Goal: Task Accomplishment & Management: Use online tool/utility

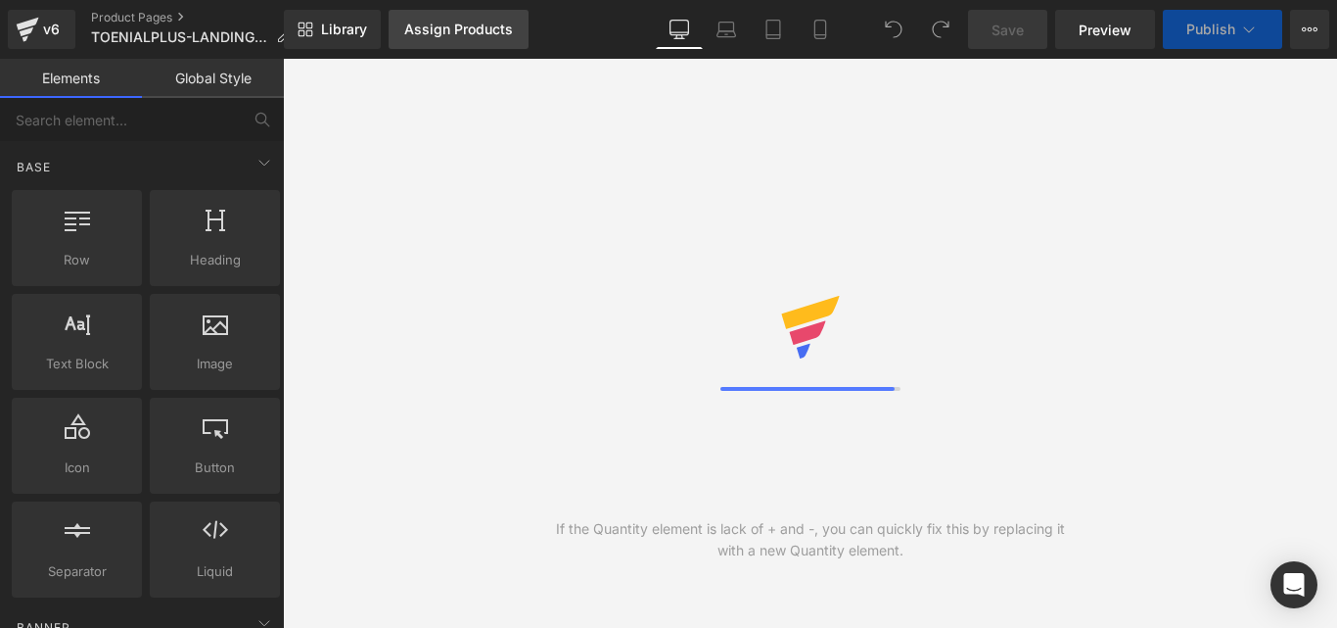
click at [426, 32] on div "Assign Products" at bounding box center [458, 30] width 109 height 16
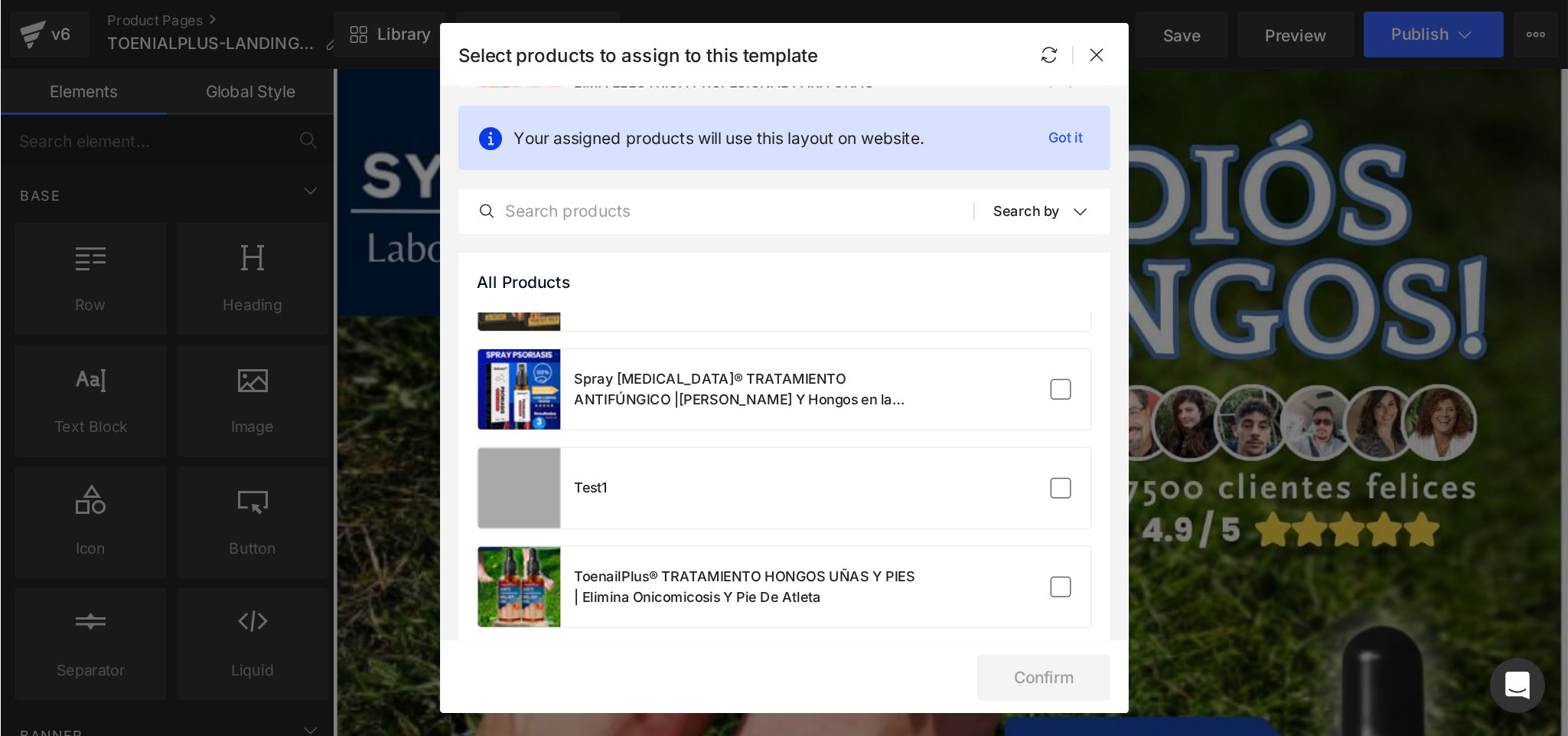
scroll to position [484, 0]
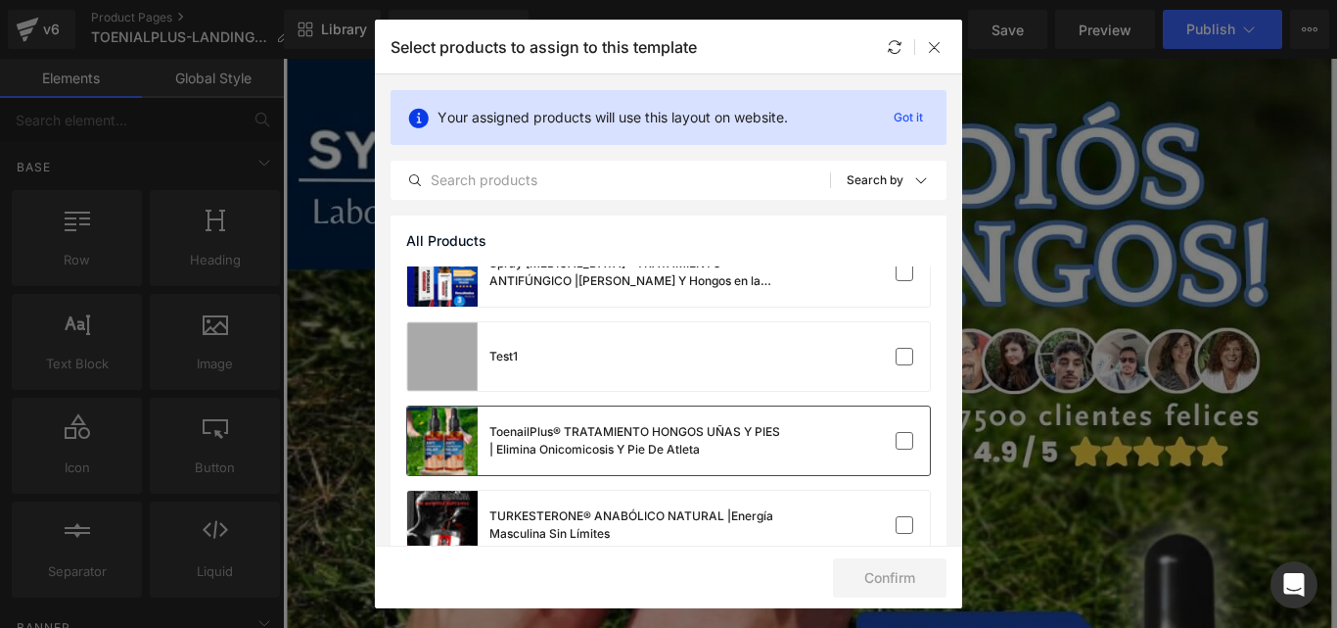
click at [740, 468] on div "ToenailPlus® TRATAMIENTO HONGOS UÑAS Y PIES | Elimina Onicomicosis Y [MEDICAL_D…" at bounding box center [595, 440] width 376 height 69
click at [889, 570] on button "Confirm" at bounding box center [890, 577] width 114 height 39
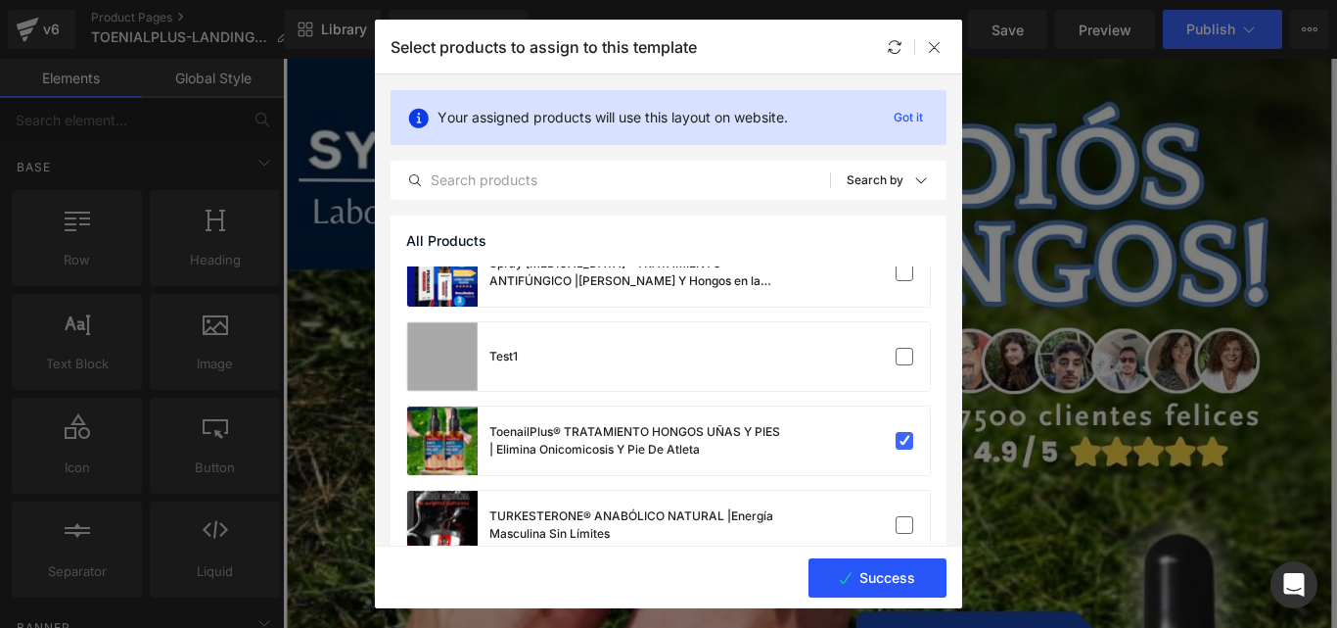
click at [907, 564] on button "Success" at bounding box center [878, 577] width 138 height 39
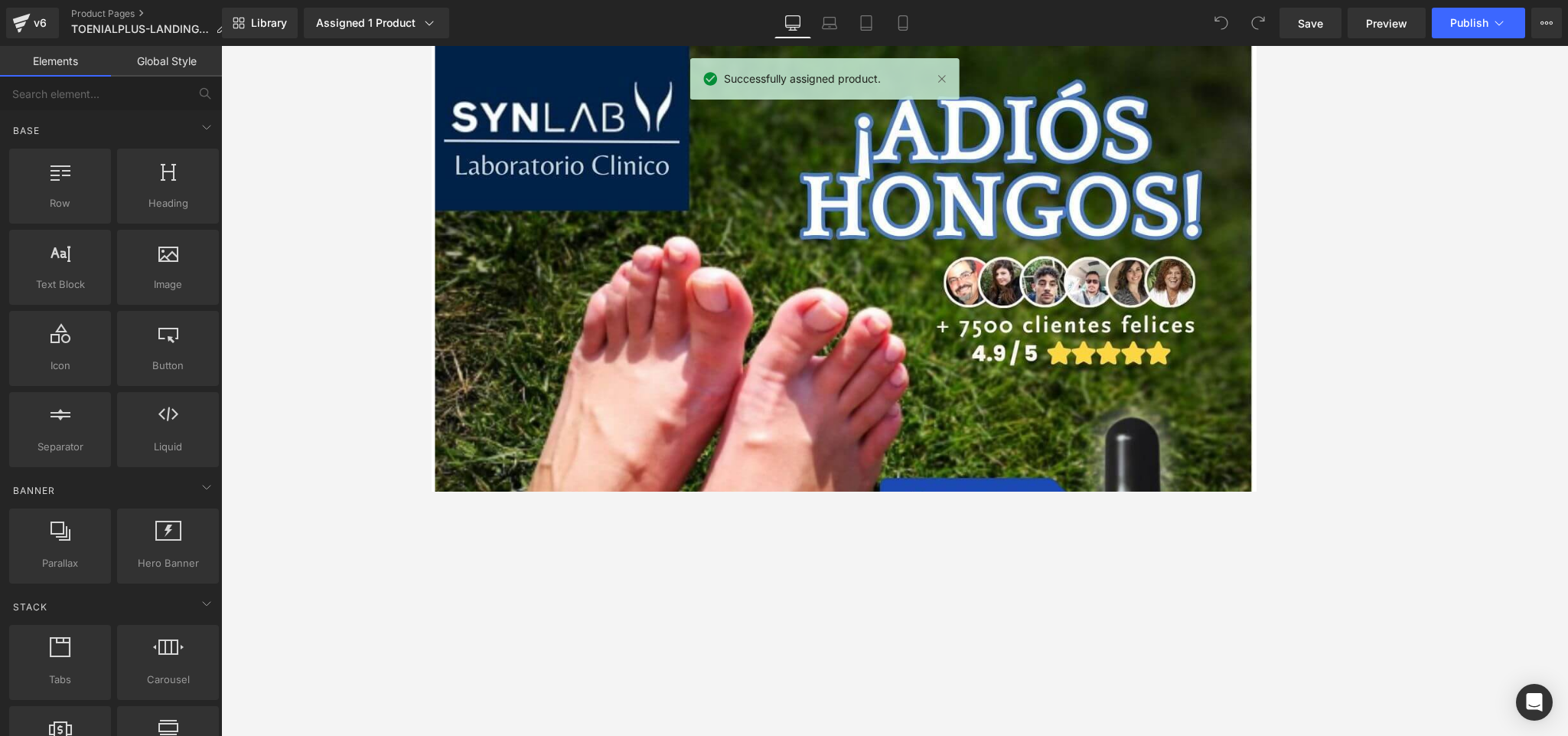
click at [887, 12] on link "Mobile" at bounding box center [903, 23] width 37 height 31
click at [882, 3] on div "Library Assigned 1 Product Product Preview ToenailPlus® TRATAMIENTO HONGOS UÑAS…" at bounding box center [895, 23] width 1346 height 46
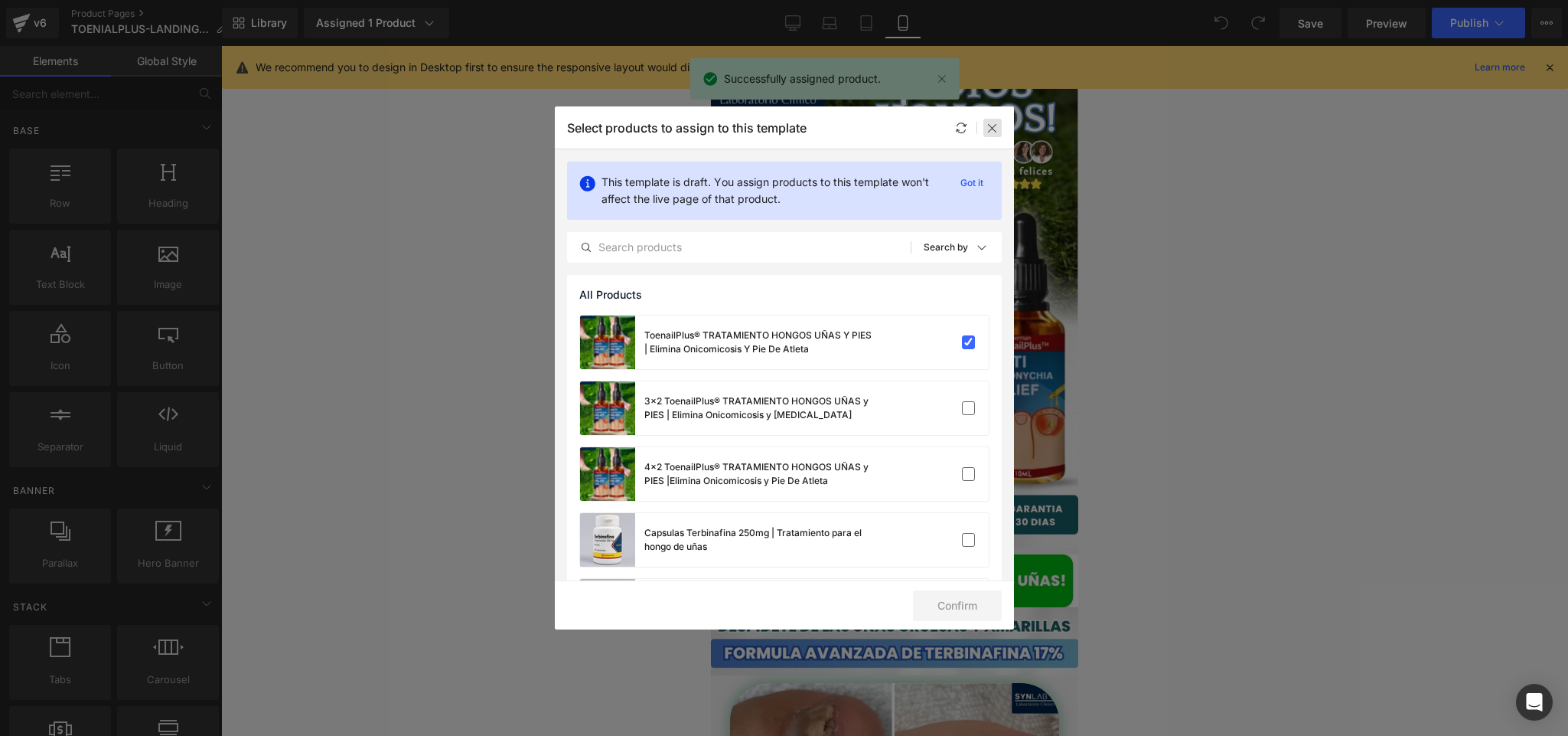
click at [999, 127] on div at bounding box center [992, 127] width 18 height 18
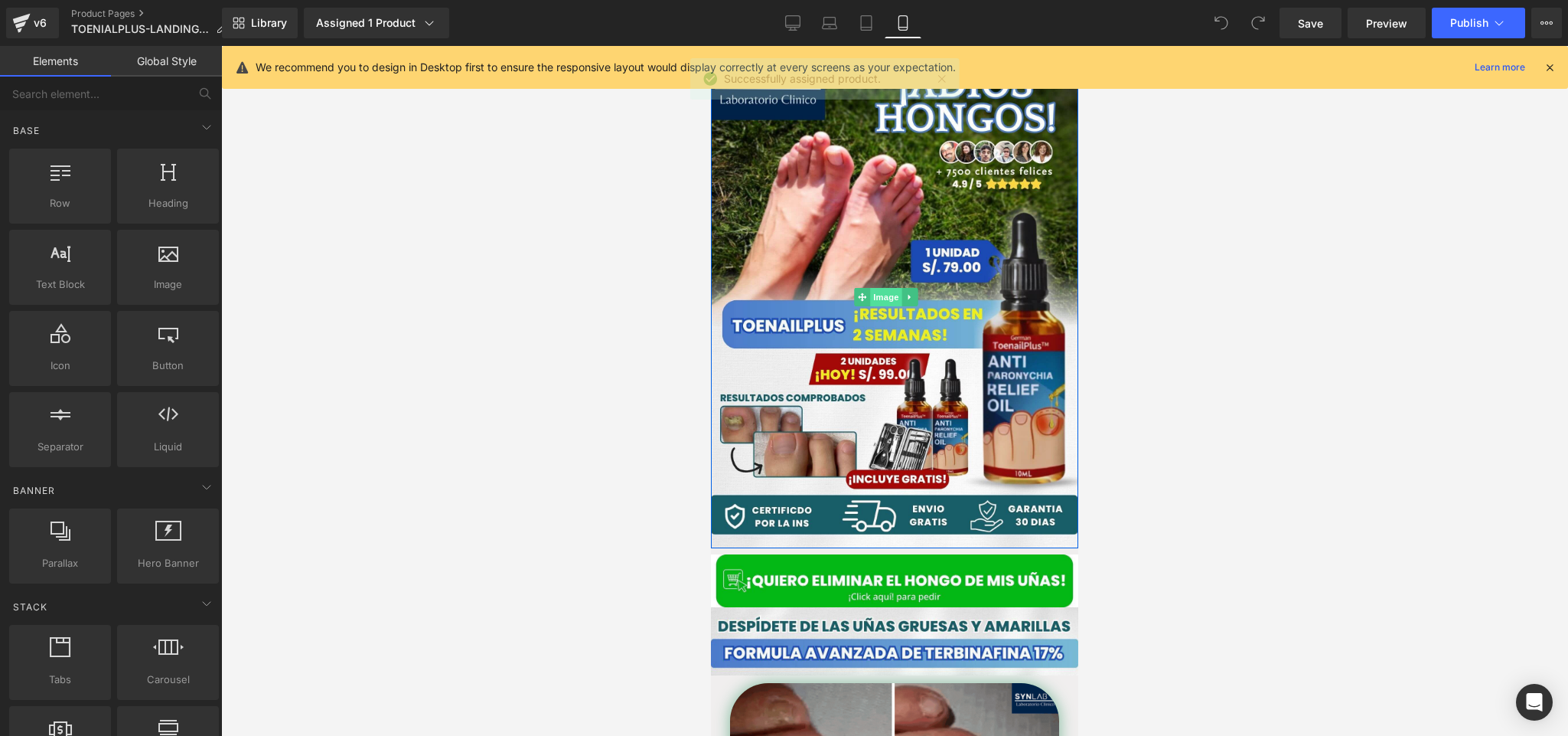
click at [890, 288] on span "Image" at bounding box center [886, 296] width 32 height 18
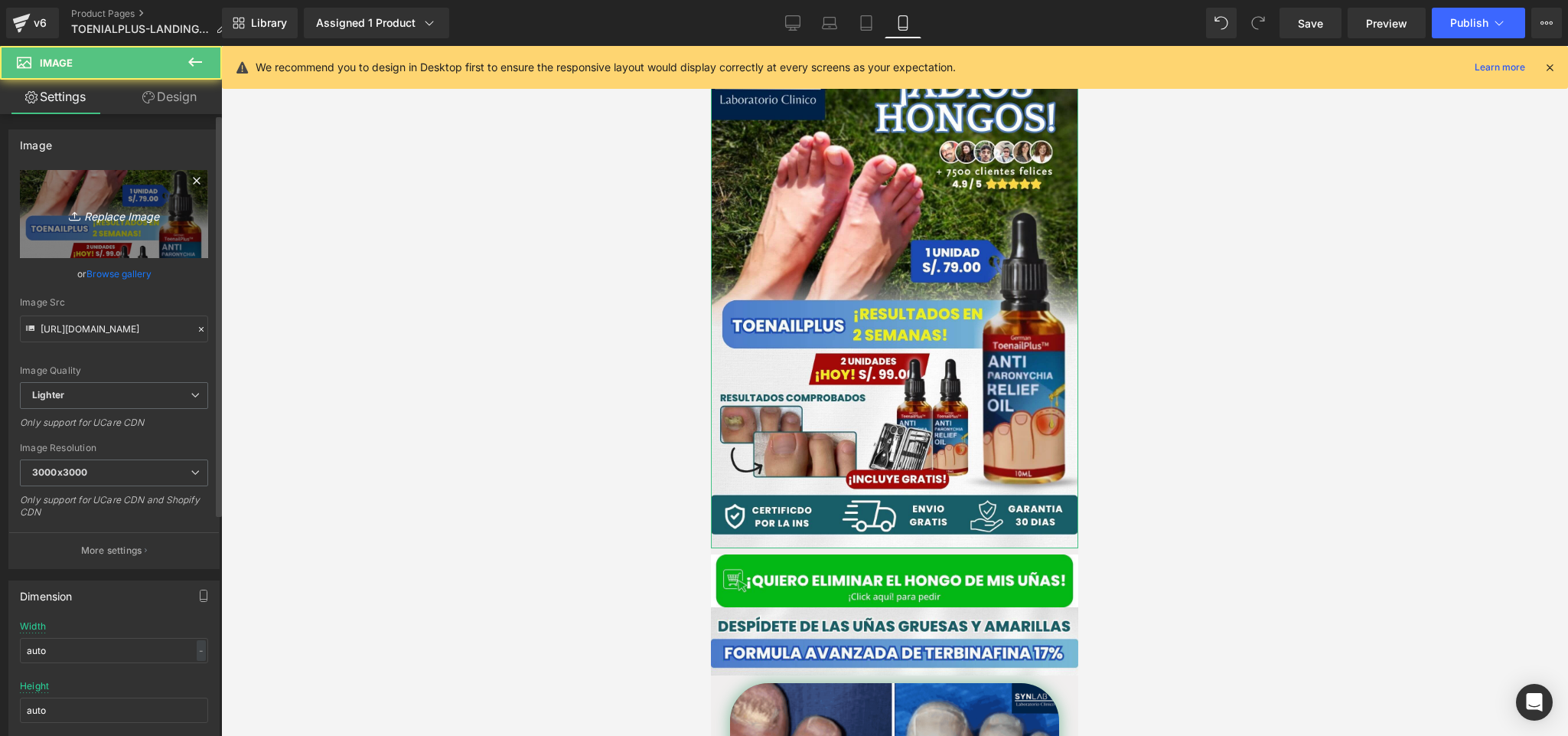
click at [78, 186] on link "Replace Image" at bounding box center [113, 214] width 188 height 88
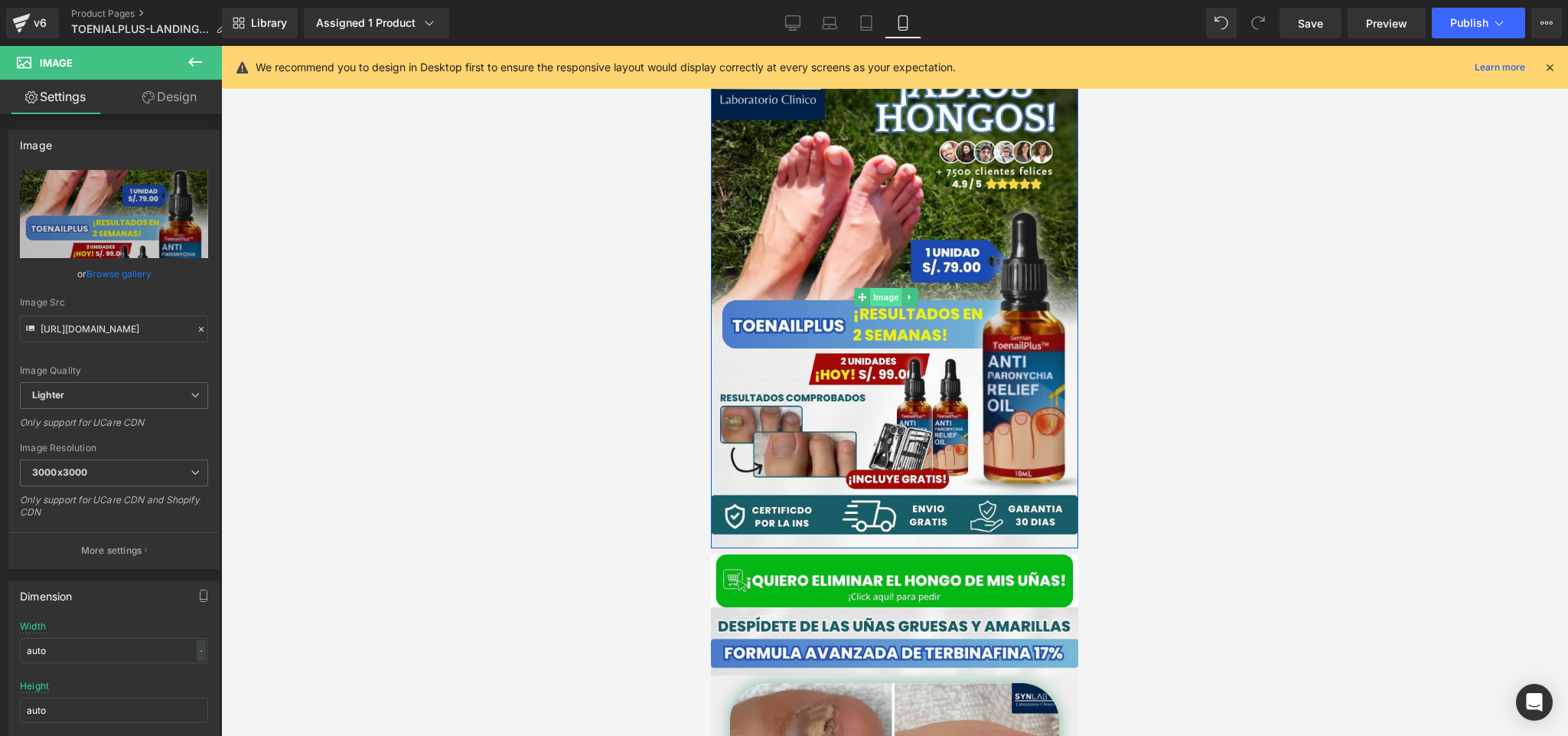
click at [882, 288] on span "Image" at bounding box center [886, 296] width 32 height 18
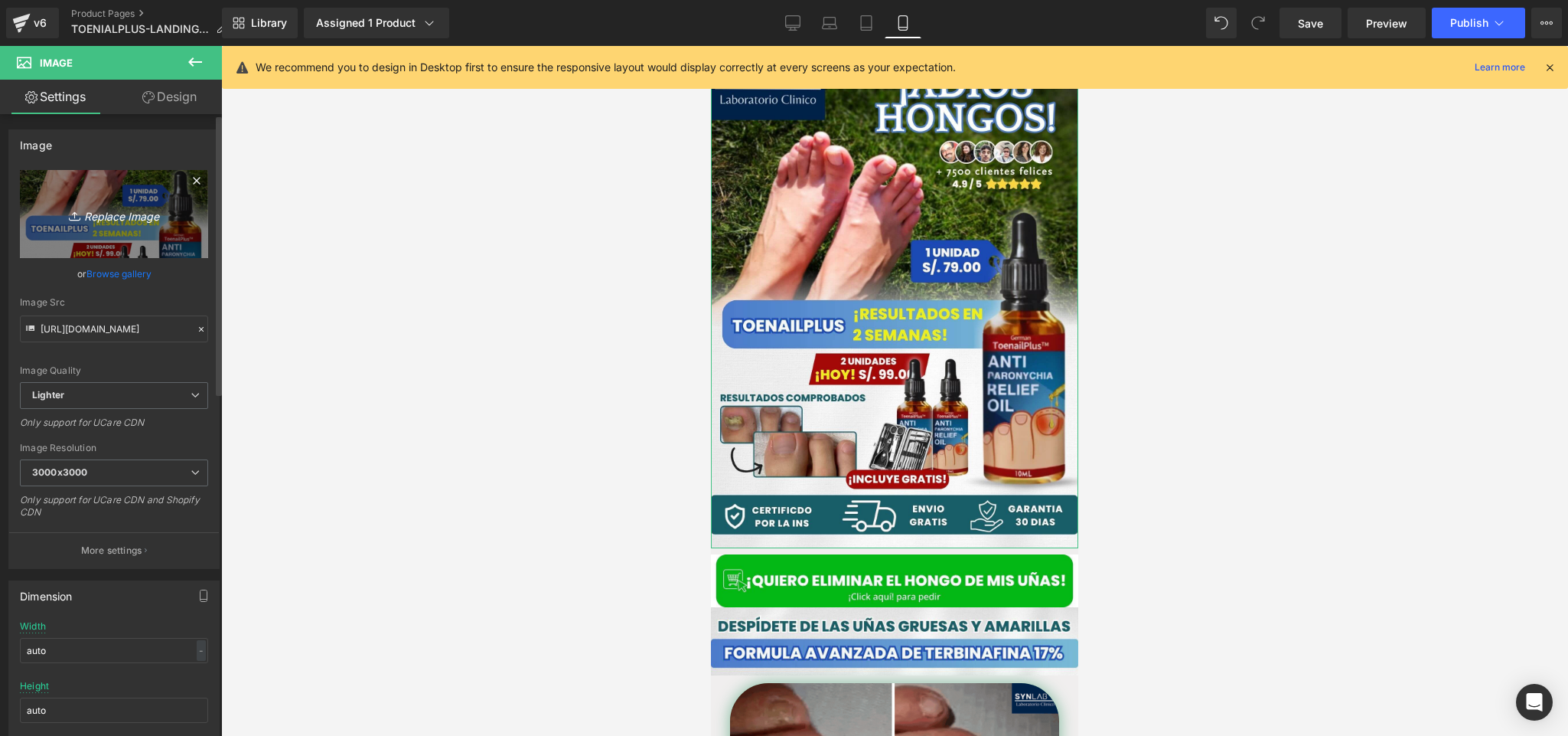
click at [91, 187] on link "Replace Image" at bounding box center [113, 214] width 188 height 88
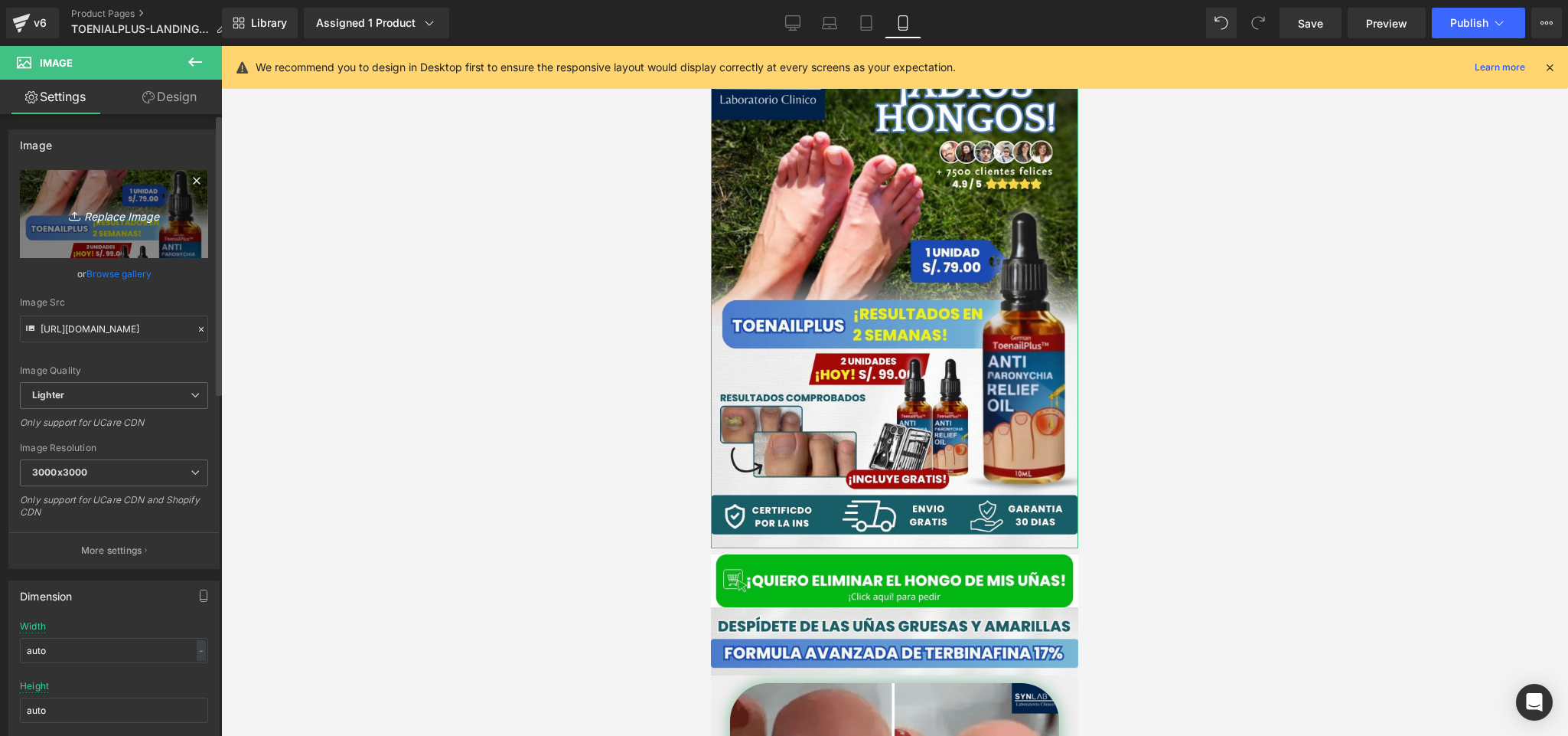
type input "C:\fakepath\Posteo de Instagram Productos Naturales Fotográfico Verde y Blanco …"
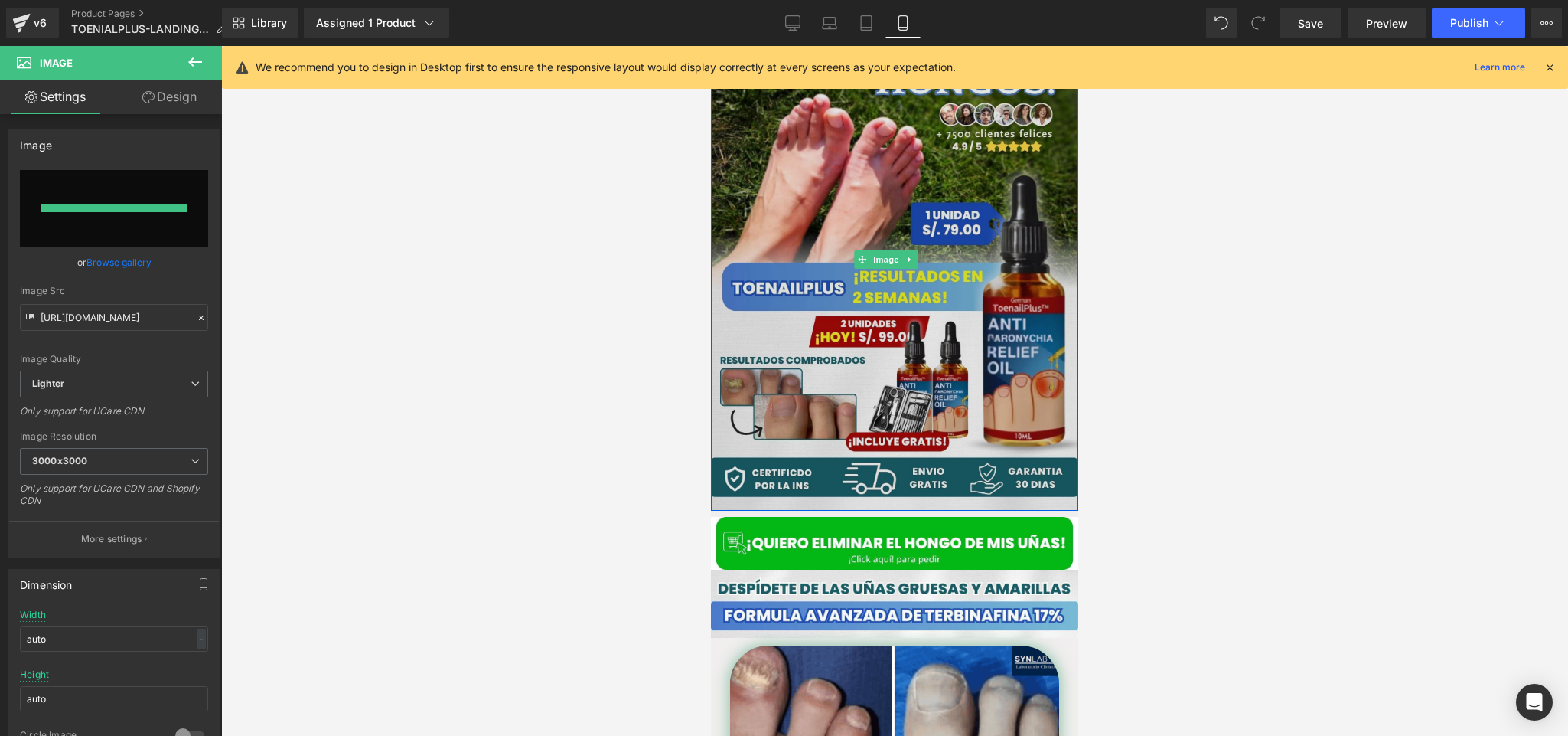
type input "https://ucarecdn.com/6e395b18-4bda-46ee-827c-37d4336050a6/-/format/auto/-/previ…"
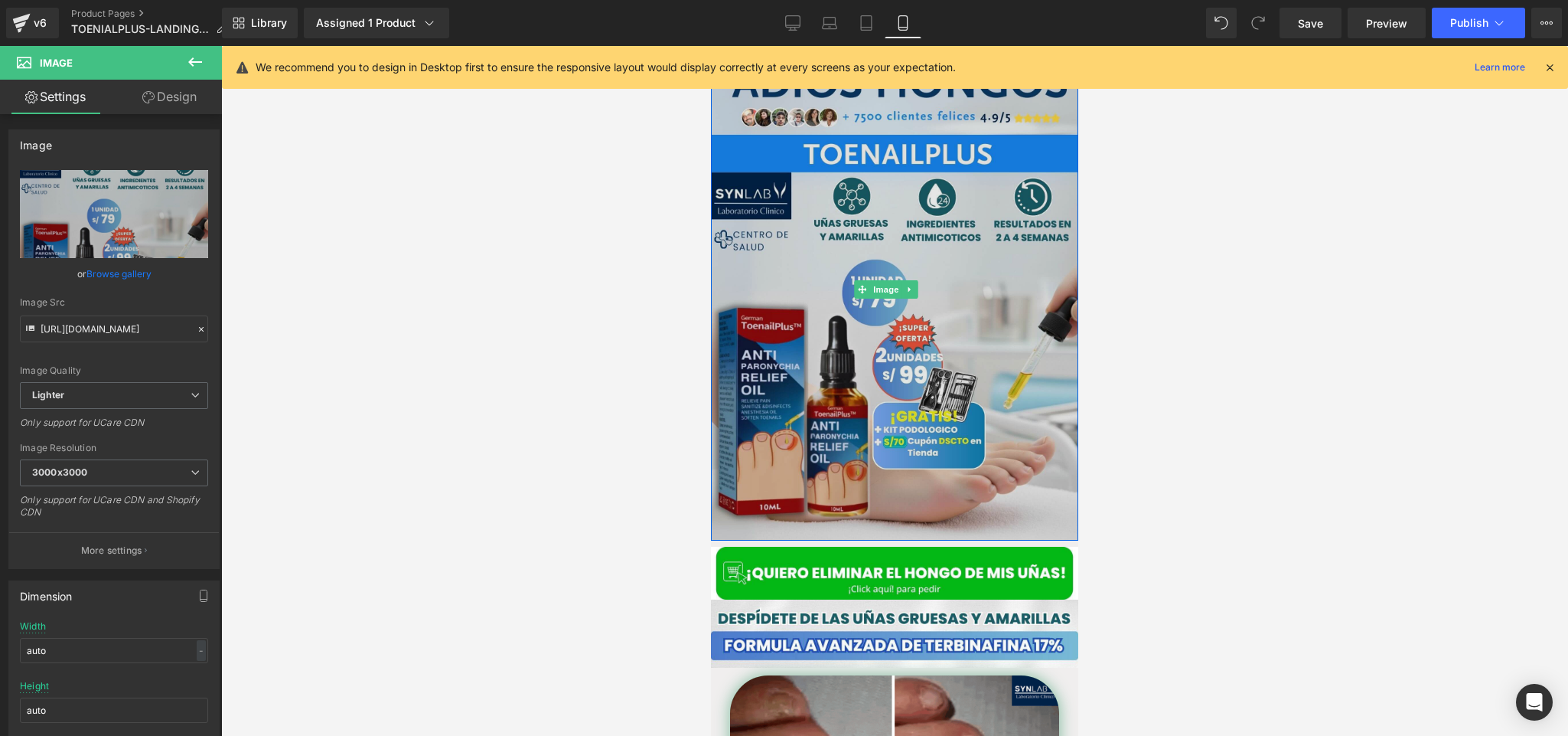
scroll to position [0, 0]
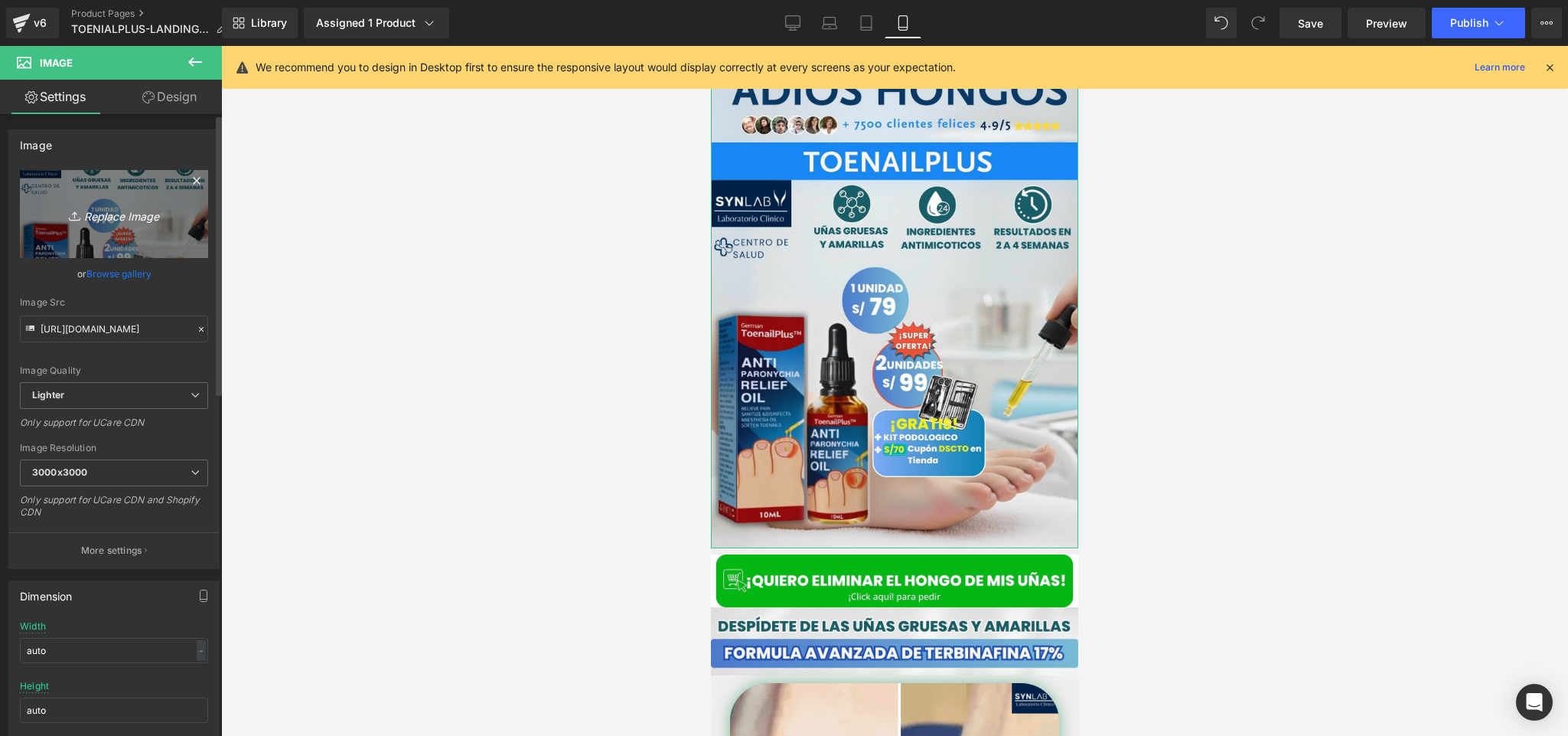
click at [138, 217] on icon "Replace Image" at bounding box center [114, 214] width 123 height 19
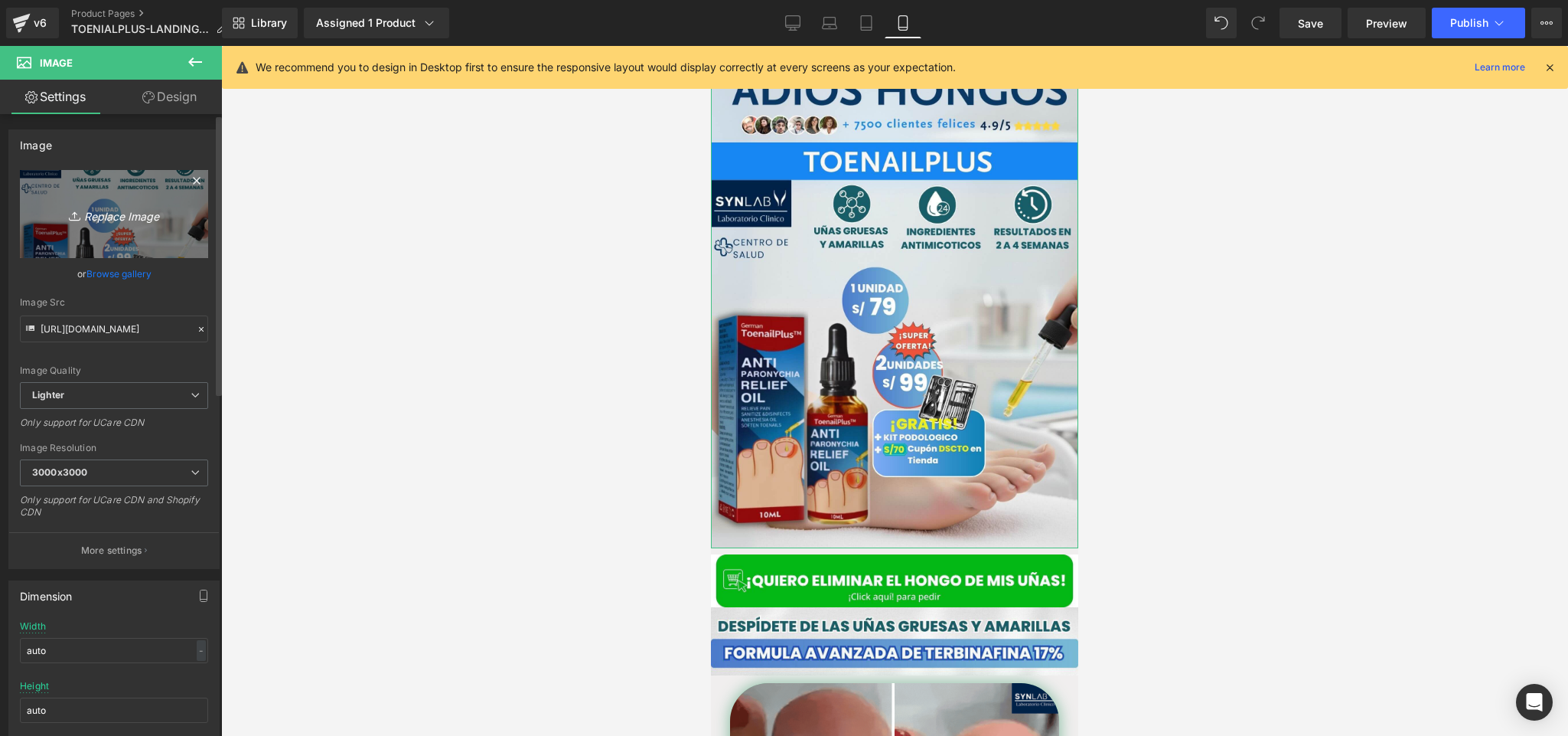
click at [138, 233] on link "Replace Image" at bounding box center [113, 214] width 188 height 88
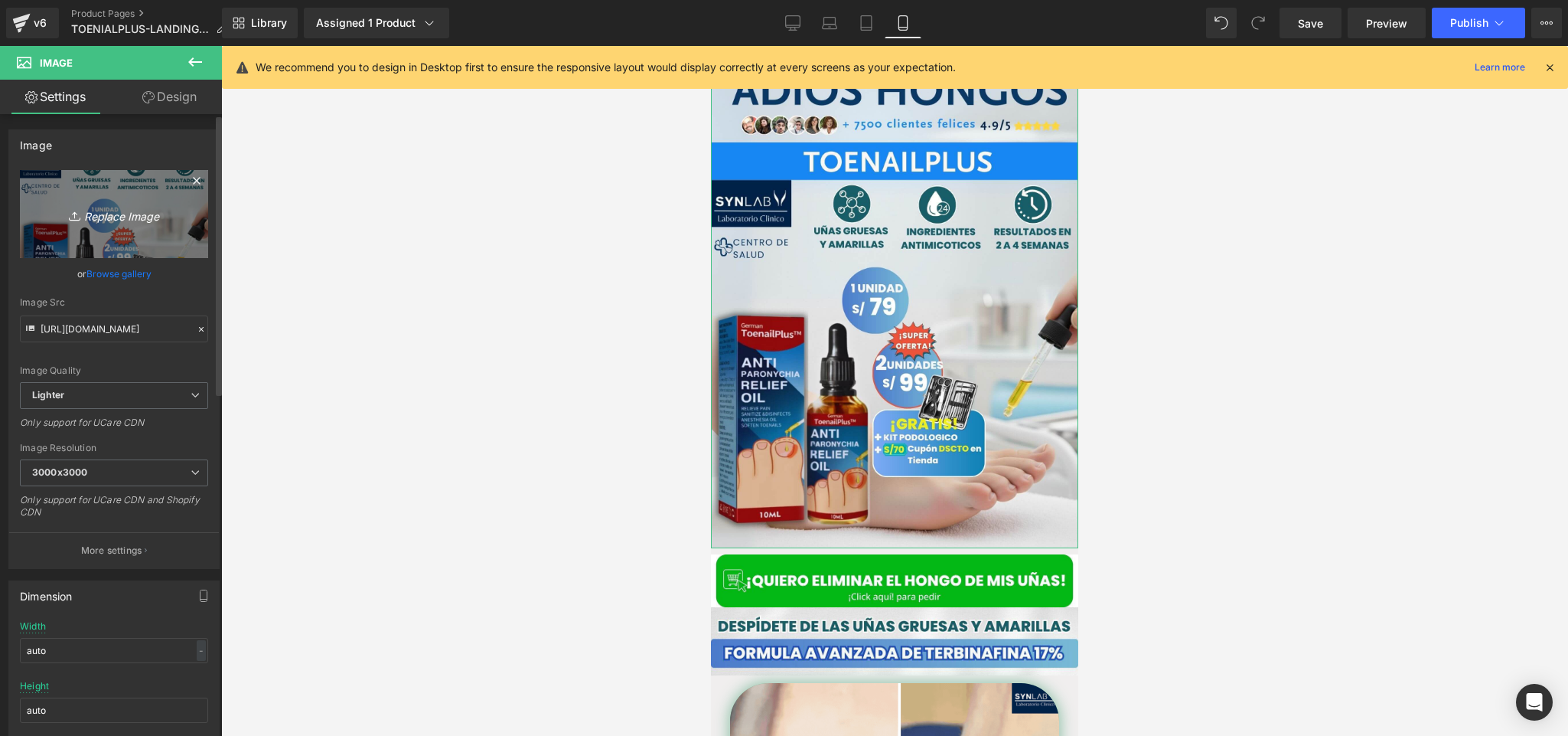
type input "C:\fakepath\Posteo de Instagram Productos Naturales Fotográfico Verde y Blanco …"
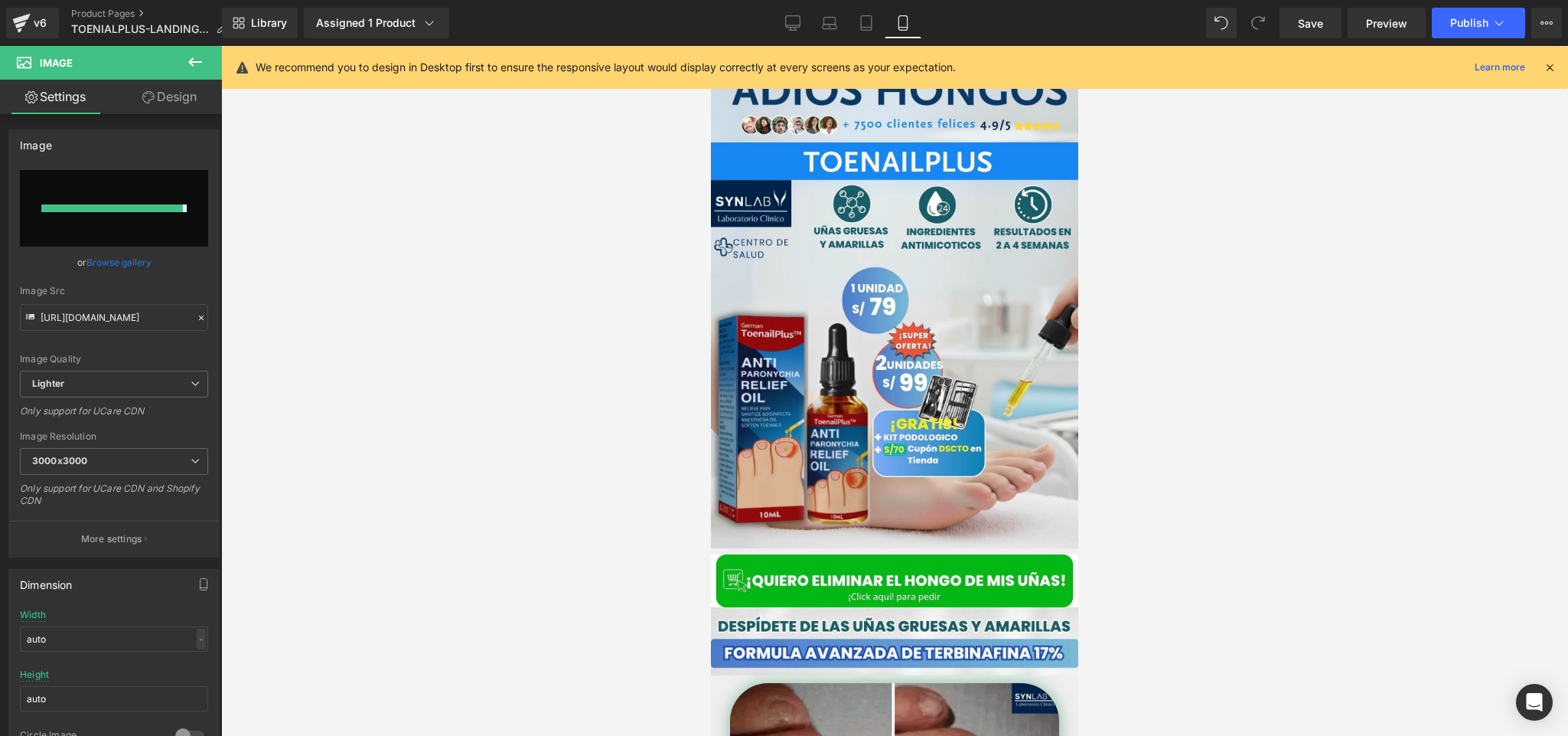
type input "https://ucarecdn.com/f7851815-0baf-45e6-9069-2d733d621e28/-/format/auto/-/previ…"
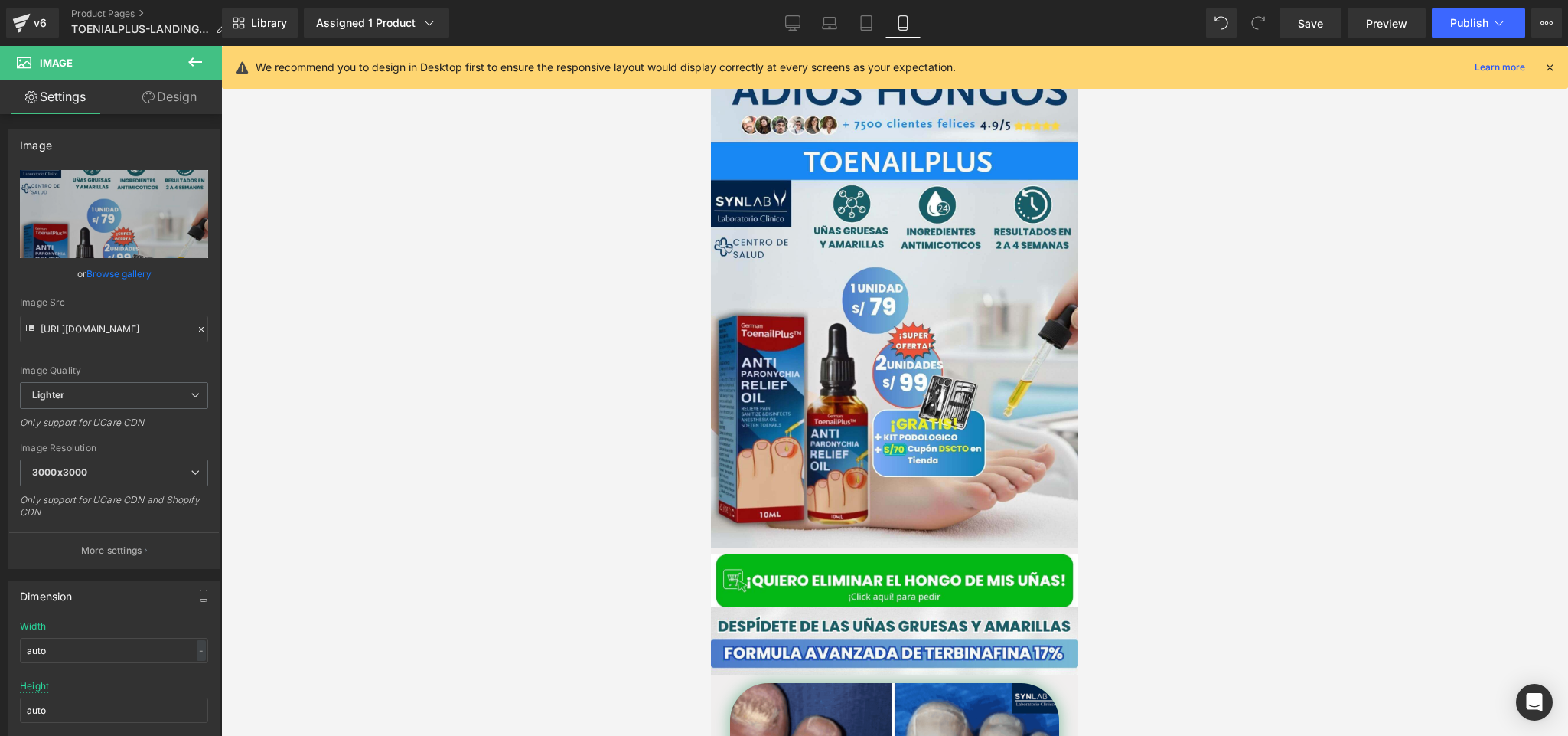
click at [1044, 71] on icon at bounding box center [1550, 67] width 14 height 14
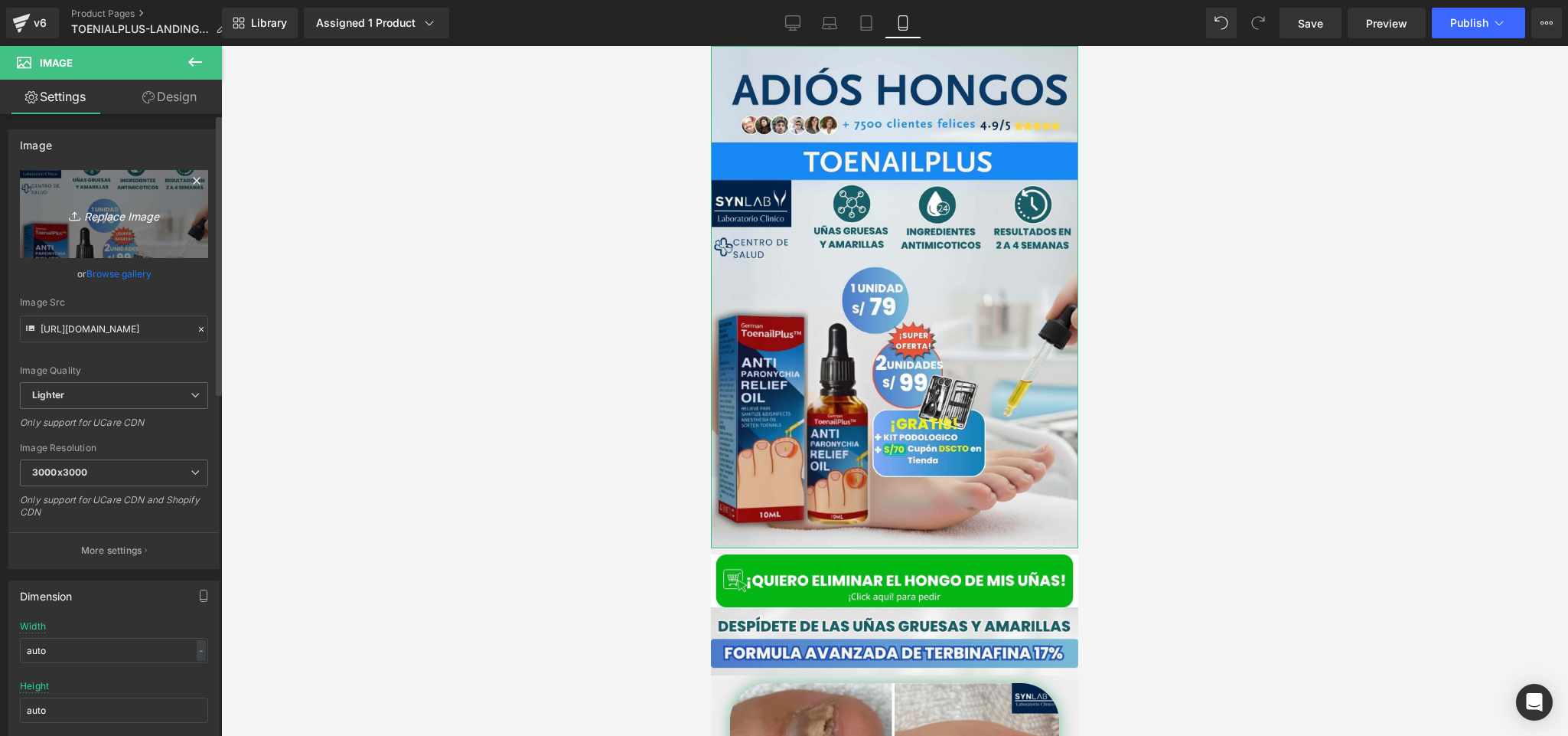
click at [98, 226] on link "Replace Image" at bounding box center [113, 214] width 188 height 88
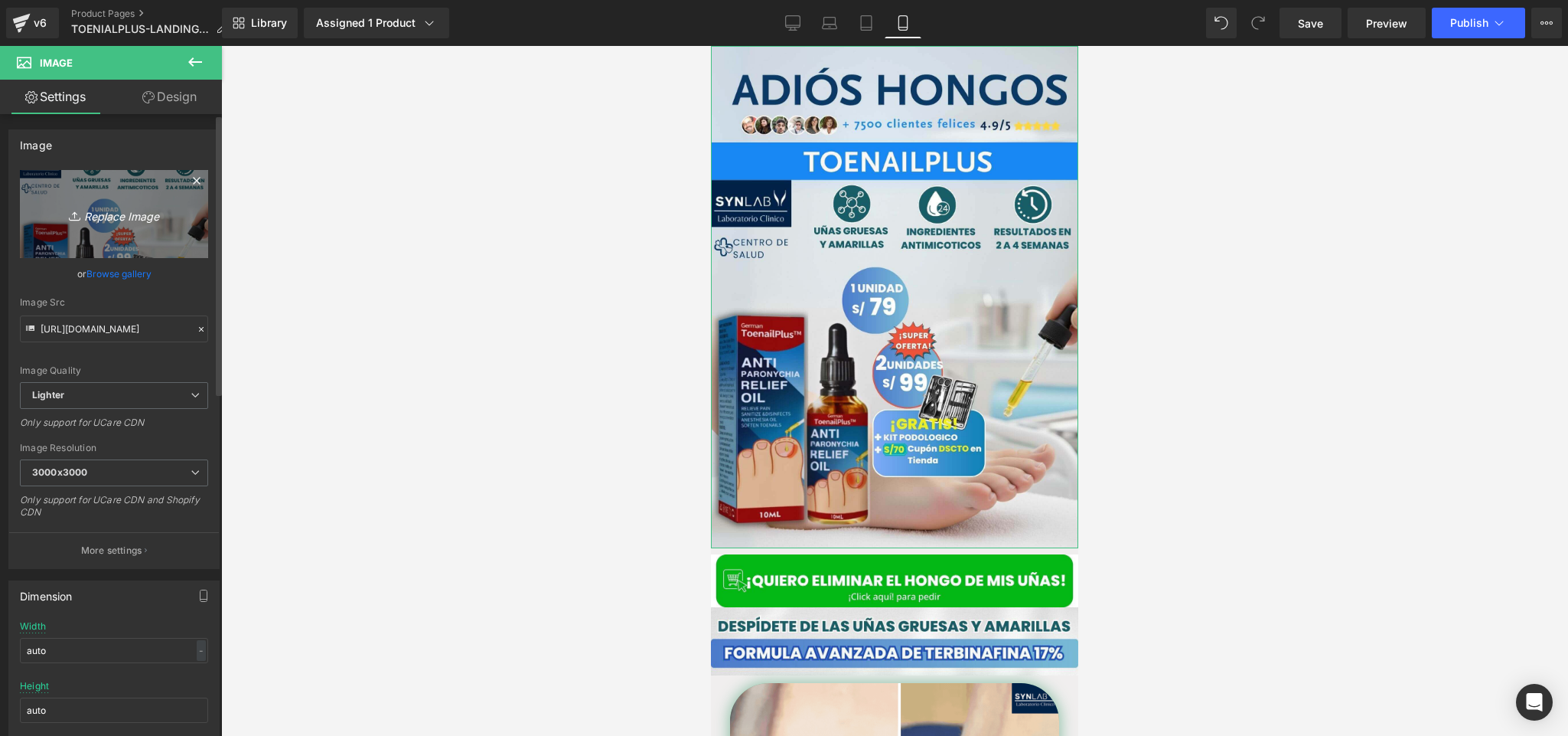
type input "C:\fakepath\Posteo de Instagram Productos Naturales Fotográfico Verde y Blanco …"
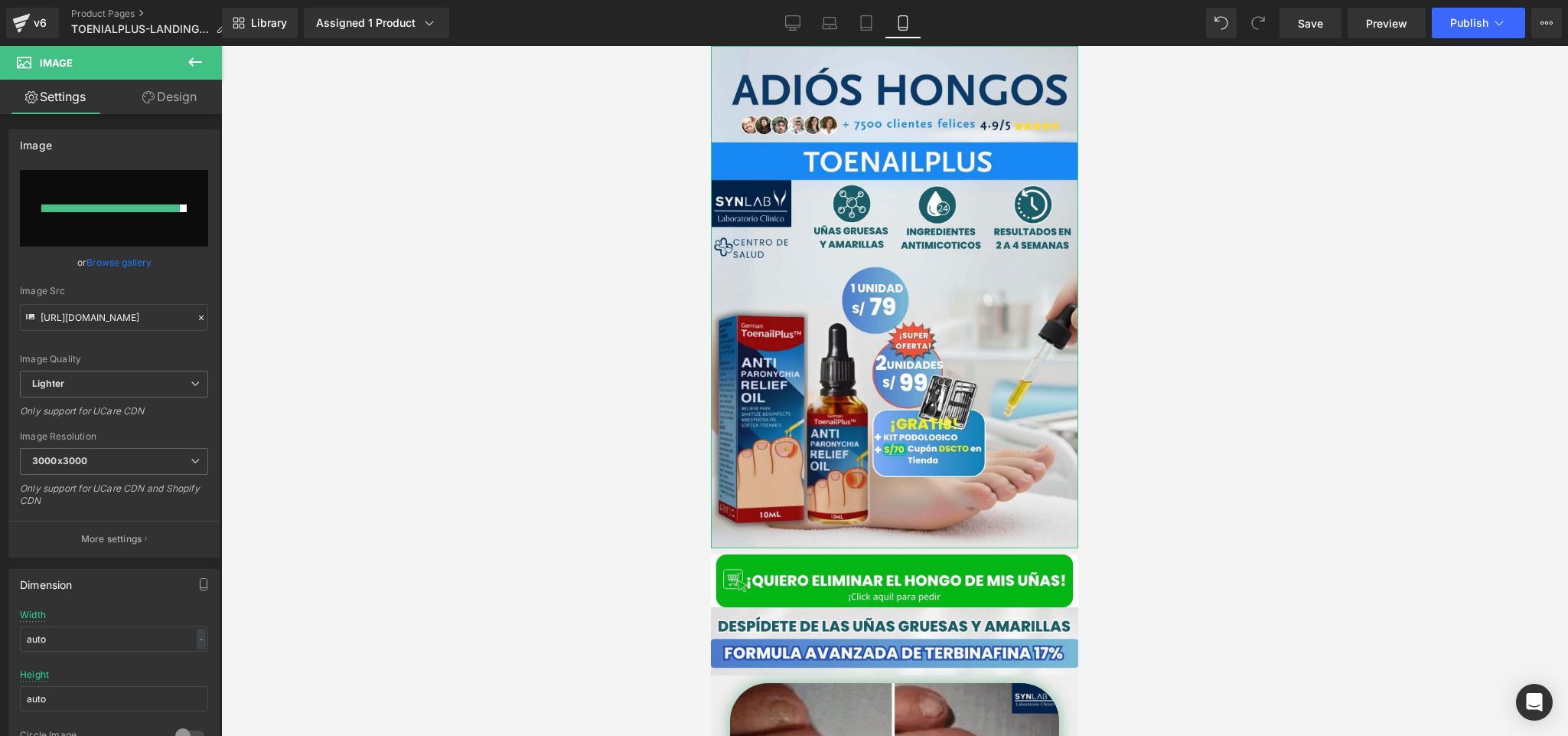
type input "https://ucarecdn.com/d5f86c4c-8705-4e09-9c78-ce396cd48f5b/-/format/auto/-/previ…"
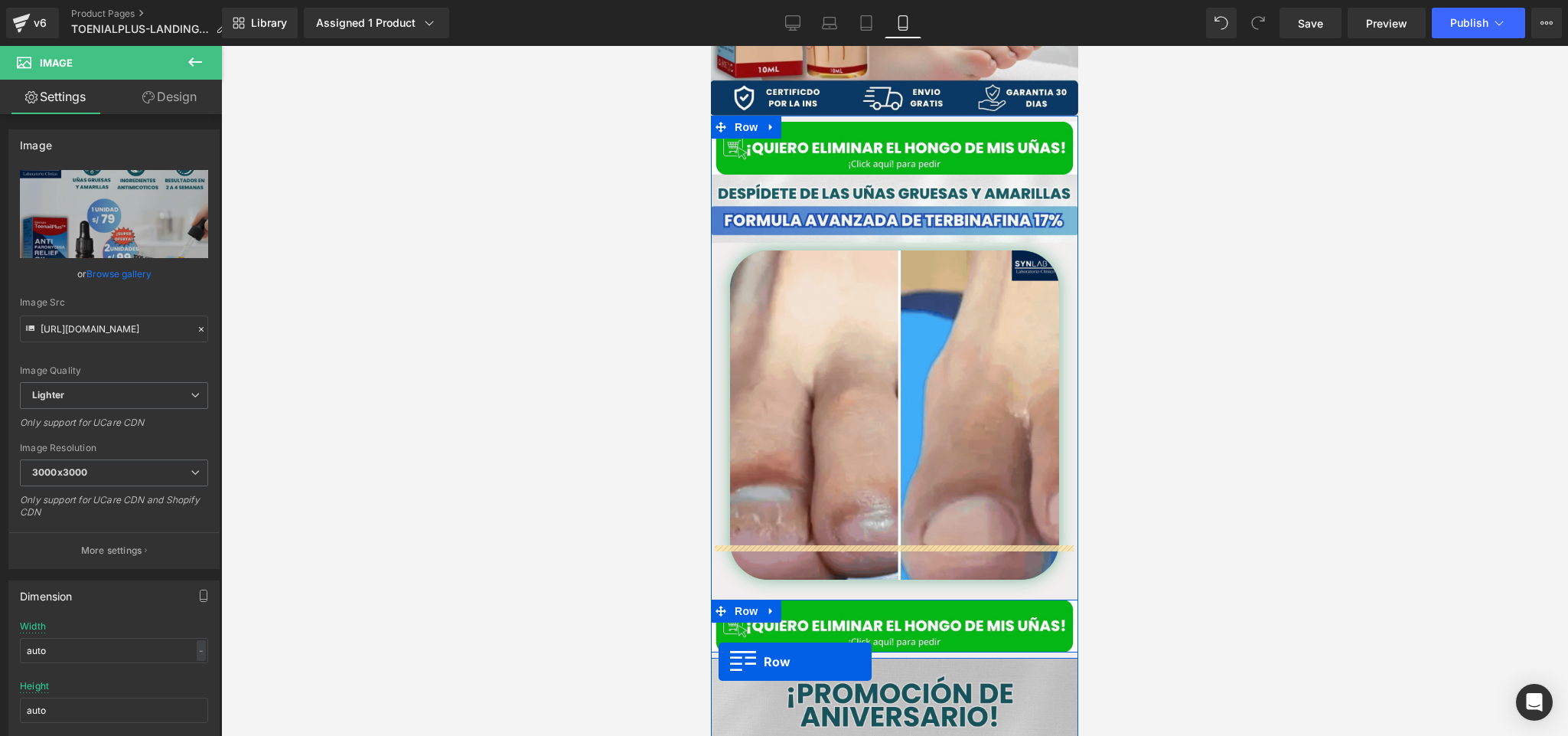
scroll to position [522, 0]
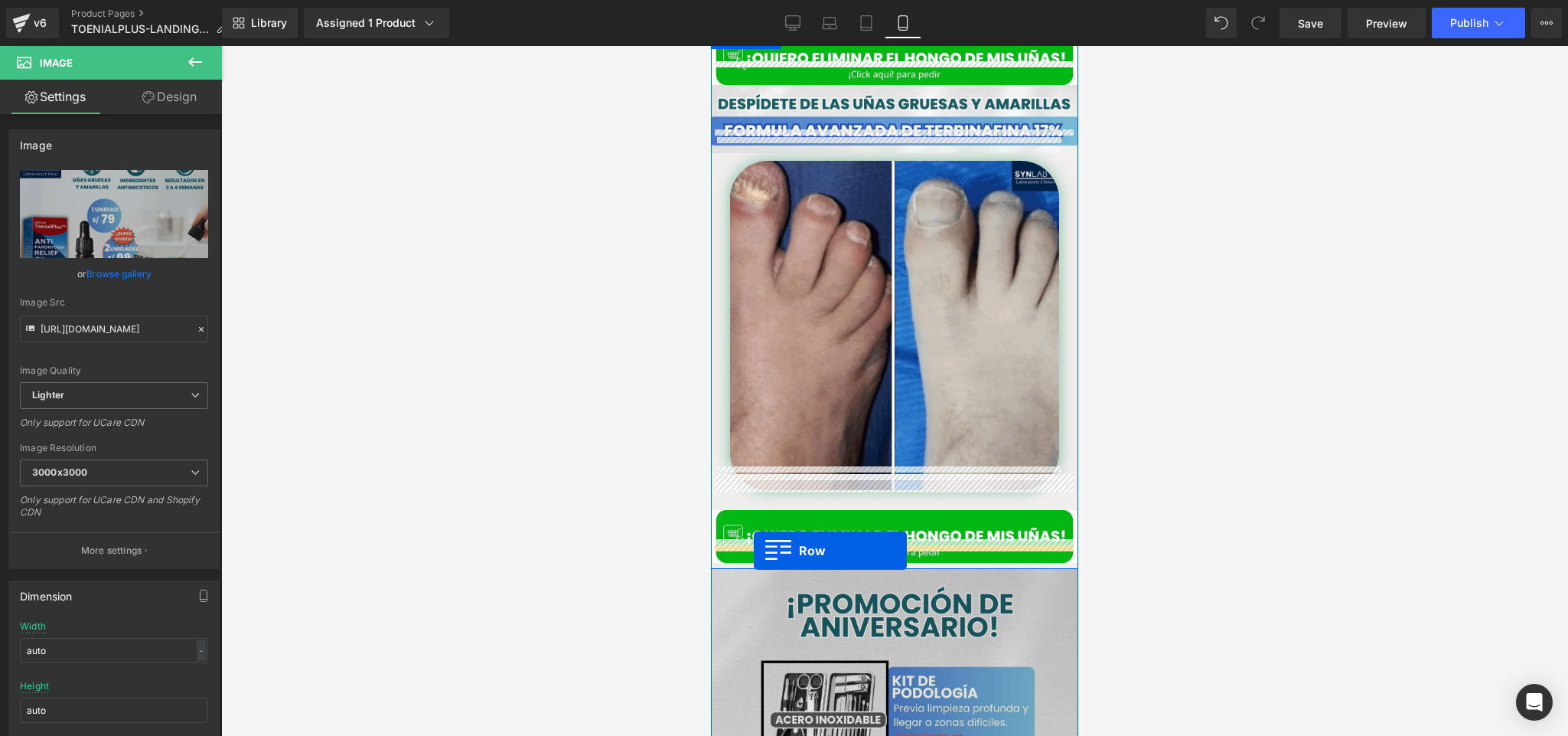
drag, startPoint x: 732, startPoint y: 154, endPoint x: 754, endPoint y: 550, distance: 396.6
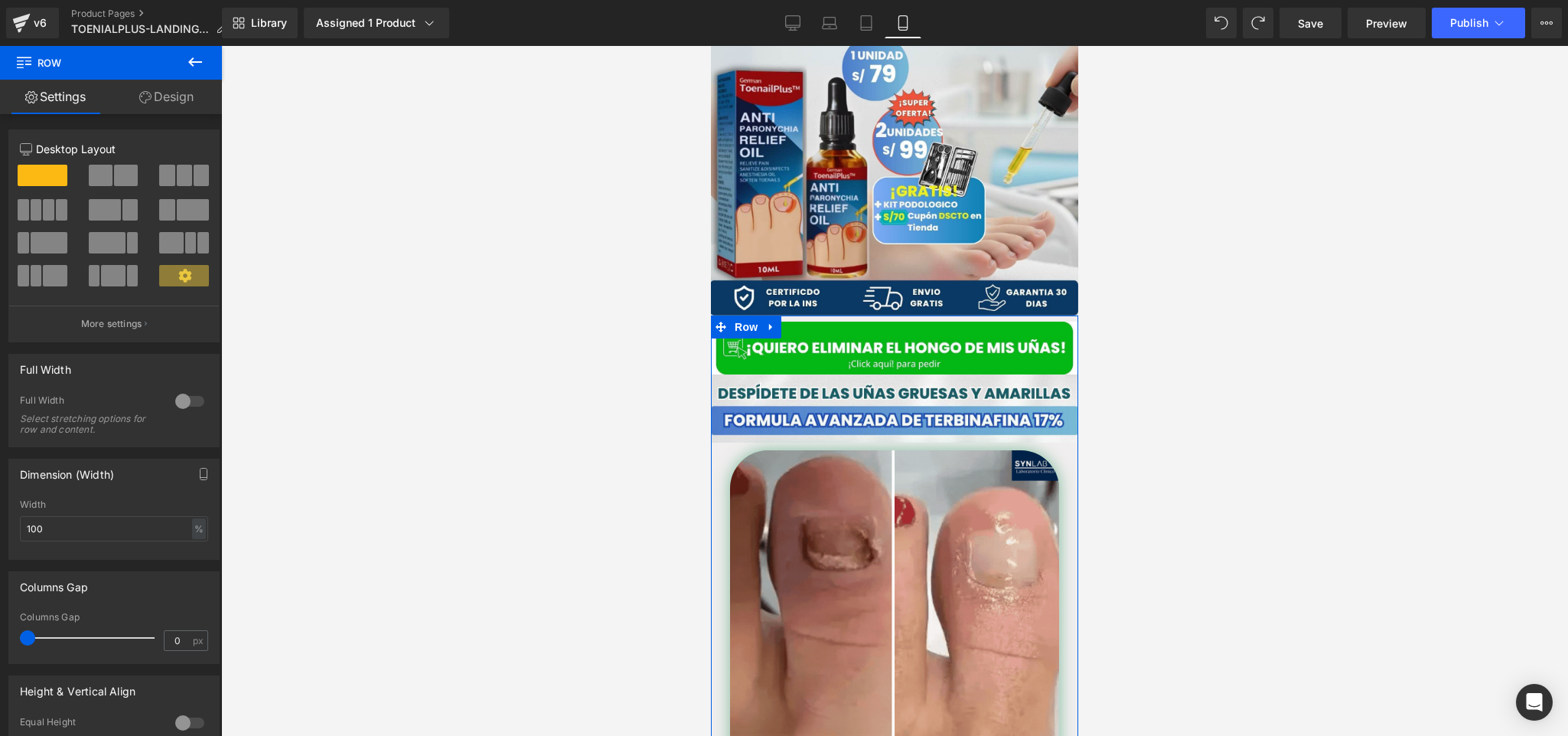
scroll to position [0, 0]
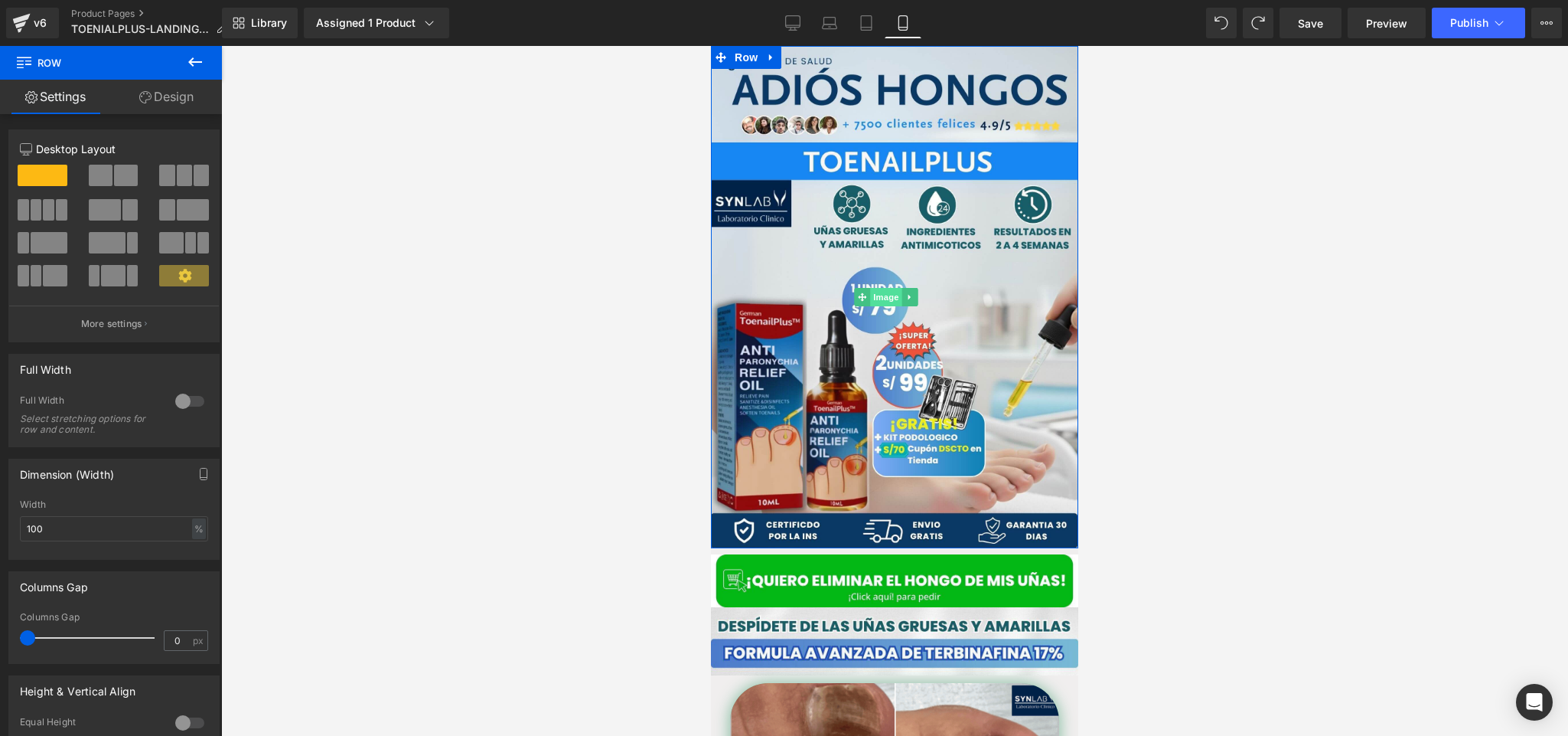
click at [875, 293] on span "Image" at bounding box center [886, 296] width 32 height 18
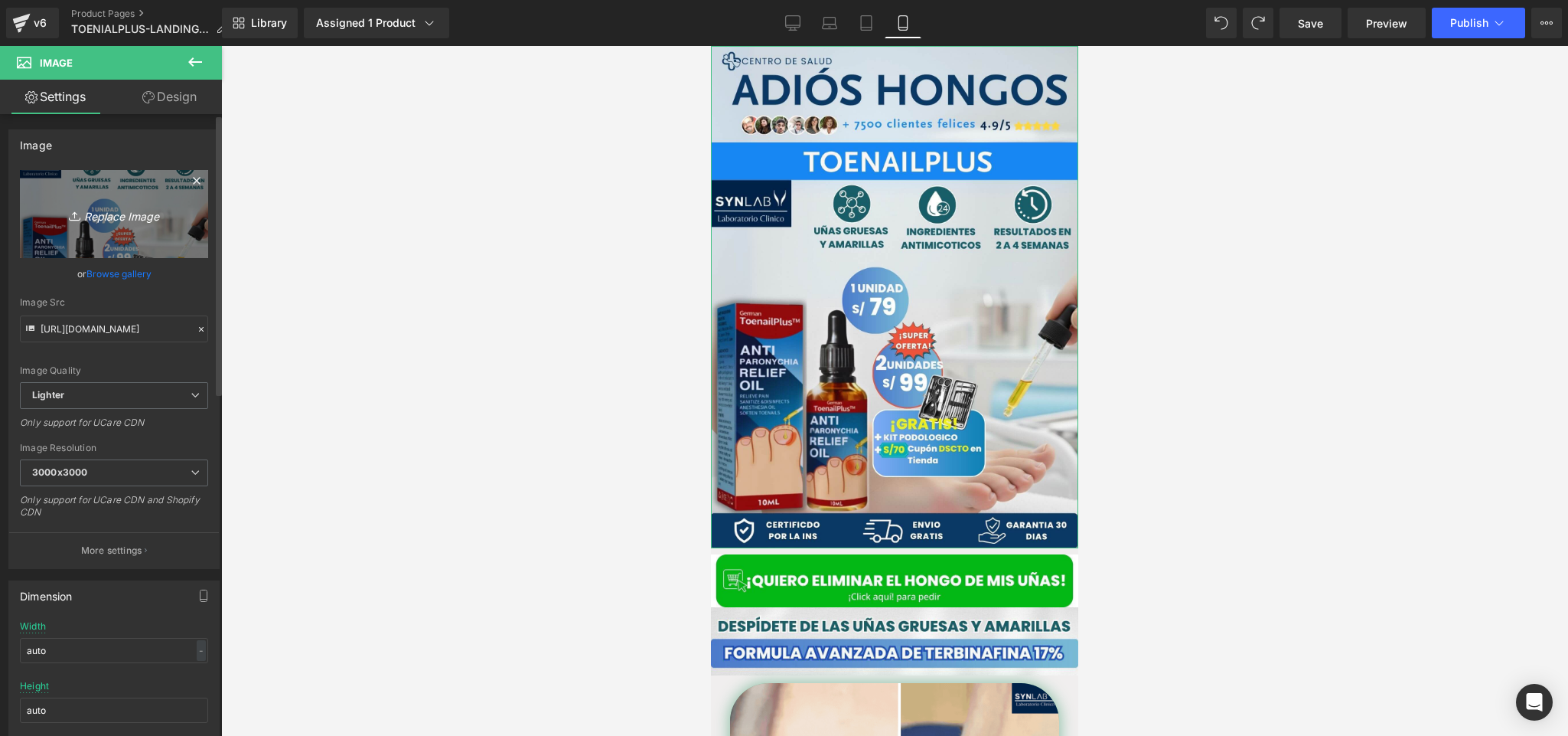
click at [115, 228] on link "Replace Image" at bounding box center [113, 214] width 188 height 88
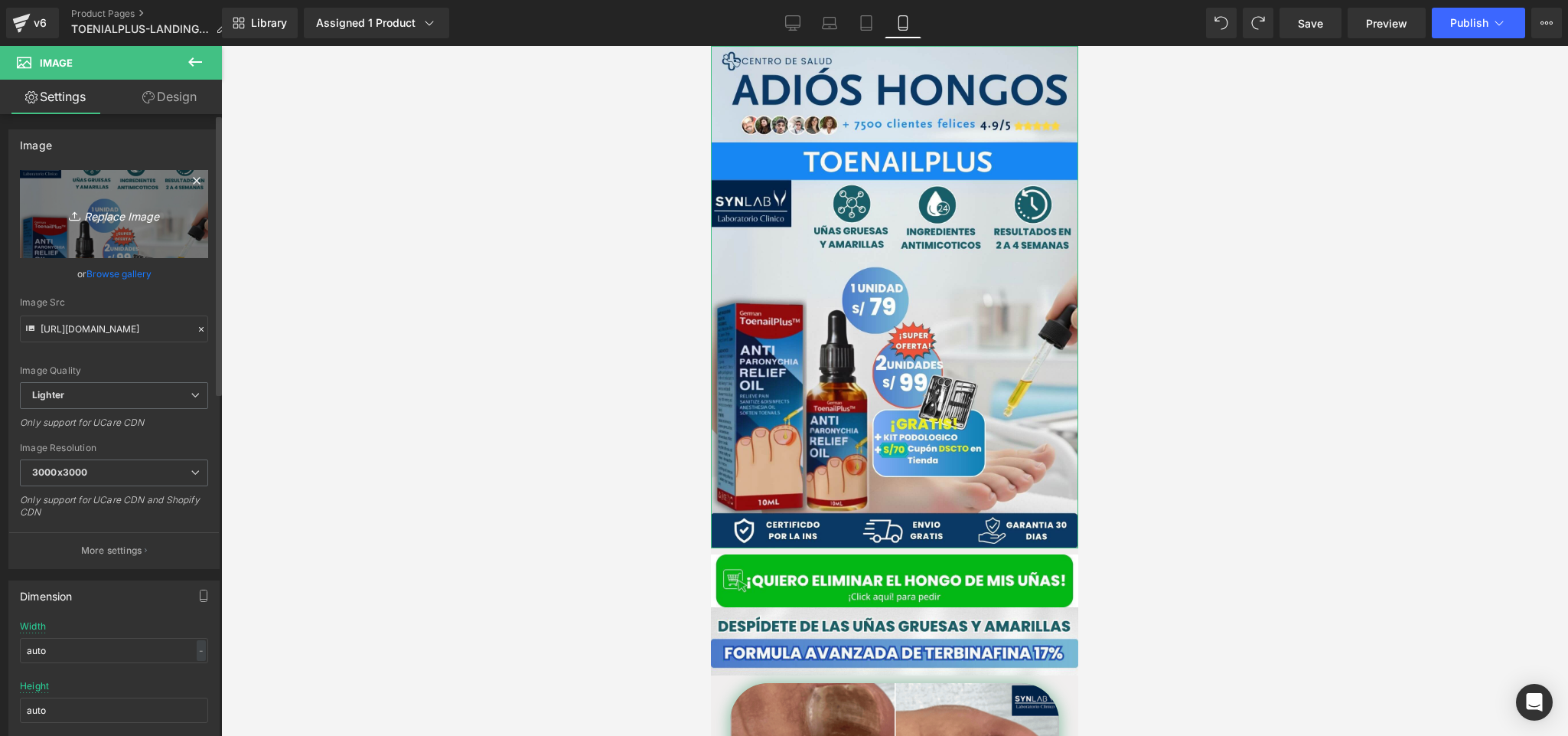
type input "C:\fakepath\Posteo de Instagram Productos Naturales Fotográfico Verde y Blanco …"
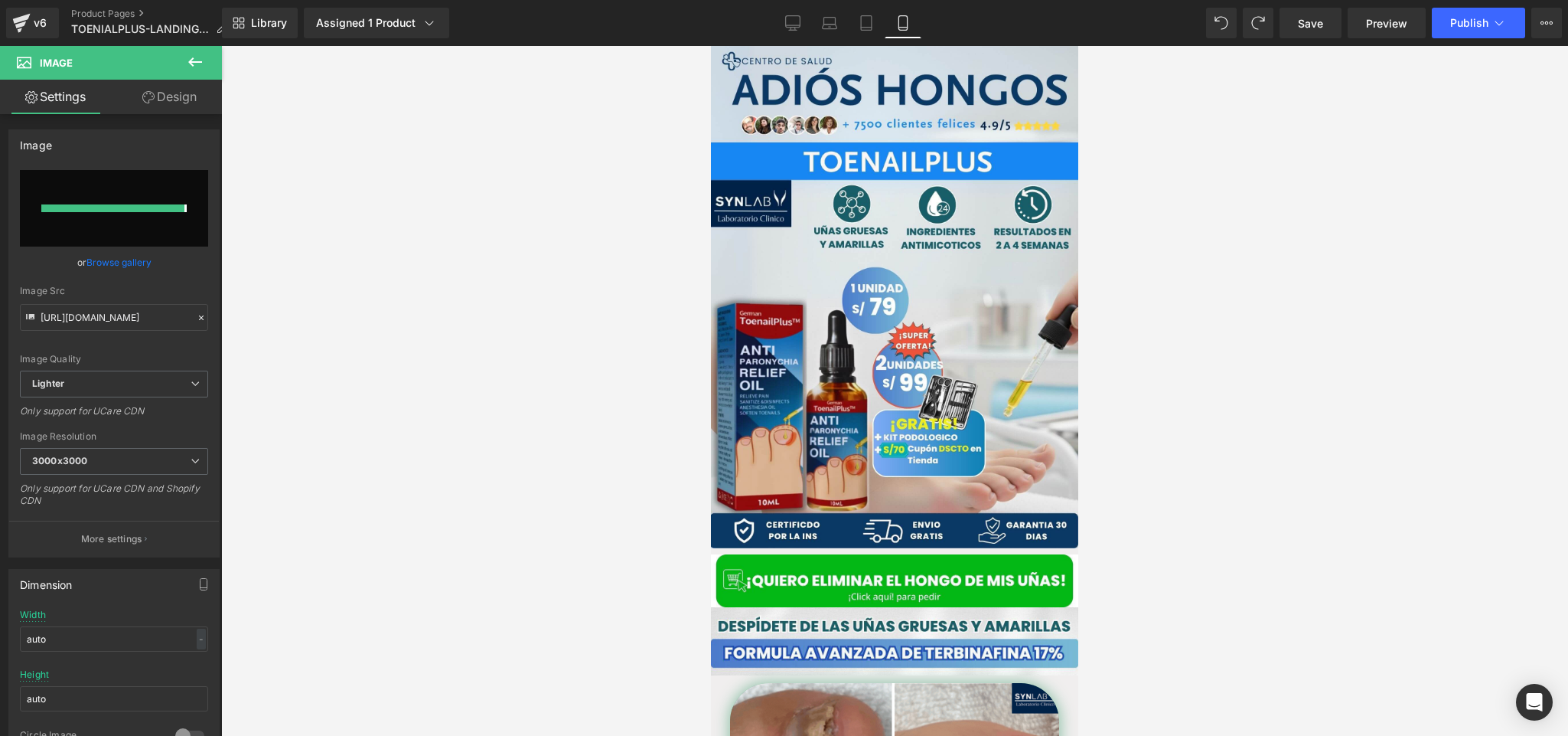
type input "https://ucarecdn.com/b1f11586-b965-46d6-bbb5-1cfbd43af2ad/-/format/auto/-/previ…"
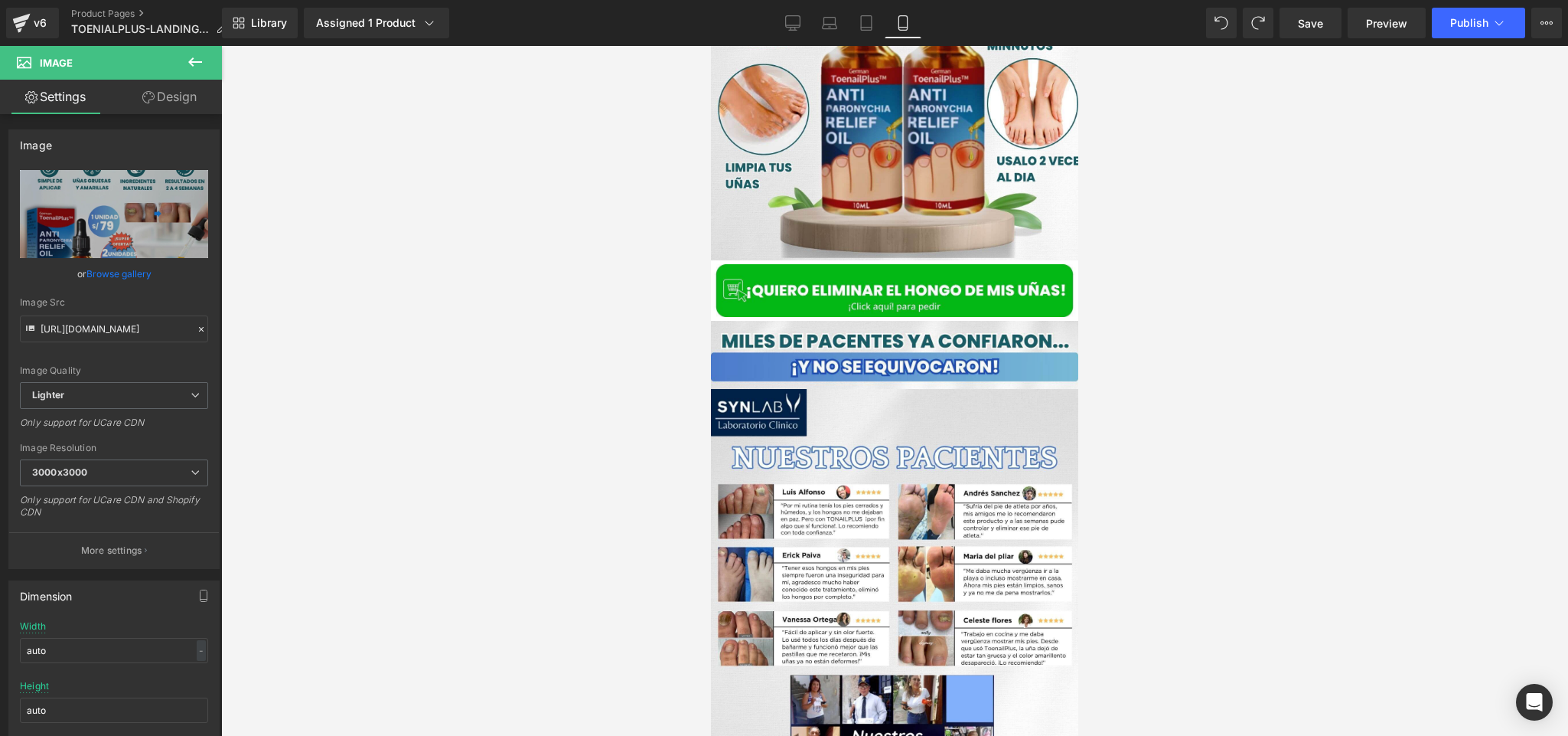
scroll to position [4214, 0]
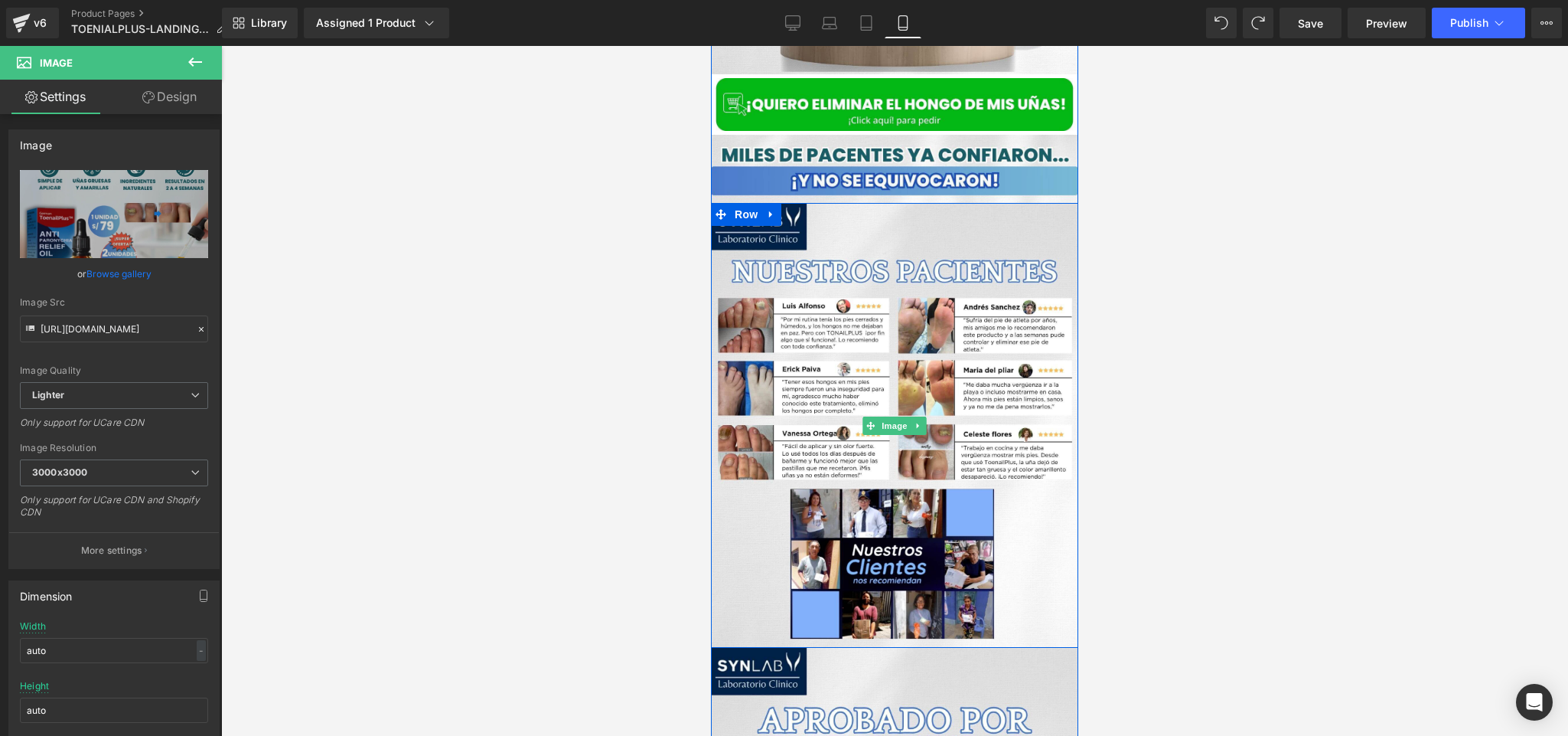
click at [955, 331] on img at bounding box center [895, 425] width 367 height 445
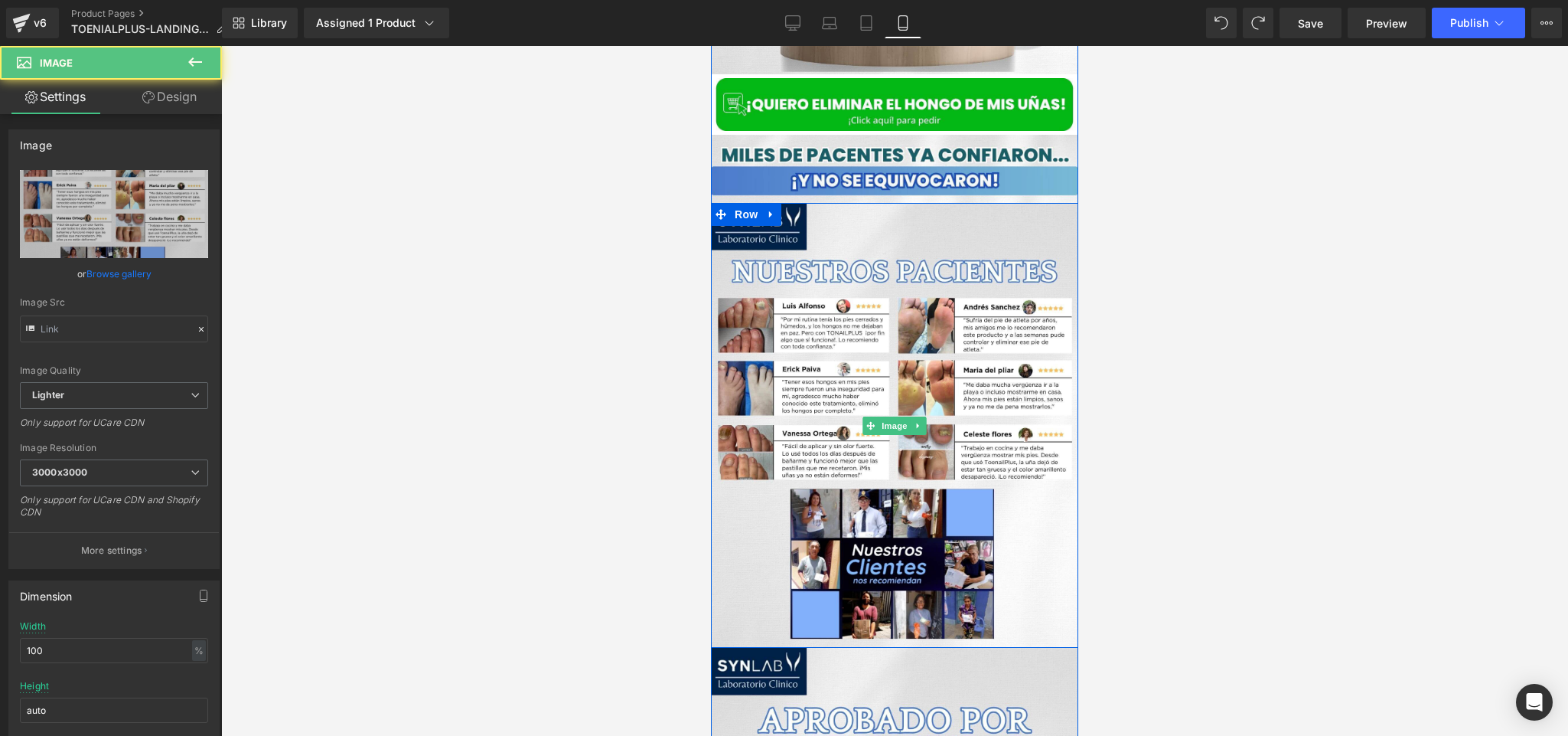
type input "https://ucarecdn.com/20dba2fe-5636-474b-9cea-1d15cec77655/-/format/auto/-/previ…"
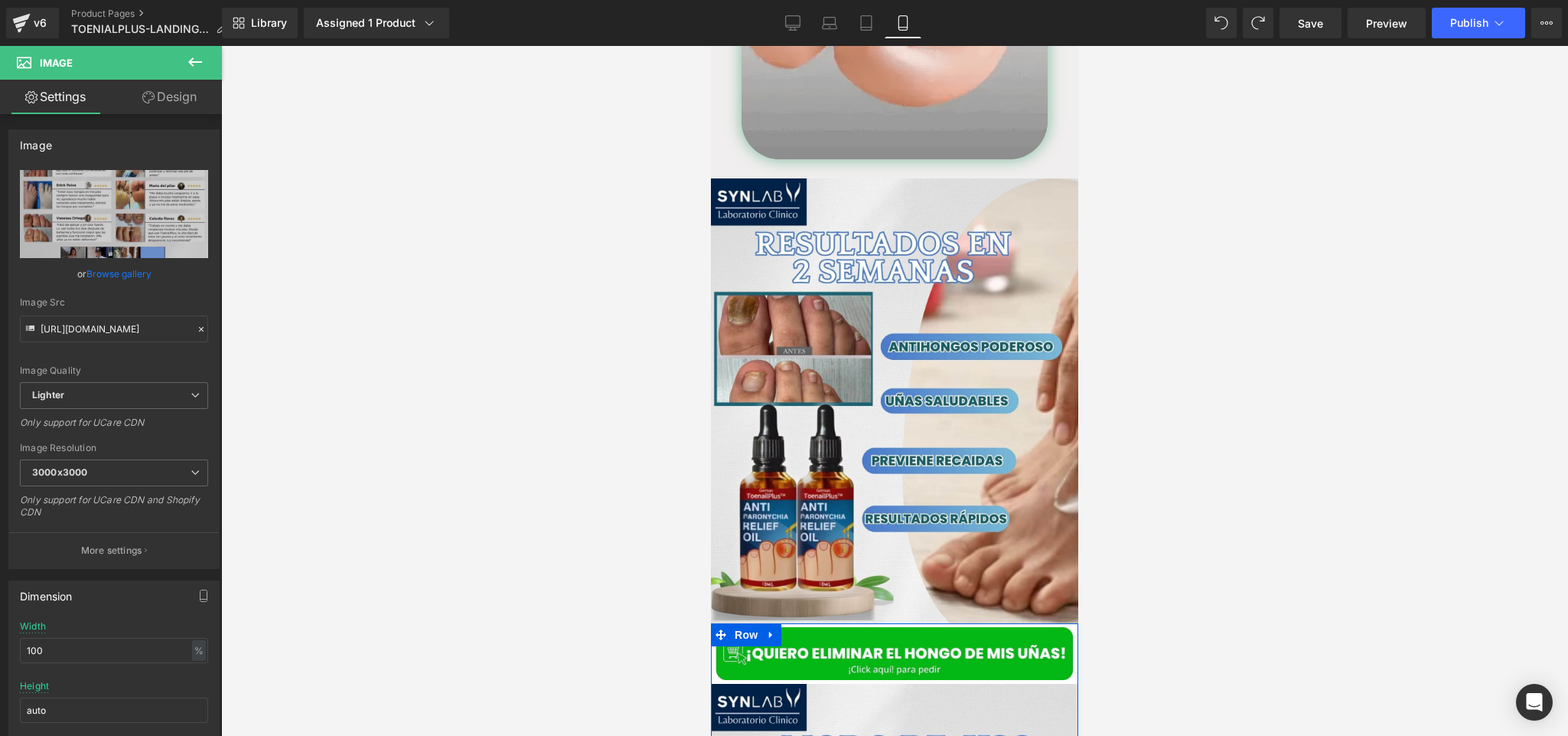
scroll to position [3161, 0]
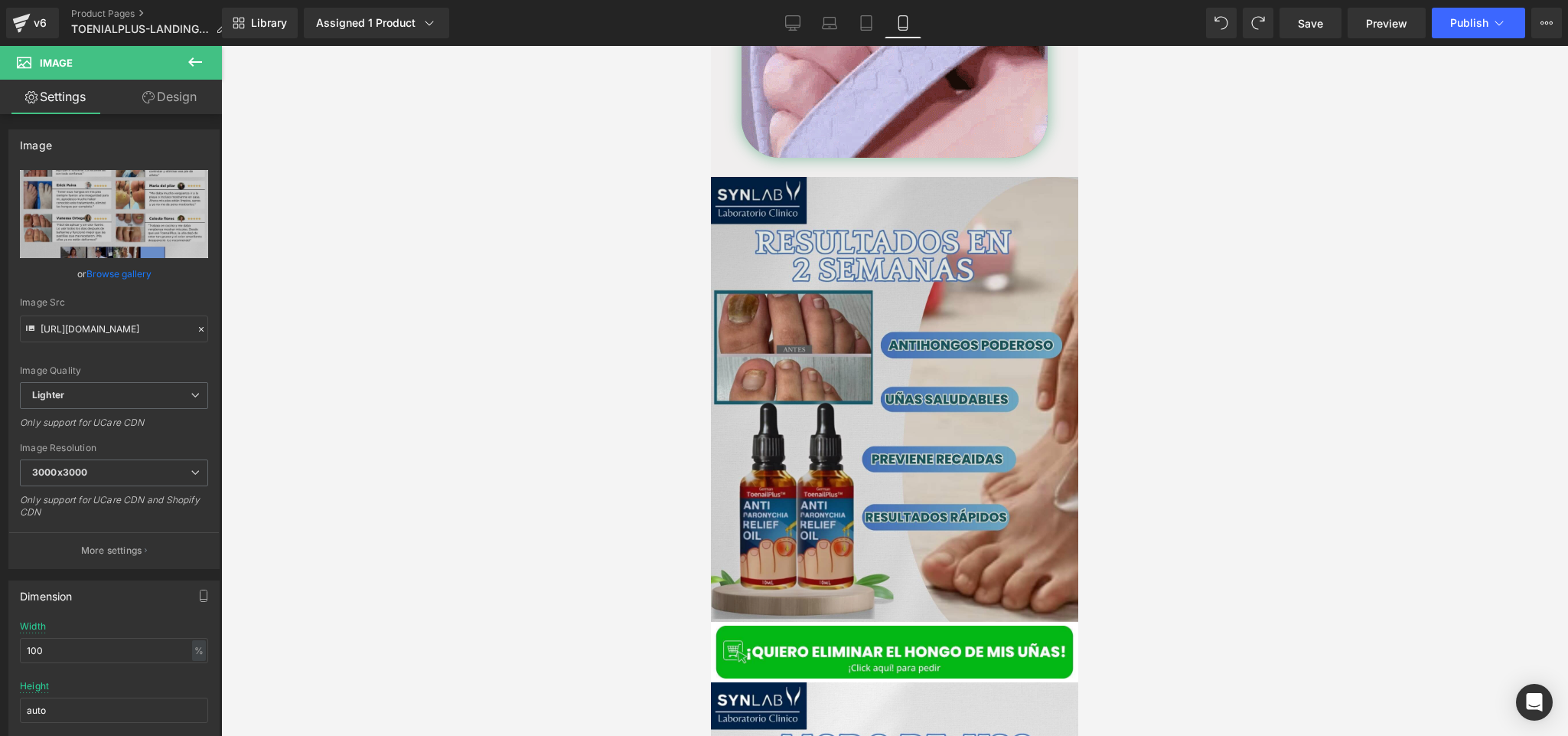
click at [782, 199] on img at bounding box center [895, 399] width 367 height 445
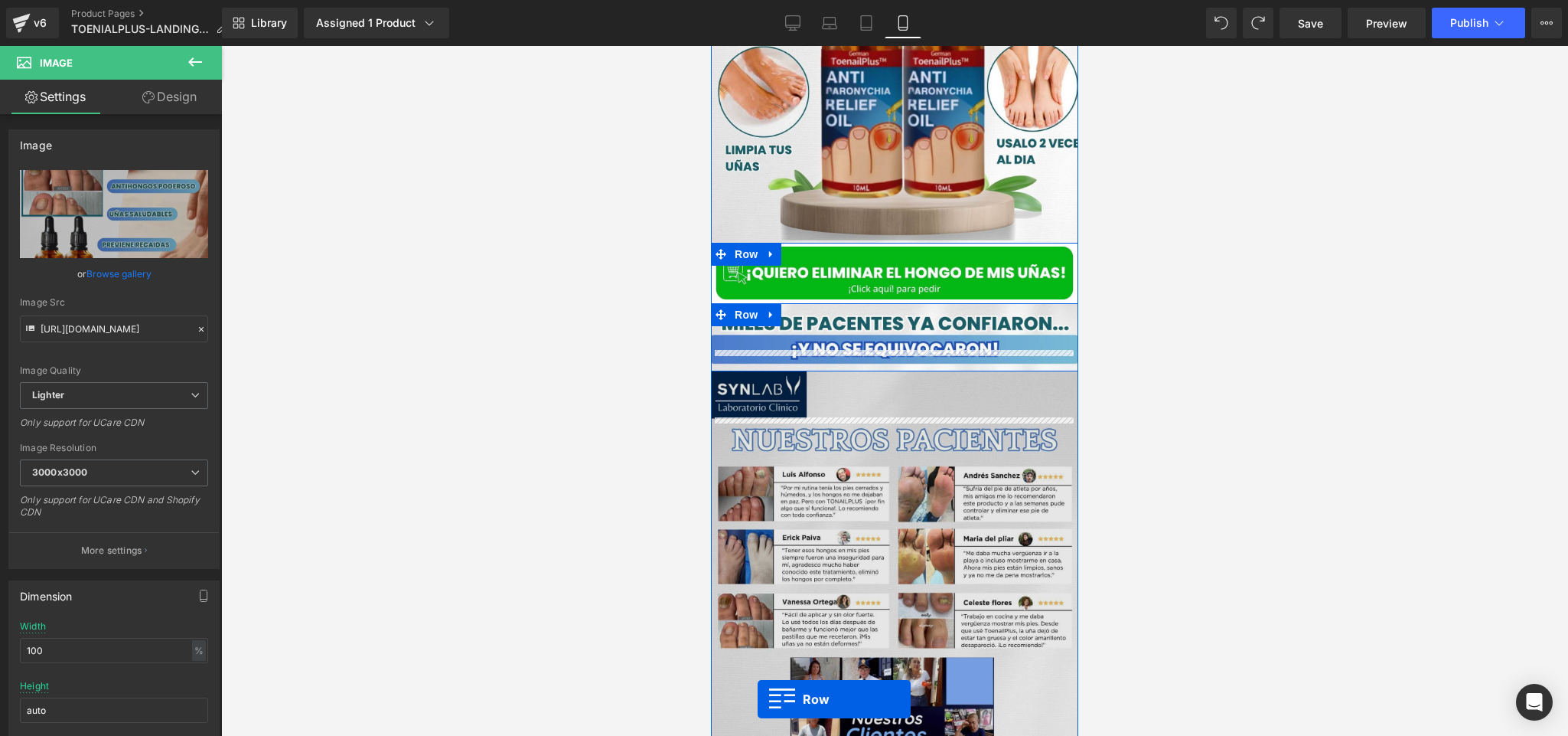
scroll to position [3669, 0]
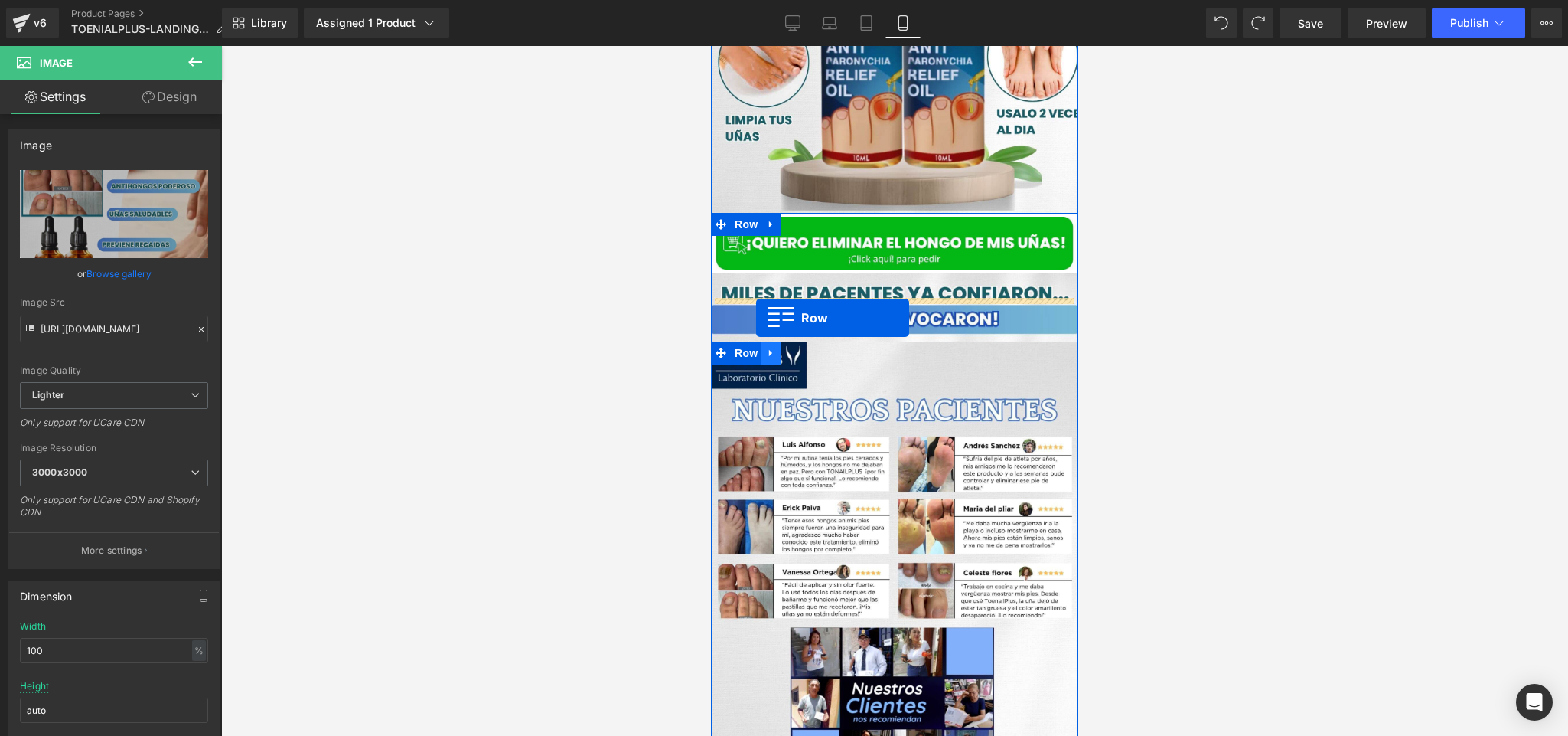
drag, startPoint x: 746, startPoint y: 154, endPoint x: 756, endPoint y: 318, distance: 164.3
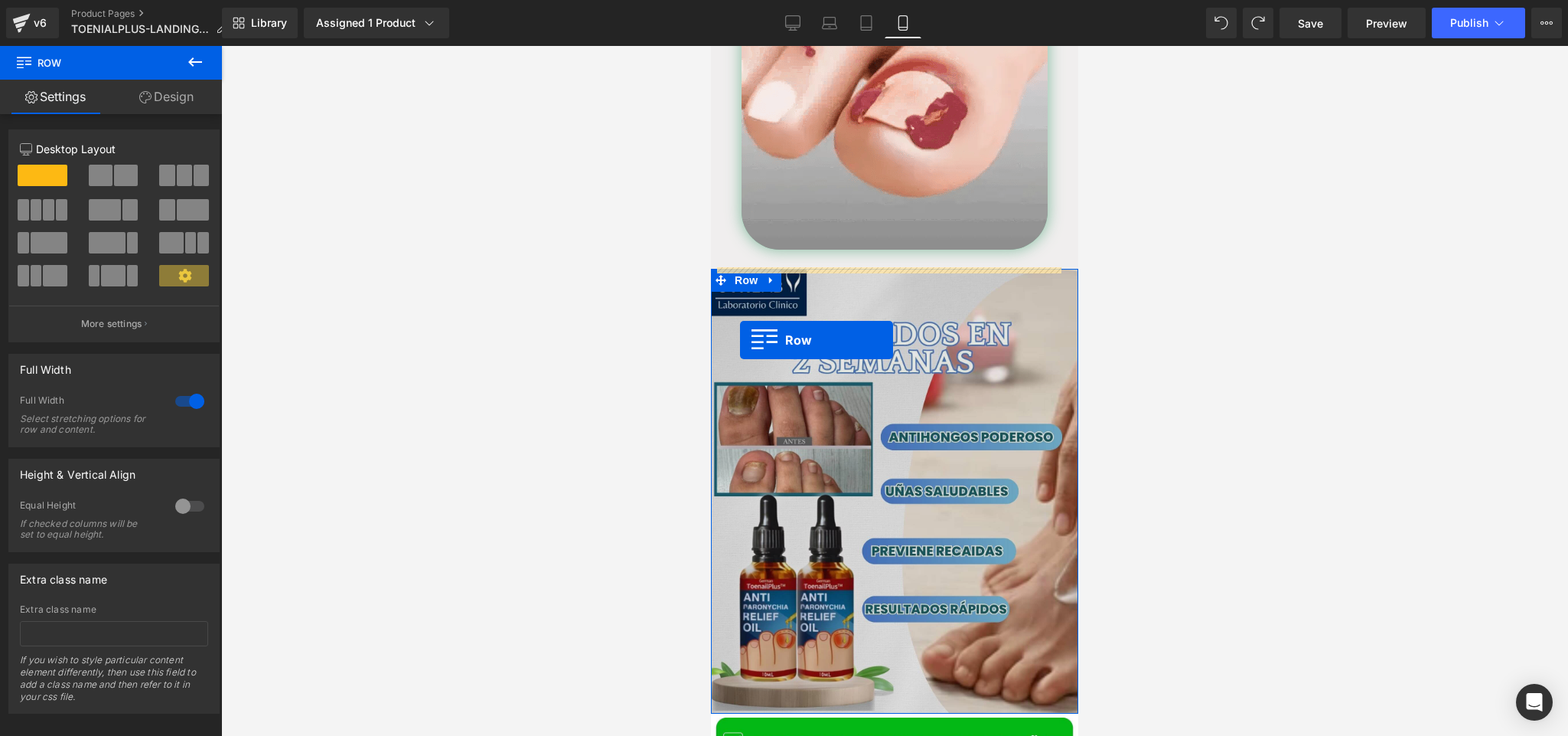
scroll to position [3024, 0]
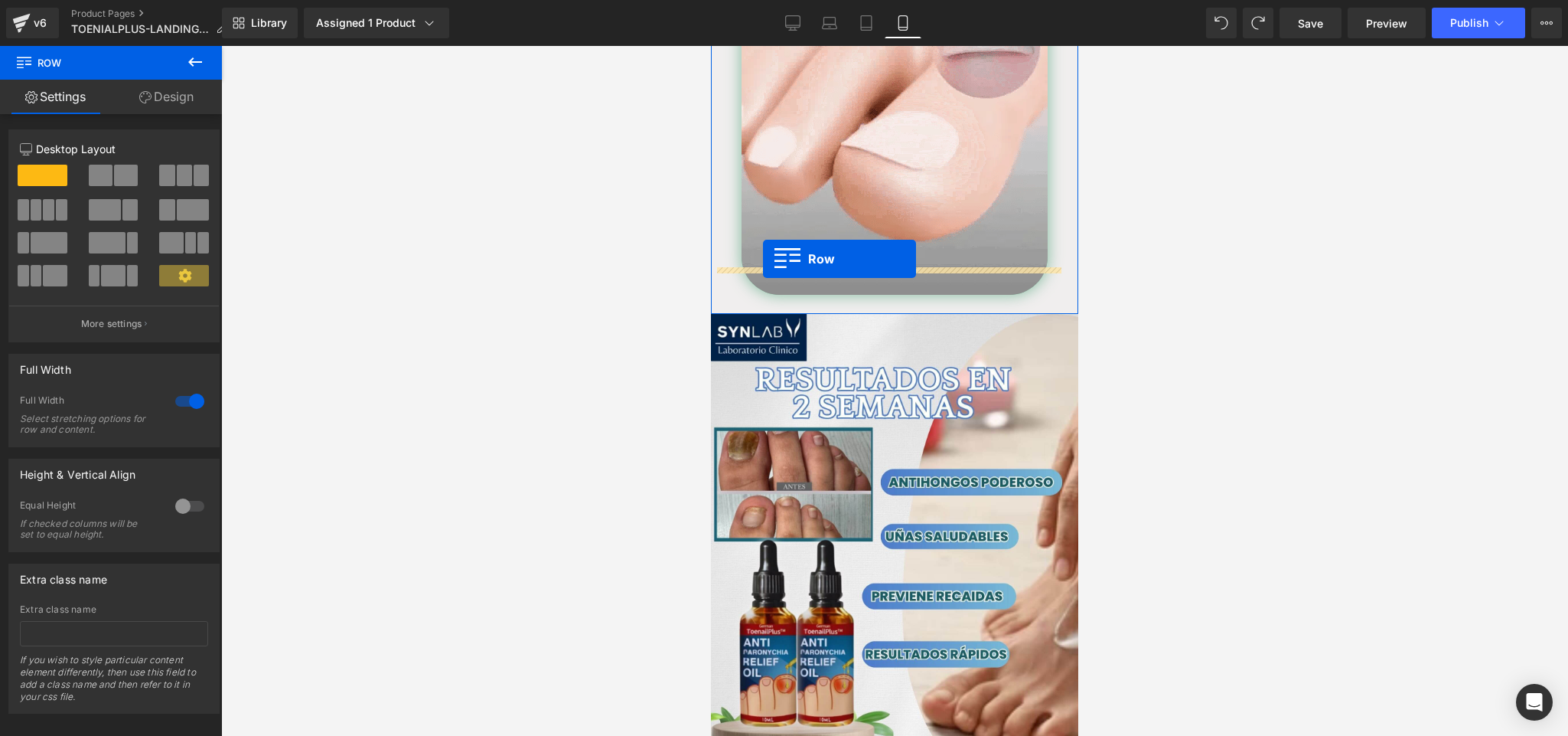
drag, startPoint x: 742, startPoint y: 453, endPoint x: 763, endPoint y: 258, distance: 196.1
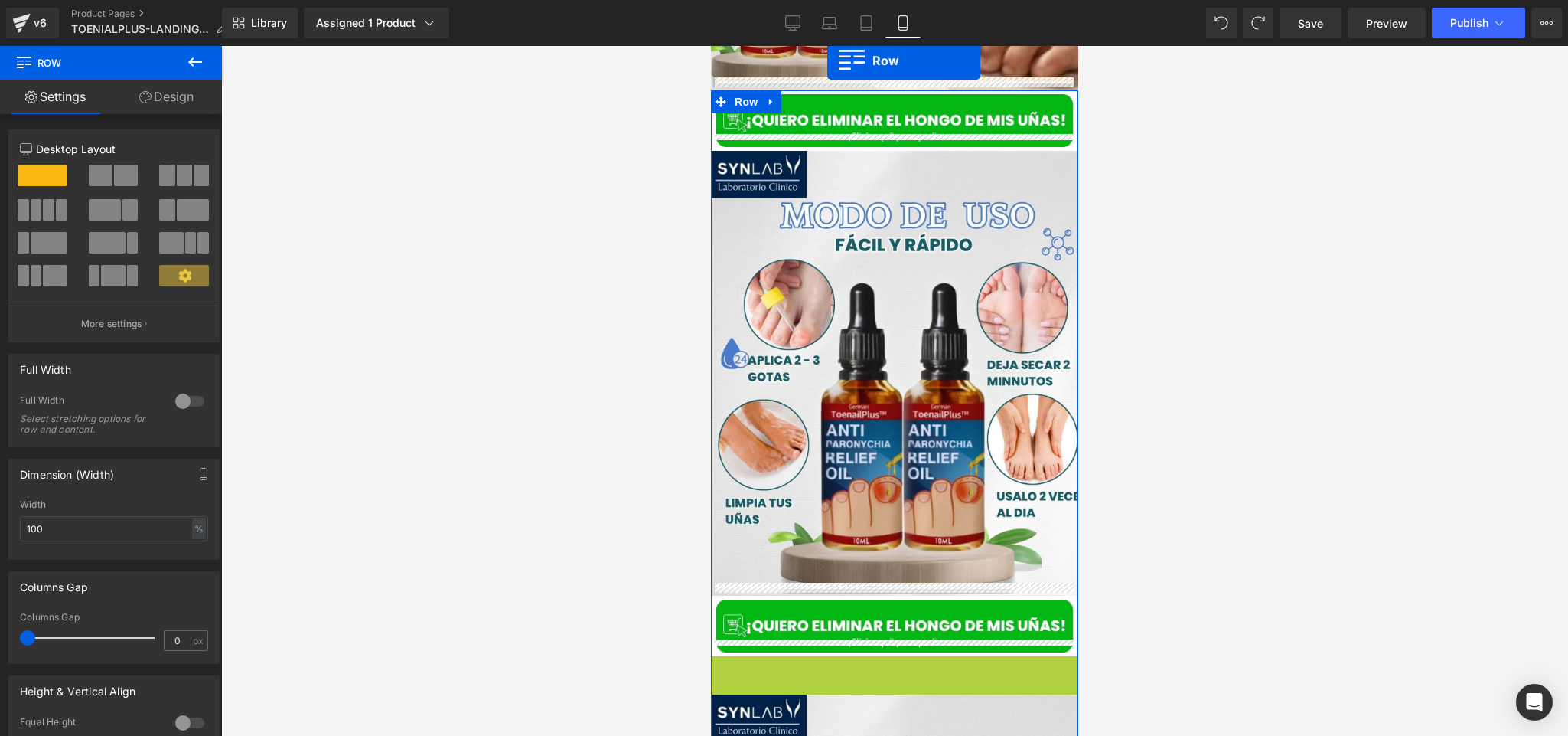
scroll to position [4080, 0]
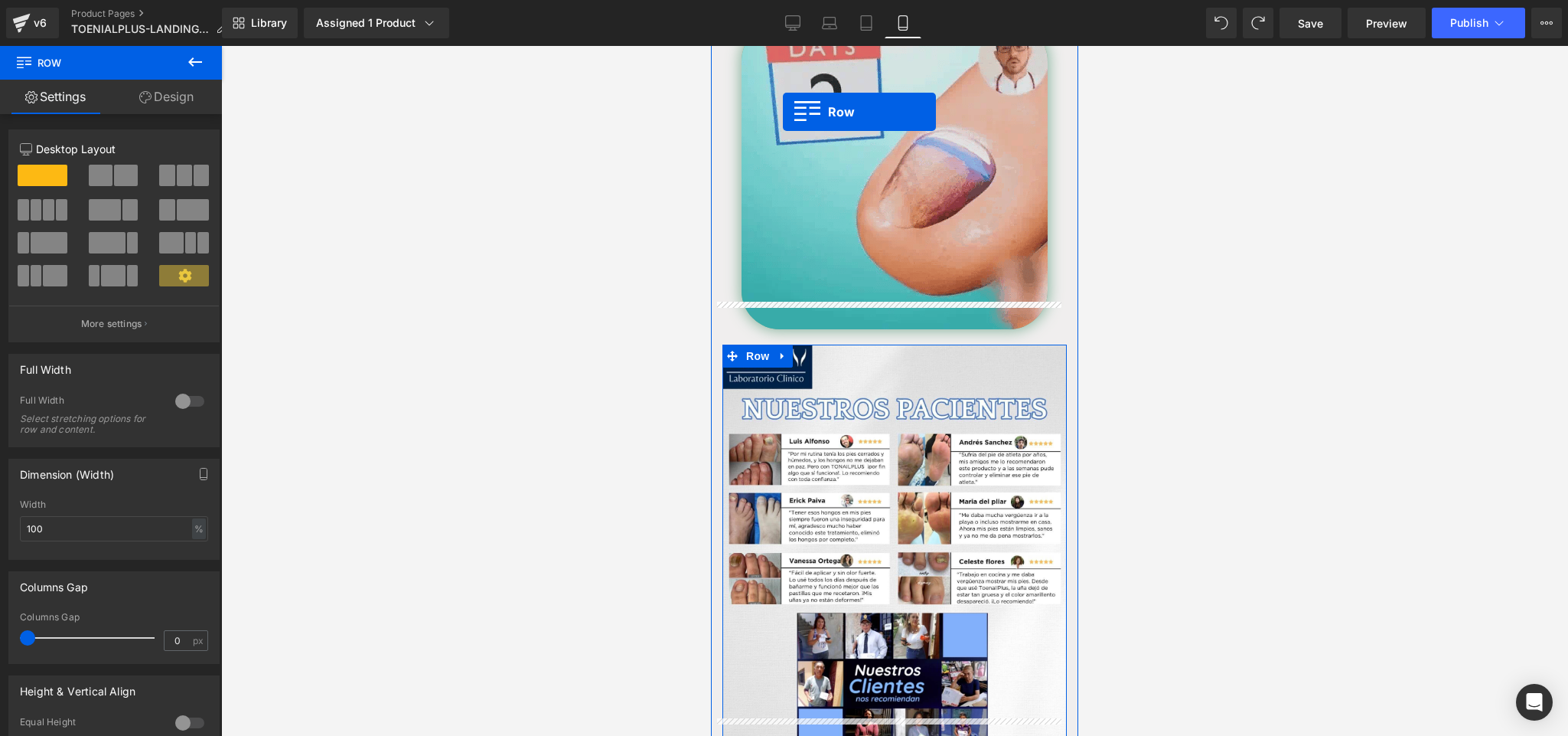
click at [775, 127] on img at bounding box center [895, 176] width 306 height 307
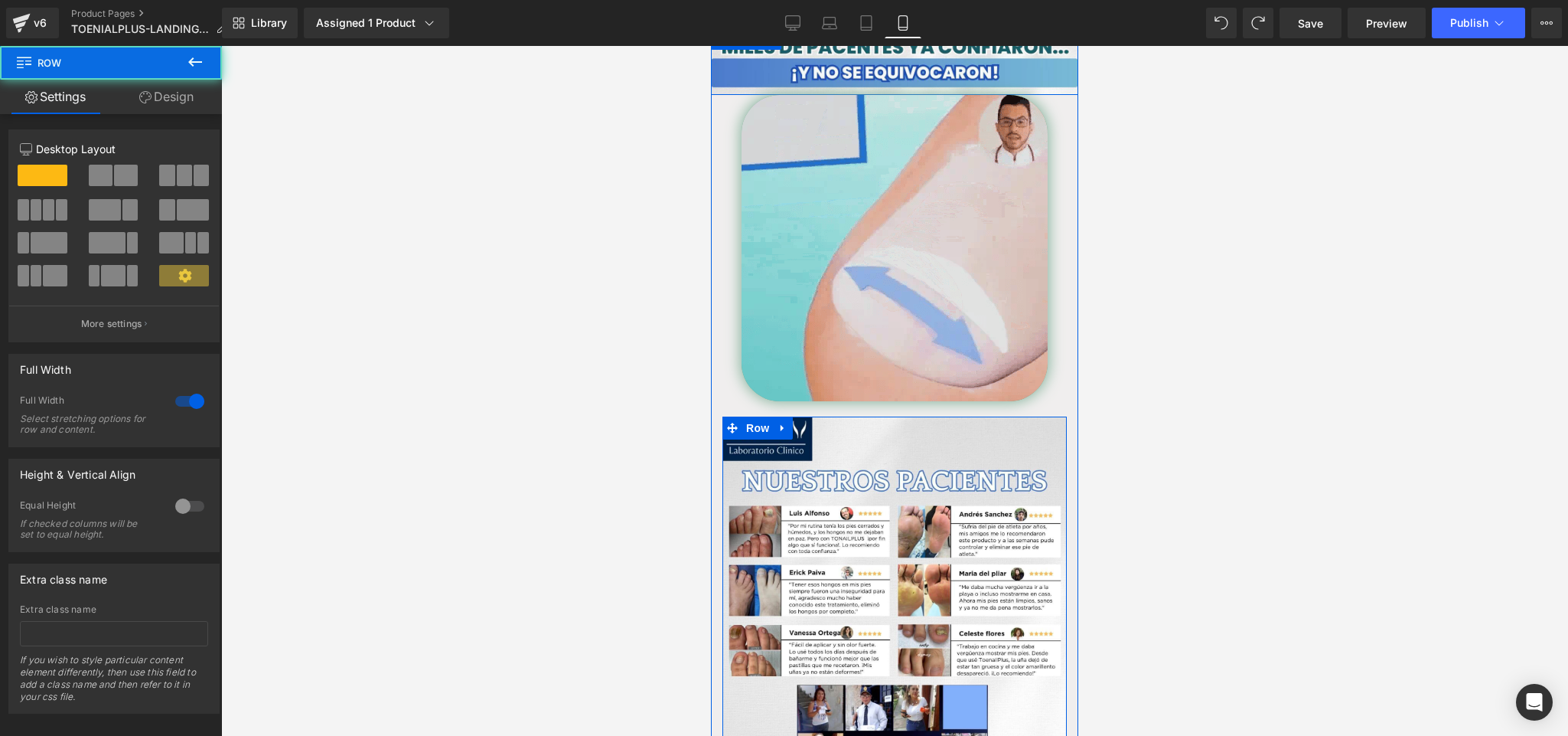
scroll to position [3062, 0]
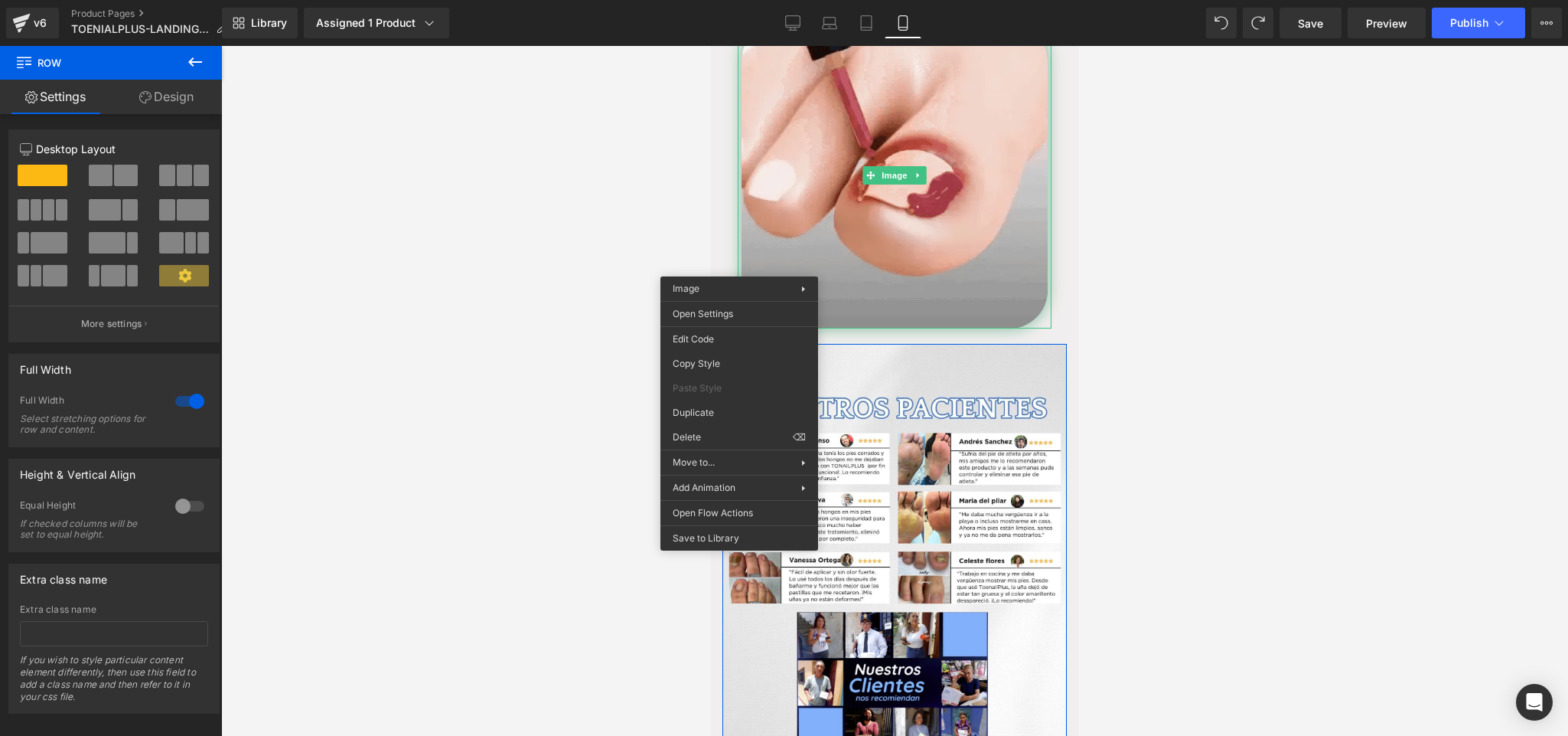
click at [657, 267] on div at bounding box center [894, 391] width 1347 height 690
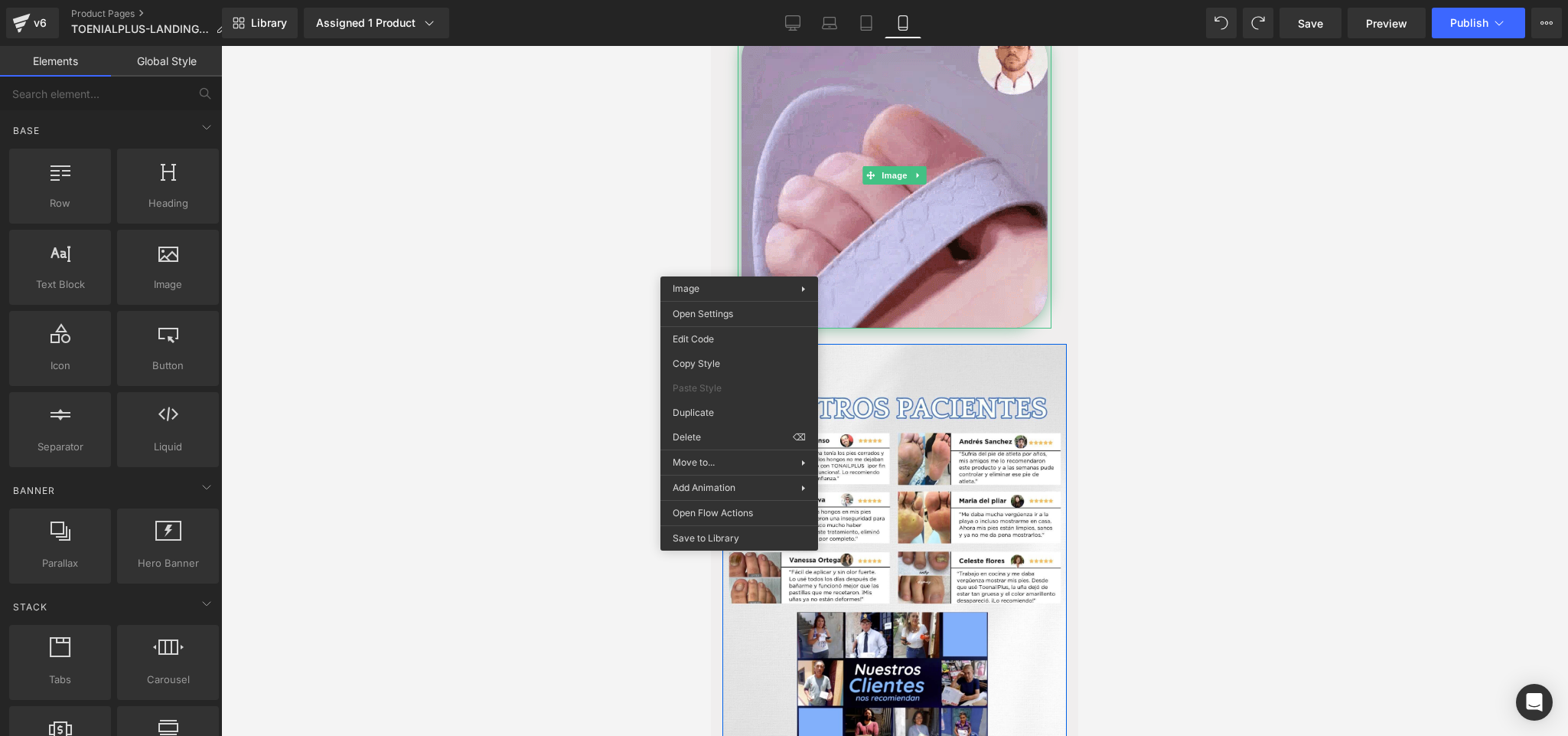
click at [1044, 253] on div at bounding box center [894, 391] width 1347 height 690
click at [1044, 296] on div at bounding box center [894, 391] width 1347 height 690
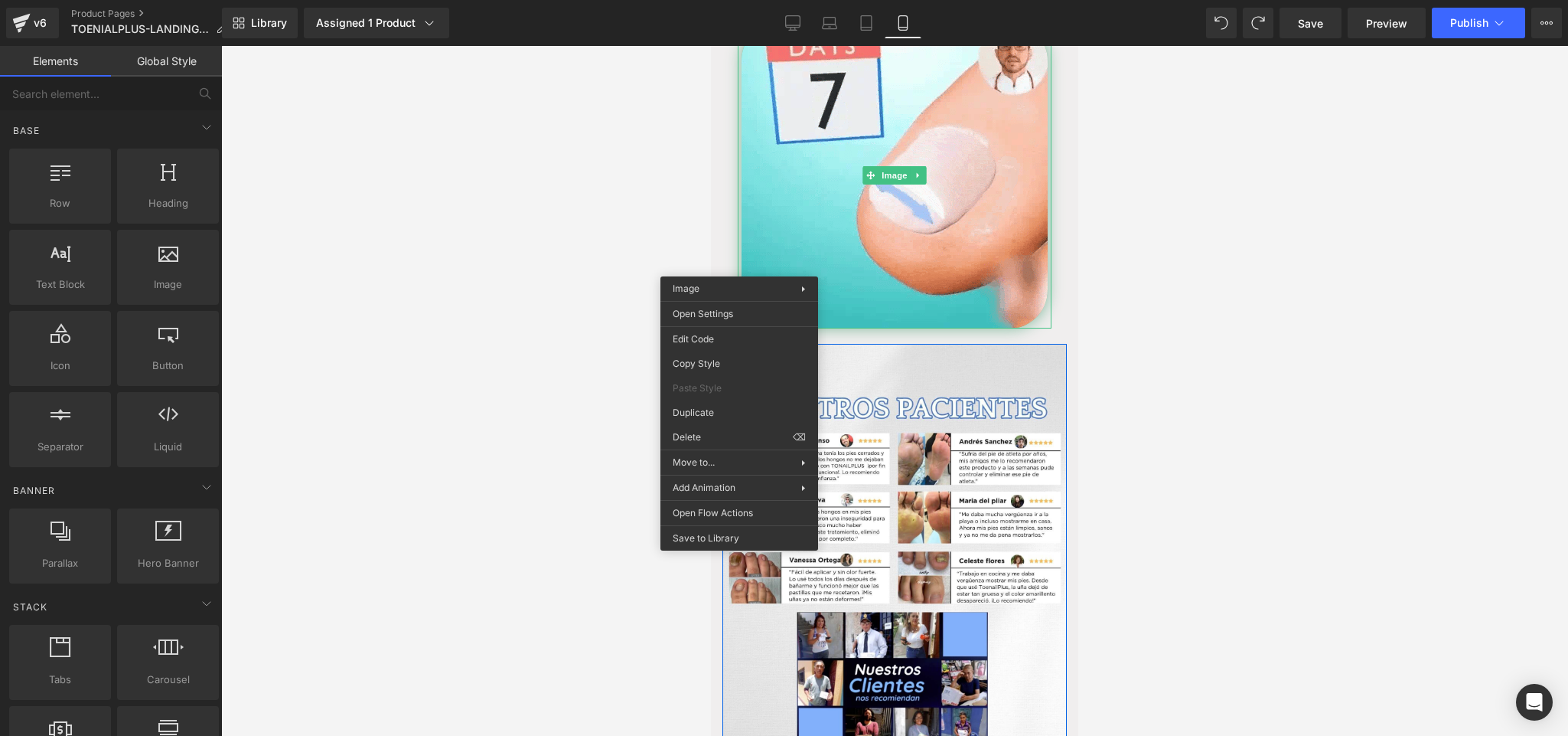
click at [1044, 292] on div at bounding box center [894, 391] width 1347 height 690
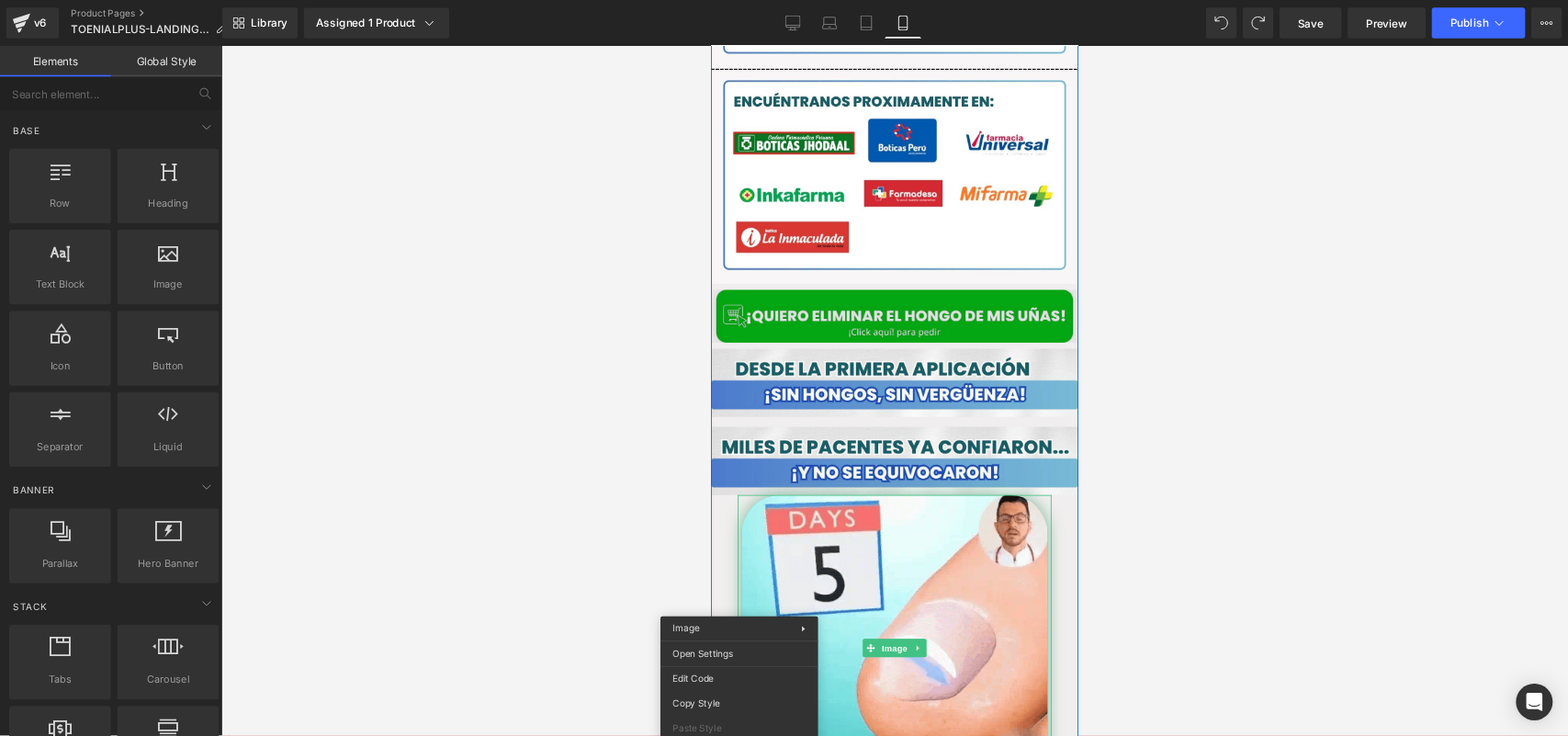
scroll to position [3271, 0]
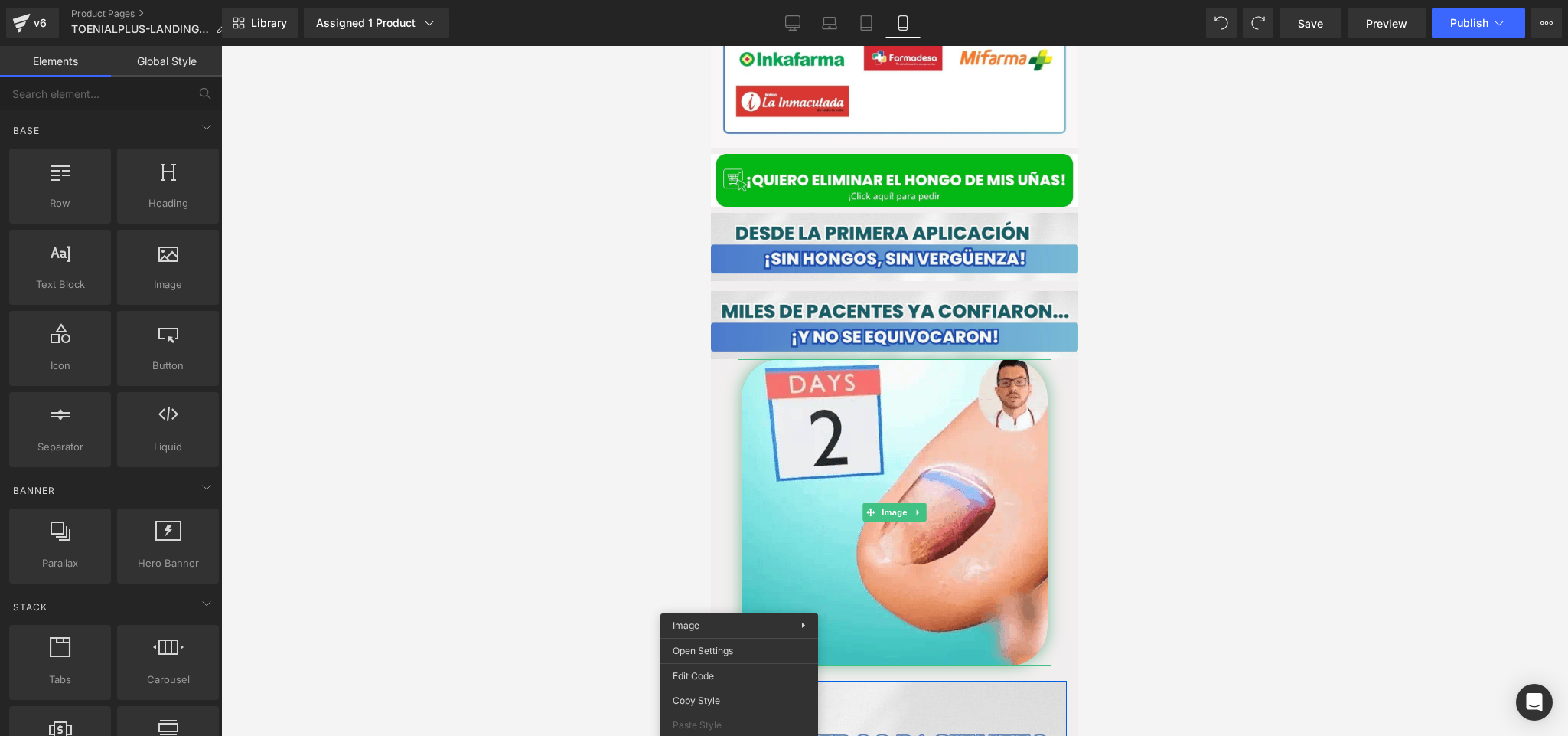
click at [674, 280] on div at bounding box center [894, 391] width 1347 height 690
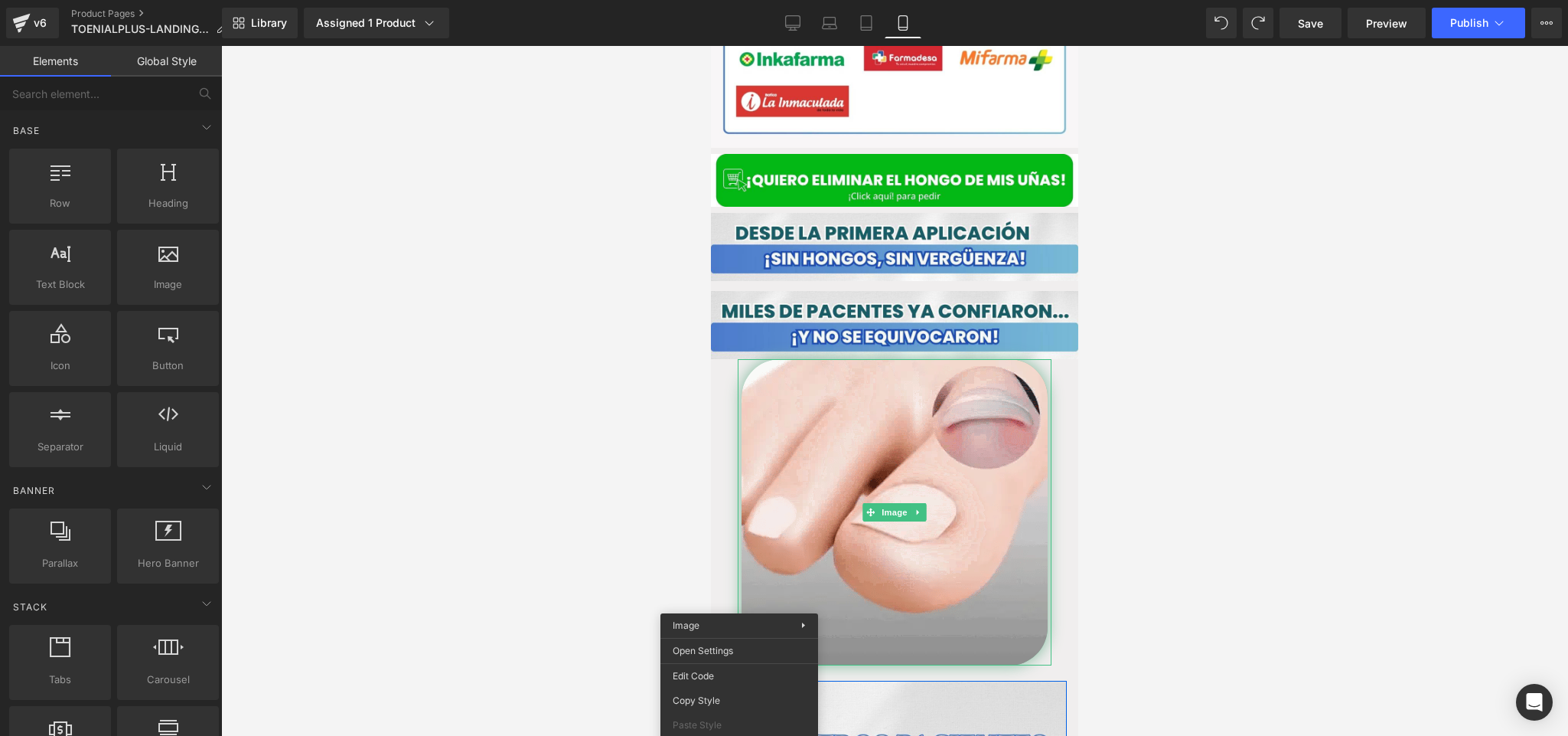
click at [1044, 490] on div at bounding box center [894, 391] width 1347 height 690
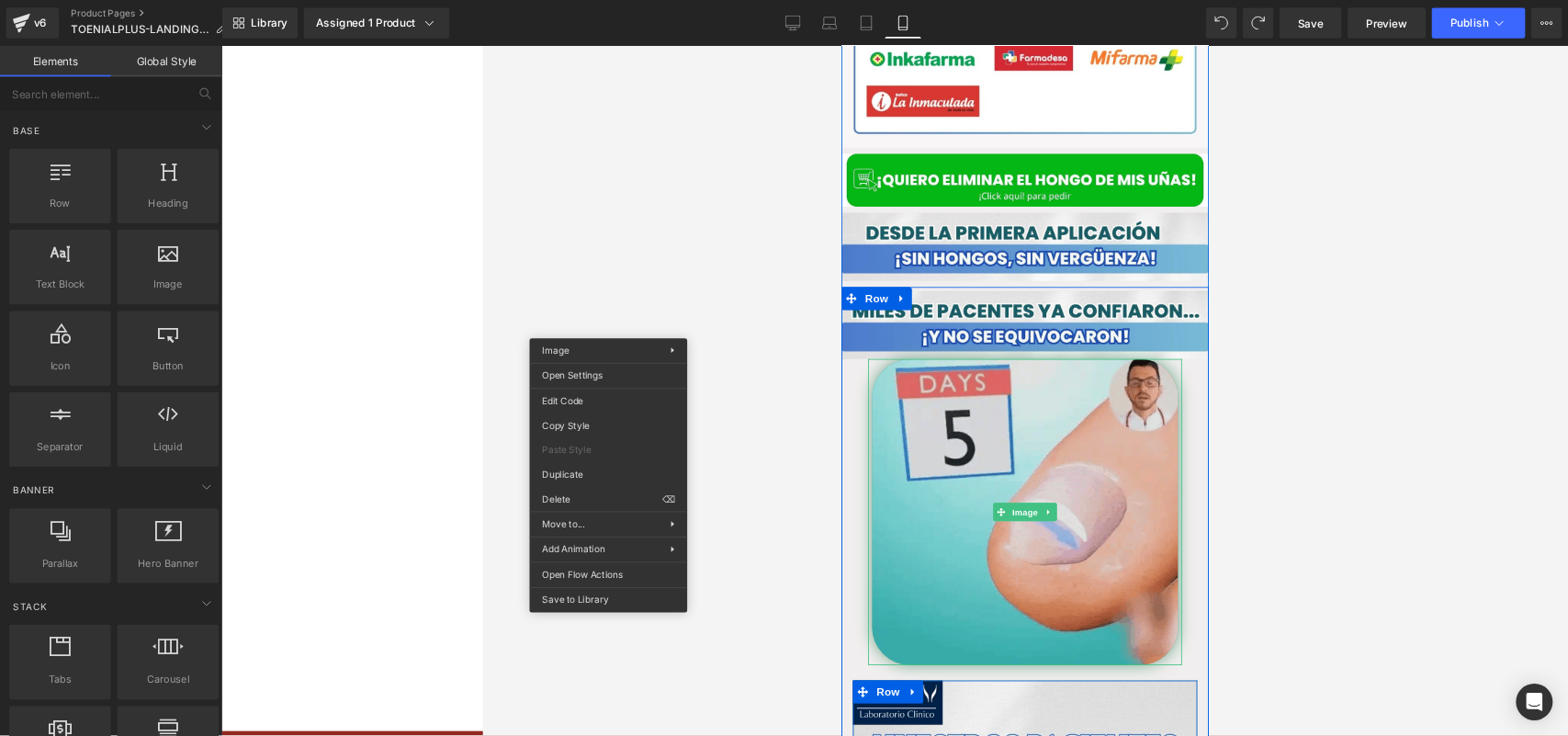
scroll to position [3272, 0]
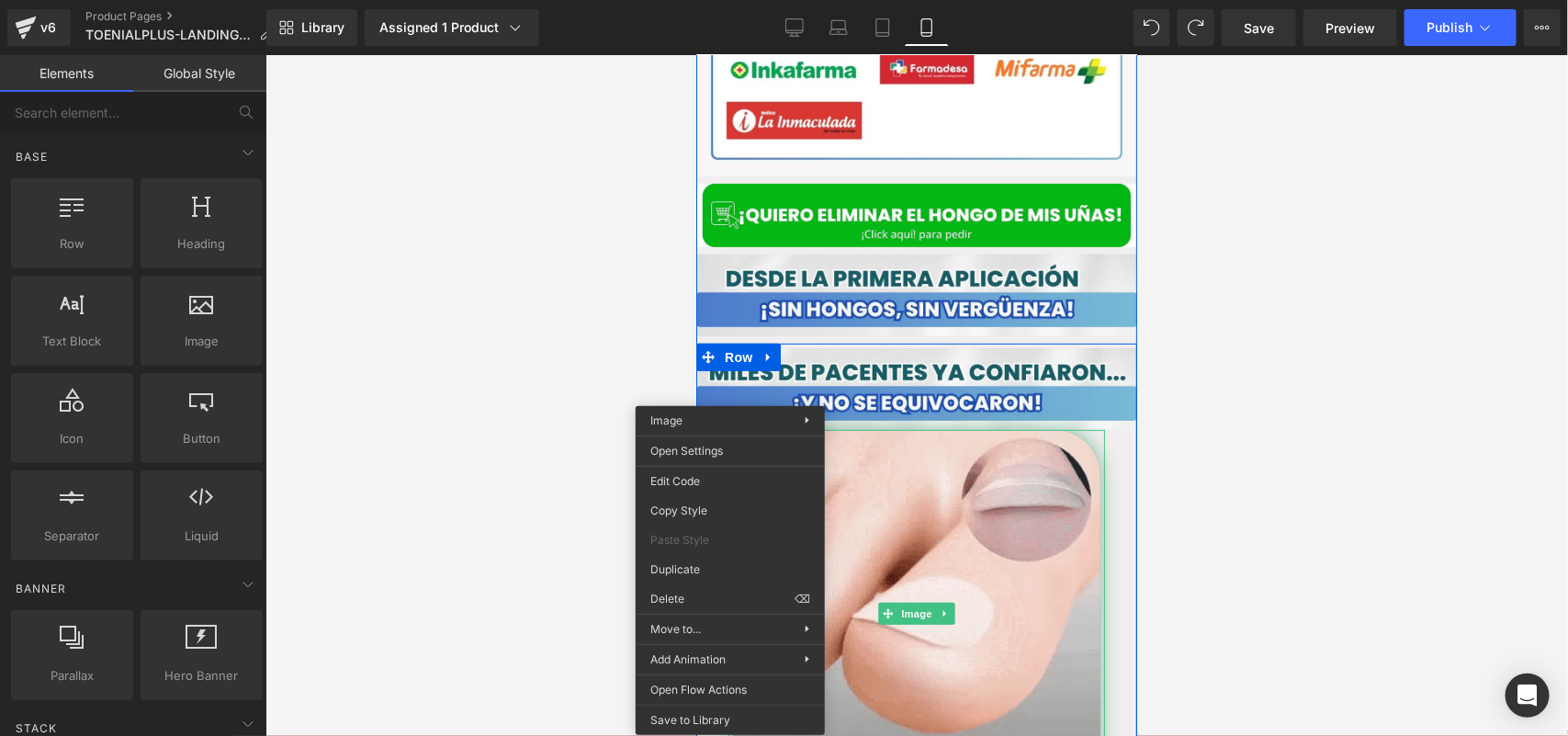
click at [734, 343] on span "Row" at bounding box center [738, 356] width 37 height 27
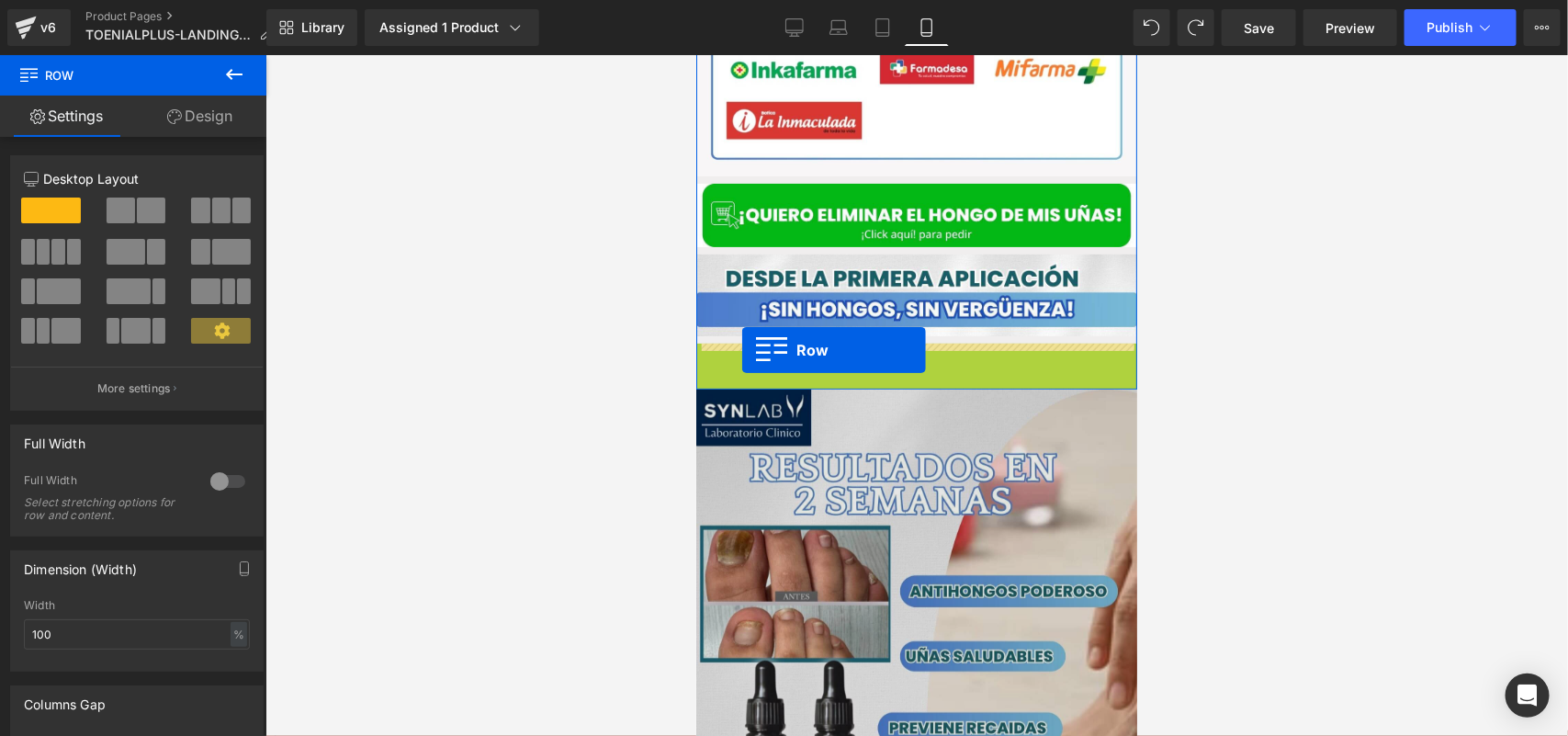
drag, startPoint x: 728, startPoint y: 308, endPoint x: 741, endPoint y: 349, distance: 43.0
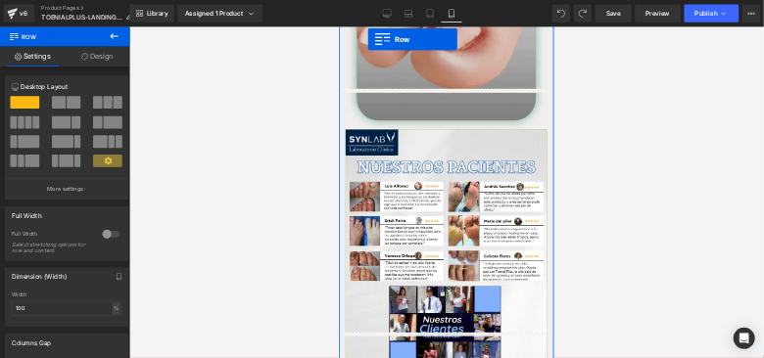
scroll to position [3960, 0]
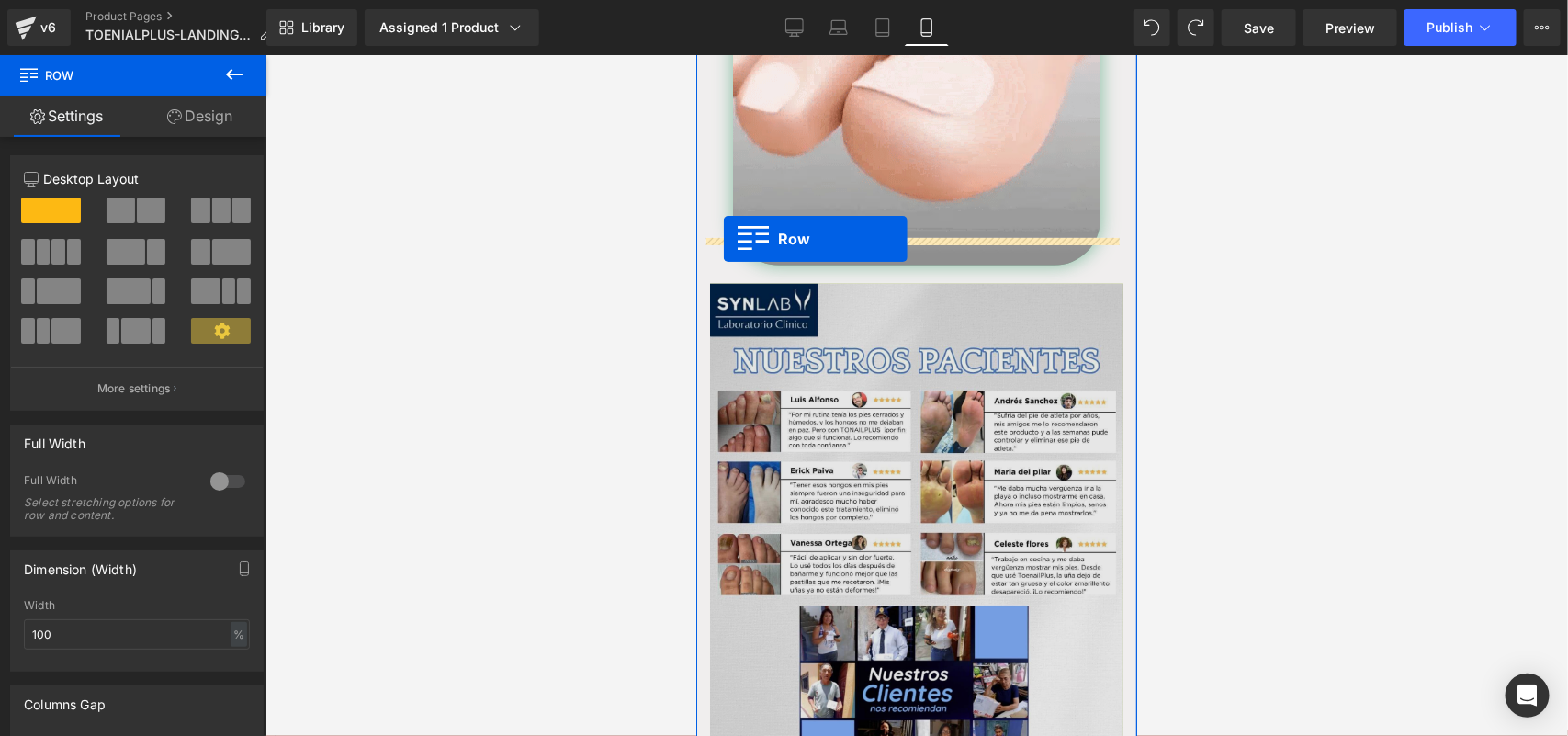
drag, startPoint x: 734, startPoint y: 307, endPoint x: 723, endPoint y: 238, distance: 69.9
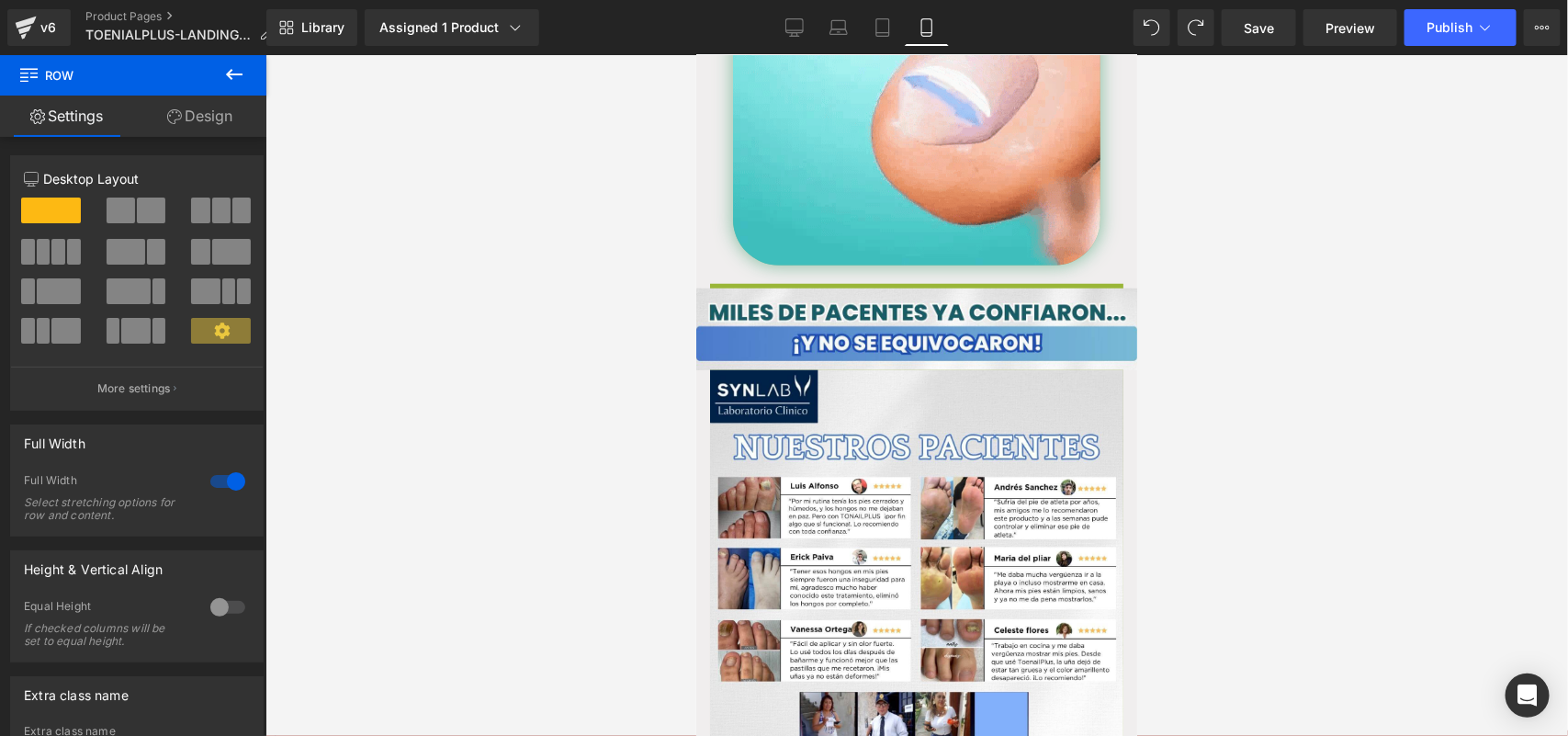
click at [1206, 263] on div at bounding box center [917, 395] width 1302 height 681
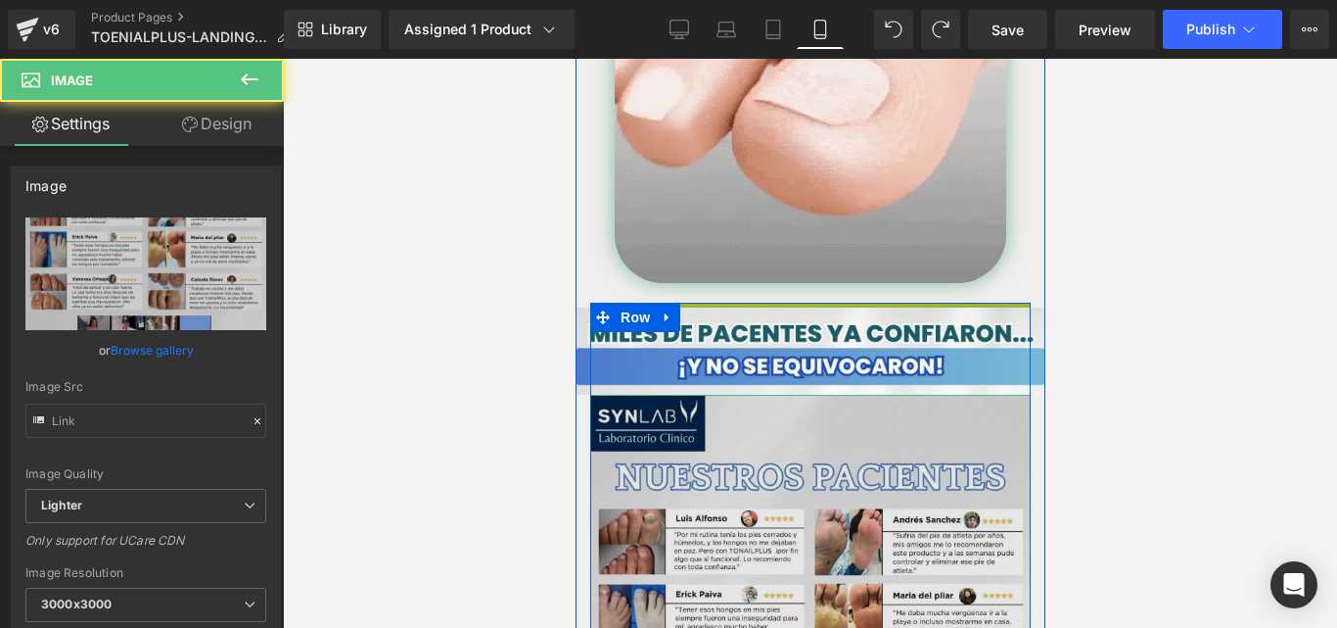
type input "https://ucarecdn.com/20dba2fe-5636-474b-9cea-1d15cec77655/-/format/auto/-/previ…"
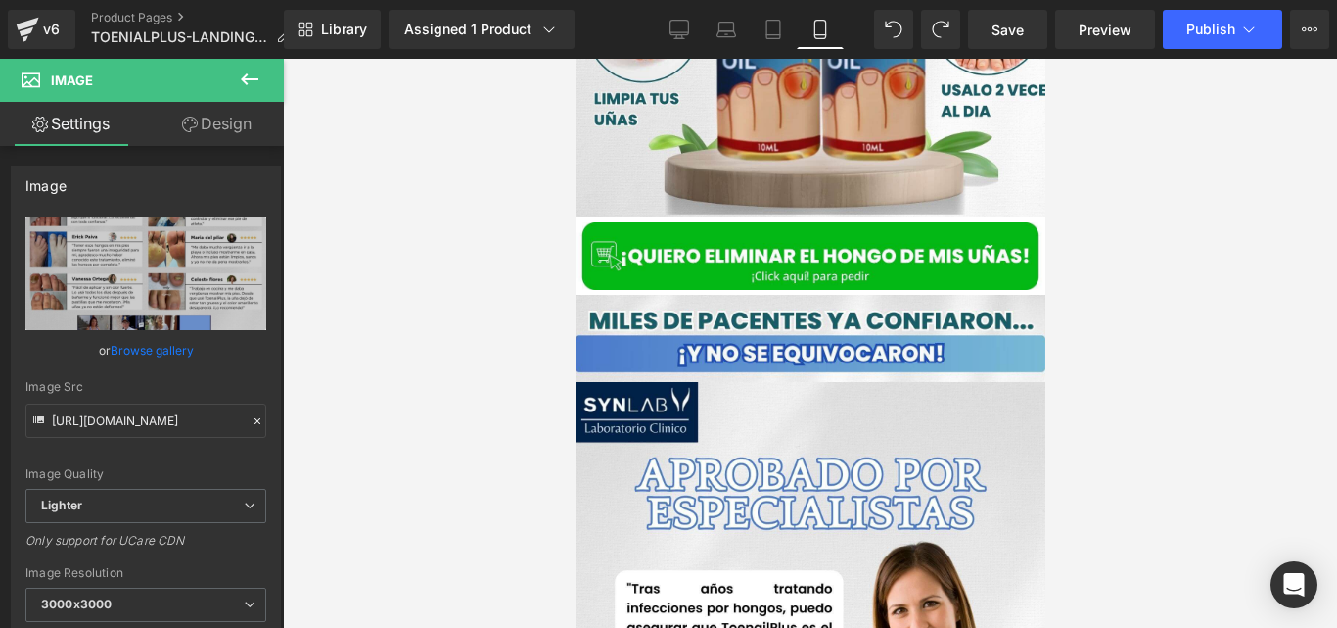
scroll to position [5800, 0]
click at [544, 272] on div at bounding box center [810, 343] width 1054 height 569
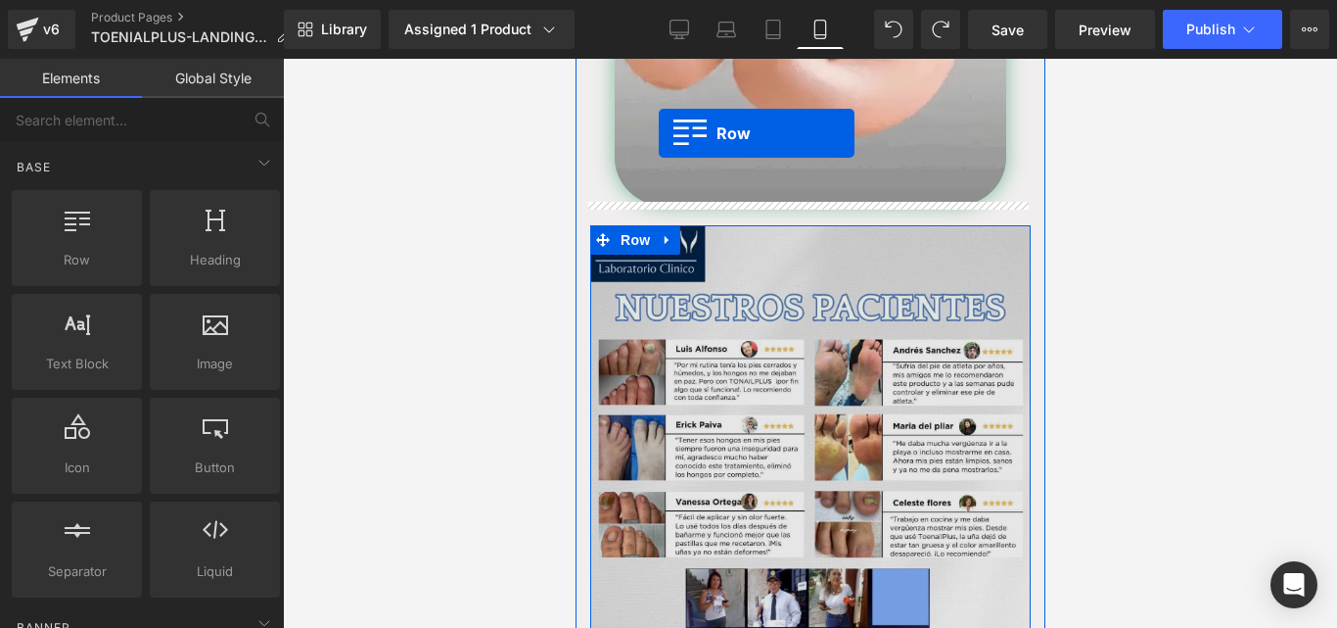
scroll to position [4018, 0]
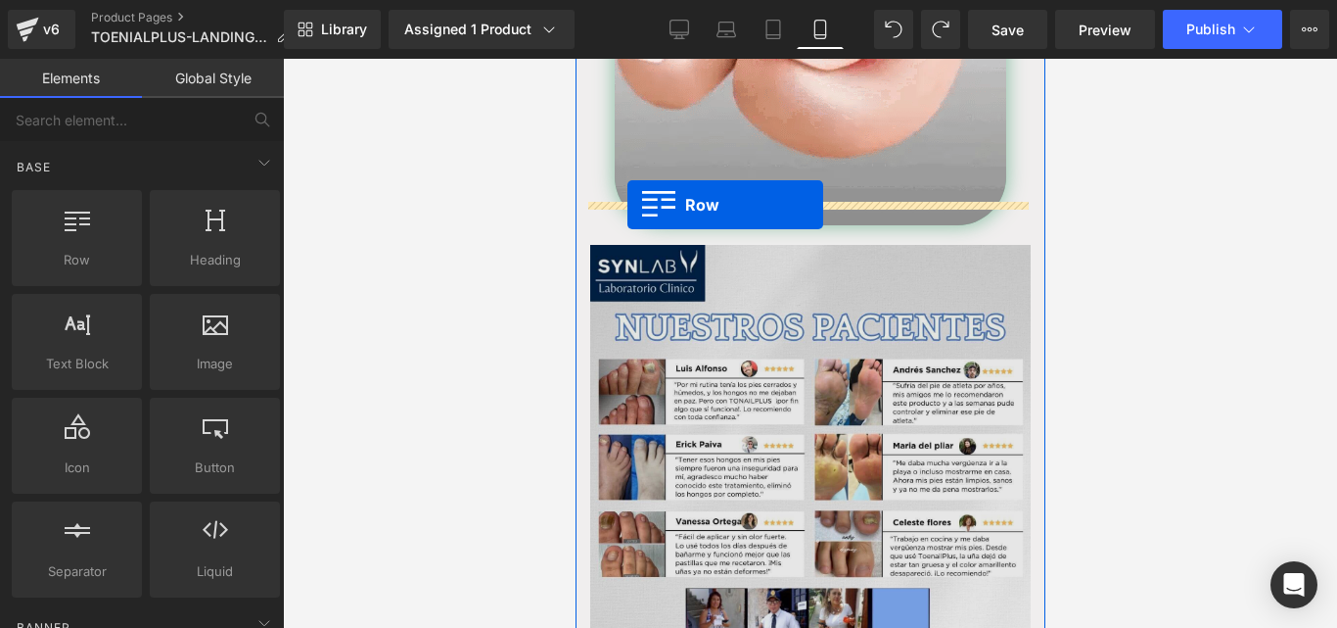
drag, startPoint x: 619, startPoint y: 274, endPoint x: 627, endPoint y: 207, distance: 68.0
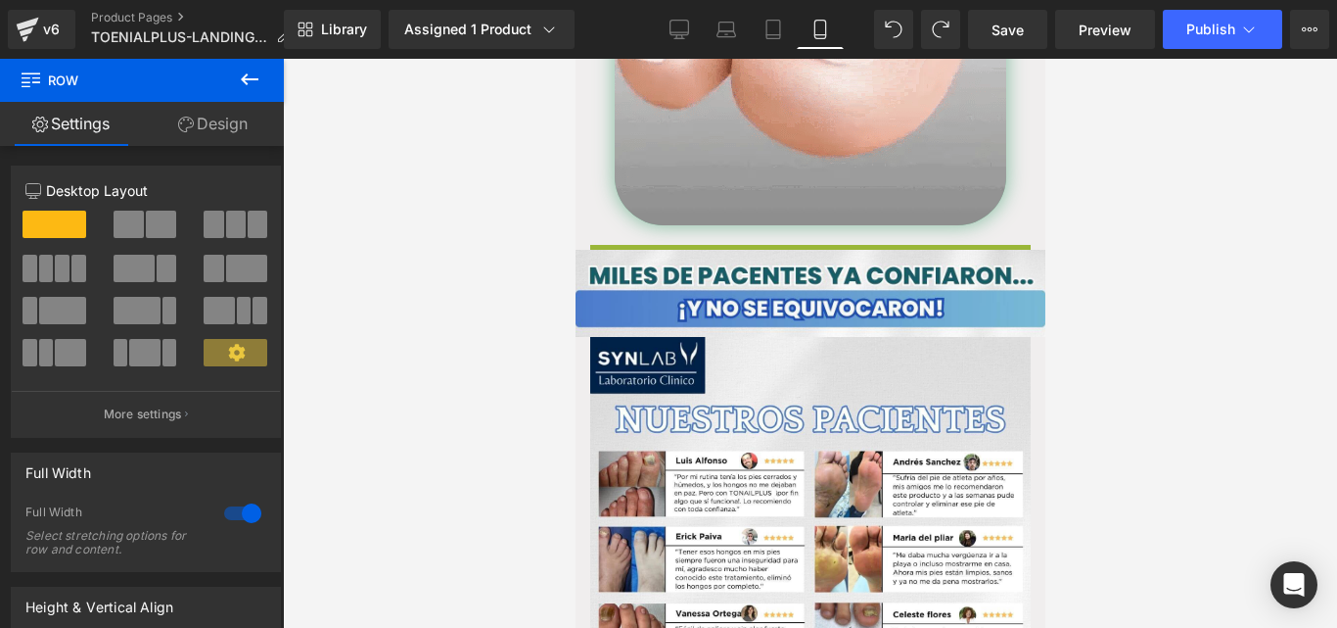
click at [497, 320] on div at bounding box center [810, 343] width 1054 height 569
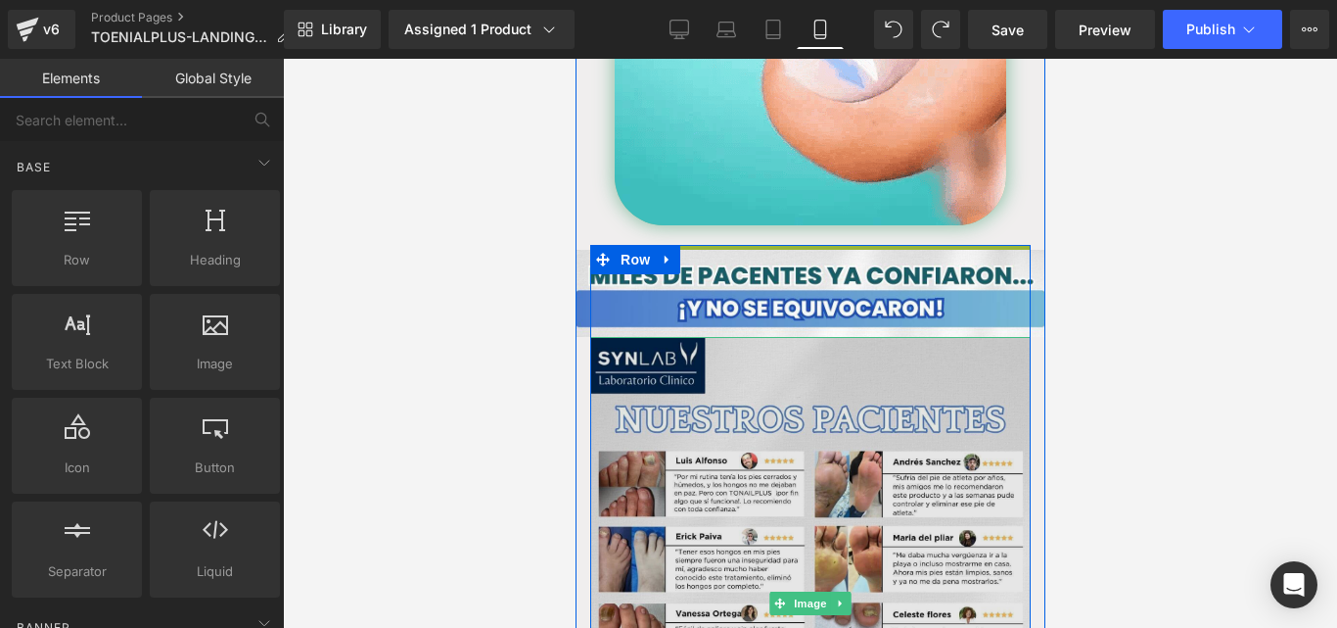
click at [730, 407] on img at bounding box center [809, 604] width 441 height 534
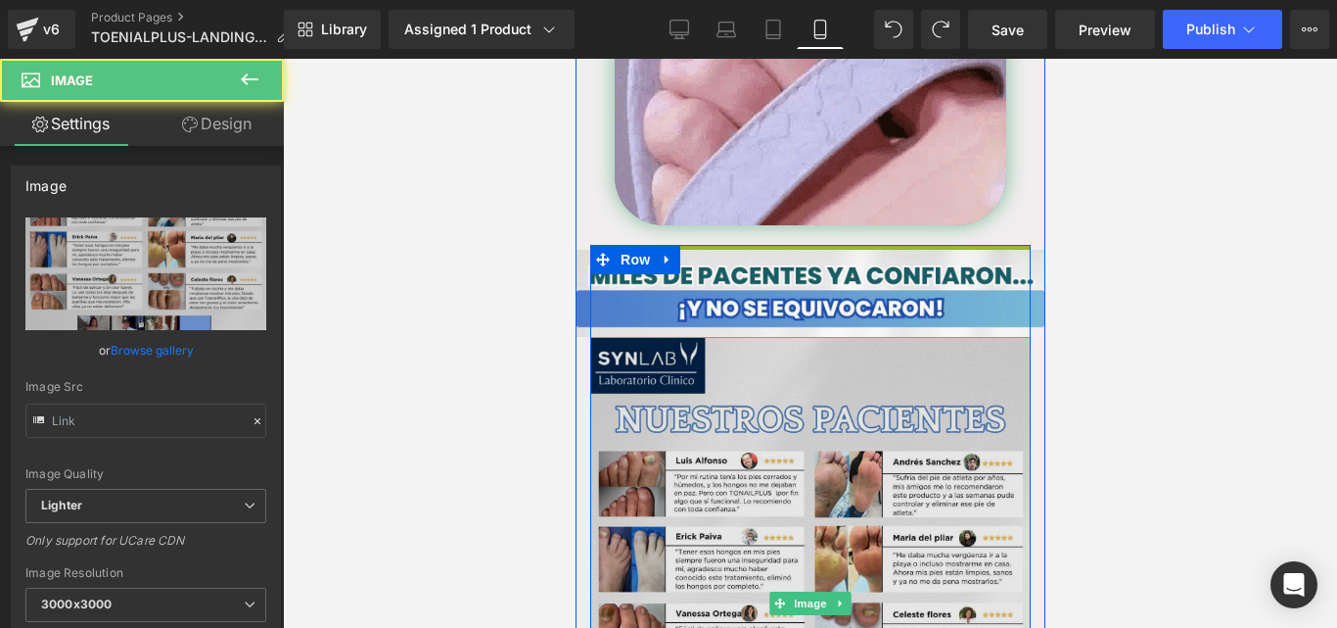
type input "https://ucarecdn.com/20dba2fe-5636-474b-9cea-1d15cec77655/-/format/auto/-/previ…"
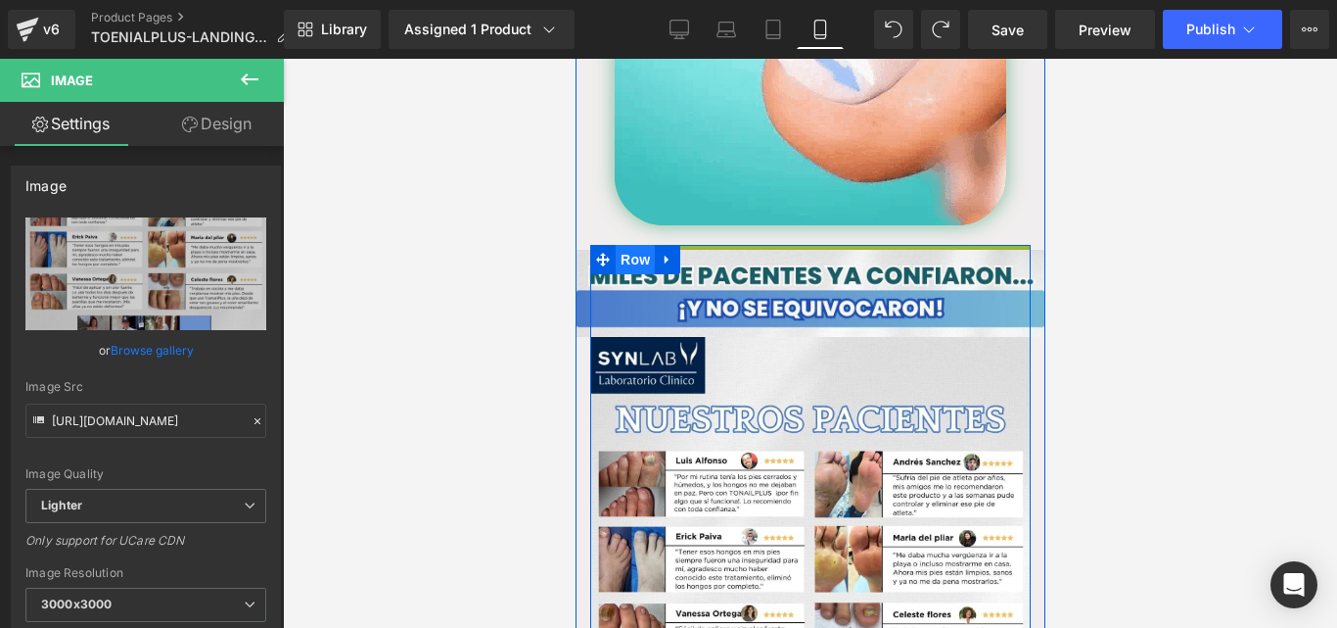
click at [615, 245] on span "Row" at bounding box center [634, 259] width 39 height 29
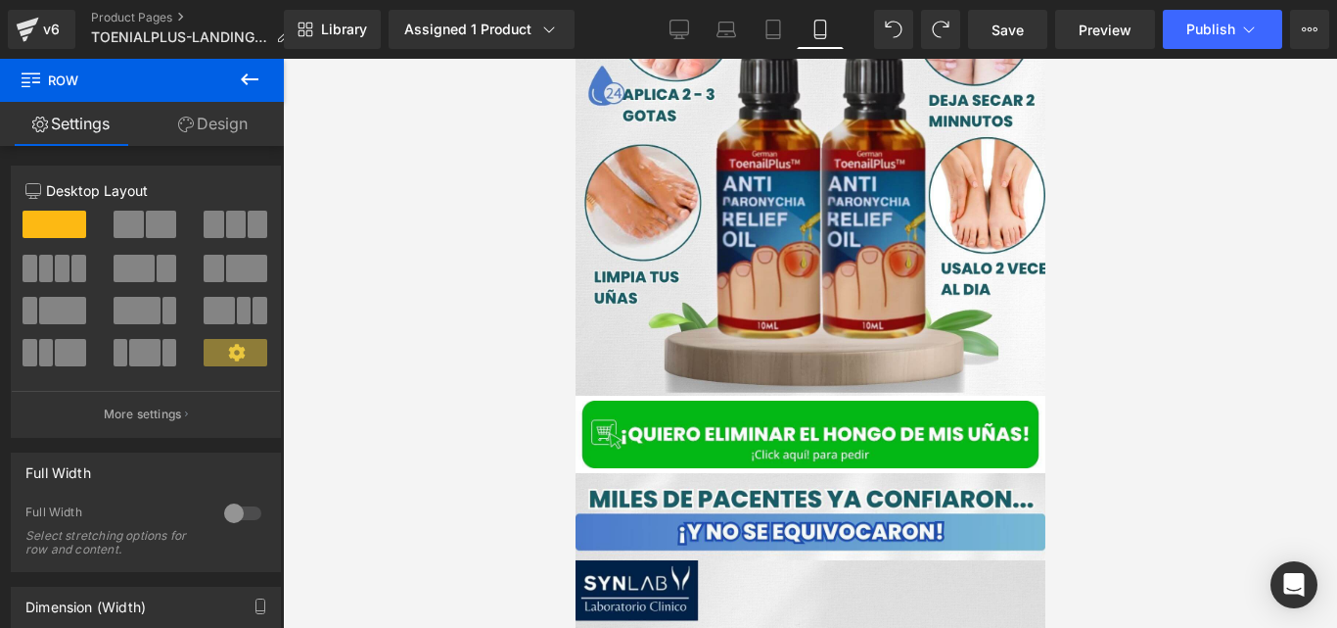
scroll to position [5800, 0]
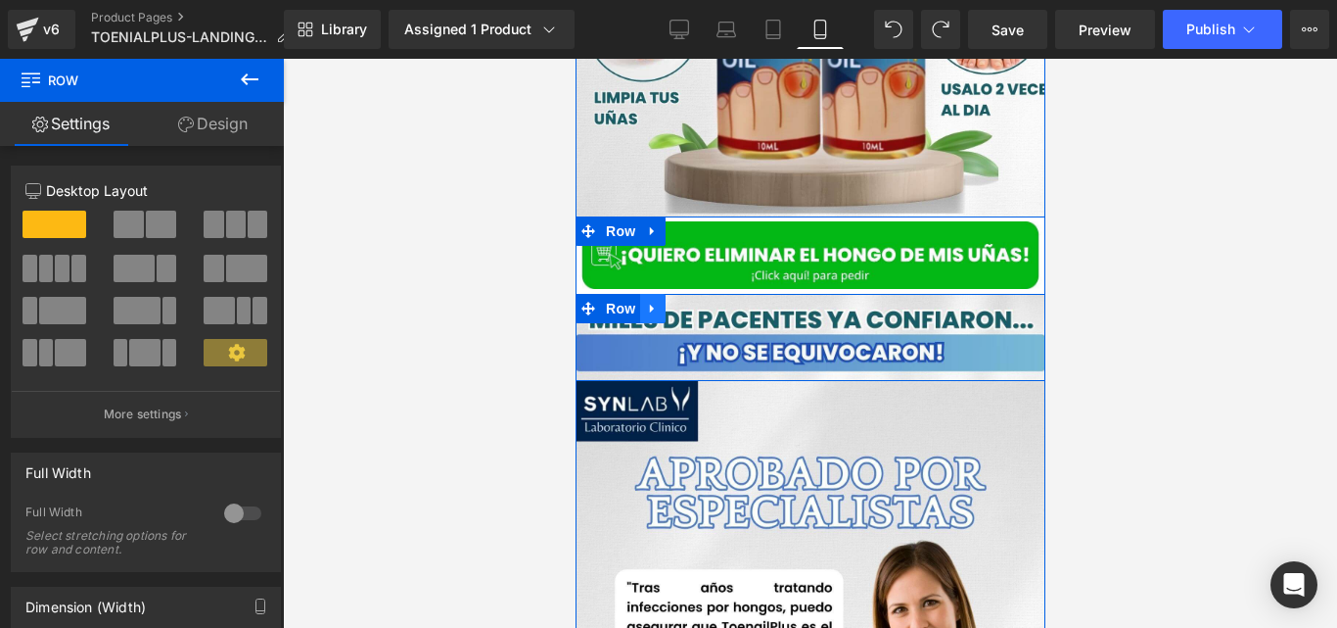
click at [639, 294] on link at bounding box center [651, 308] width 25 height 29
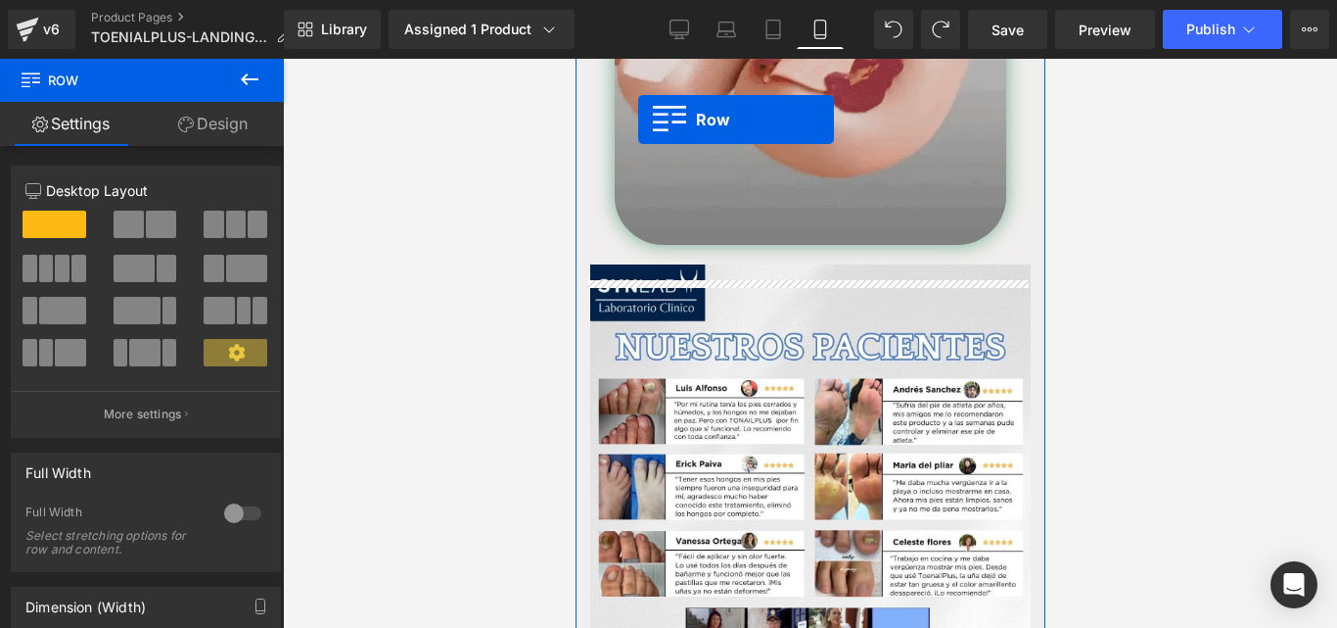
scroll to position [3881, 0]
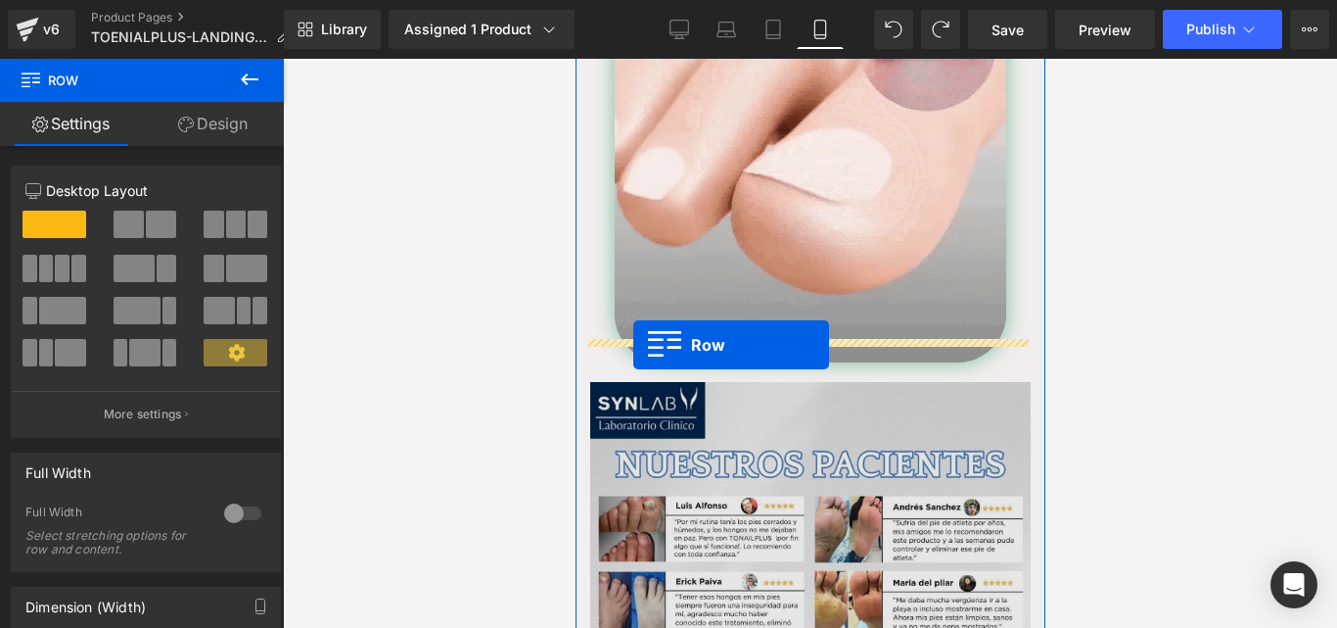
drag, startPoint x: 599, startPoint y: 264, endPoint x: 628, endPoint y: 348, distance: 87.9
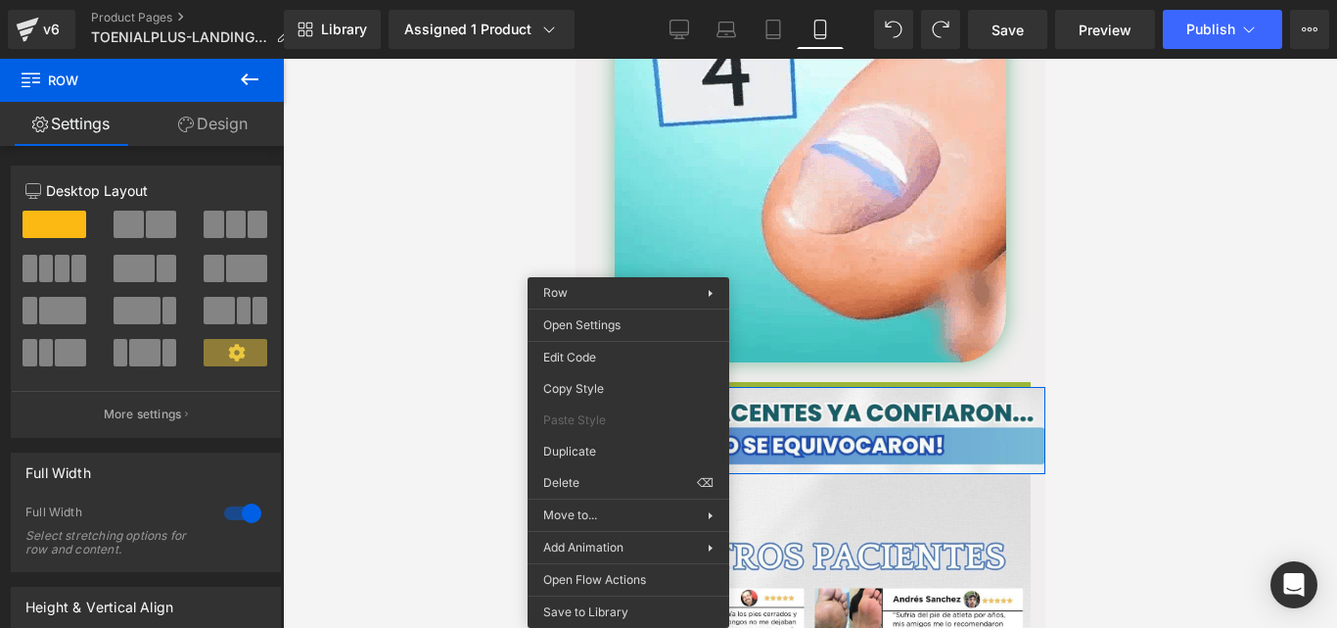
click at [506, 351] on div at bounding box center [810, 343] width 1054 height 569
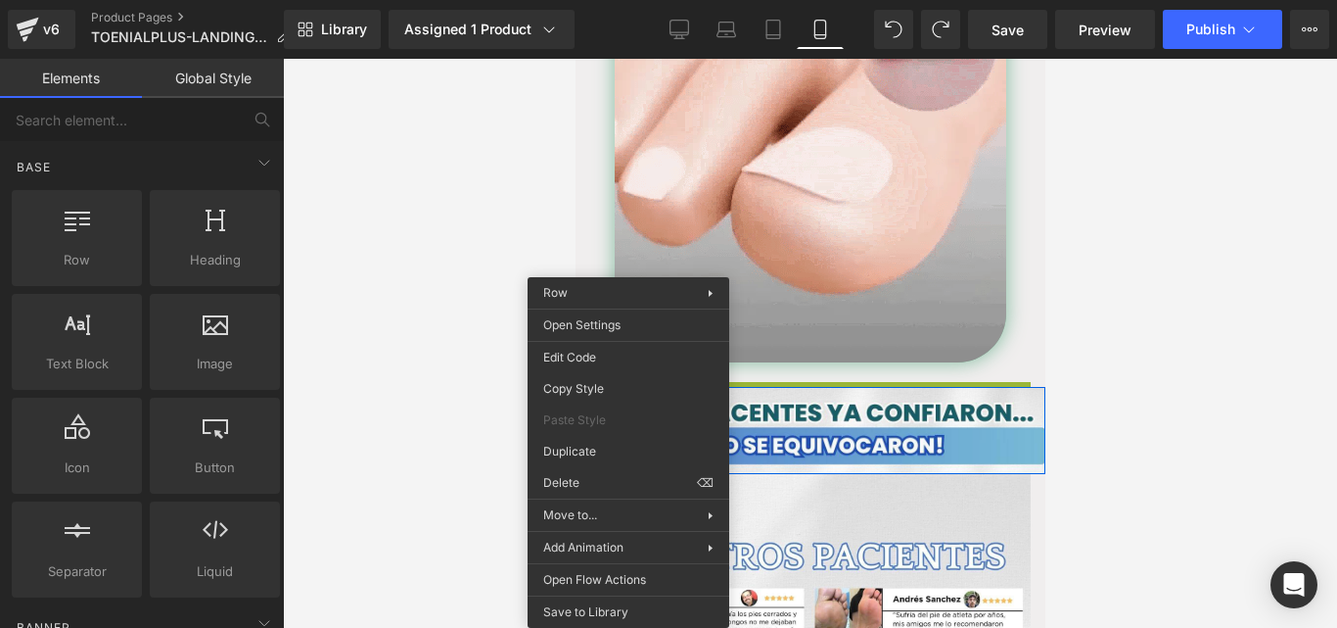
click at [506, 351] on div at bounding box center [810, 343] width 1054 height 569
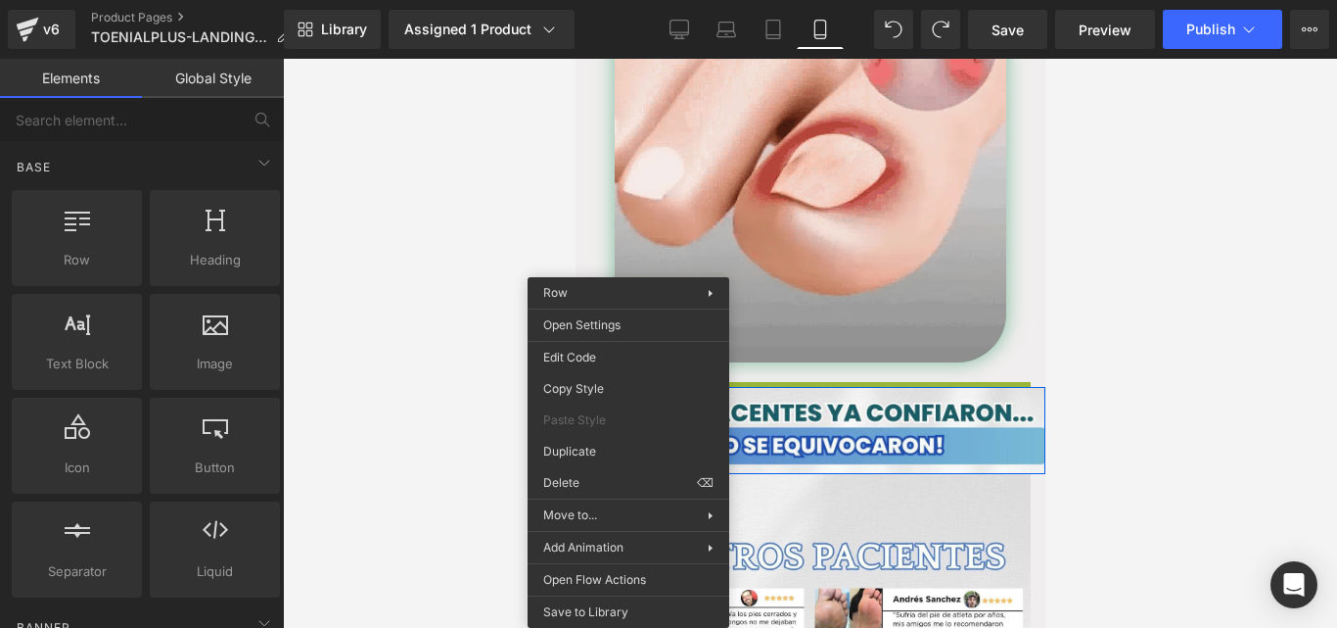
click at [493, 331] on div at bounding box center [810, 343] width 1054 height 569
click at [543, 225] on div at bounding box center [810, 343] width 1054 height 569
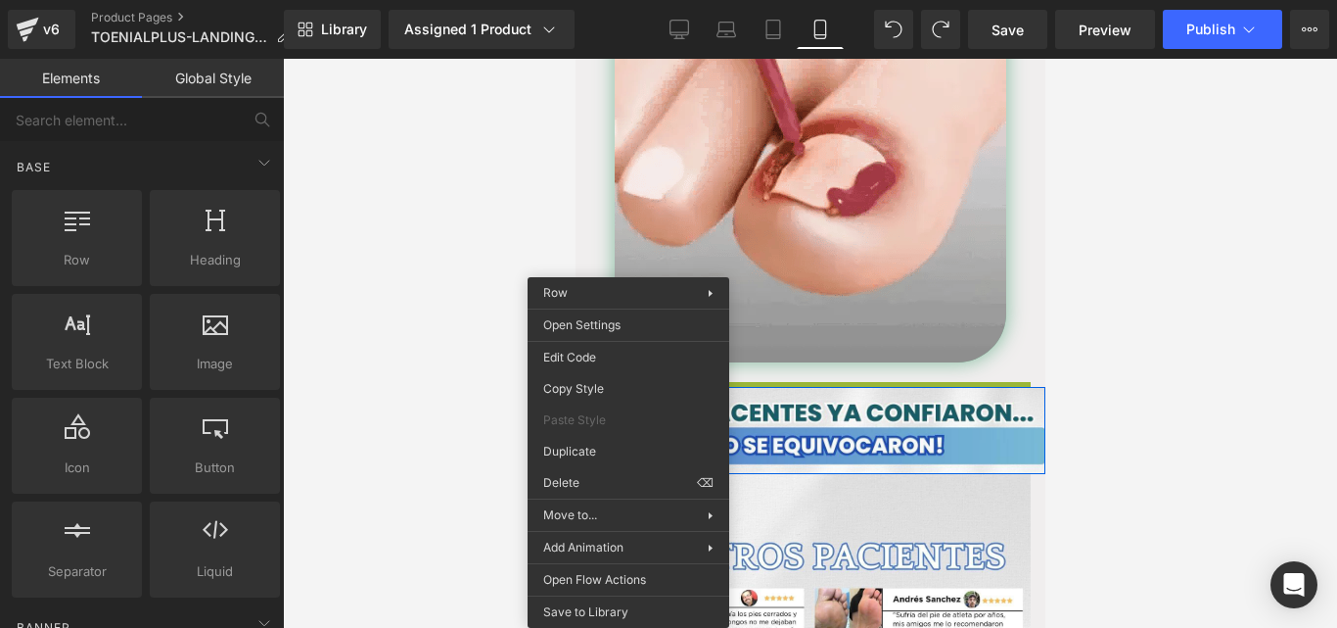
click at [1113, 335] on div at bounding box center [810, 343] width 1054 height 569
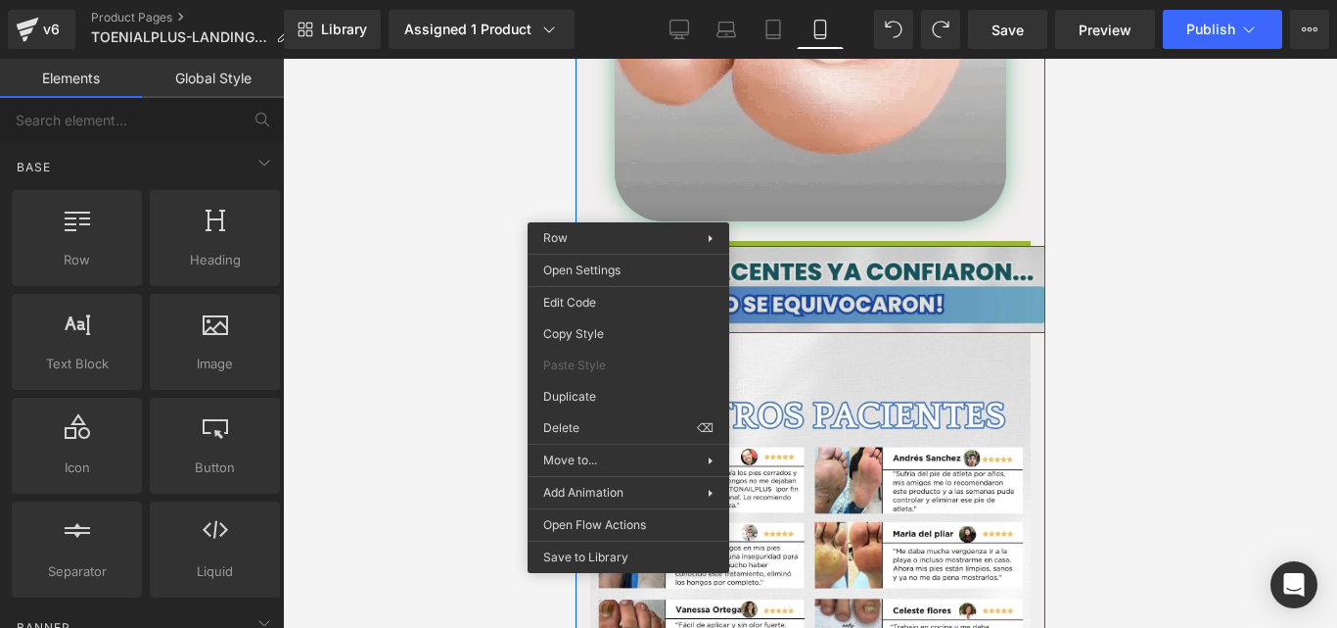
scroll to position [4056, 0]
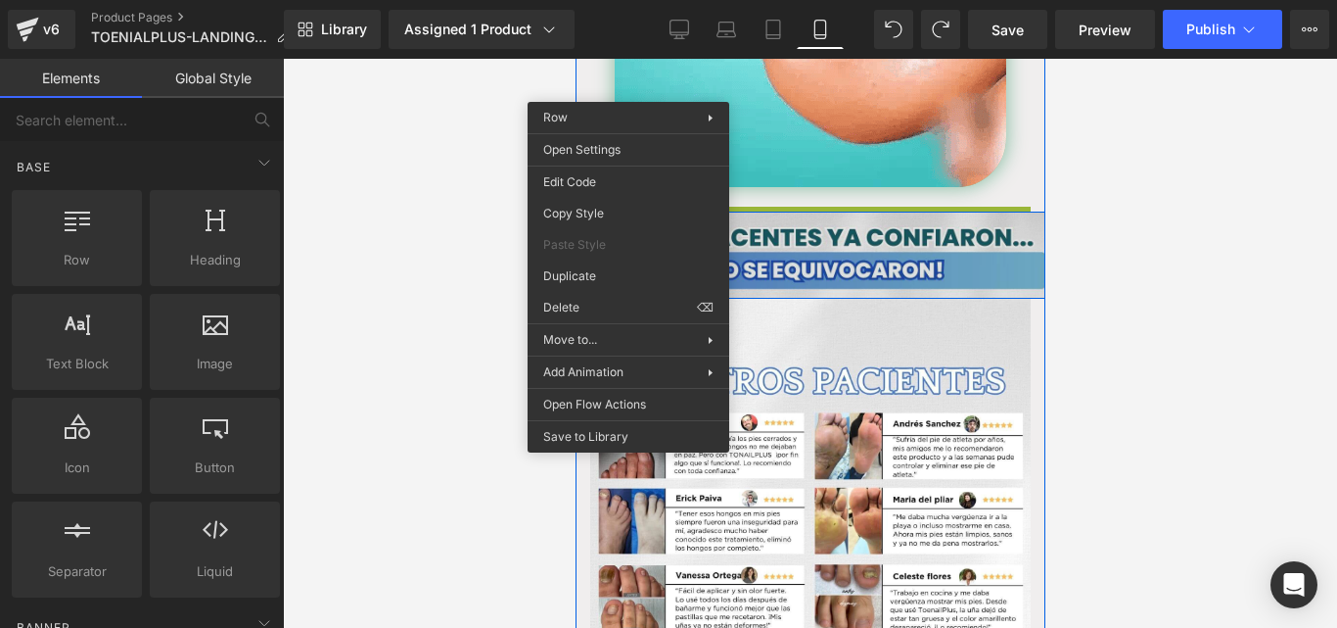
click at [892, 397] on img at bounding box center [809, 566] width 441 height 534
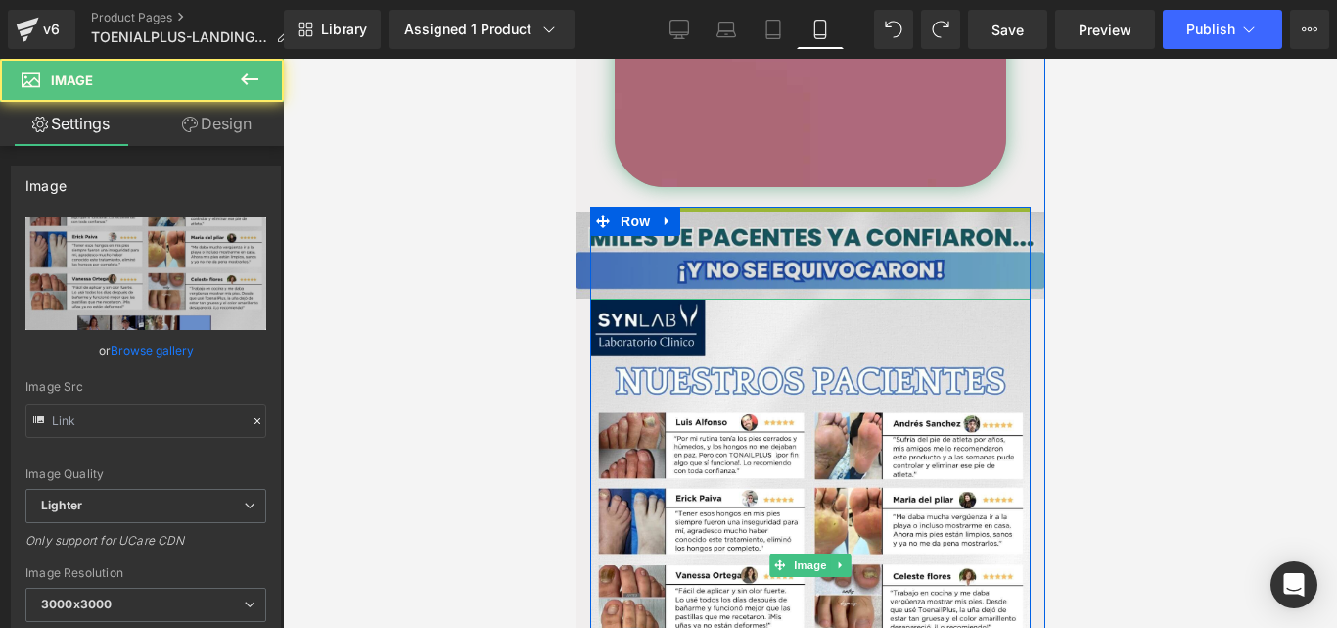
type input "https://ucarecdn.com/20dba2fe-5636-474b-9cea-1d15cec77655/-/format/auto/-/previ…"
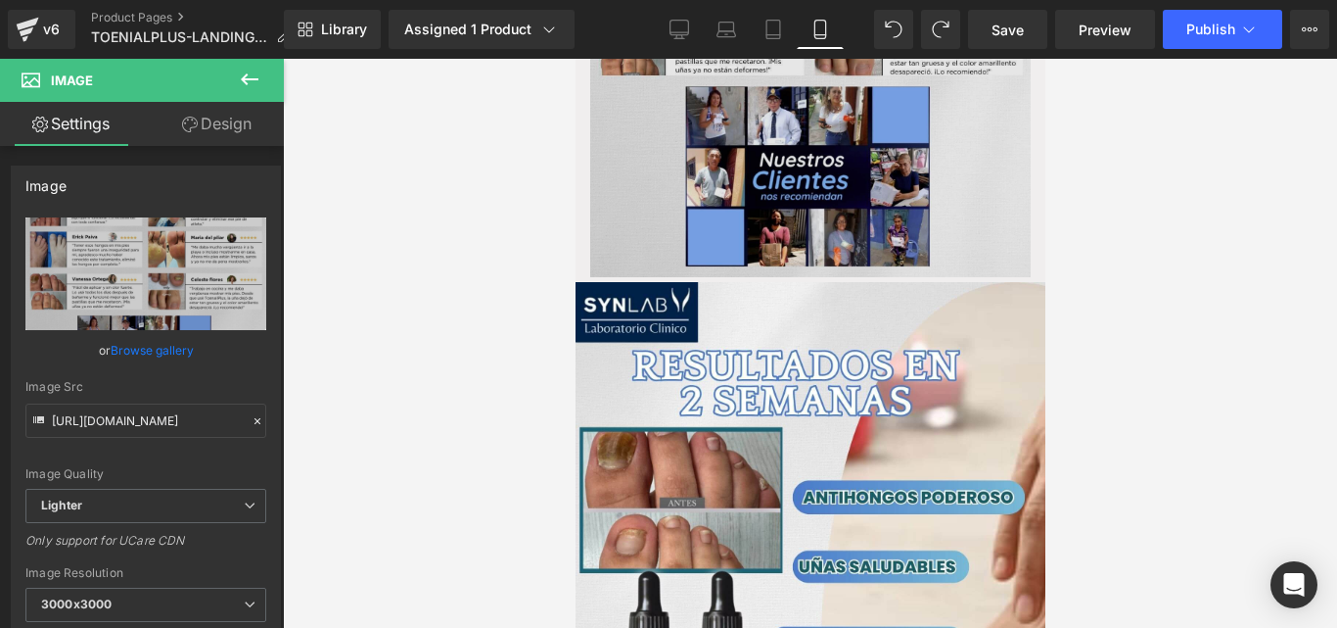
scroll to position [4428, 0]
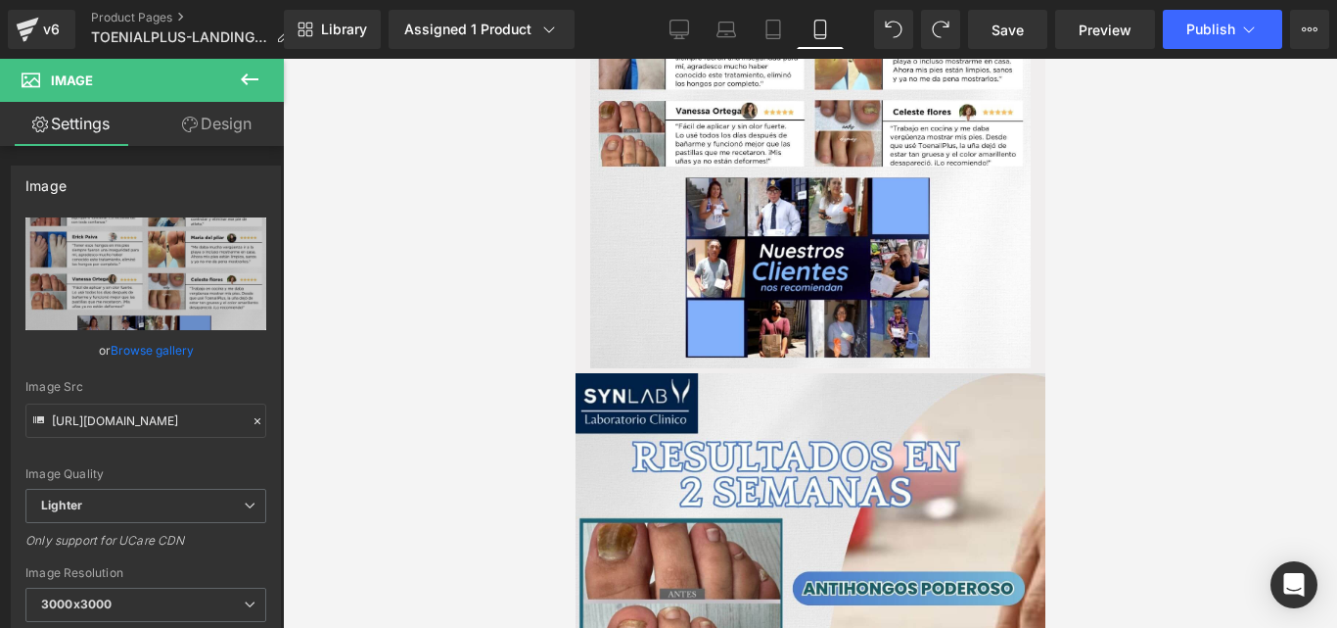
click at [241, 82] on icon at bounding box center [249, 79] width 23 height 23
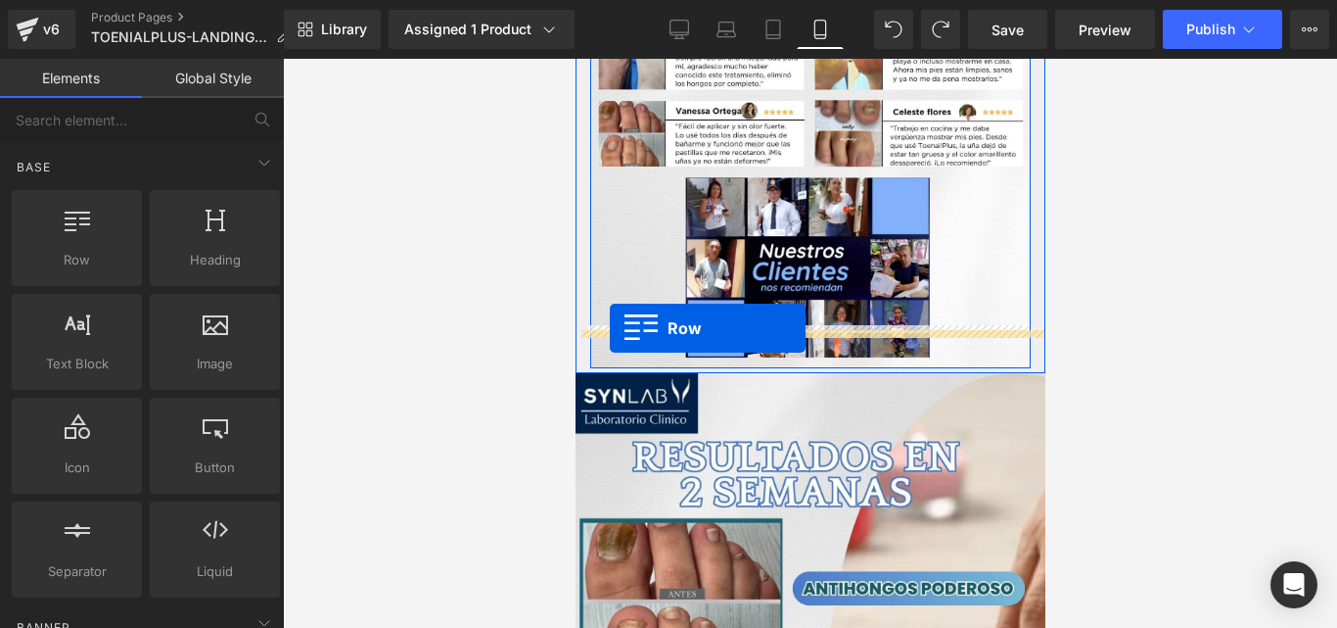
drag, startPoint x: 634, startPoint y: 336, endPoint x: 607, endPoint y: 327, distance: 28.8
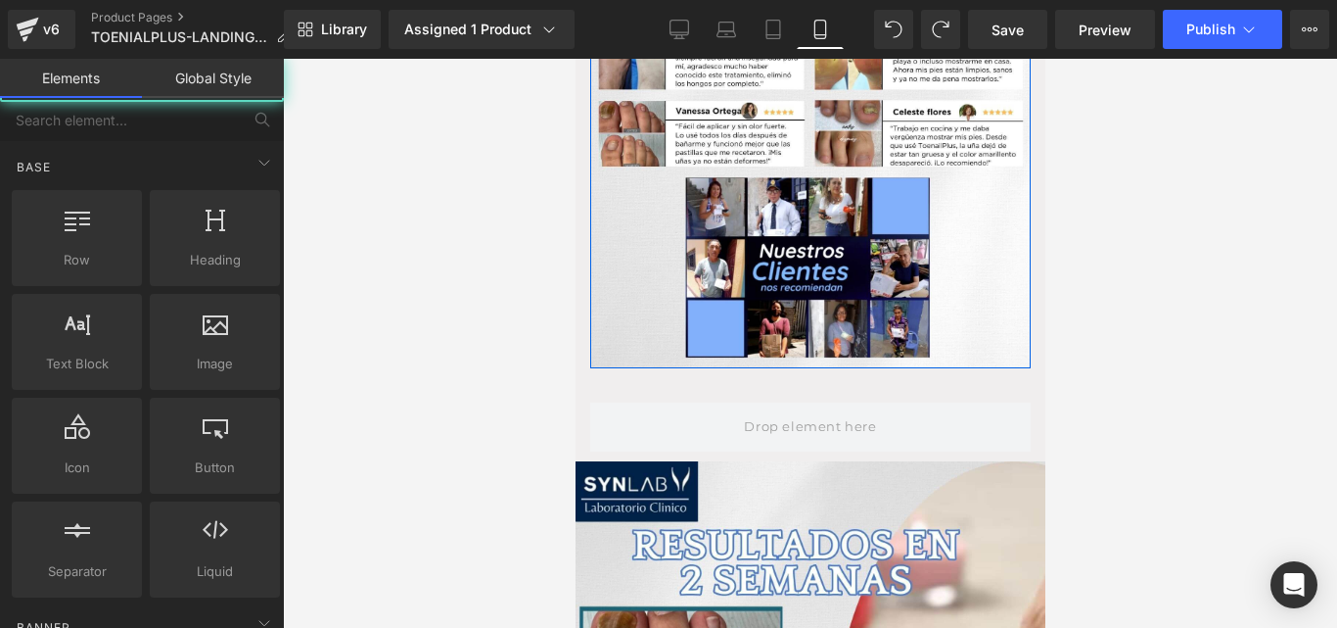
click at [542, 363] on div at bounding box center [810, 343] width 1054 height 569
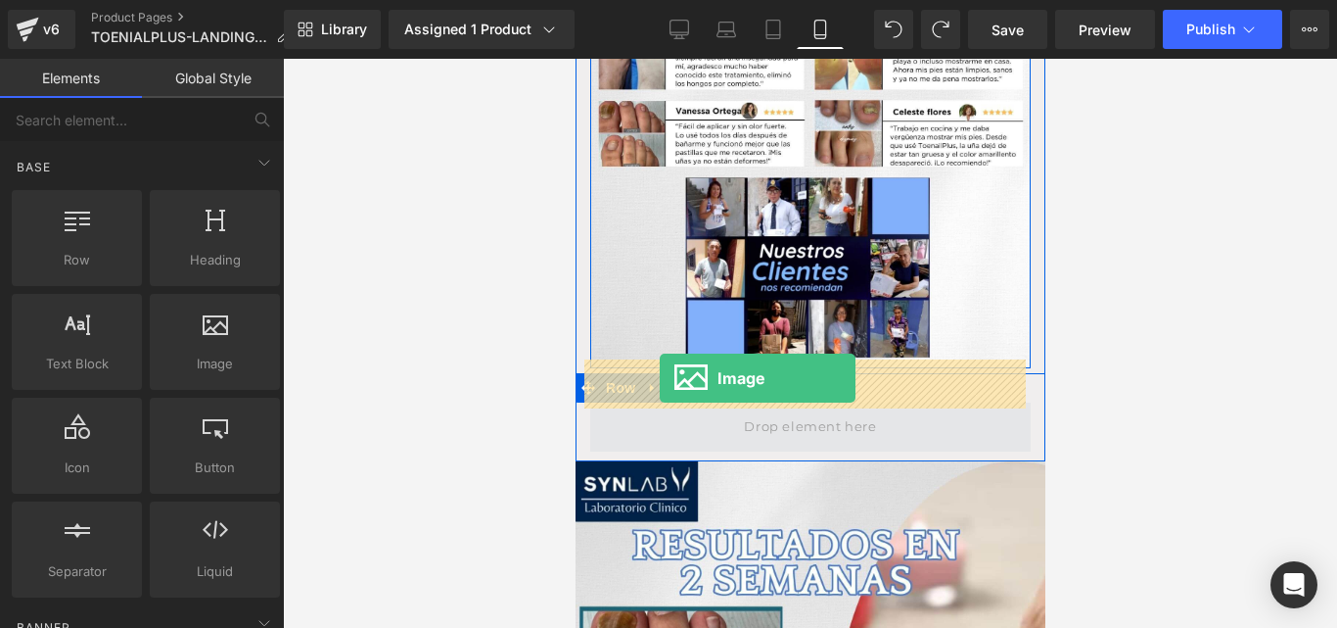
drag, startPoint x: 788, startPoint y: 377, endPoint x: 659, endPoint y: 378, distance: 129.2
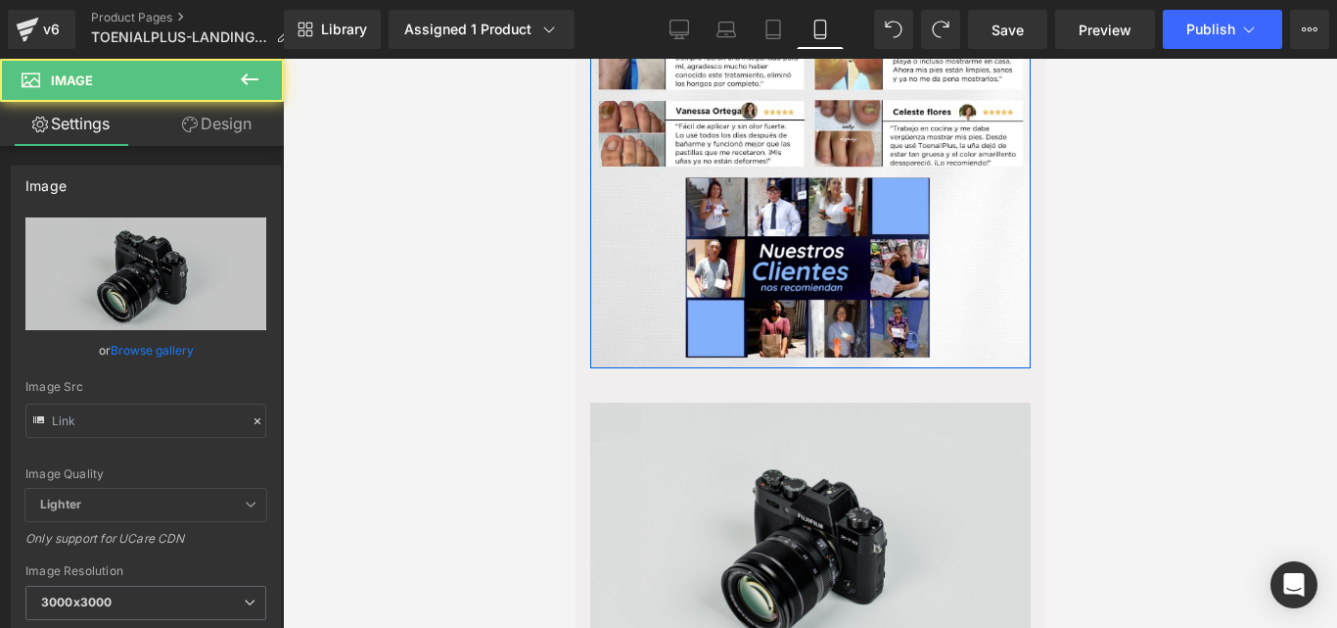
type input "//d1um8515vdn9kb.cloudfront.net/images/parallax.jpg"
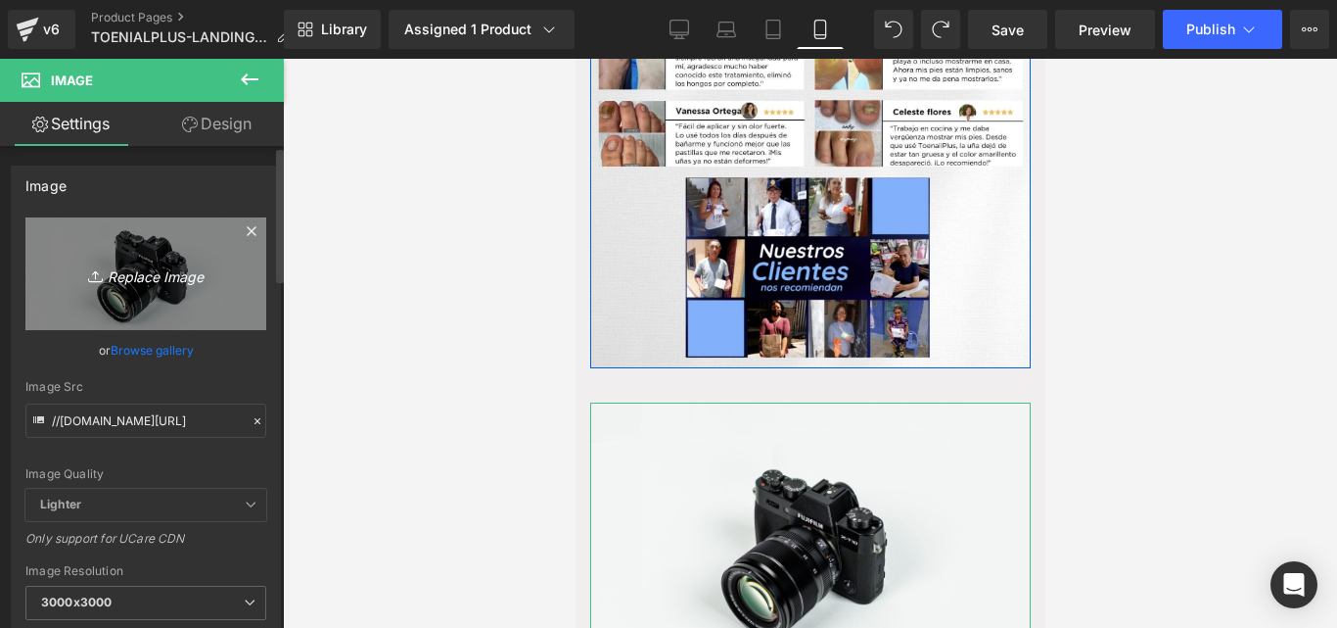
click at [122, 269] on icon "Replace Image" at bounding box center [146, 273] width 157 height 24
type input "C:\fakepath\FORMULA AVANZADA DE TERBINAFINA 11% ELIMINA ONICOMICOSIS Y EL PIE D…"
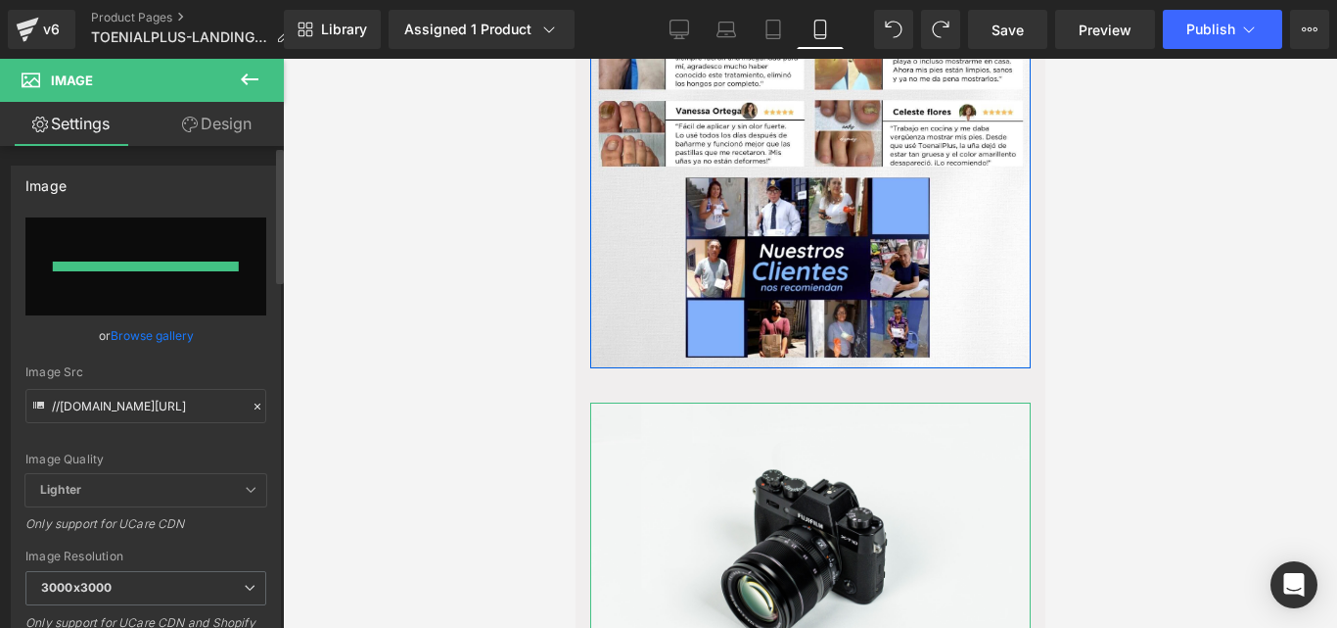
type input "https://ucarecdn.com/ef8f4626-1e6e-4f70-9bbd-a361b544999e/-/format/auto/-/previ…"
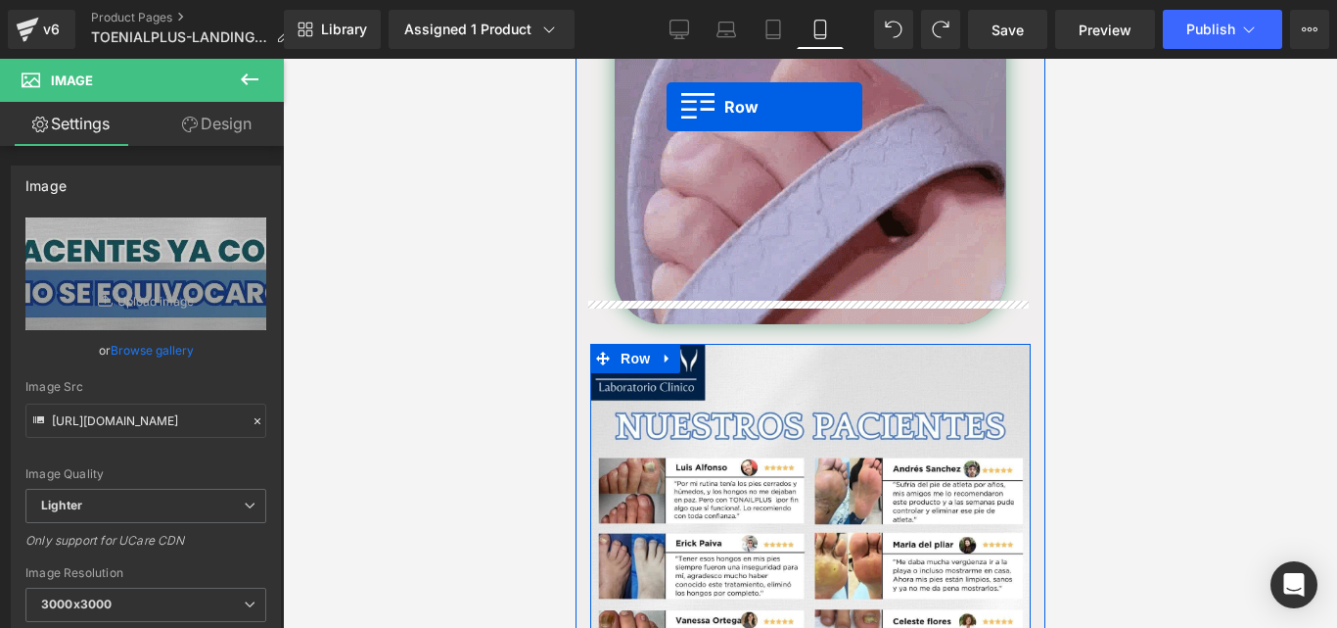
scroll to position [3802, 0]
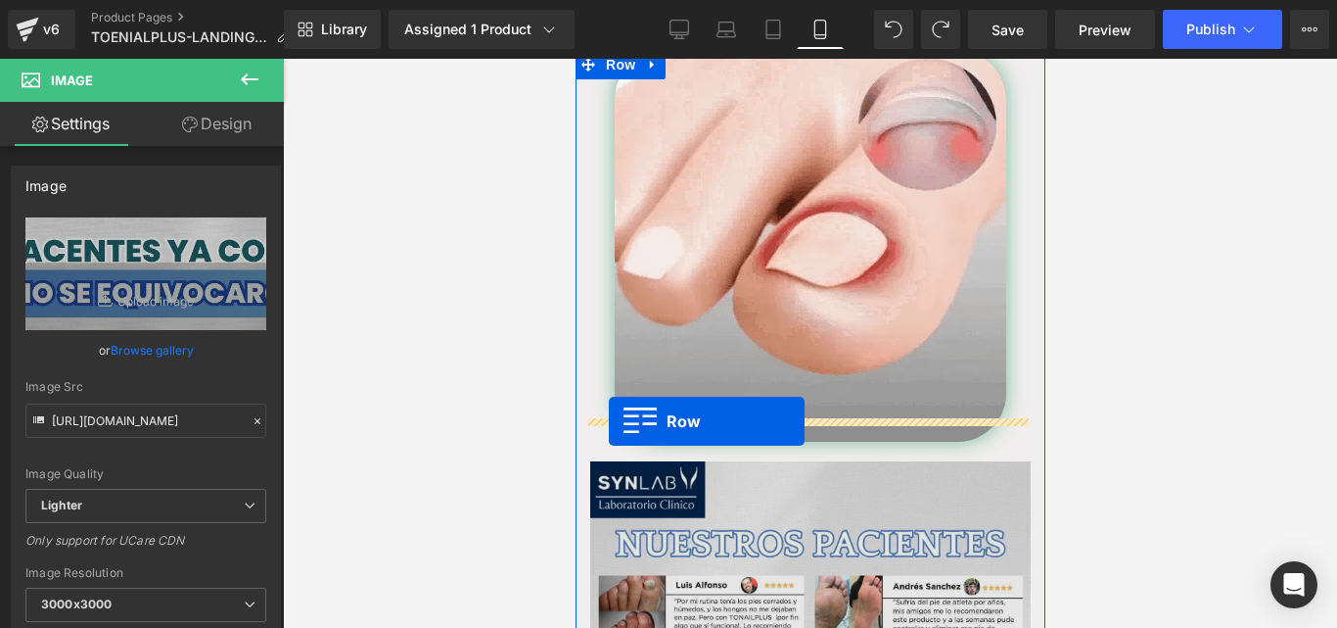
drag, startPoint x: 610, startPoint y: 352, endPoint x: 608, endPoint y: 418, distance: 65.6
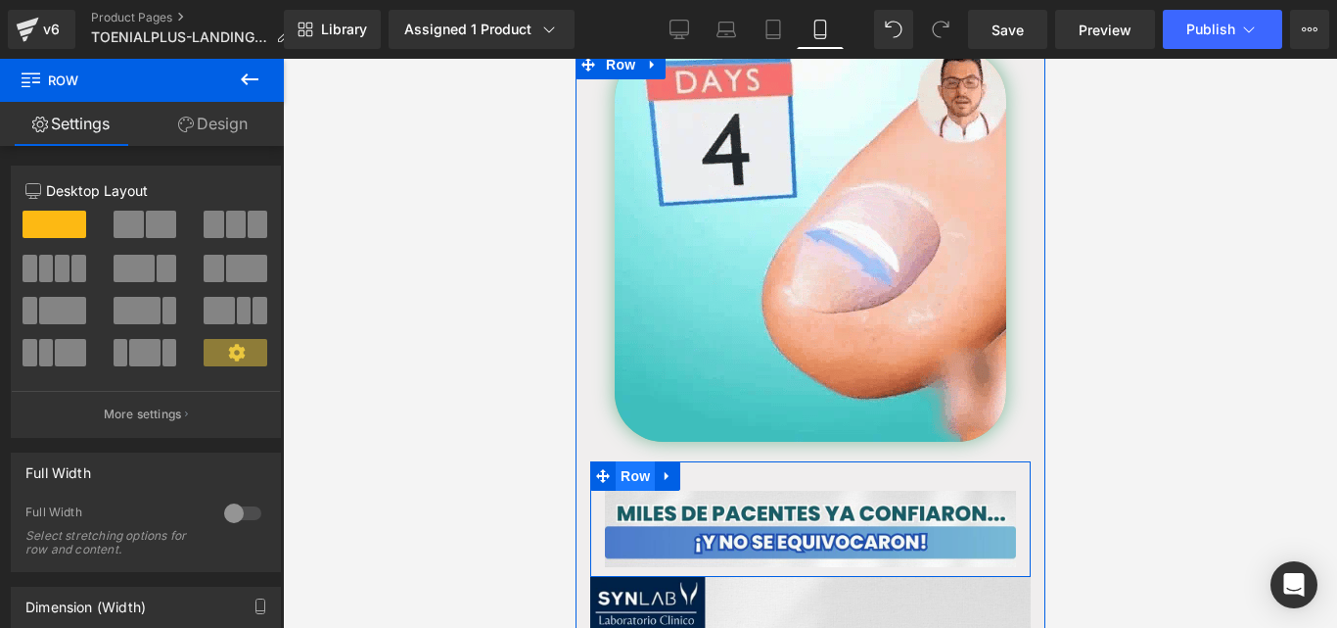
click at [638, 461] on span "Row" at bounding box center [634, 475] width 39 height 29
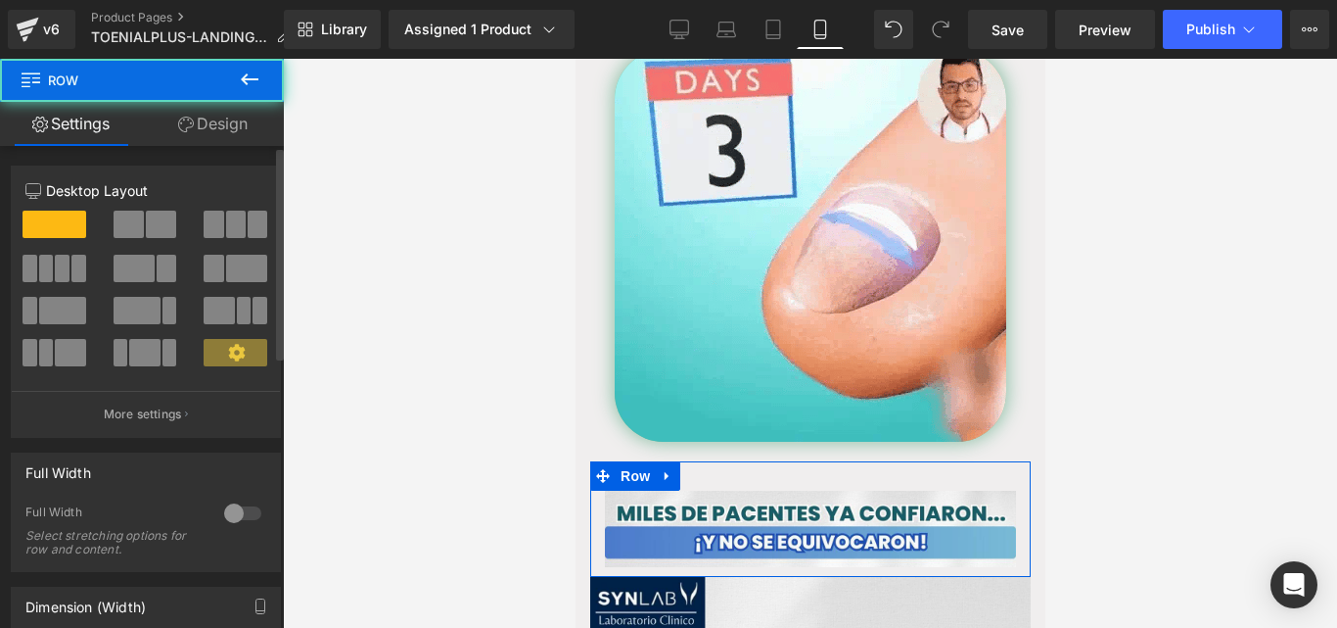
click at [233, 512] on div at bounding box center [242, 512] width 47 height 31
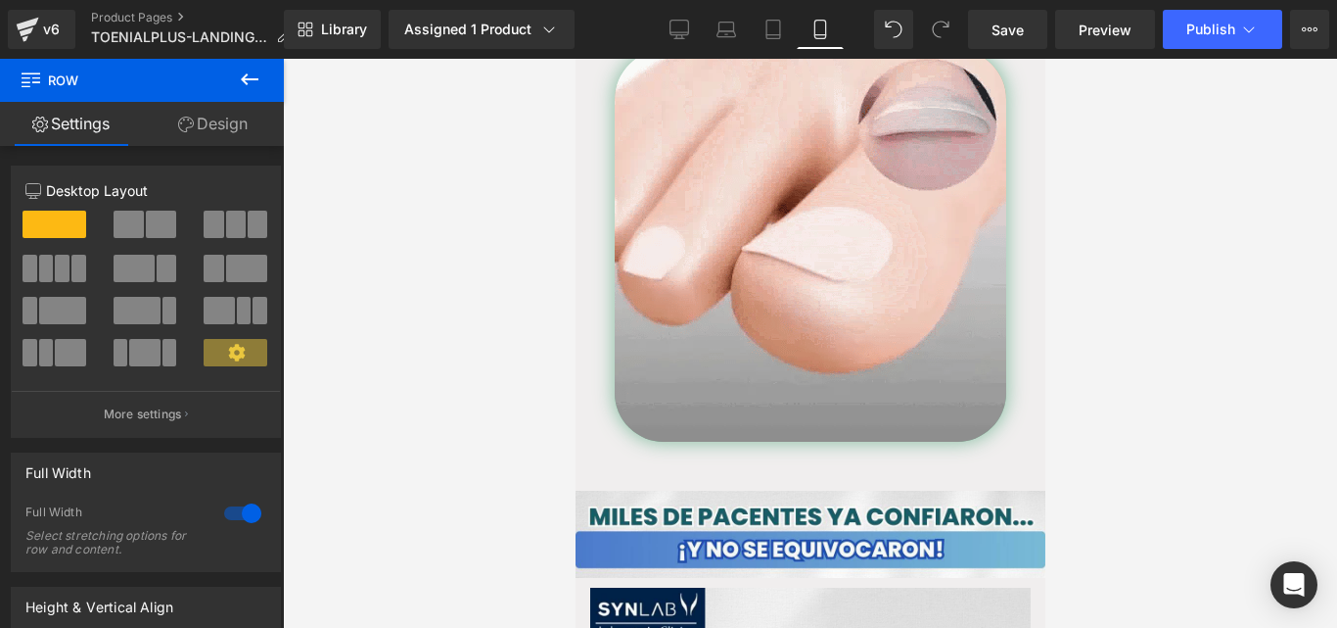
click at [570, 416] on div at bounding box center [810, 343] width 1054 height 569
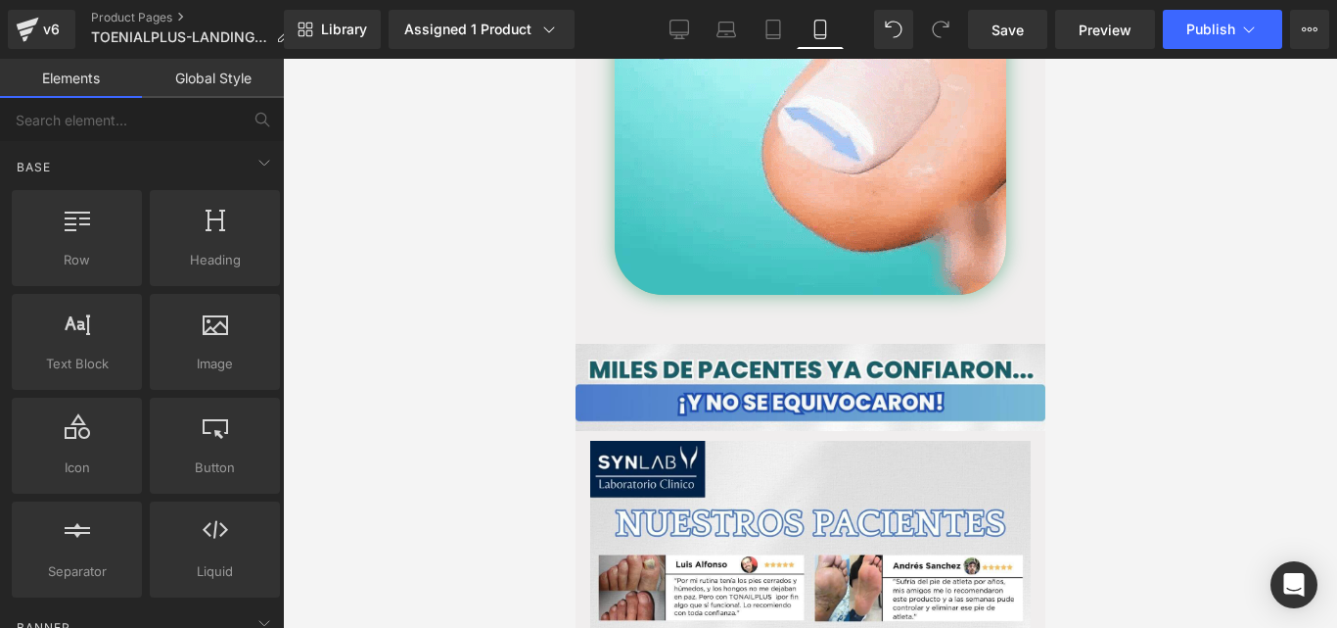
scroll to position [3968, 0]
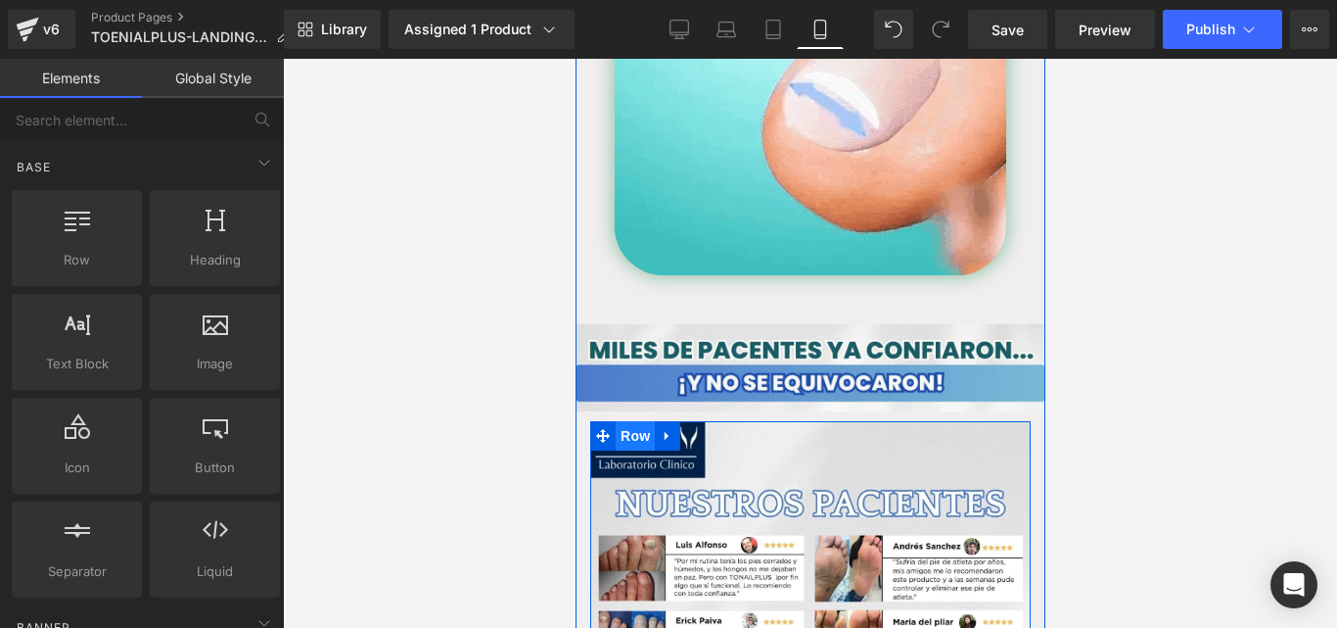
click at [623, 421] on span "Row" at bounding box center [634, 435] width 39 height 29
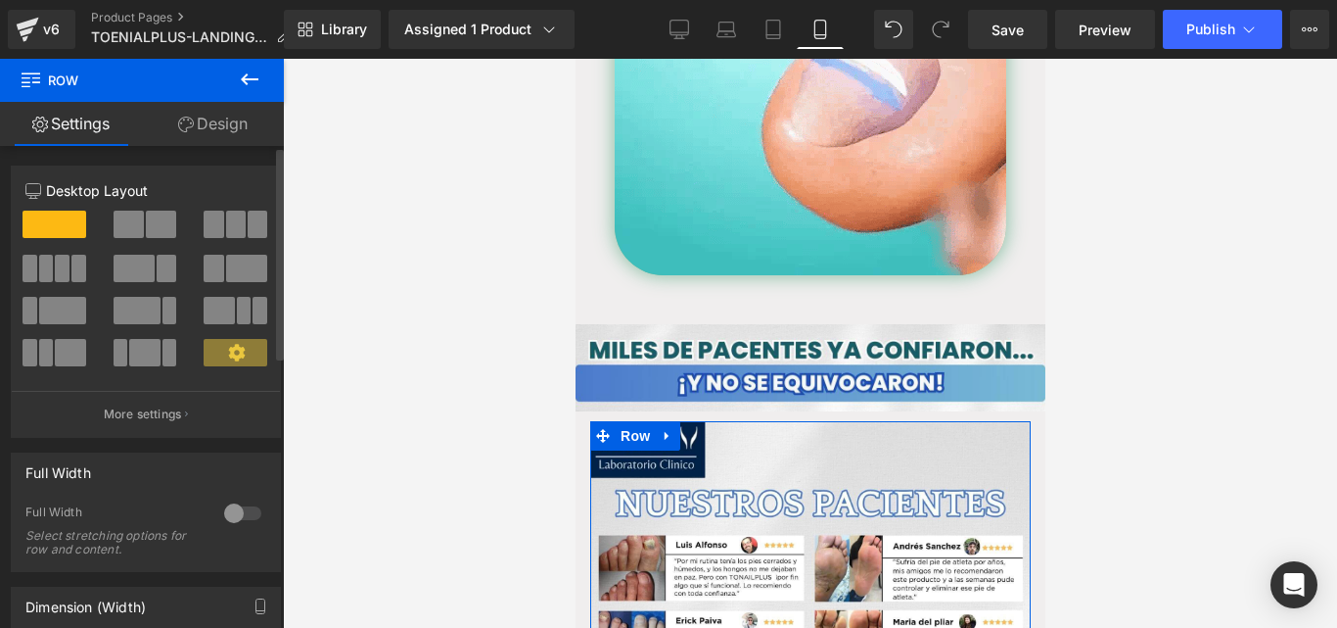
click at [233, 504] on div at bounding box center [242, 512] width 47 height 31
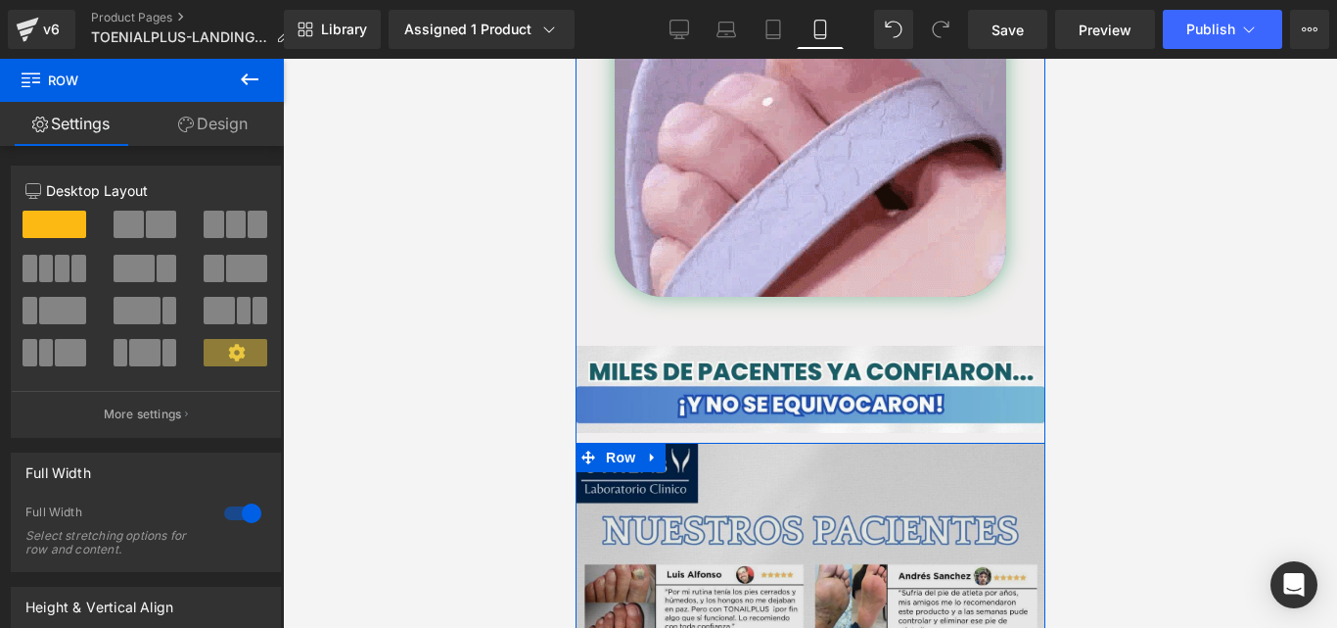
scroll to position [3941, 0]
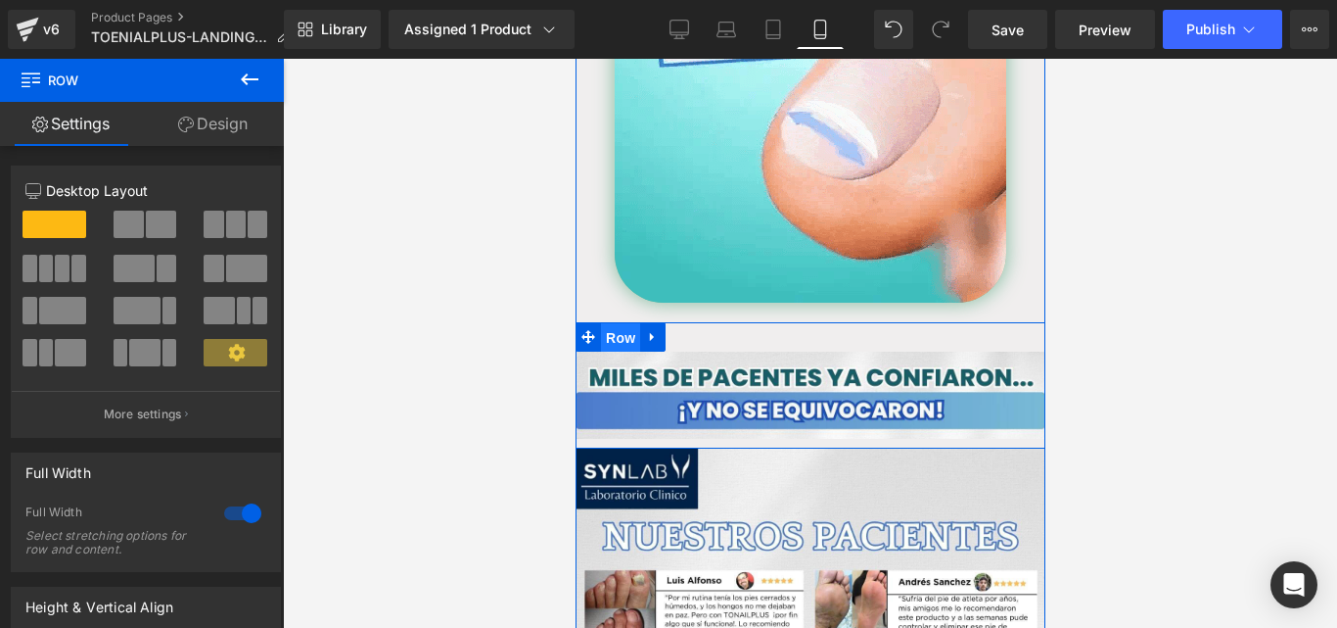
drag, startPoint x: 627, startPoint y: 304, endPoint x: 904, endPoint y: 270, distance: 279.1
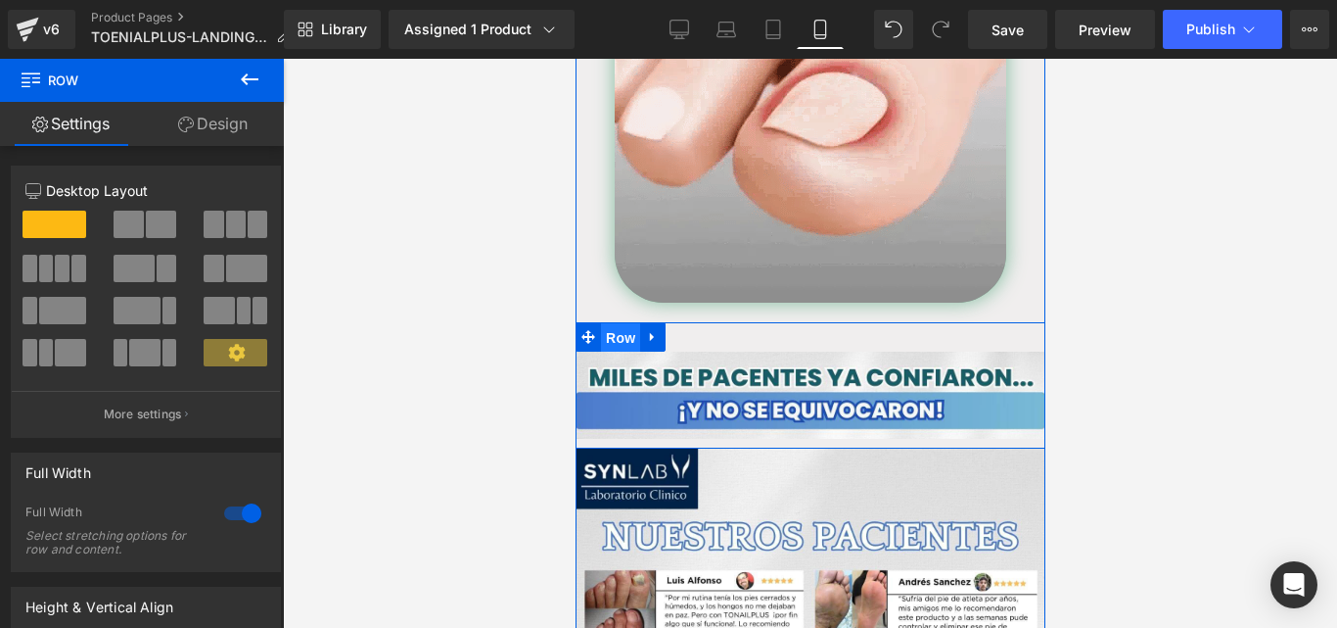
click at [627, 323] on span "Row" at bounding box center [619, 337] width 39 height 29
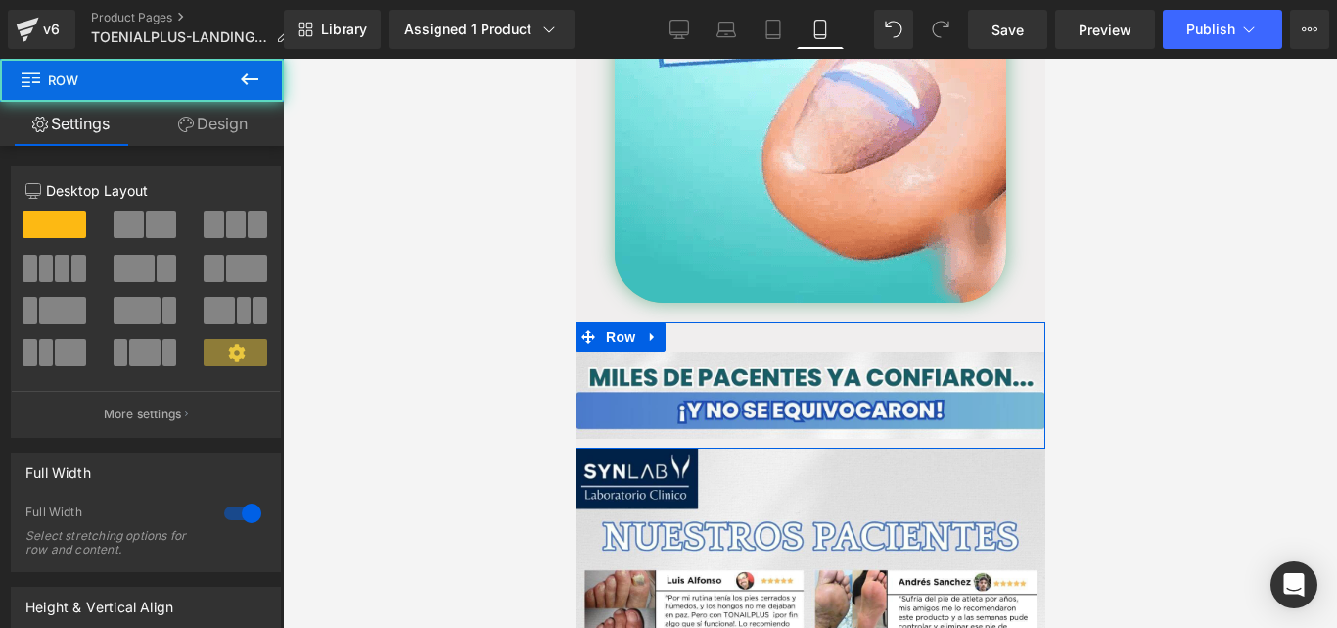
click at [240, 137] on link "Design" at bounding box center [213, 124] width 142 height 44
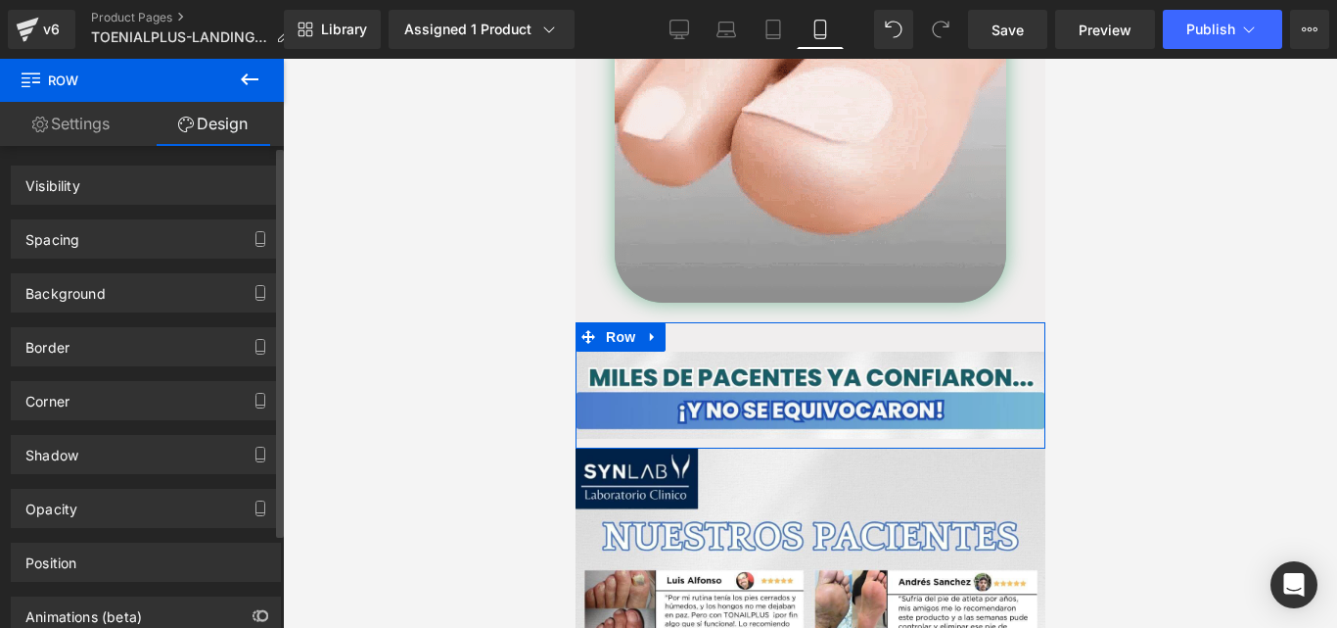
click at [213, 230] on div "Spacing" at bounding box center [146, 238] width 268 height 37
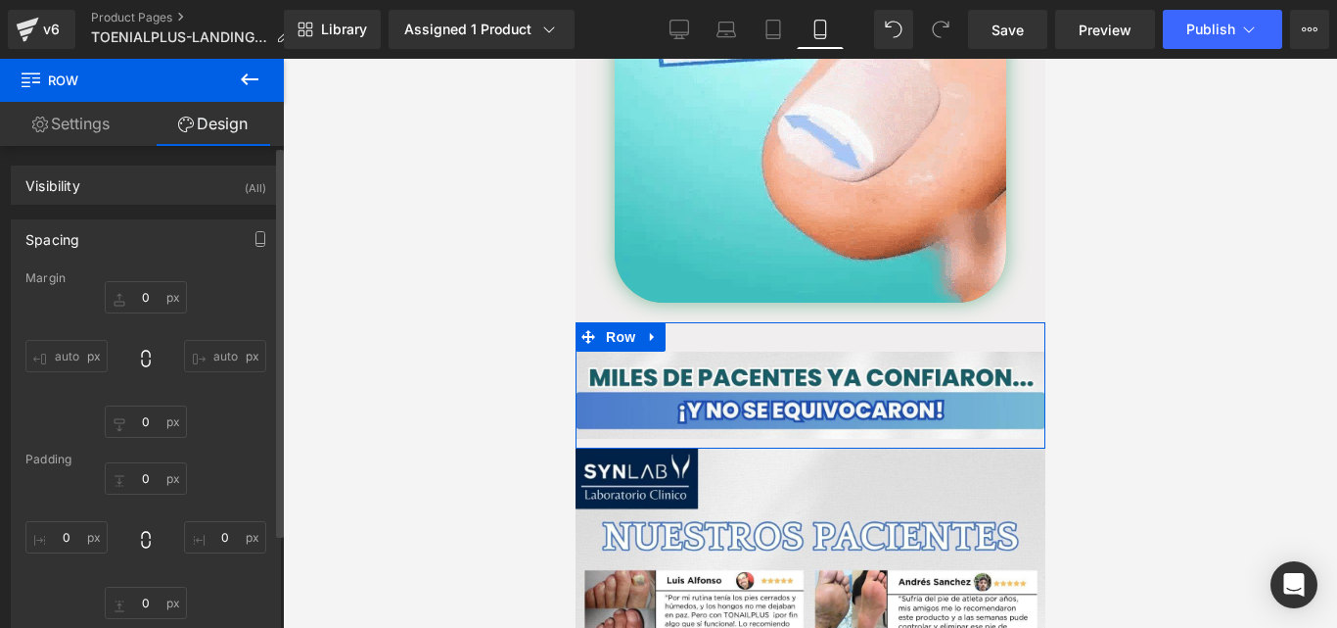
type input "0"
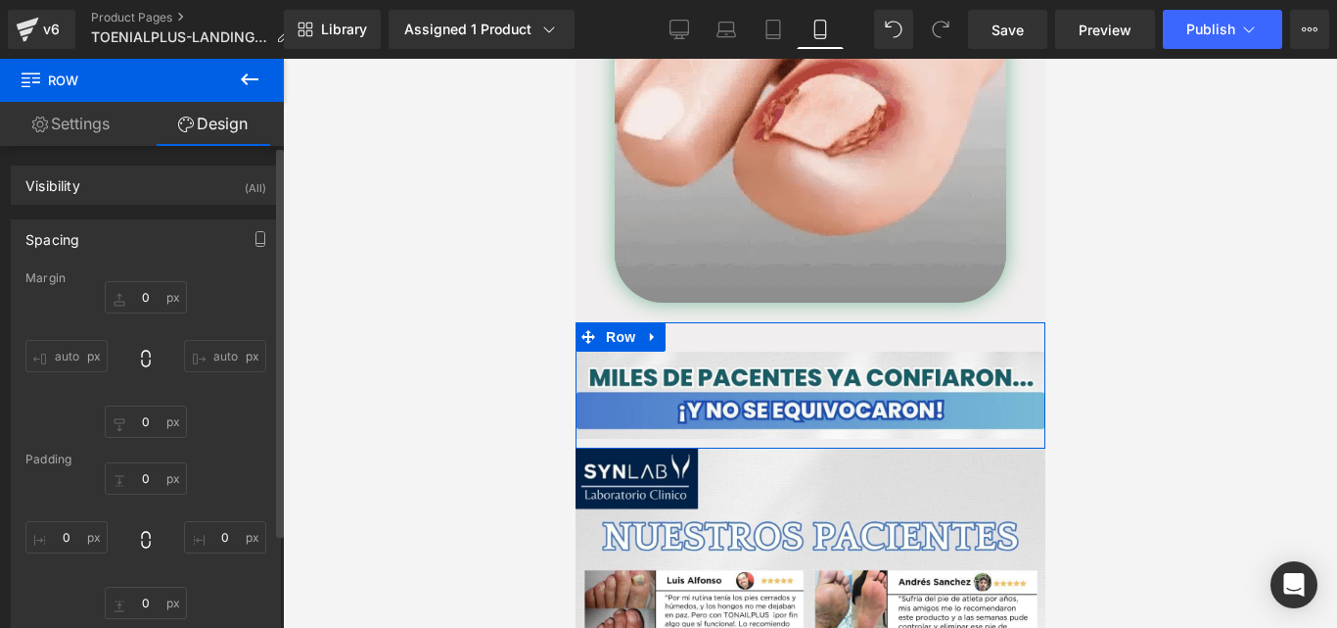
type input "0"
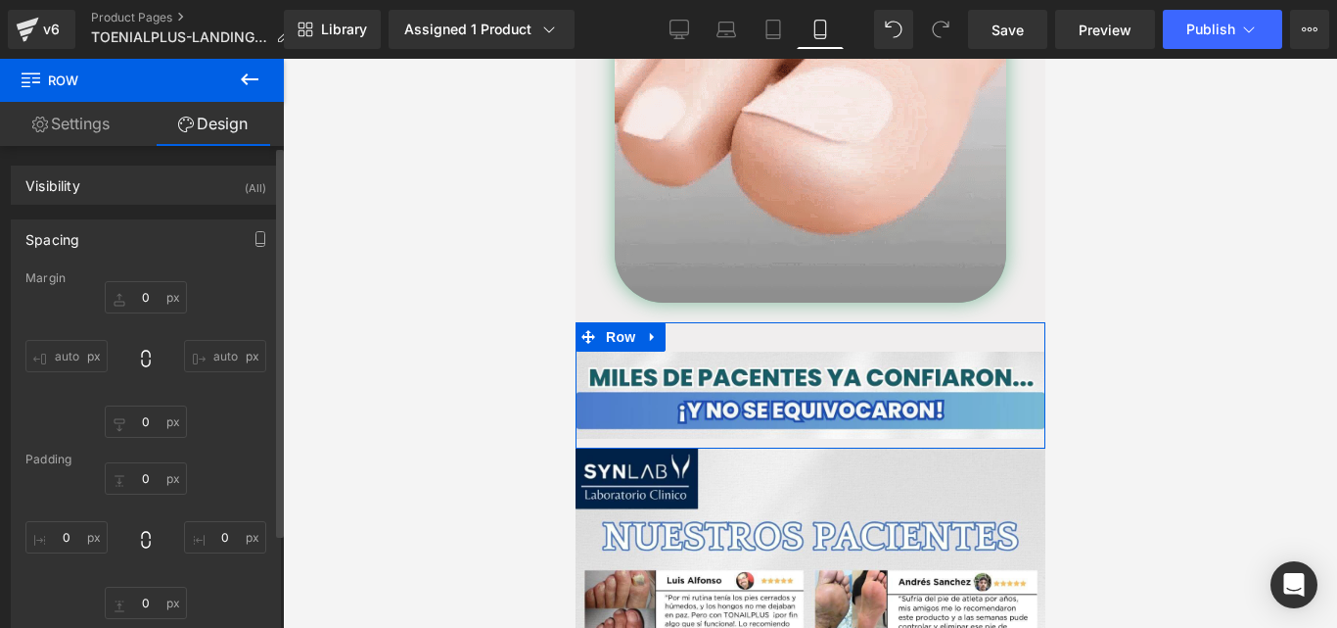
type input "30"
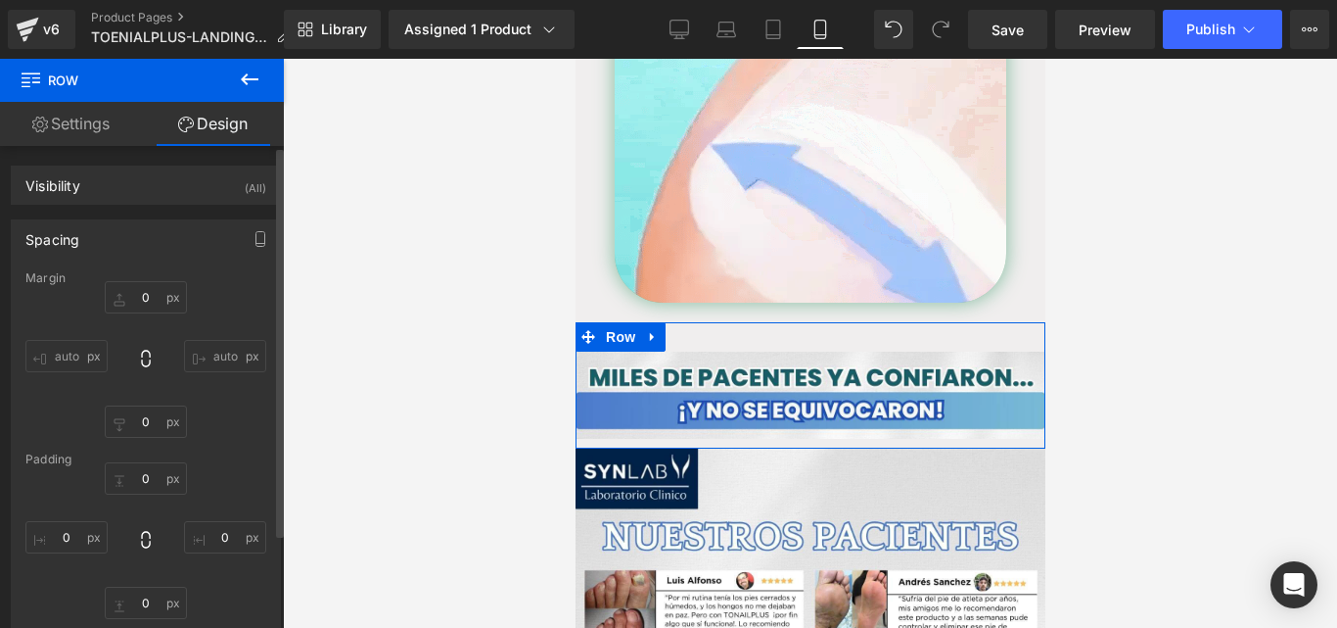
type input "0"
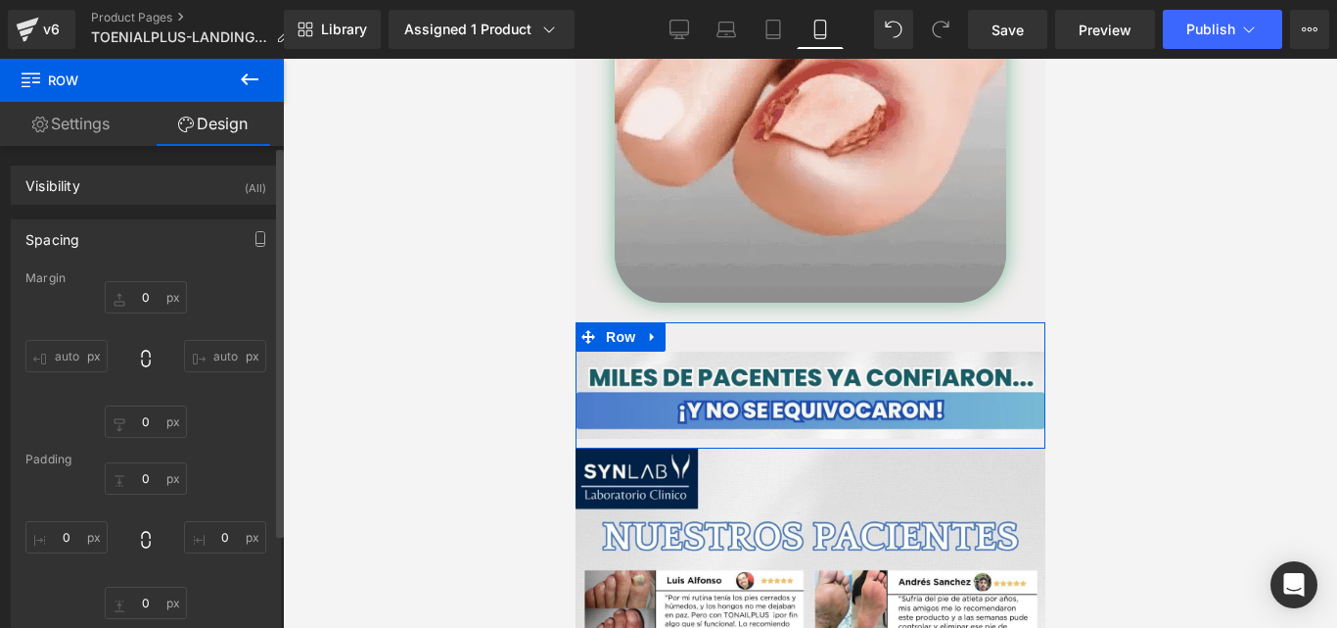
type input "10"
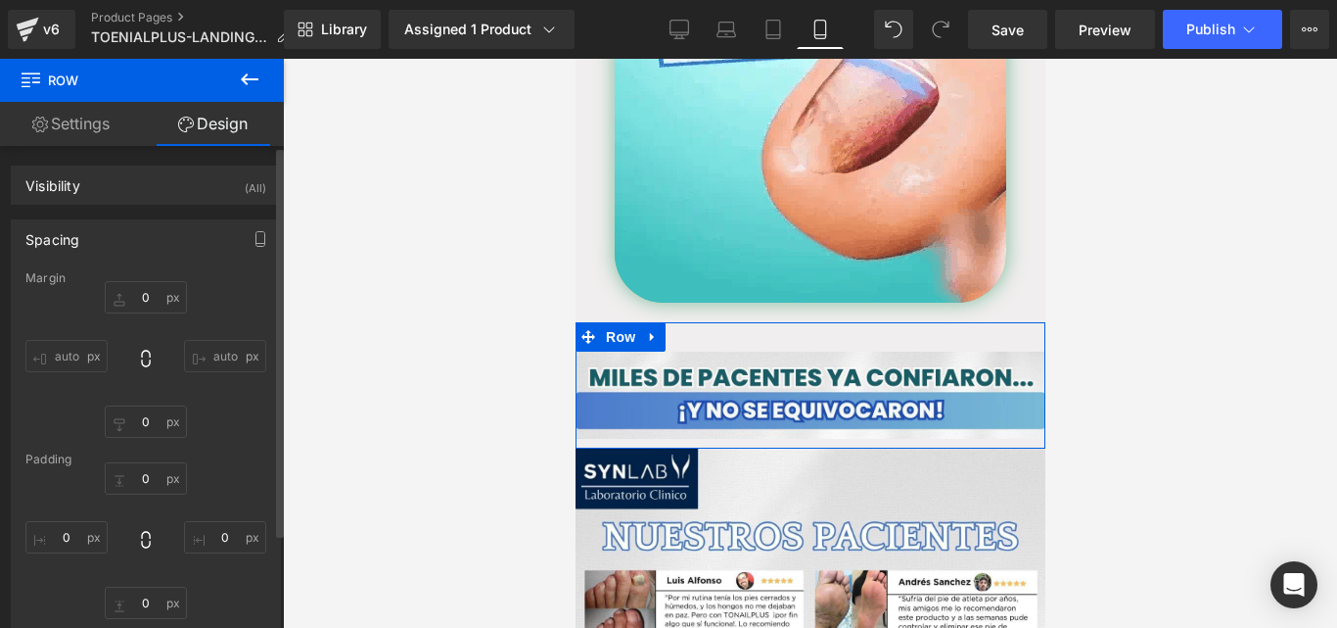
type input "0"
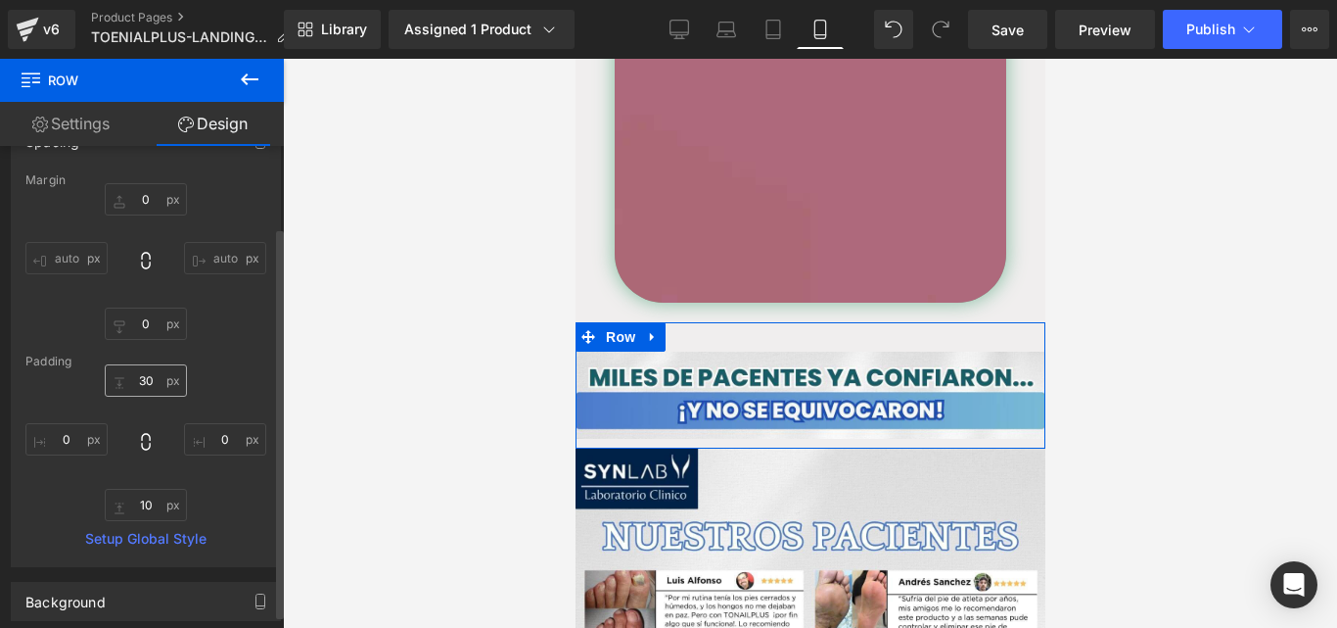
scroll to position [100, 0]
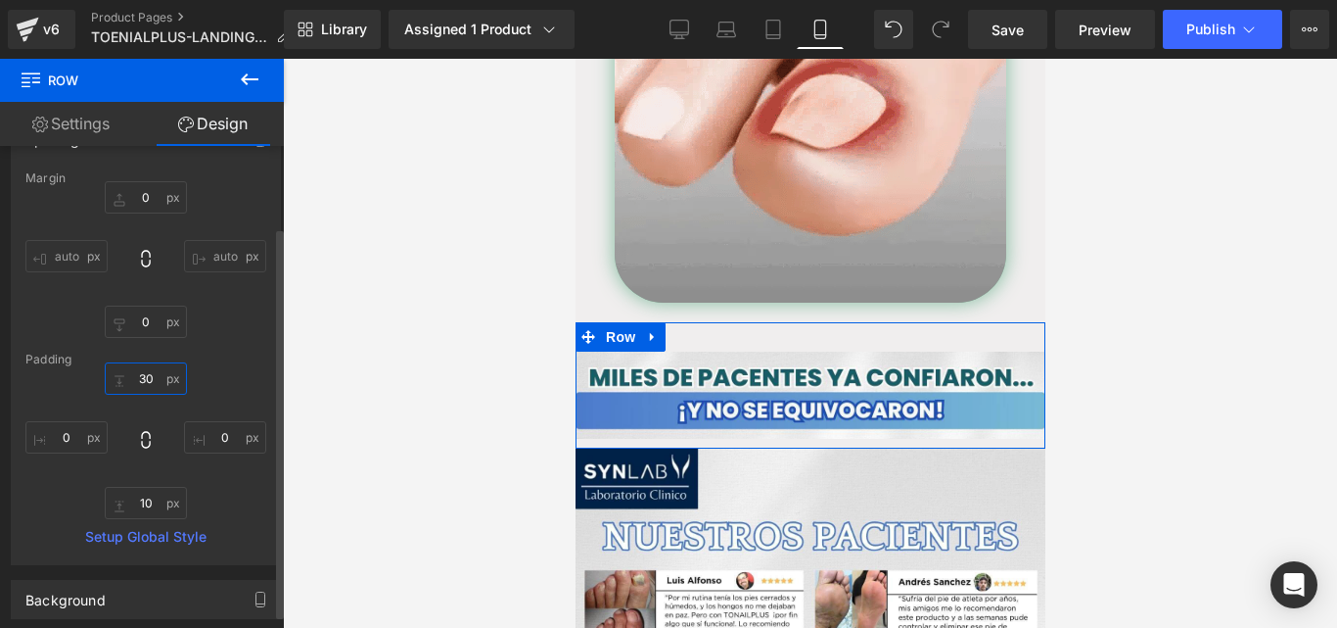
click at [146, 376] on input "30" at bounding box center [146, 378] width 82 height 32
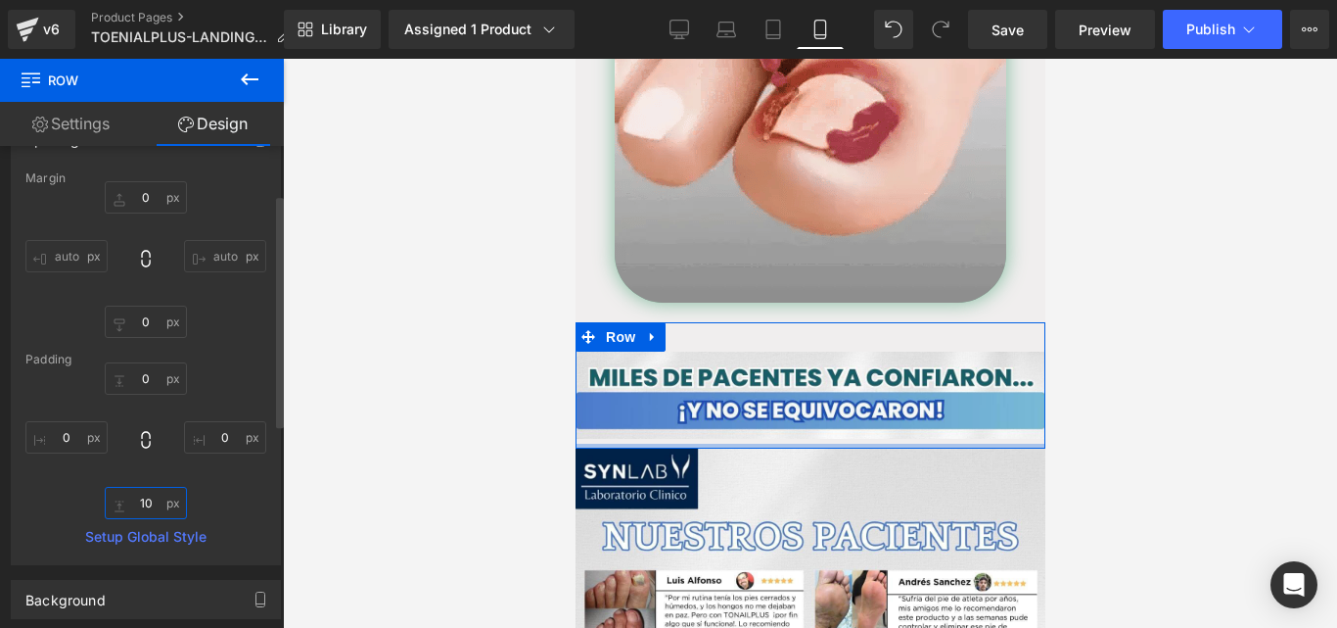
click at [146, 512] on input "10" at bounding box center [146, 503] width 82 height 32
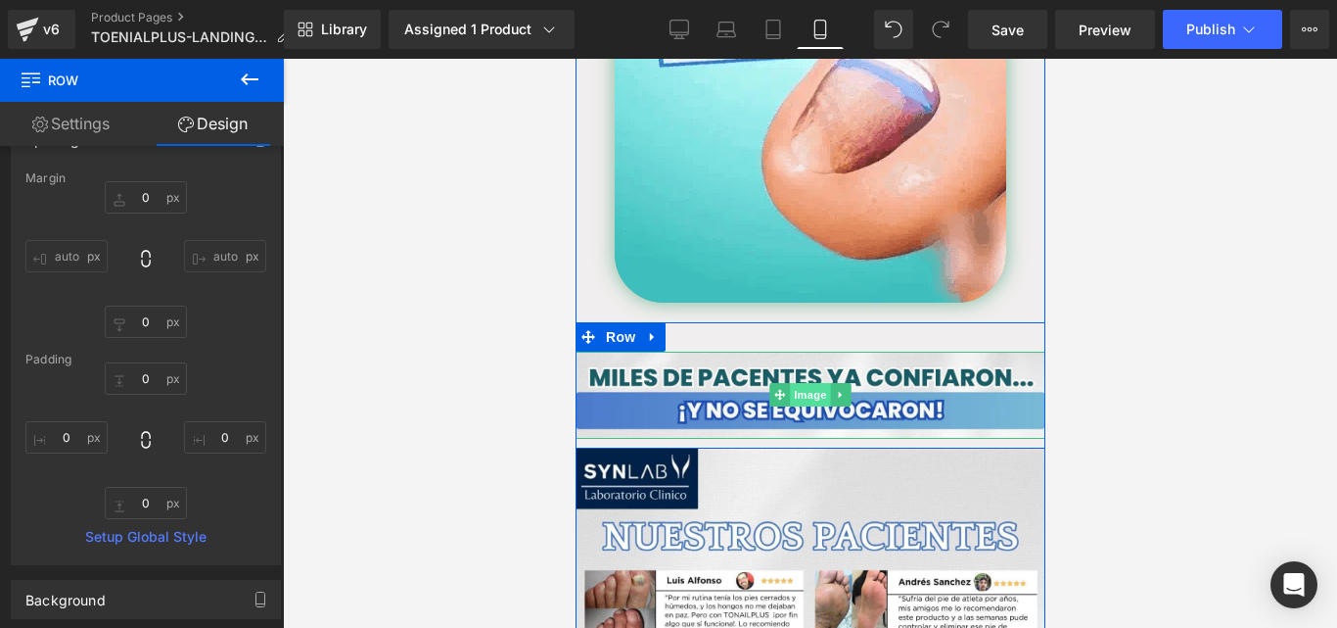
click at [813, 383] on span "Image" at bounding box center [809, 394] width 41 height 23
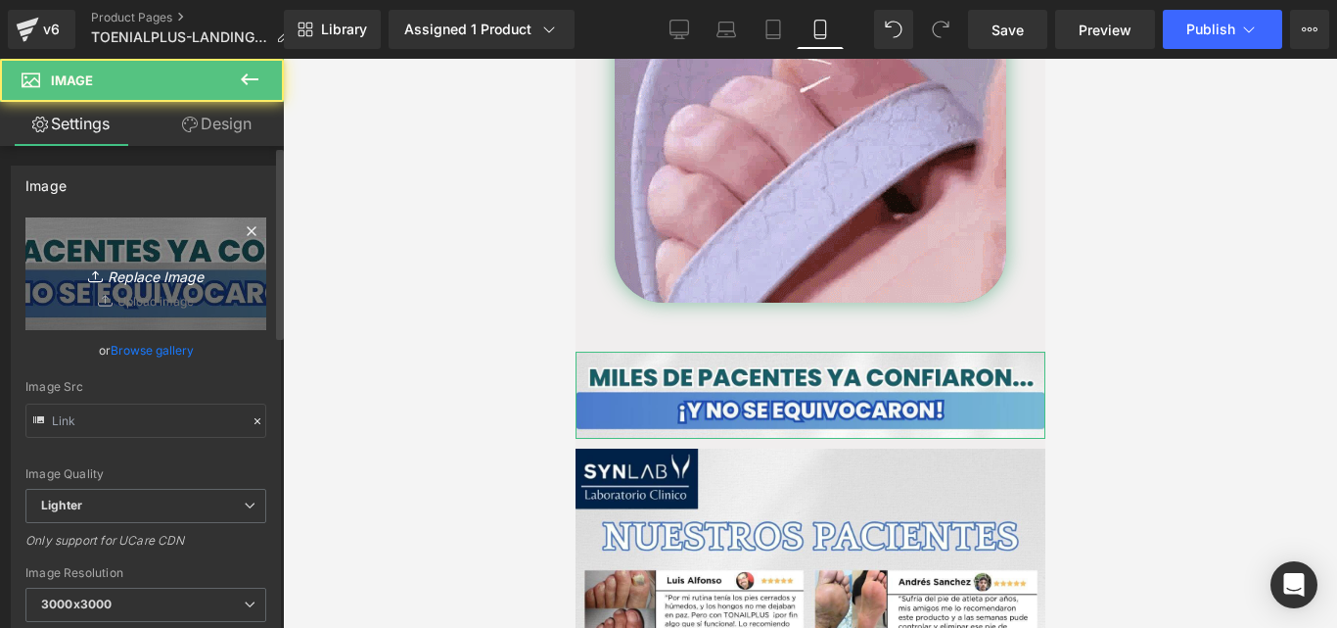
type input "https://ucarecdn.com/ef8f4626-1e6e-4f70-9bbd-a361b544999e/-/format/auto/-/previ…"
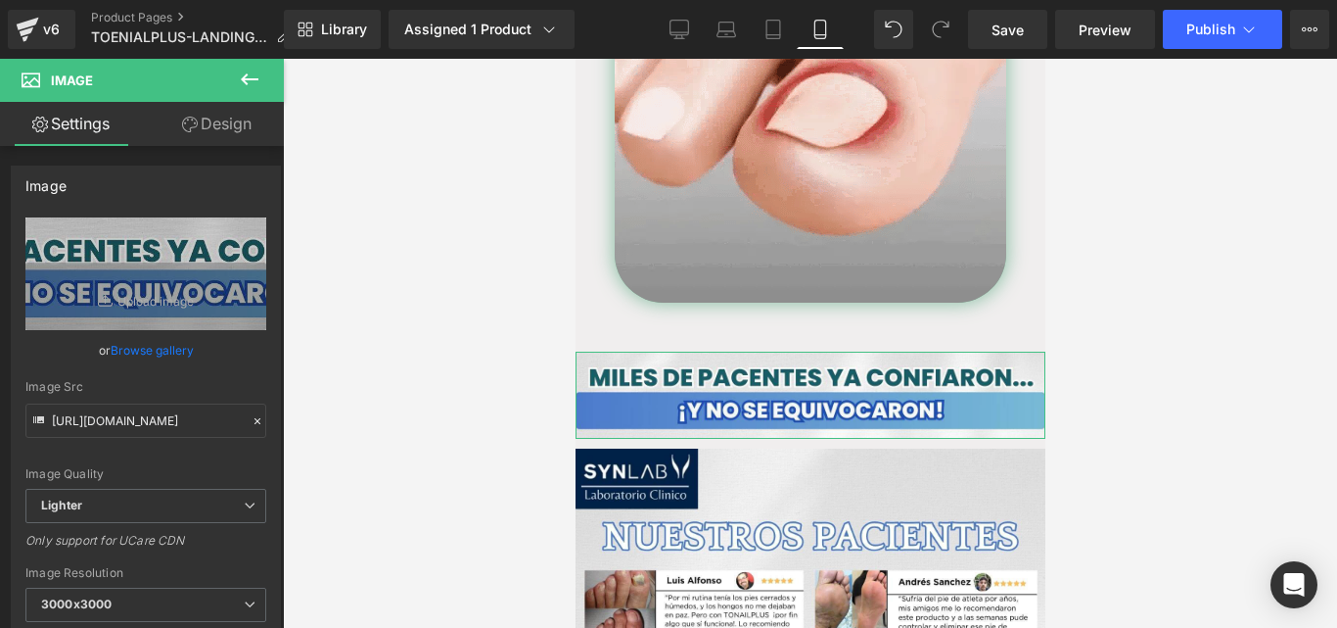
click at [233, 132] on link "Design" at bounding box center [217, 124] width 142 height 44
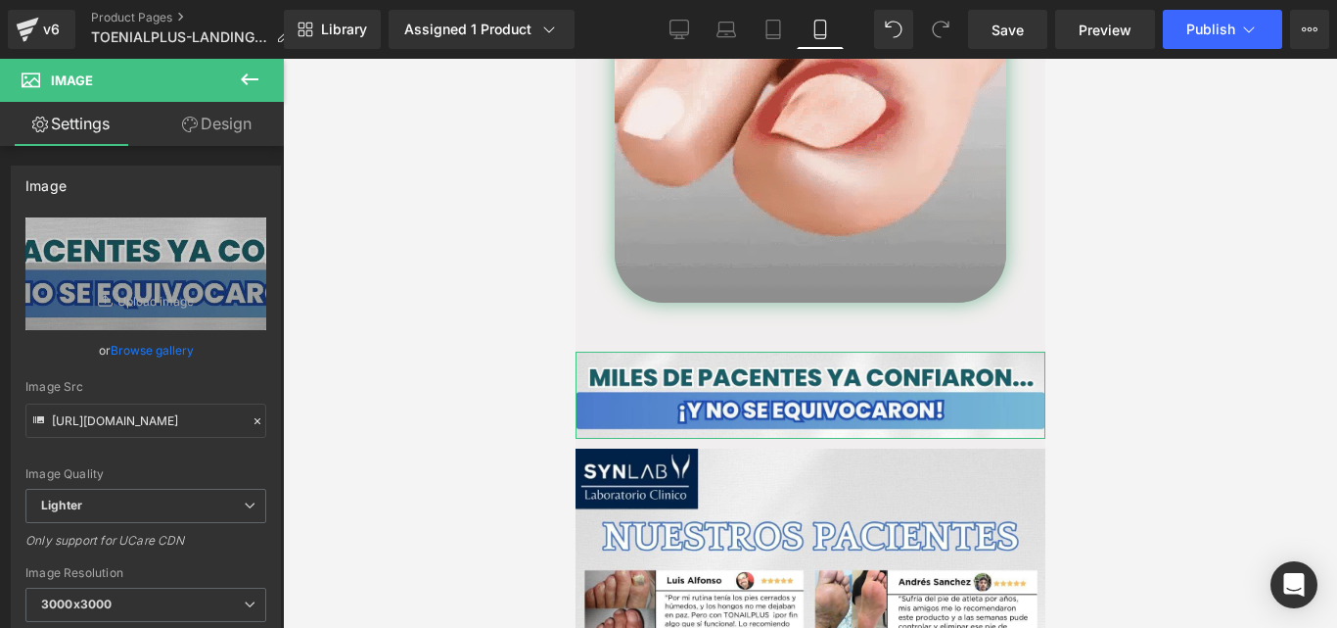
click at [0, 0] on div "Spacing" at bounding box center [0, 0] width 0 height 0
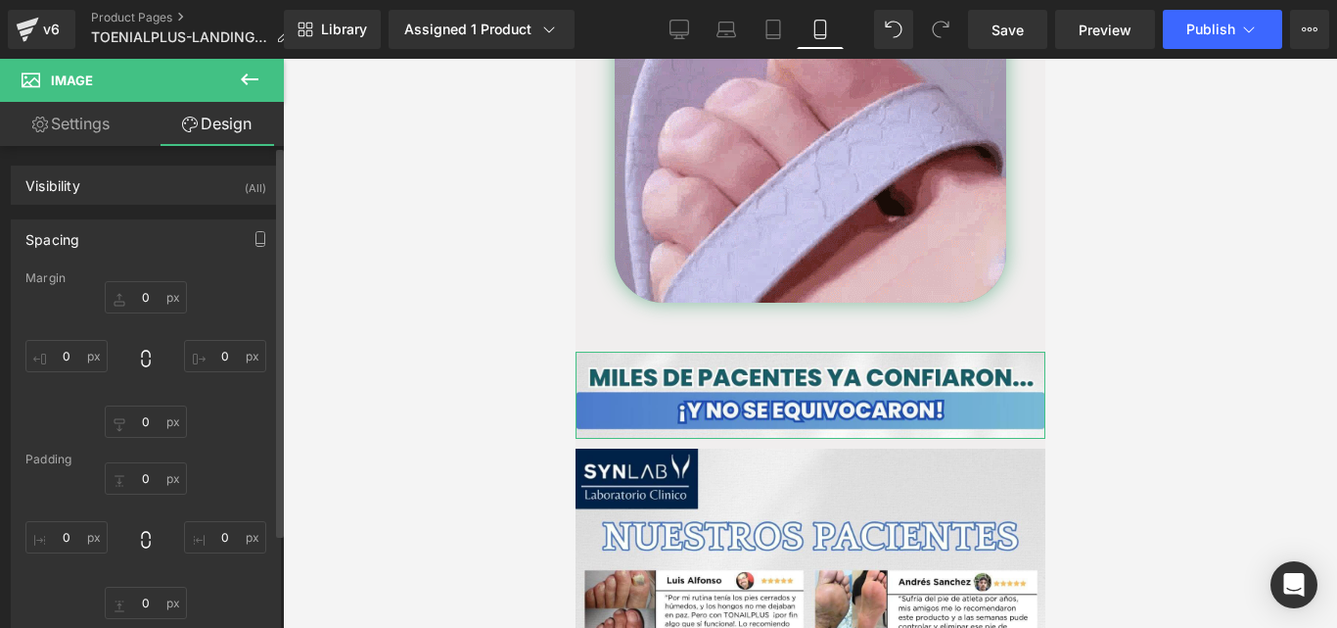
type input "0"
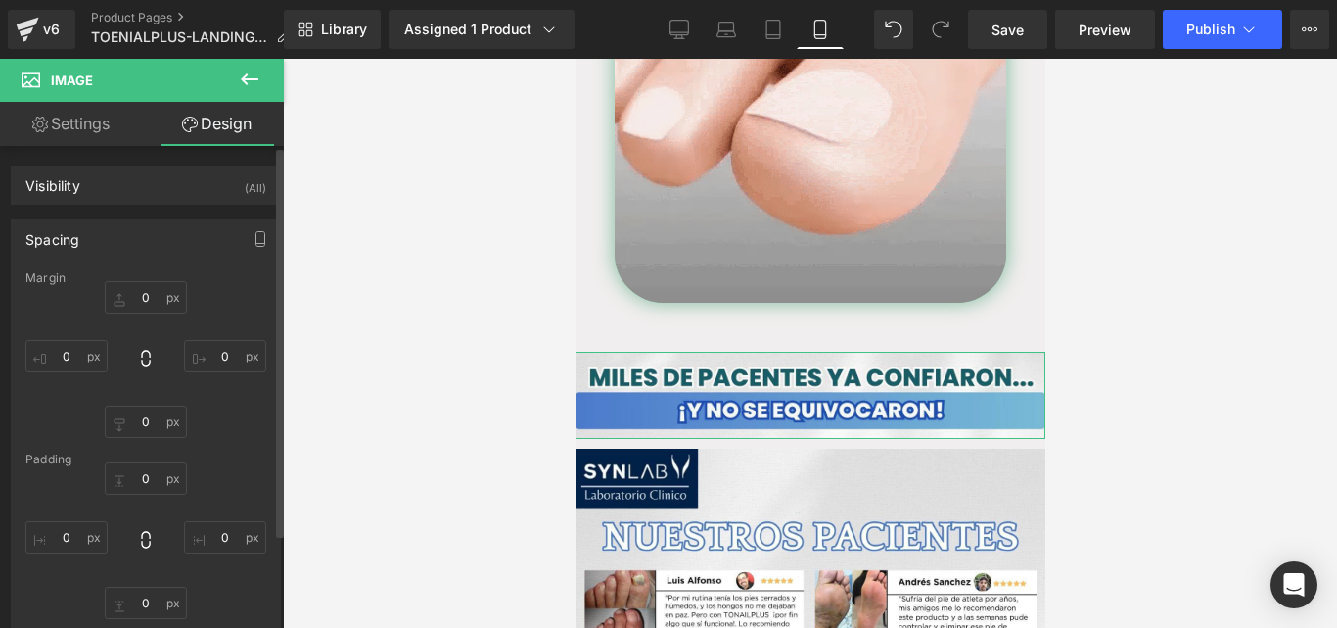
type input "0"
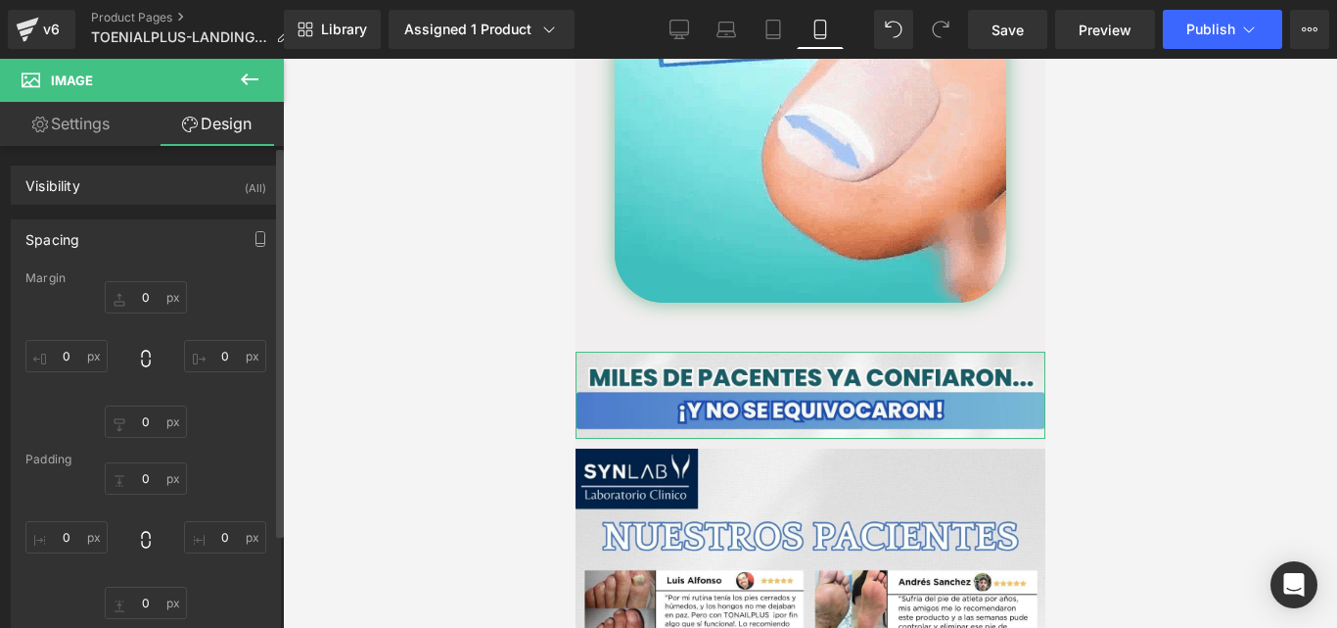
type input "0"
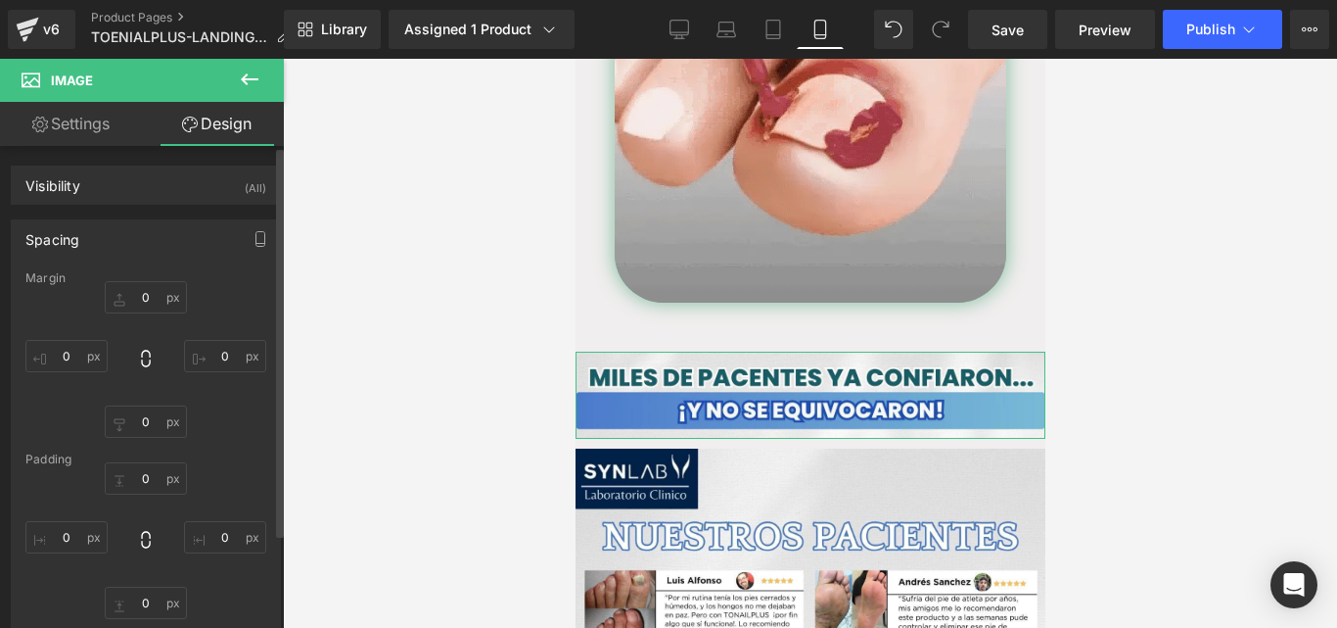
type input "0"
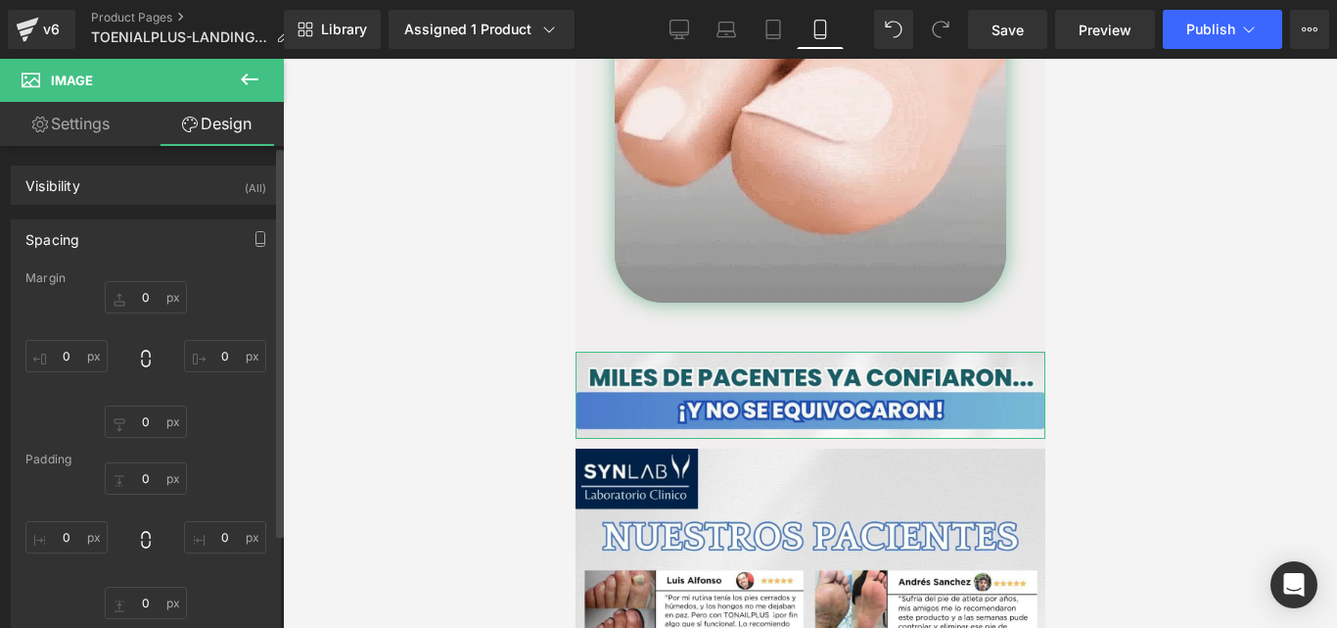
type input "0"
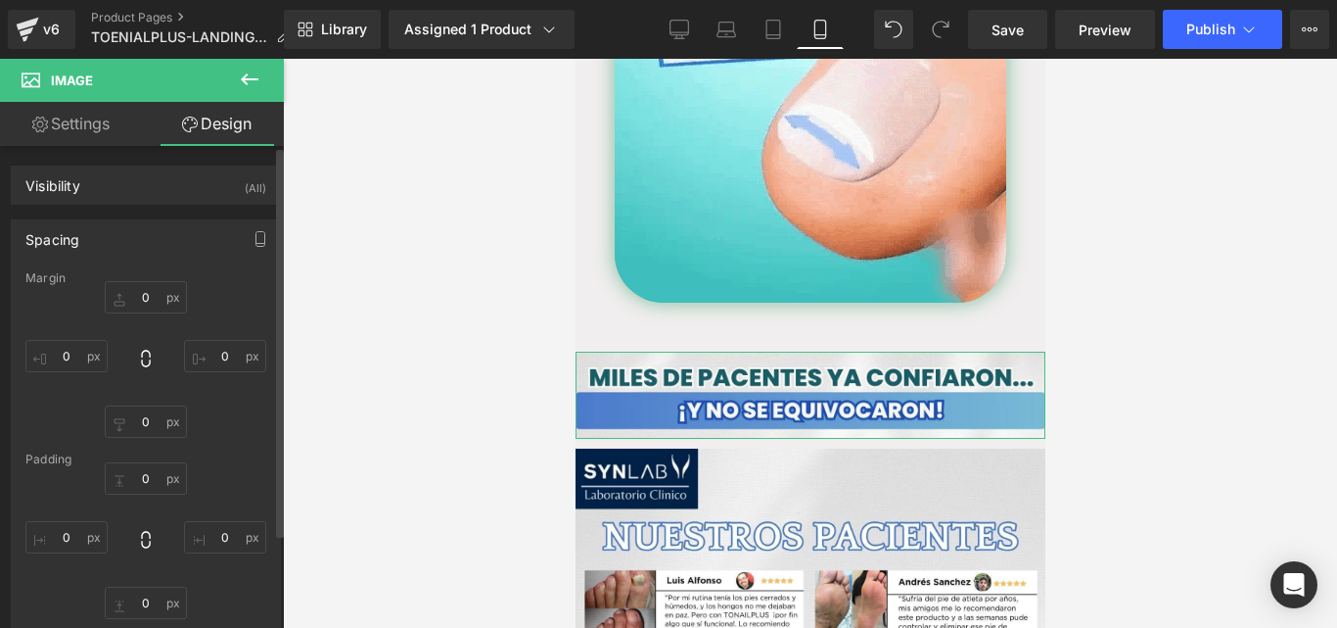
type input "0"
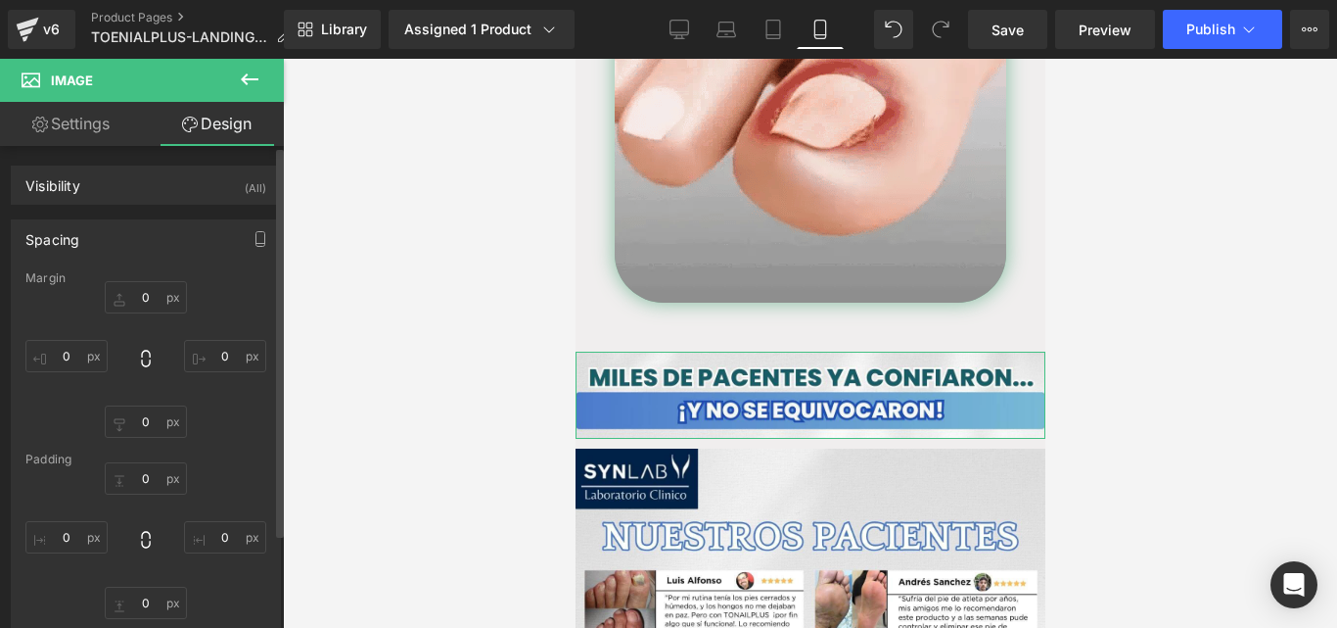
type input "0"
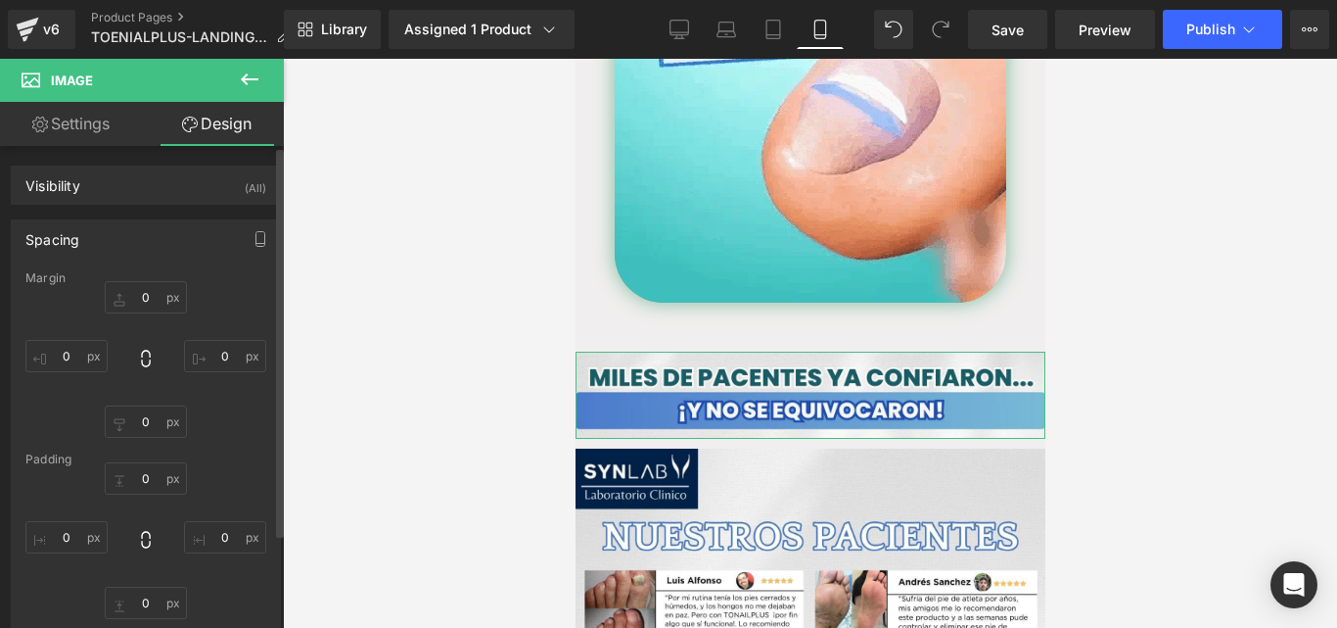
type input "0"
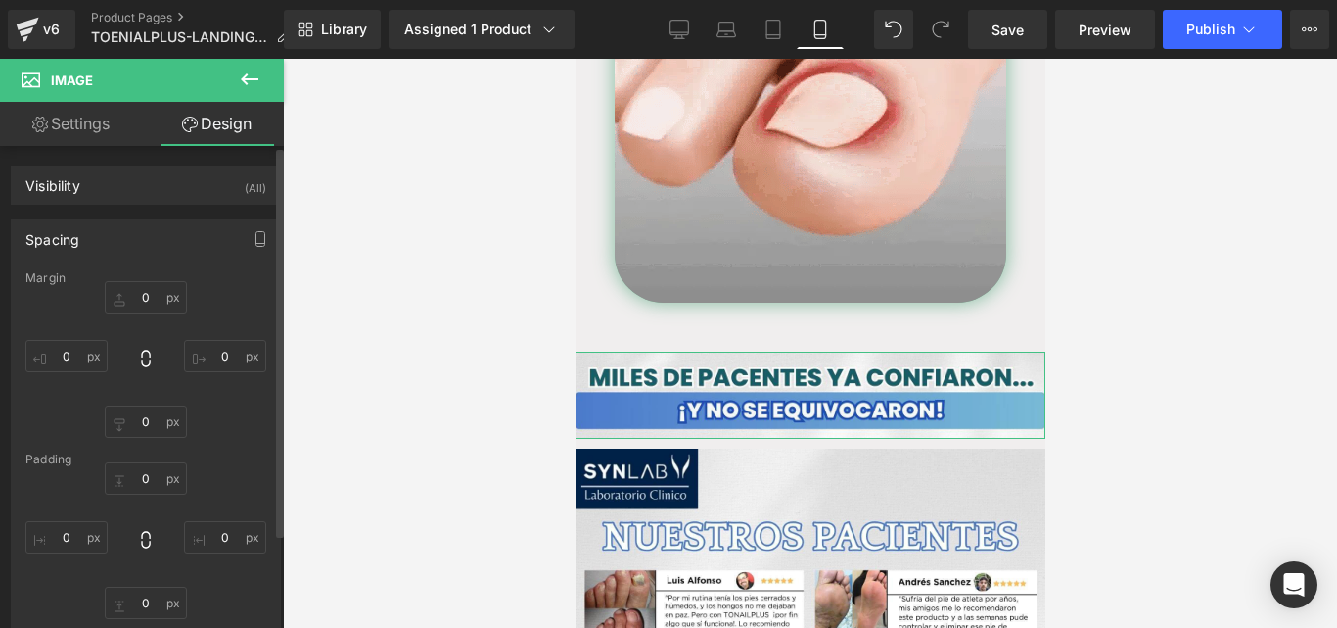
click at [63, 249] on div "Spacing" at bounding box center [146, 238] width 268 height 37
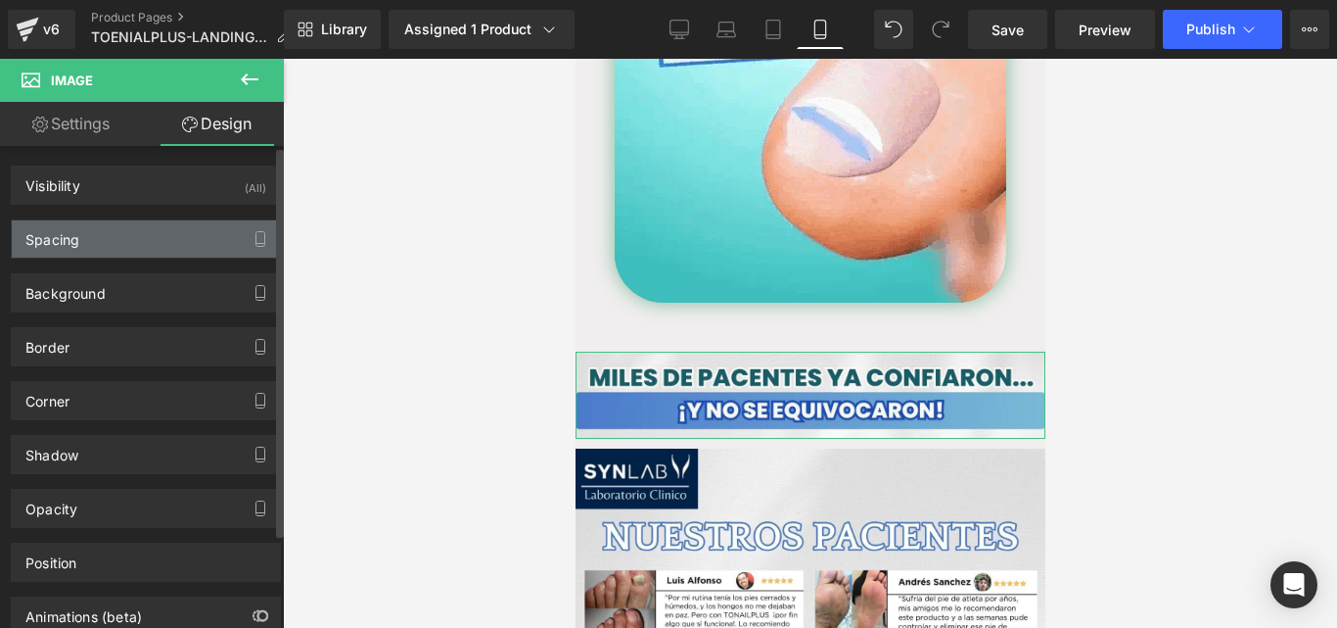
click at [63, 249] on div "Spacing" at bounding box center [146, 238] width 268 height 37
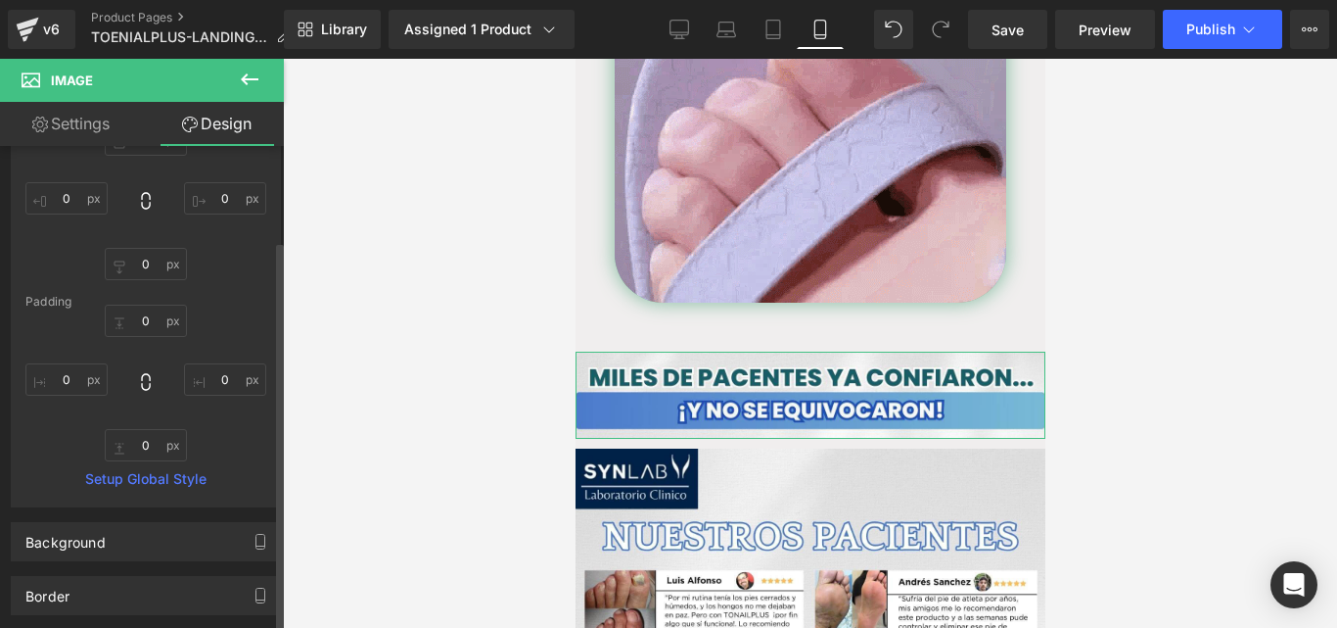
scroll to position [160, 0]
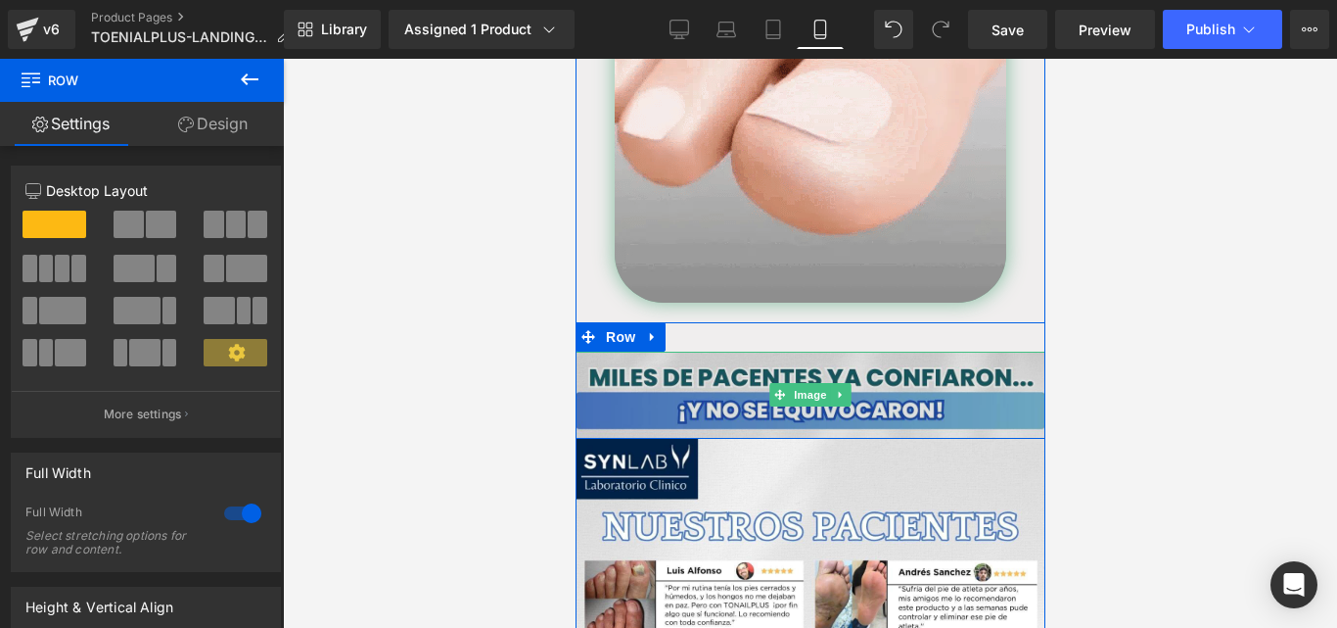
drag, startPoint x: 776, startPoint y: 403, endPoint x: 787, endPoint y: 387, distance: 19.8
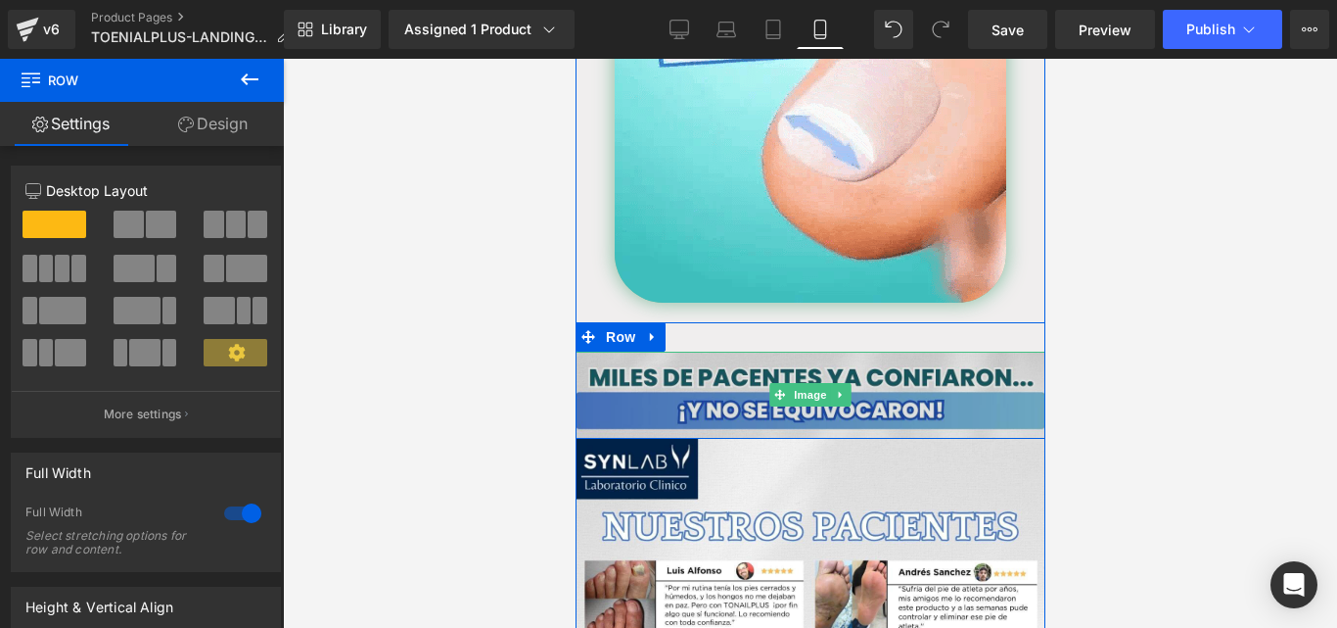
click at [787, 387] on div "Image Row NaNpx" at bounding box center [810, 380] width 470 height 117
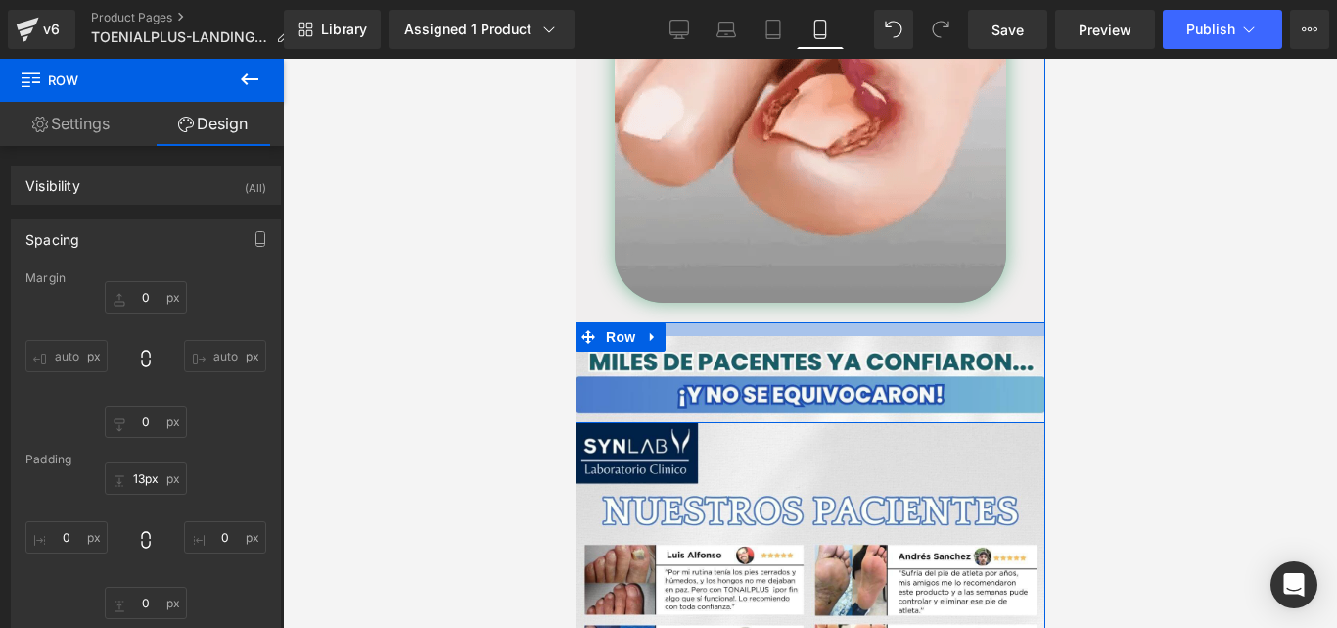
type input "0px"
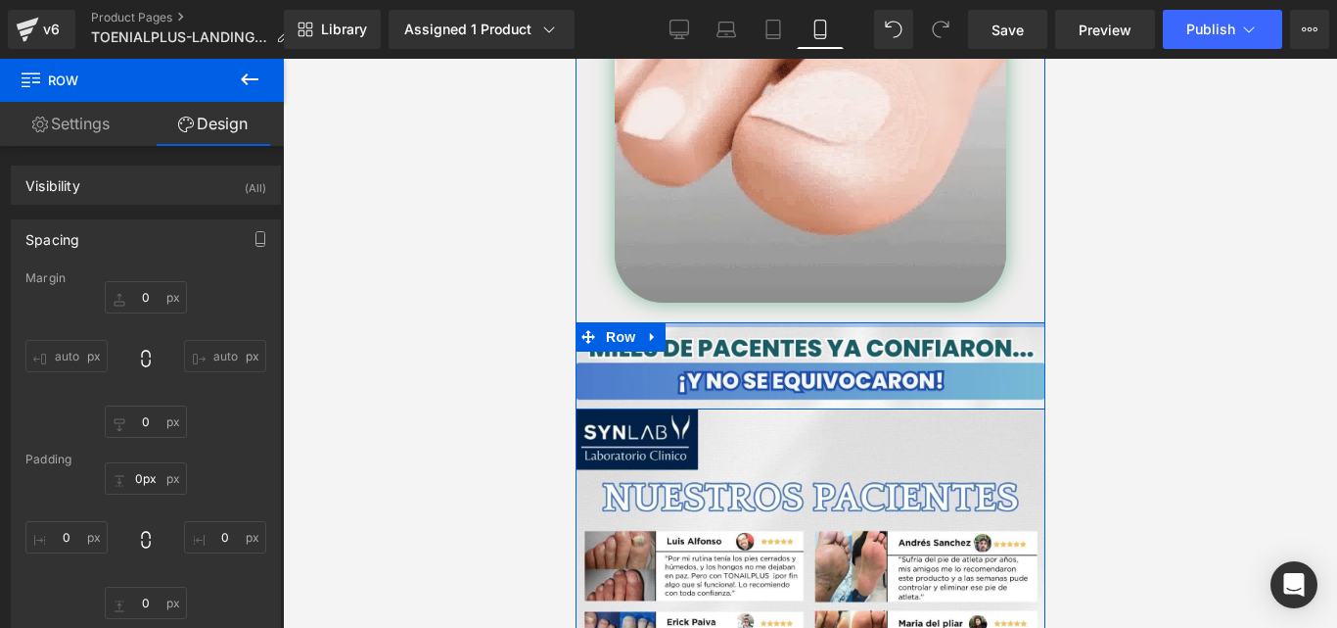
drag, startPoint x: 730, startPoint y: 307, endPoint x: 767, endPoint y: 266, distance: 54.8
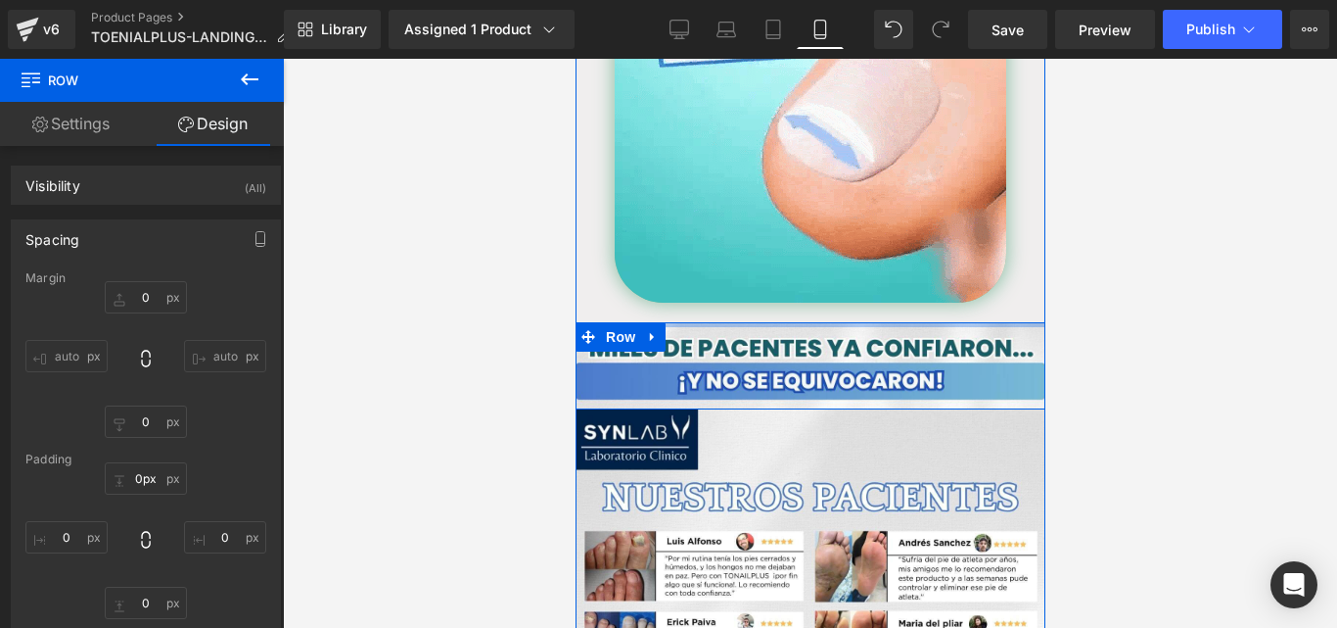
click at [767, 266] on div "Image Image Row Image Row" at bounding box center [810, 444] width 470 height 1067
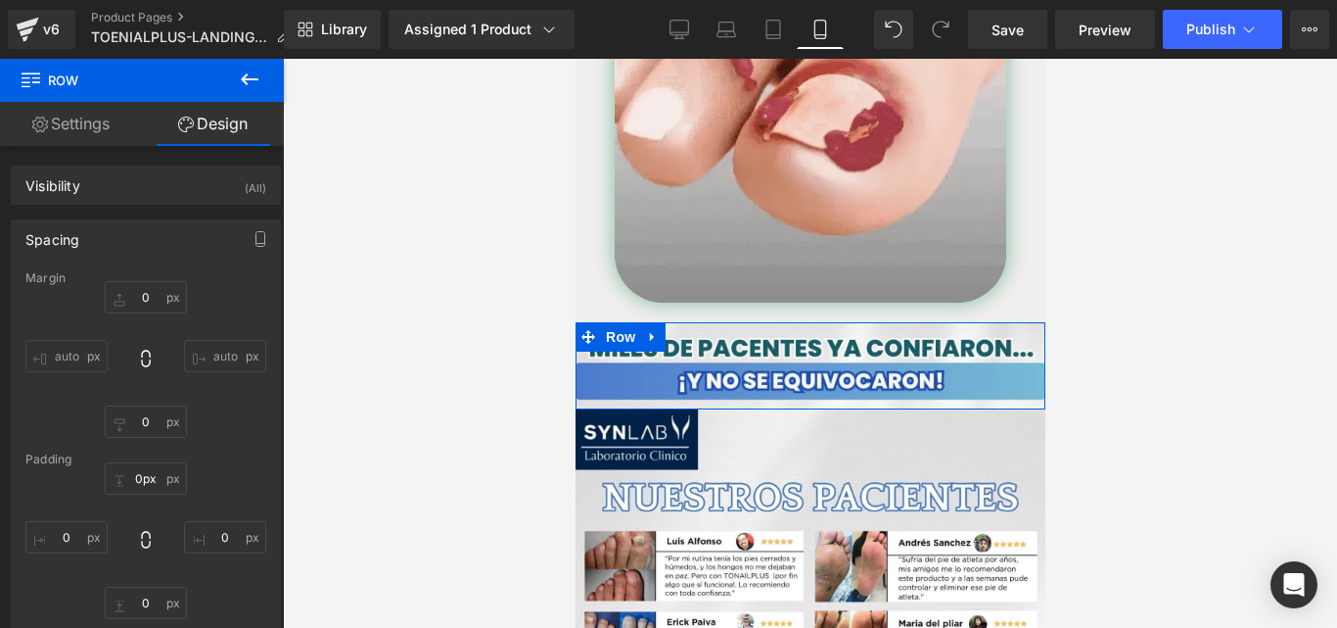
click at [1116, 292] on div at bounding box center [810, 343] width 1054 height 569
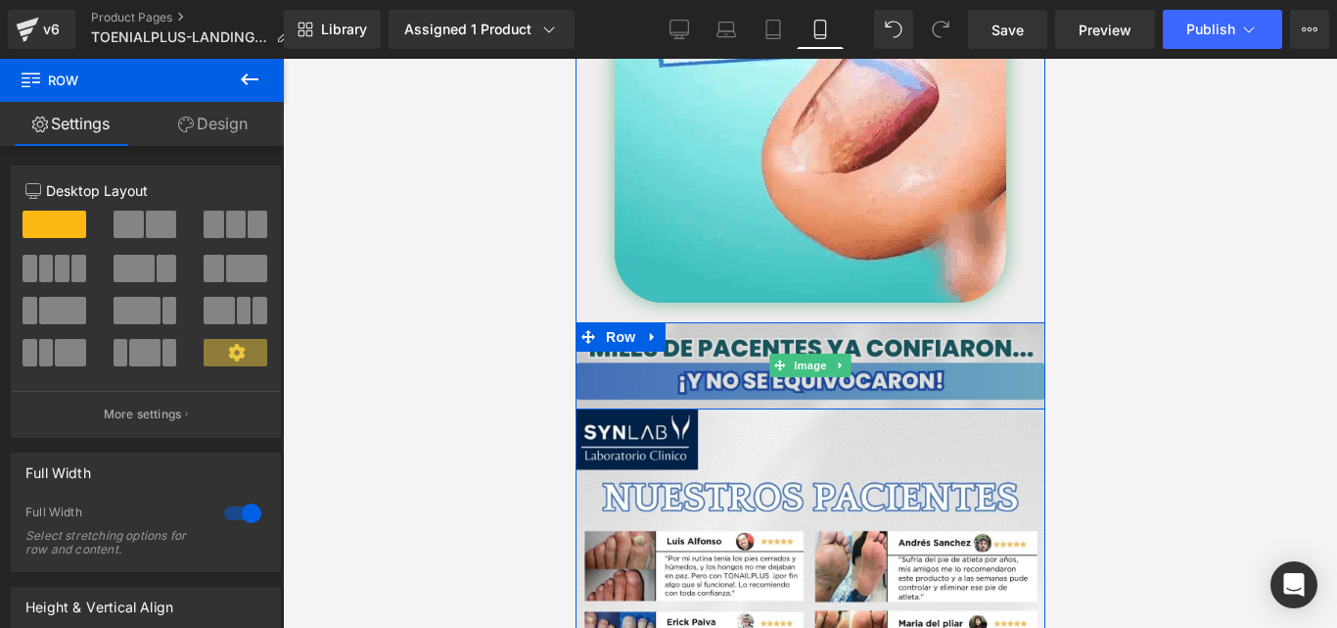
drag, startPoint x: 964, startPoint y: 365, endPoint x: 968, endPoint y: 355, distance: 10.5
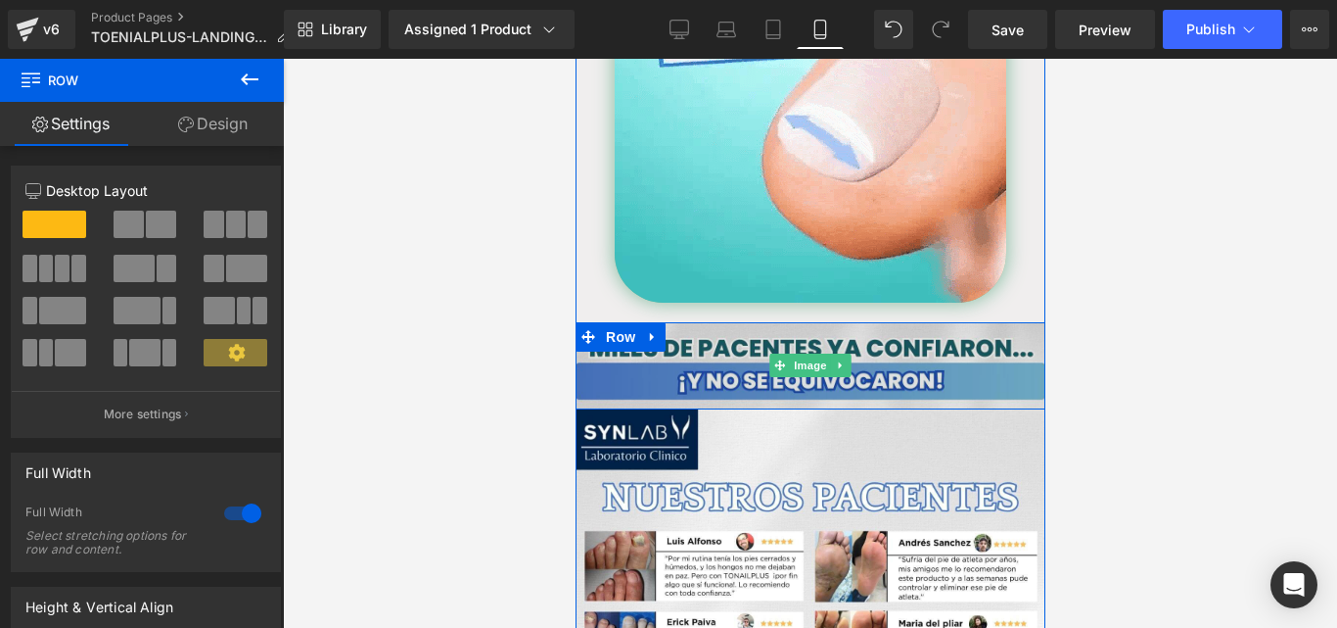
click at [968, 355] on div "Image Row" at bounding box center [810, 365] width 470 height 87
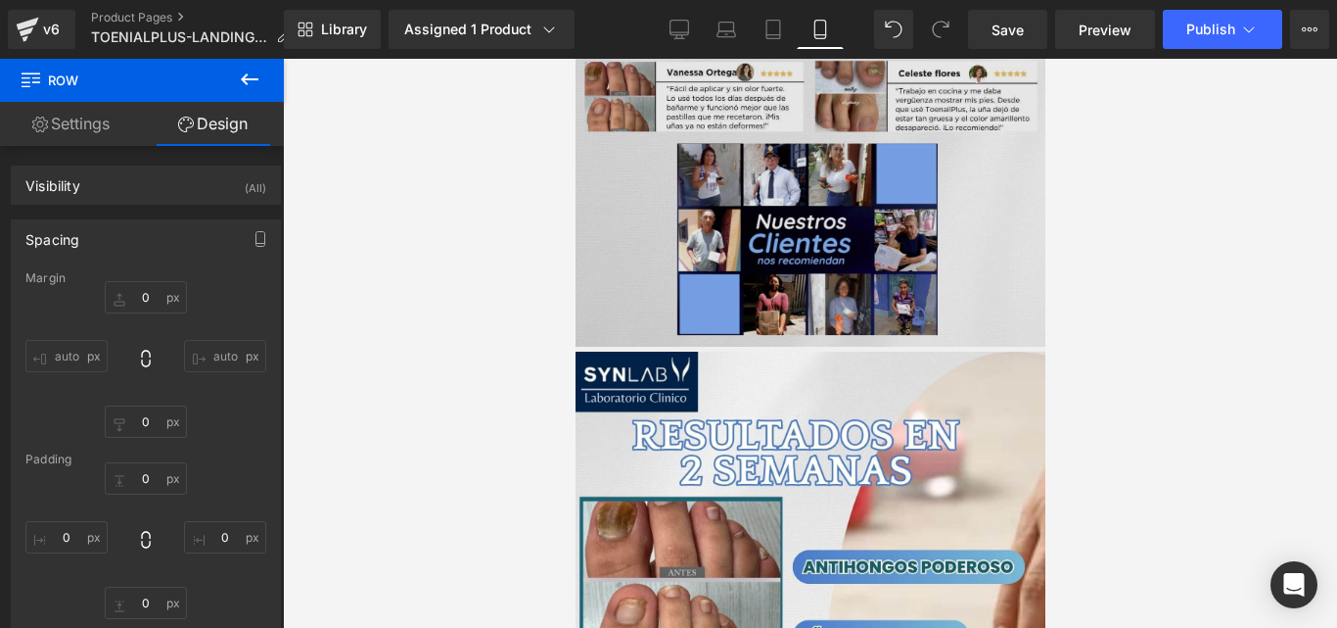
scroll to position [4570, 0]
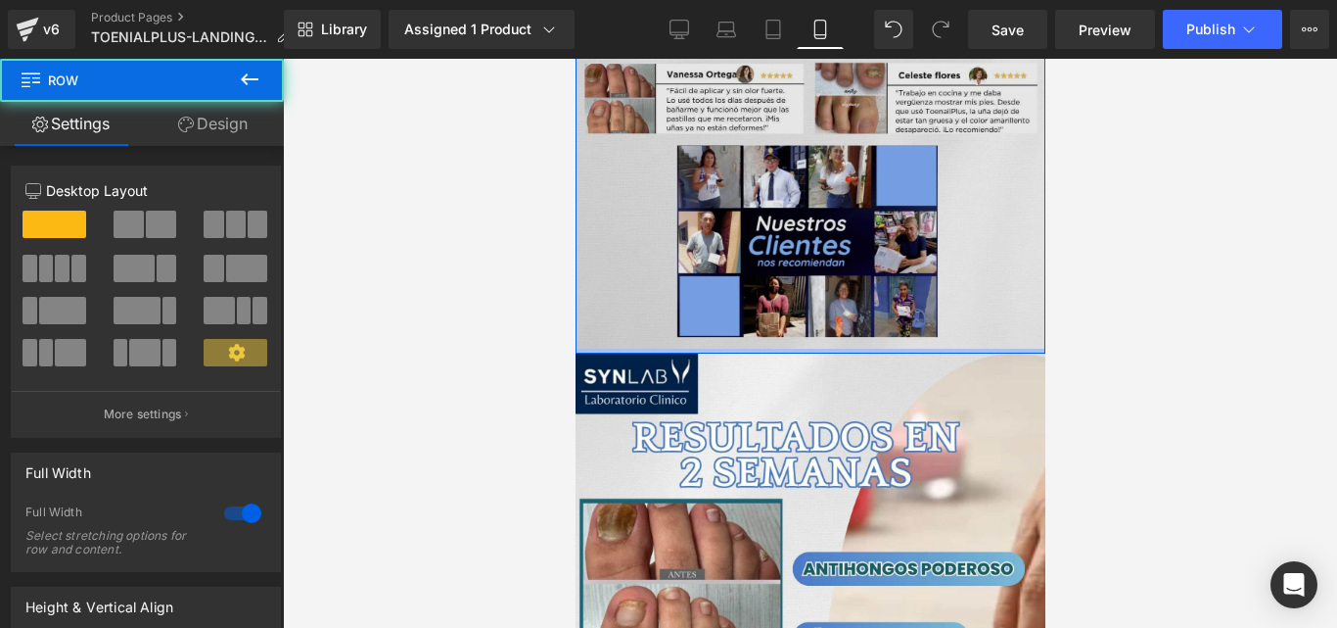
drag, startPoint x: 863, startPoint y: 306, endPoint x: 1654, endPoint y: 405, distance: 797.2
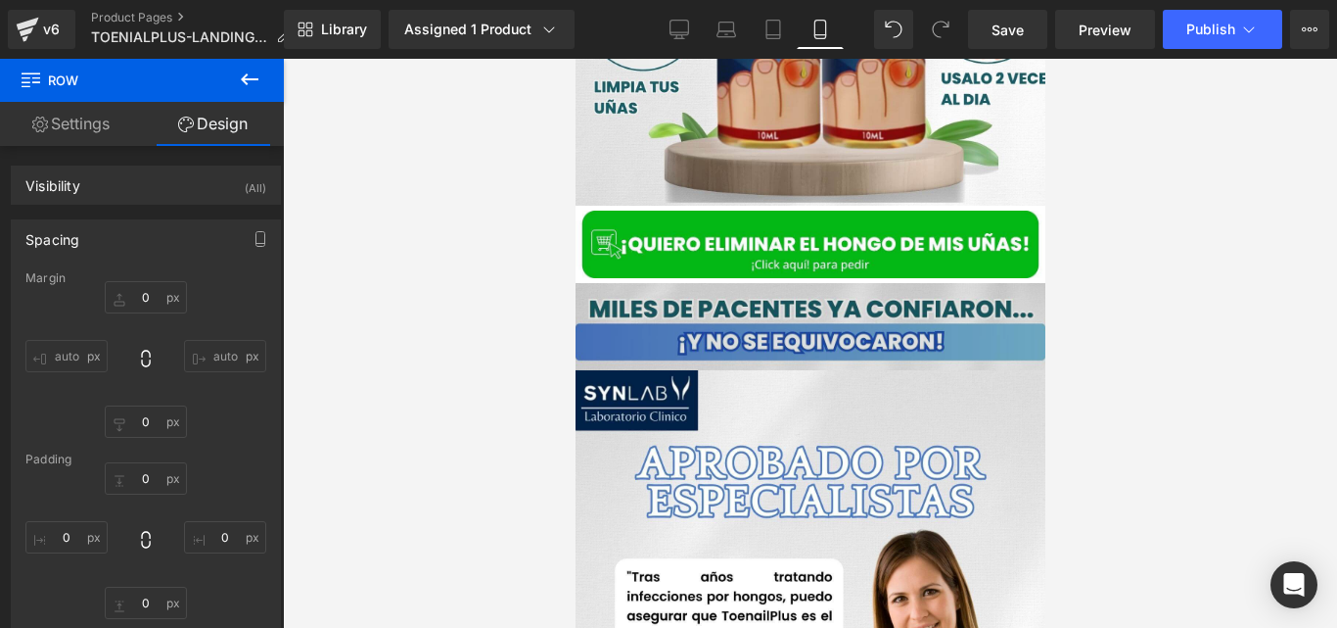
scroll to position [5879, 0]
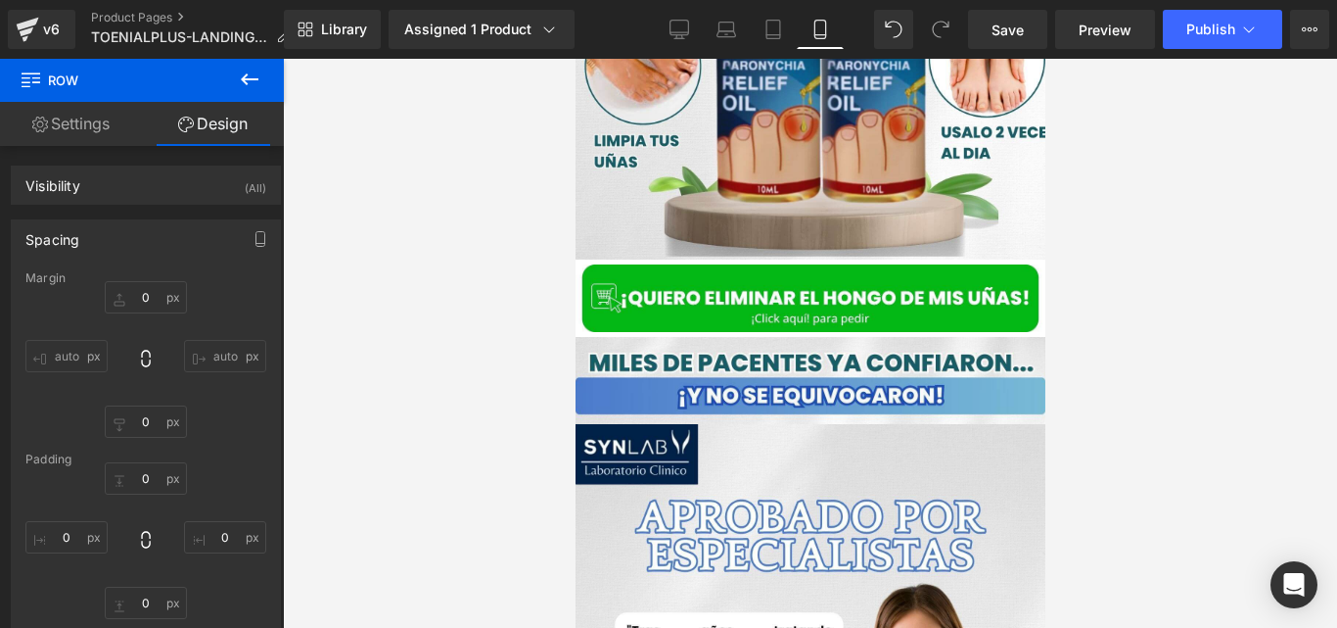
click at [525, 324] on div at bounding box center [810, 343] width 1054 height 569
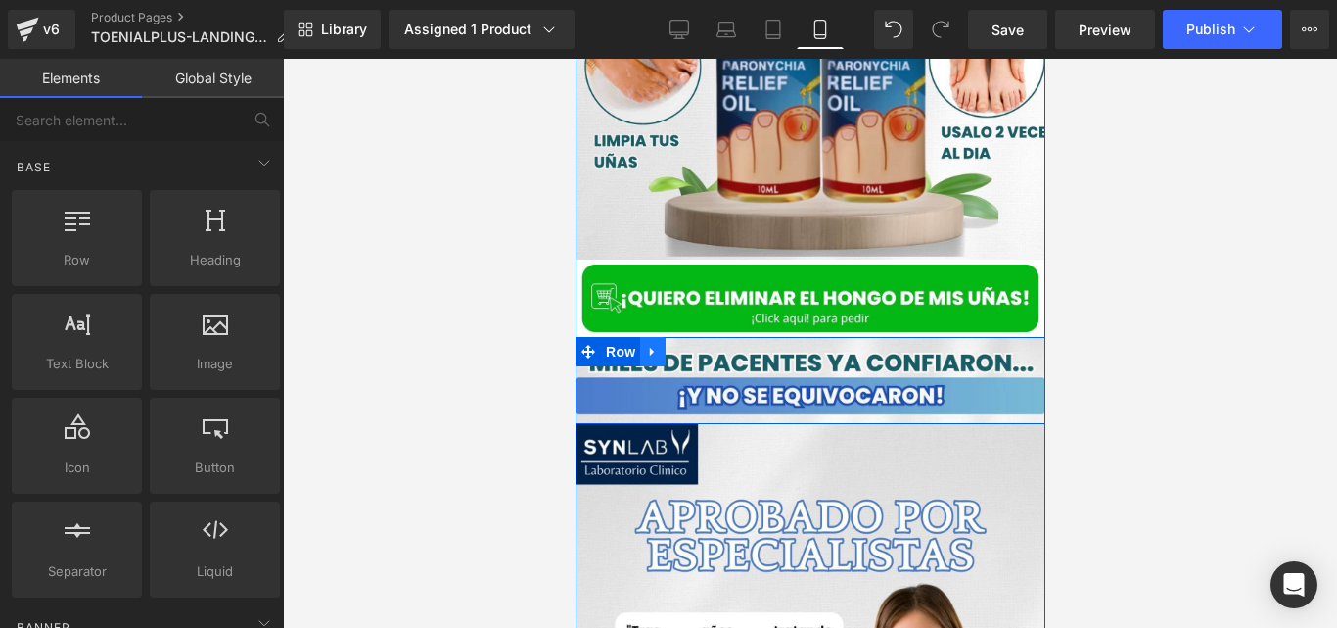
click at [647, 345] on icon at bounding box center [652, 352] width 14 height 15
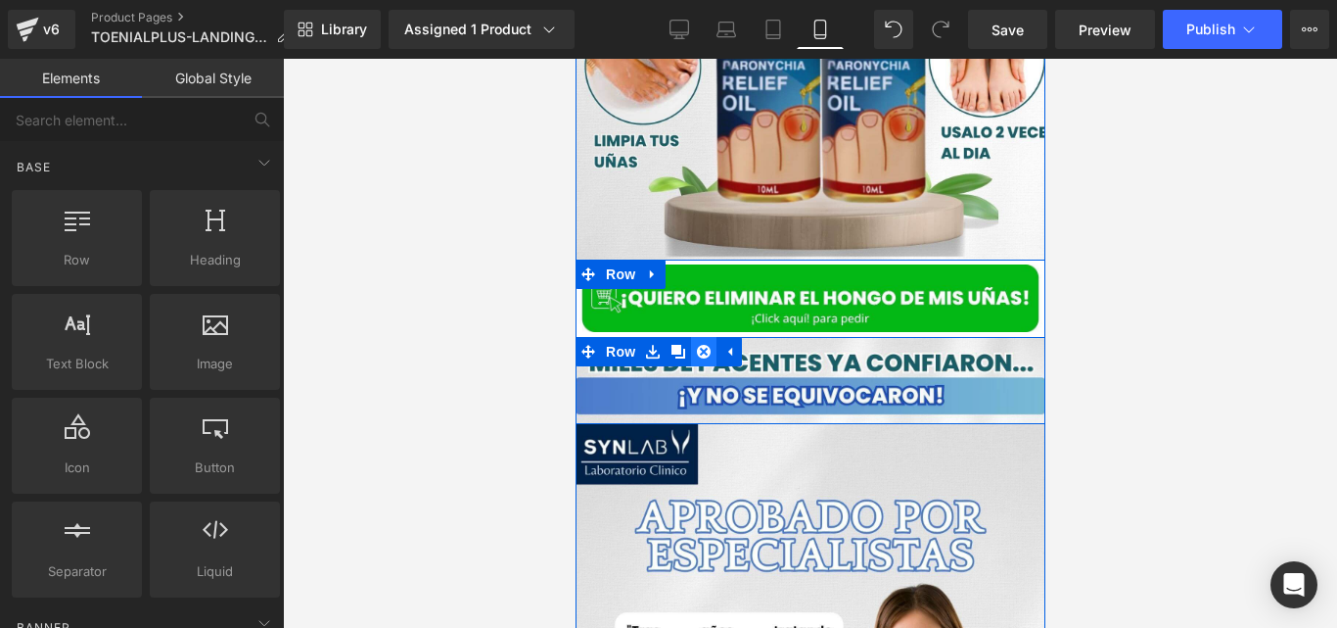
click at [705, 337] on link at bounding box center [702, 351] width 25 height 29
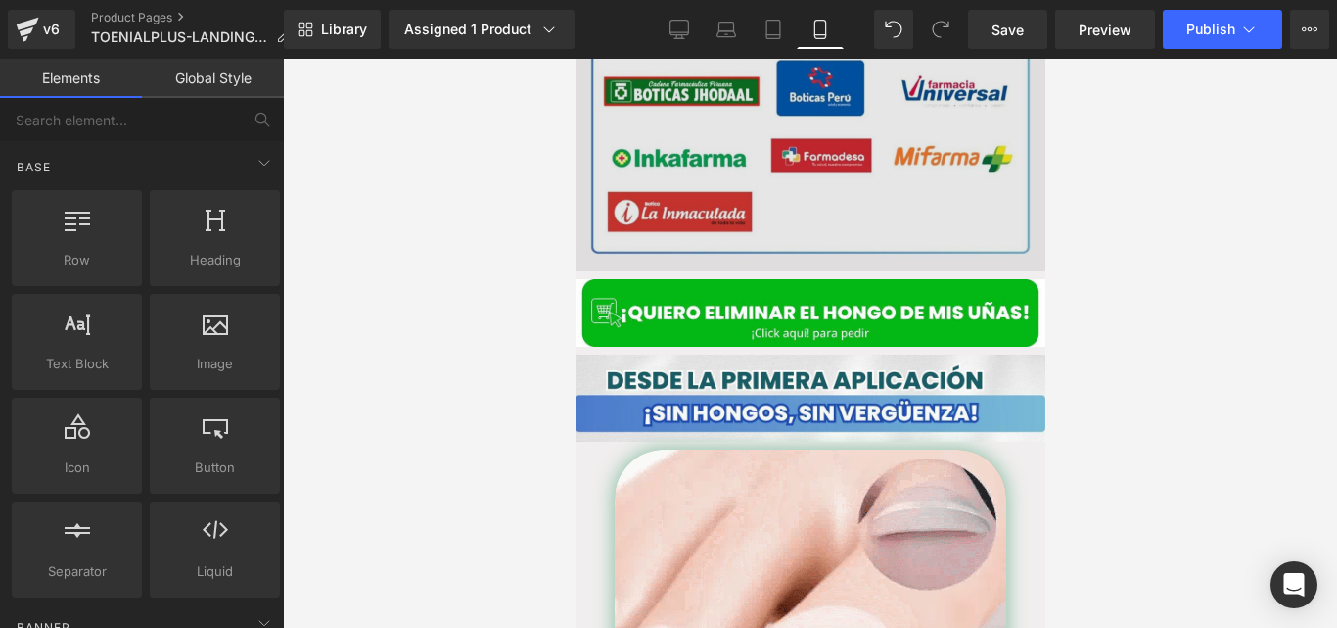
scroll to position [3391, 0]
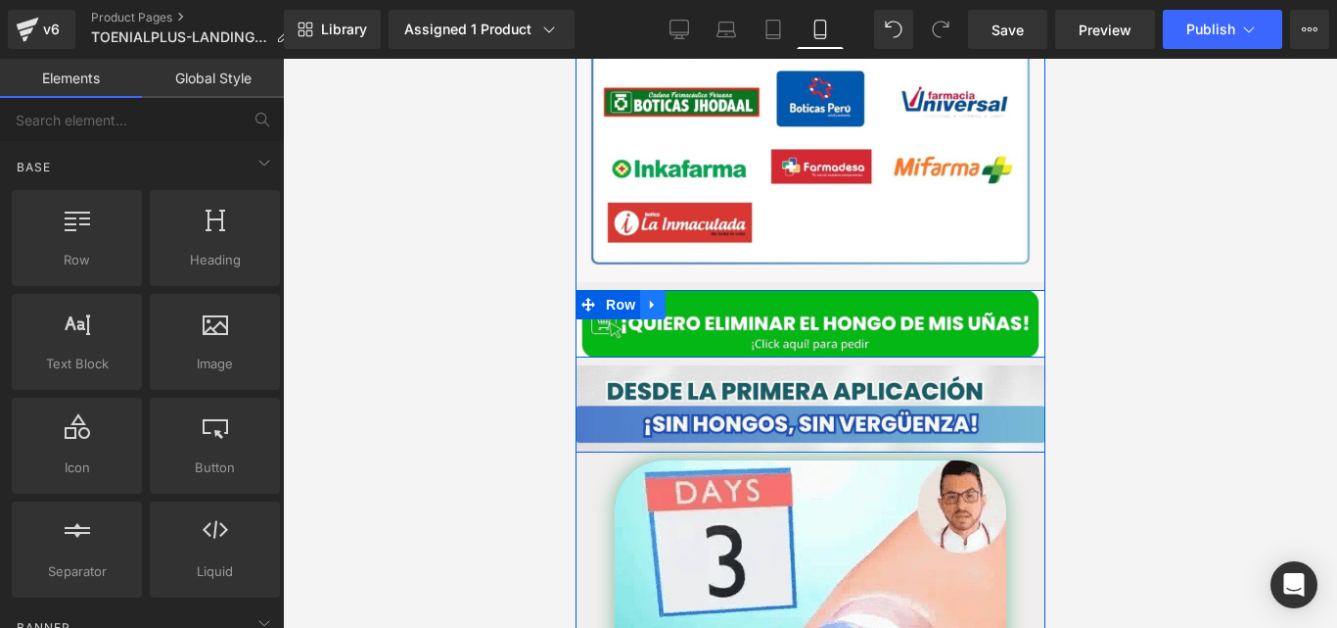
click at [647, 298] on icon at bounding box center [652, 305] width 14 height 15
click at [672, 298] on icon at bounding box center [678, 305] width 14 height 14
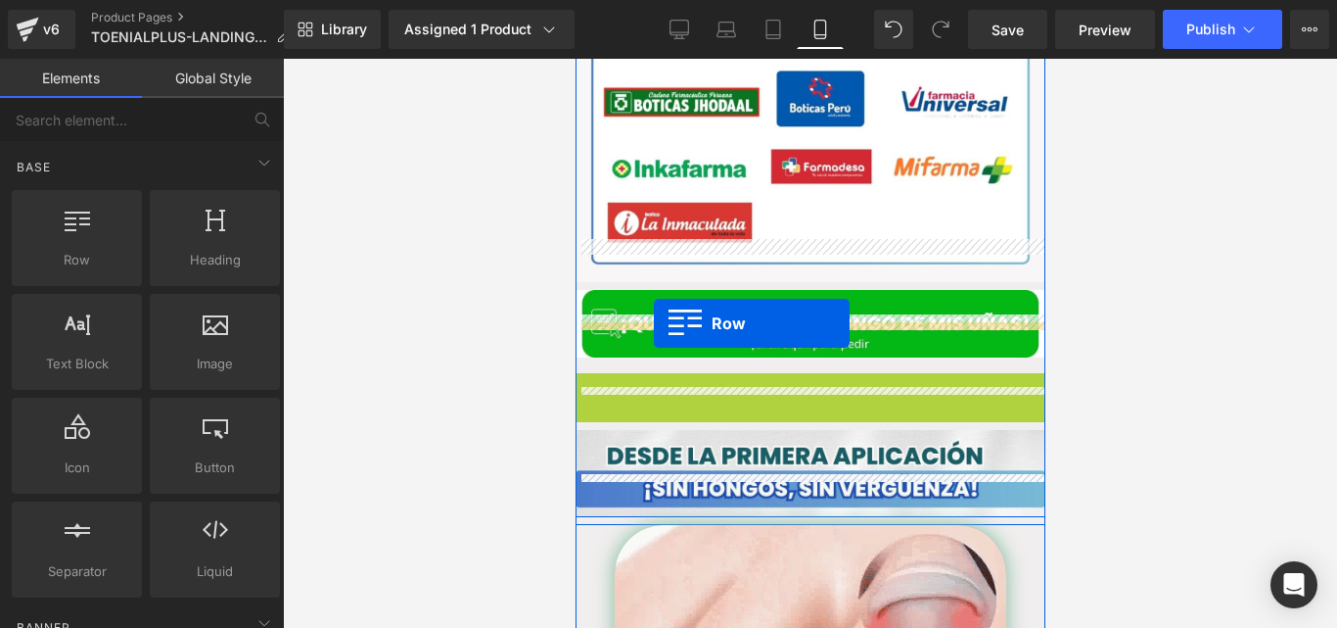
drag, startPoint x: 607, startPoint y: 344, endPoint x: 653, endPoint y: 323, distance: 50.4
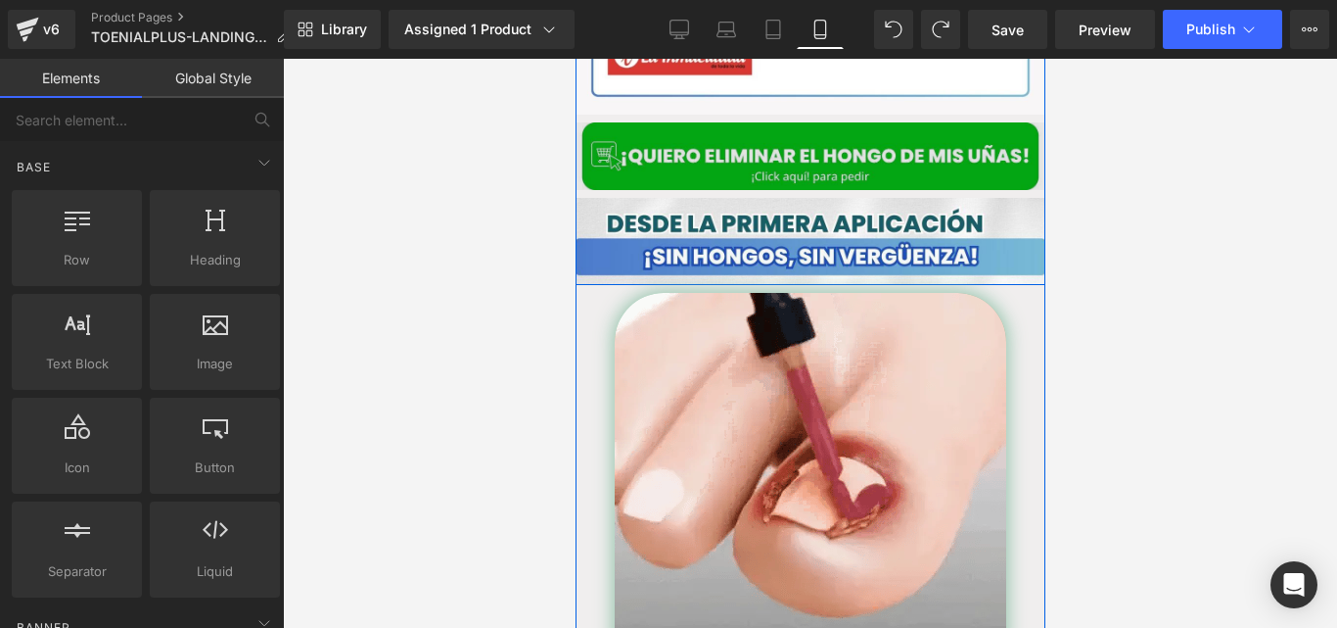
scroll to position [3562, 0]
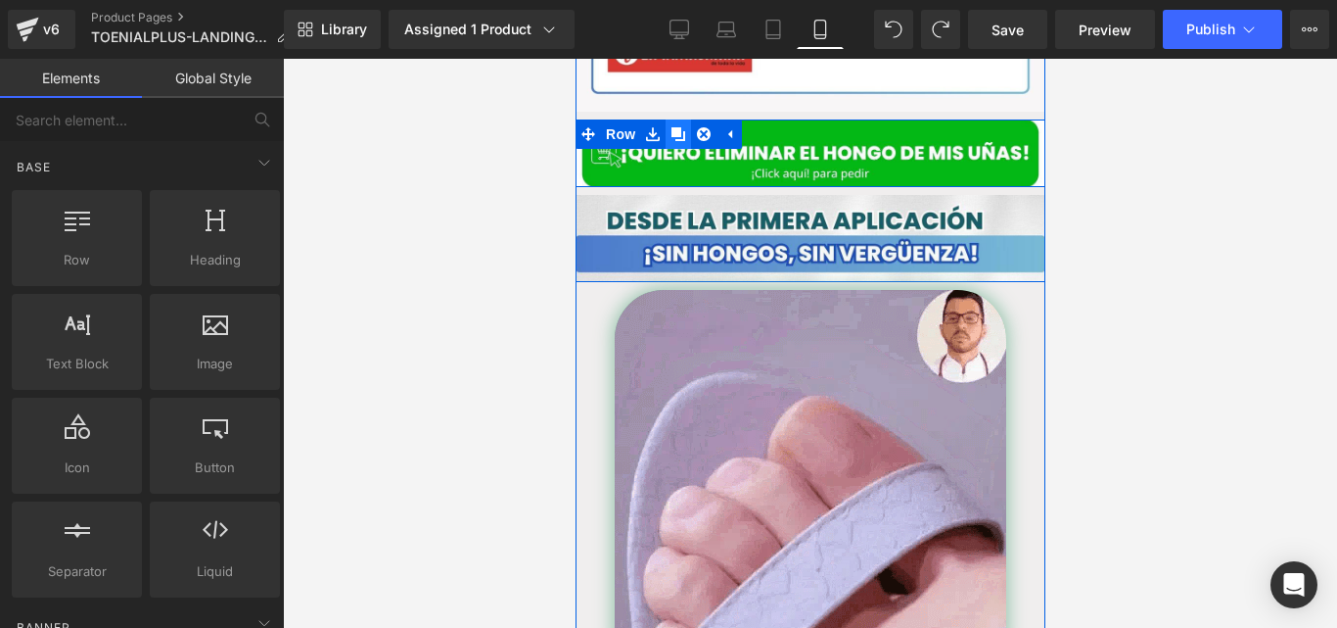
click at [671, 127] on icon at bounding box center [678, 134] width 14 height 14
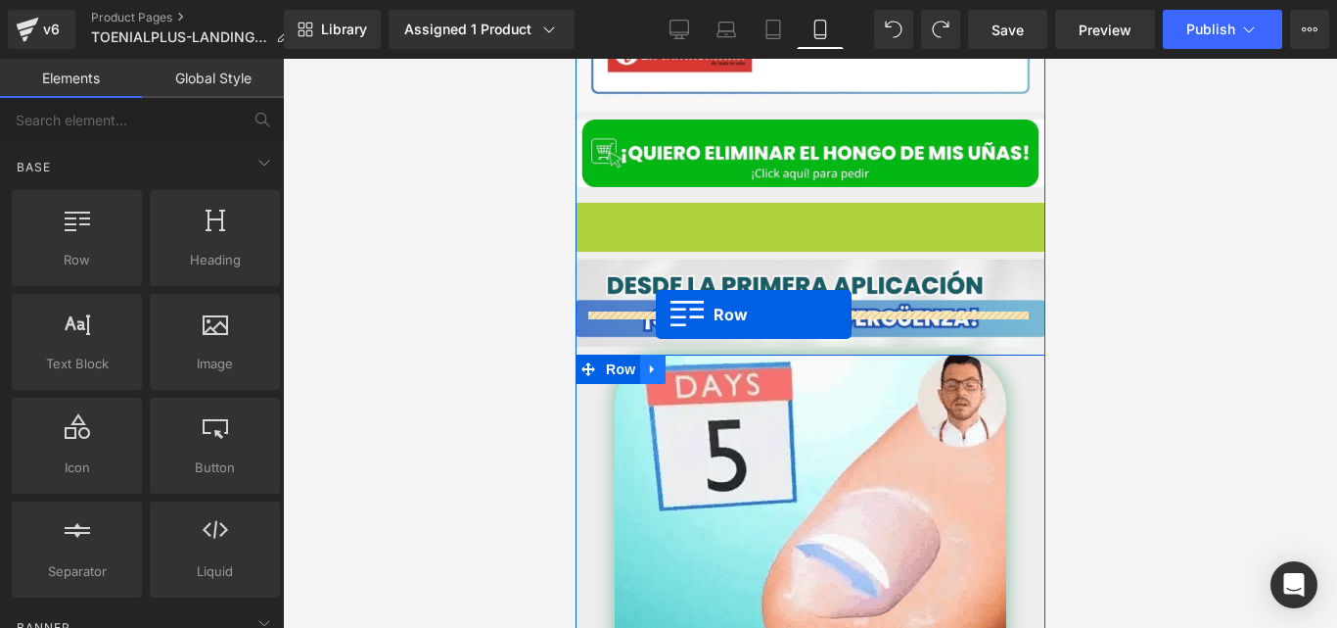
drag, startPoint x: 603, startPoint y: 166, endPoint x: 655, endPoint y: 314, distance: 156.7
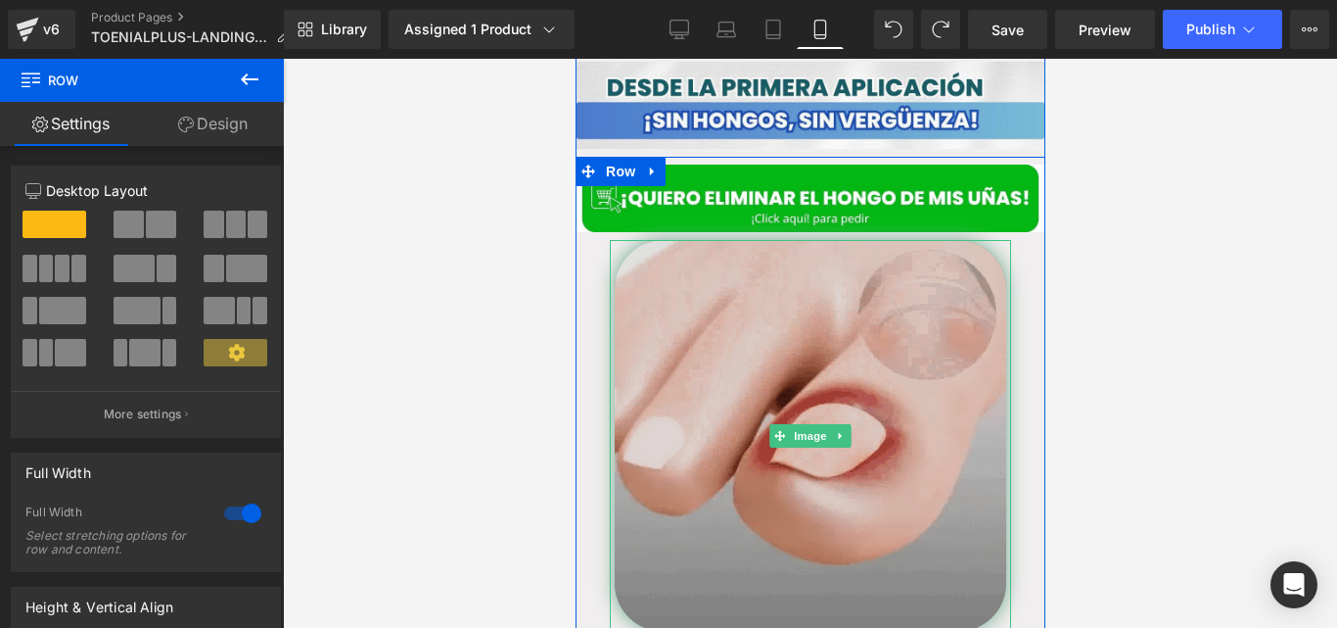
scroll to position [3712, 0]
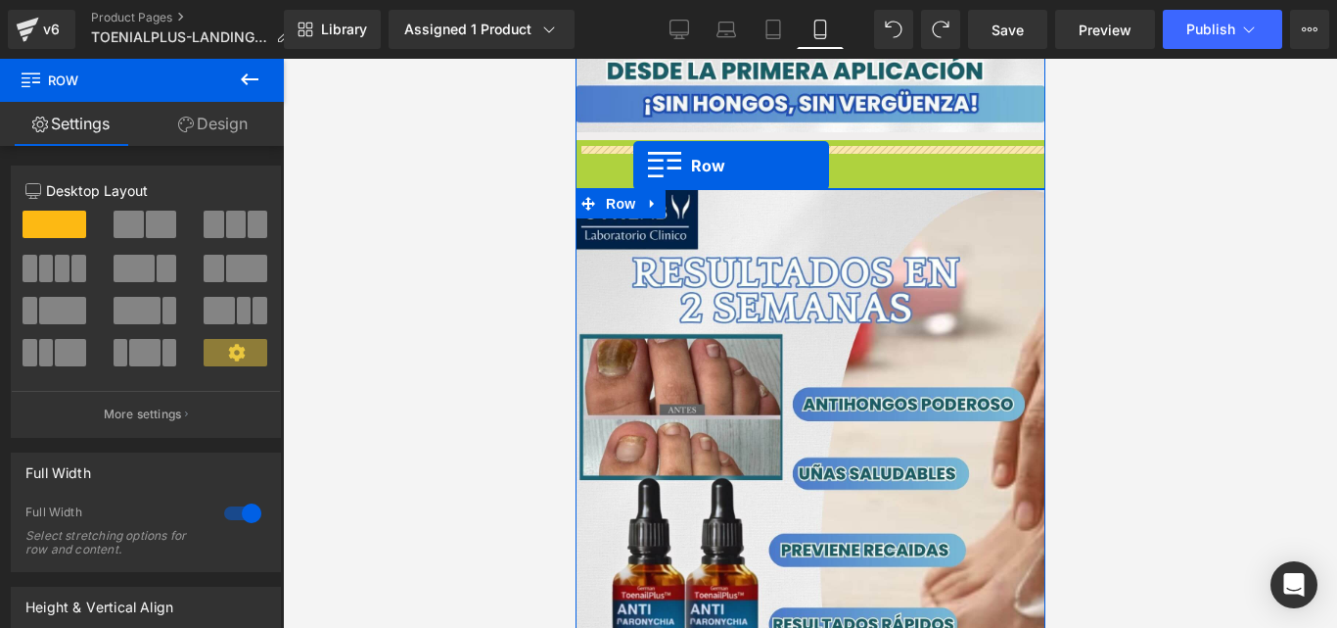
drag, startPoint x: 616, startPoint y: 110, endPoint x: 551, endPoint y: -62, distance: 183.1
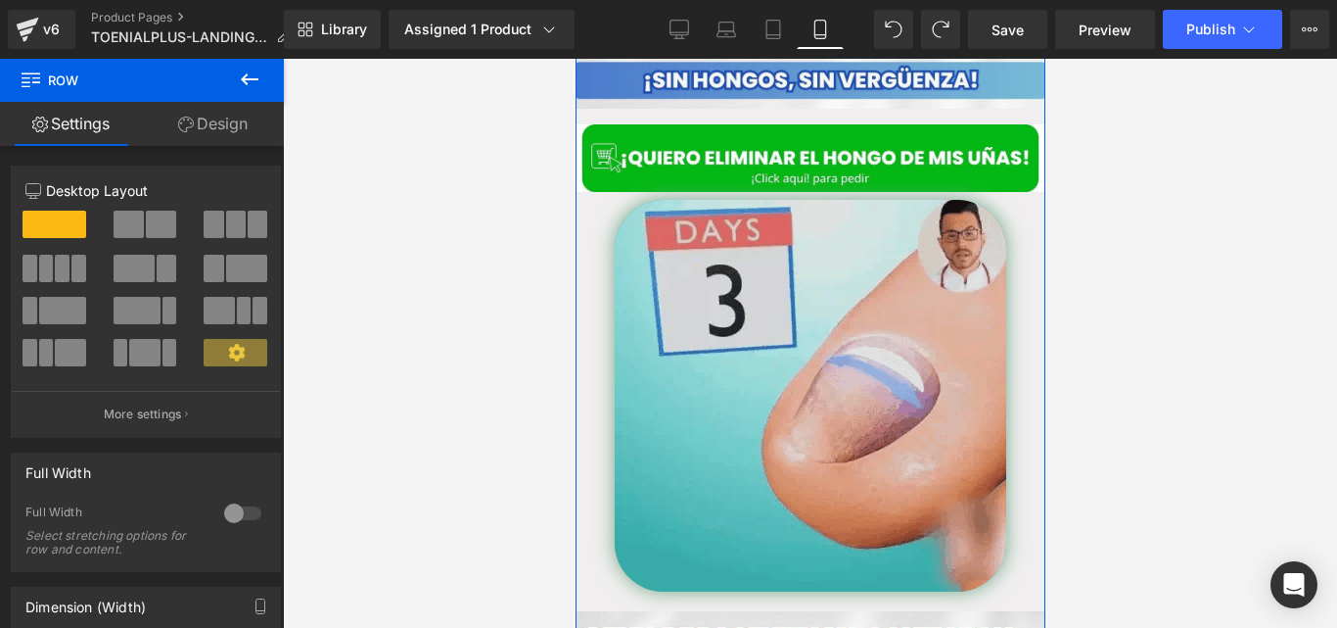
scroll to position [3770, 0]
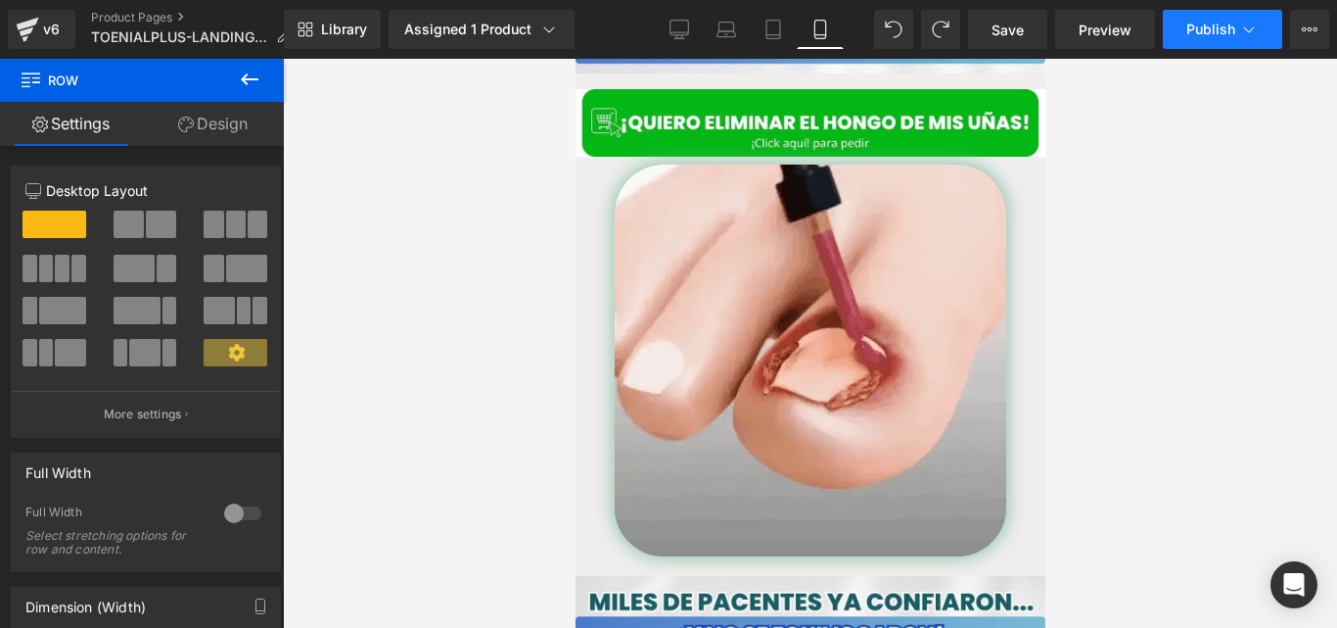
click at [1204, 29] on span "Publish" at bounding box center [1211, 30] width 49 height 16
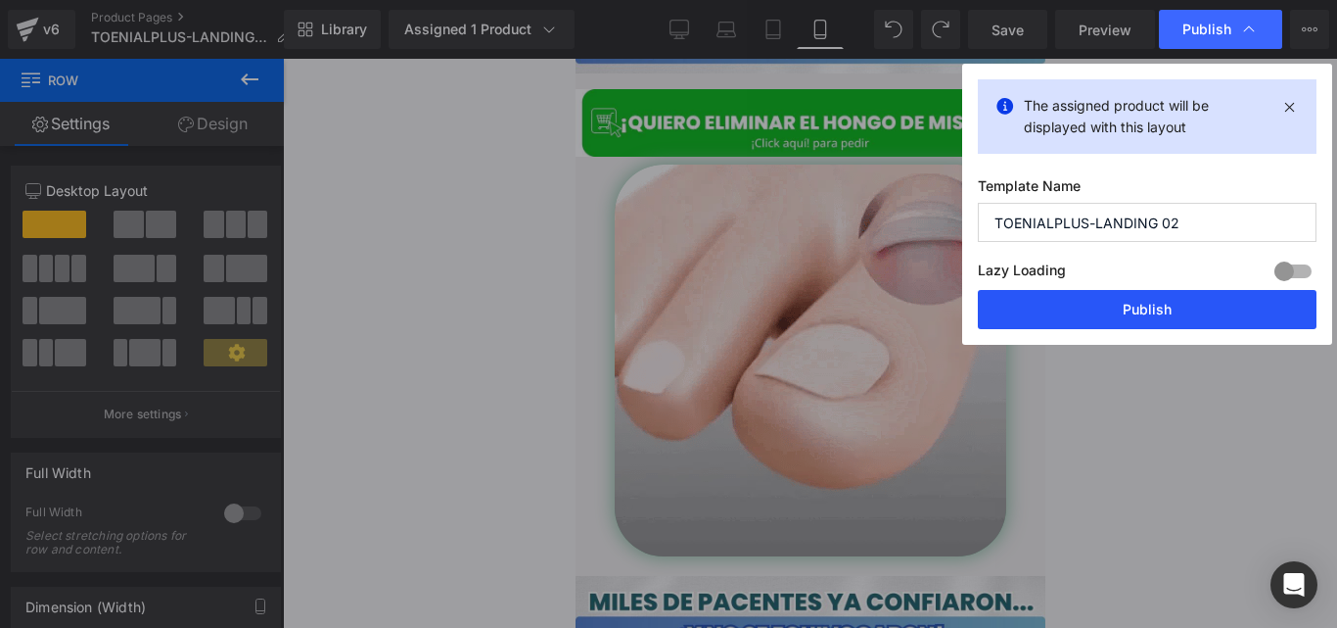
click at [1036, 307] on button "Publish" at bounding box center [1147, 309] width 339 height 39
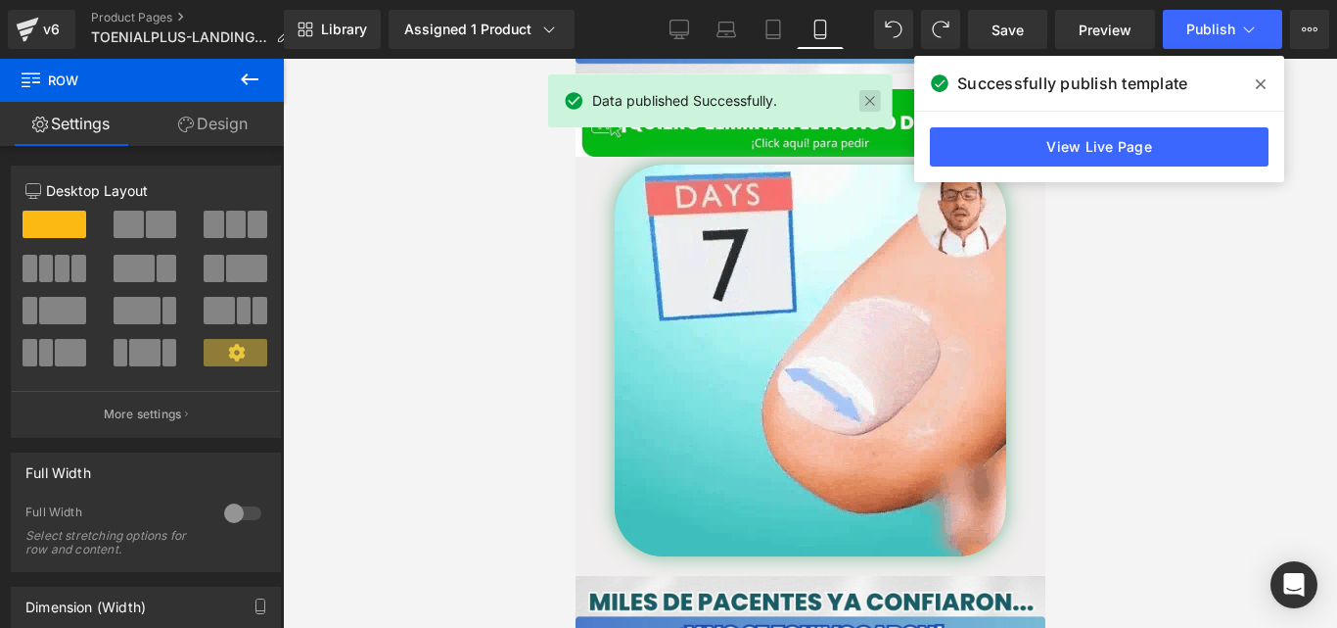
click at [866, 110] on link at bounding box center [871, 101] width 22 height 22
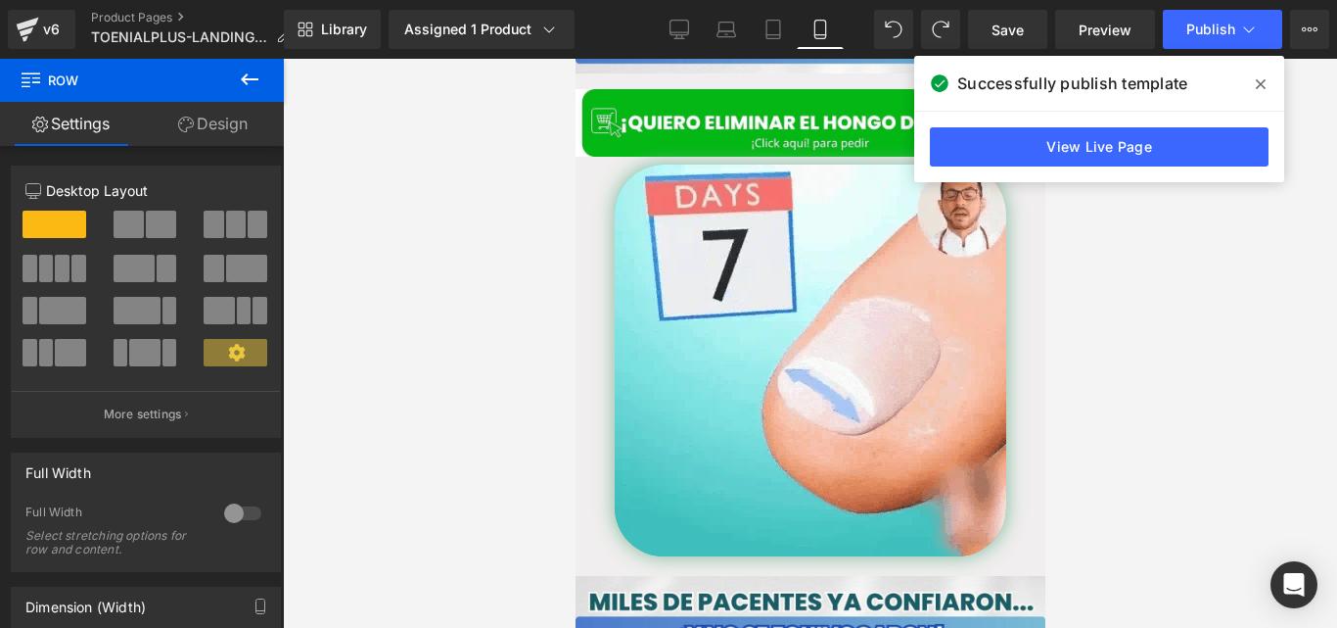
click at [1271, 82] on span at bounding box center [1260, 84] width 31 height 31
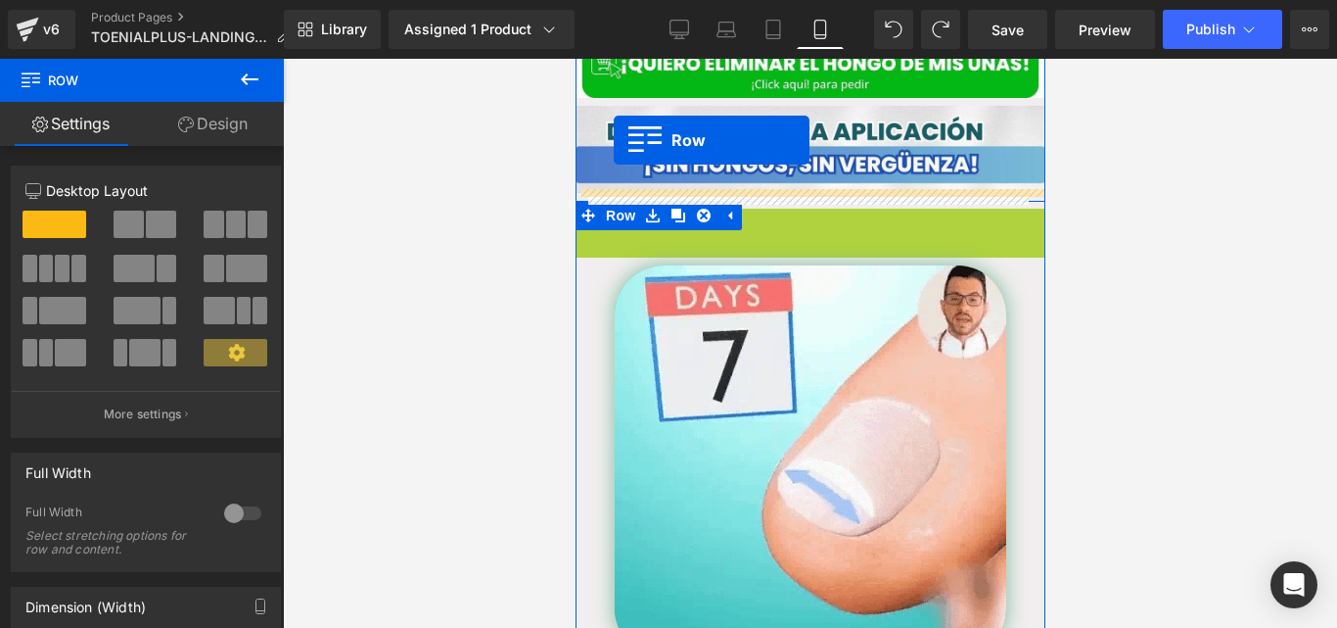
scroll to position [3475, 0]
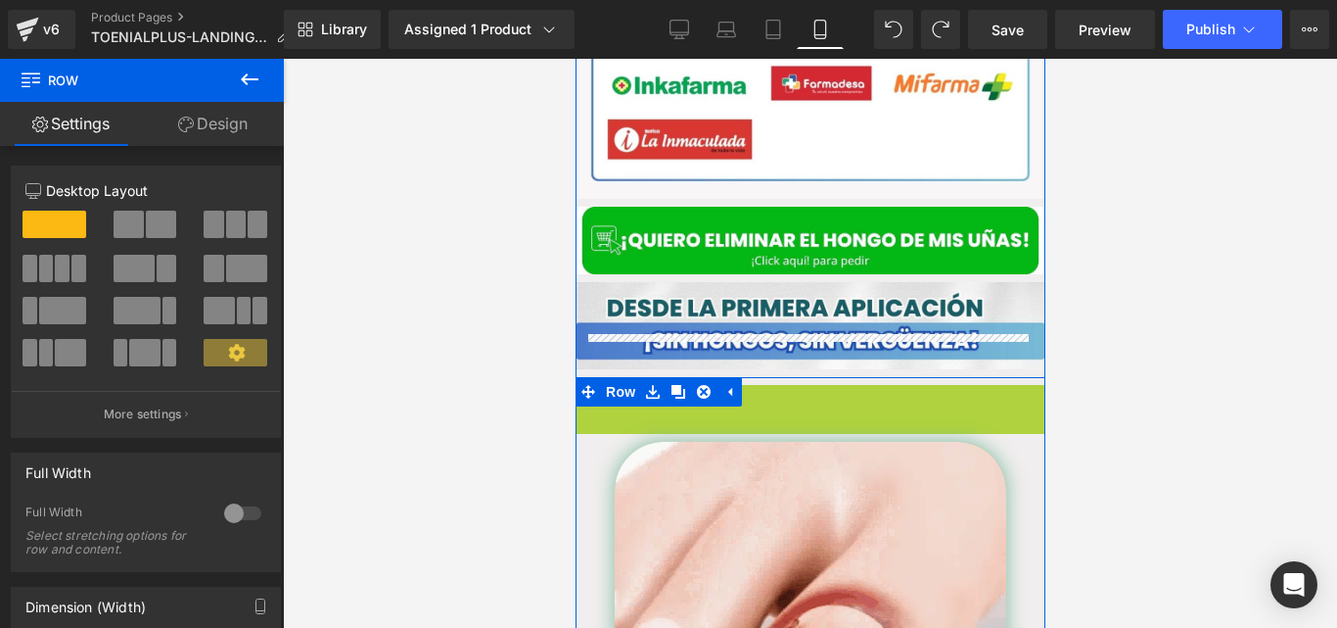
drag, startPoint x: 613, startPoint y: 112, endPoint x: 599, endPoint y: 664, distance: 552.4
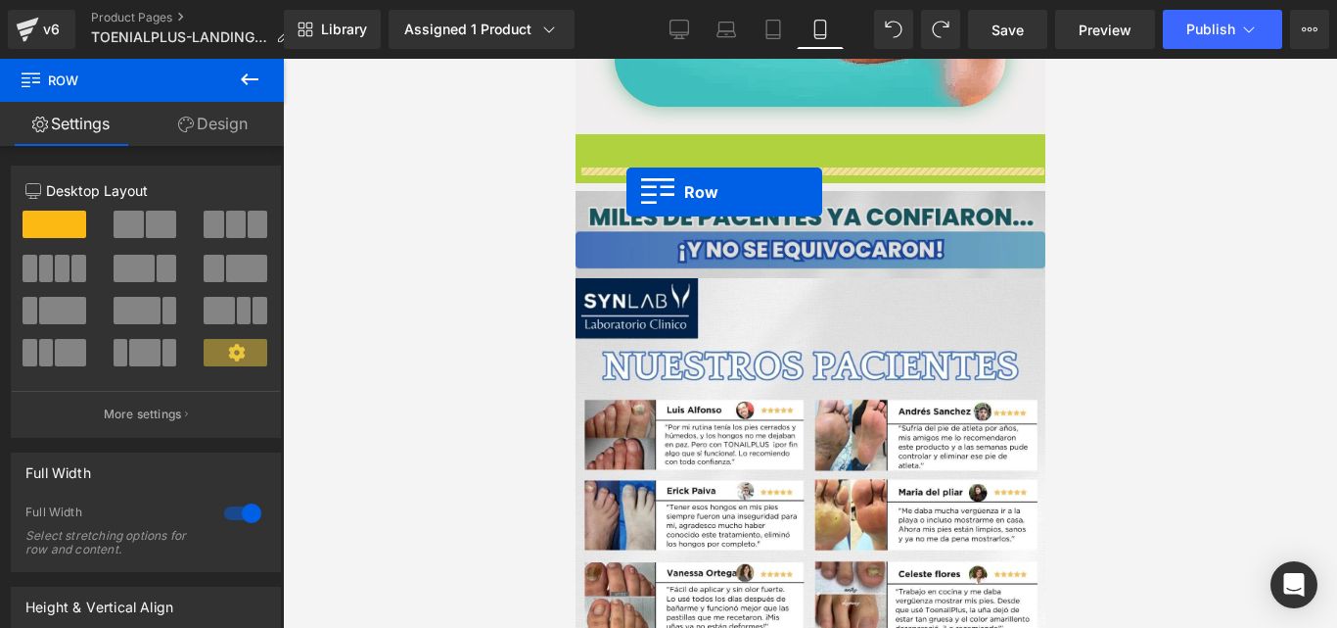
scroll to position [4117, 0]
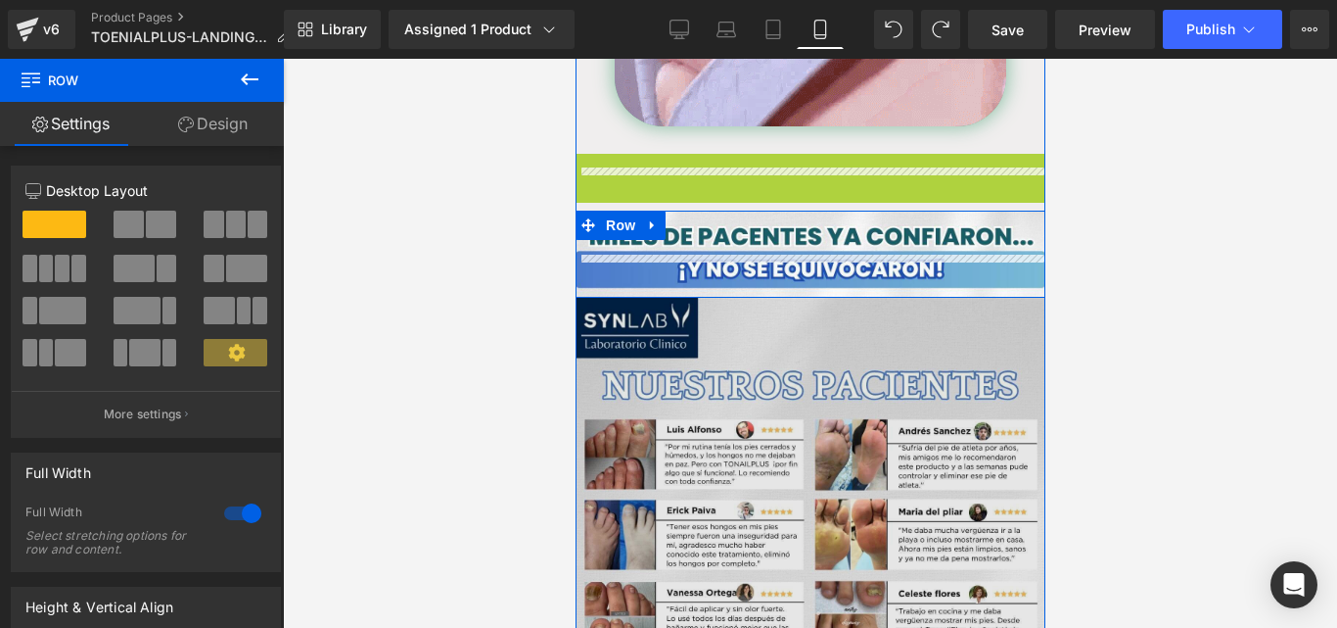
drag, startPoint x: 616, startPoint y: 111, endPoint x: 629, endPoint y: 666, distance: 555.3
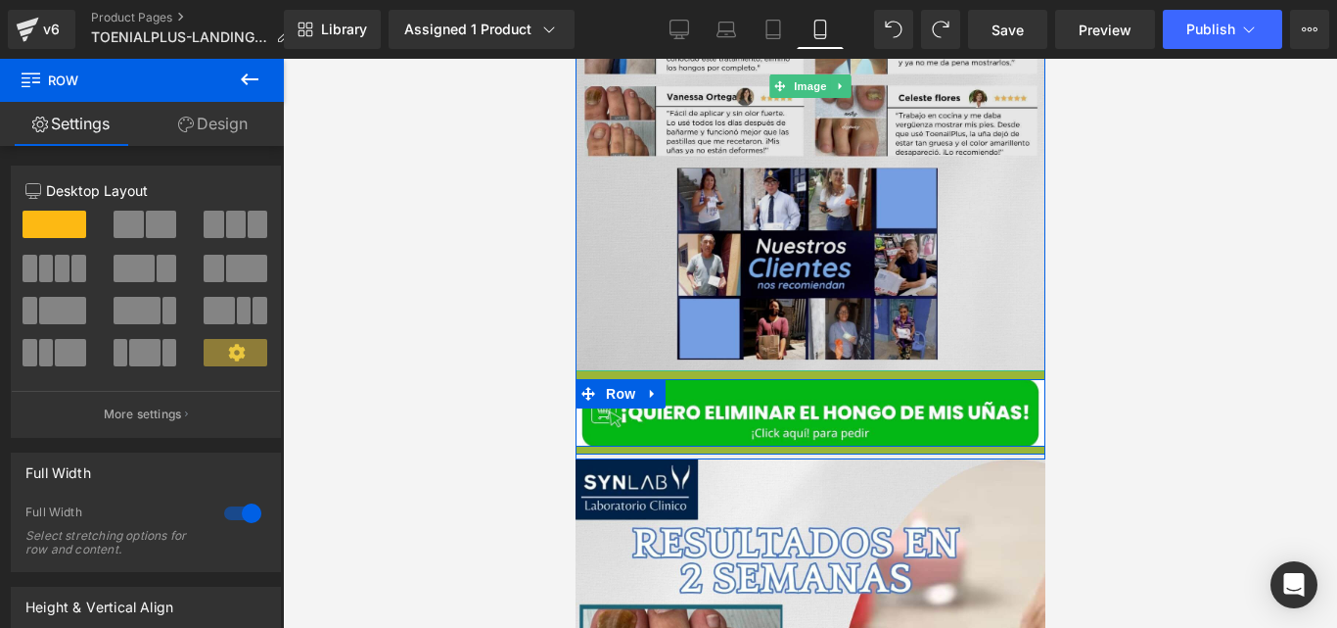
scroll to position [4555, 0]
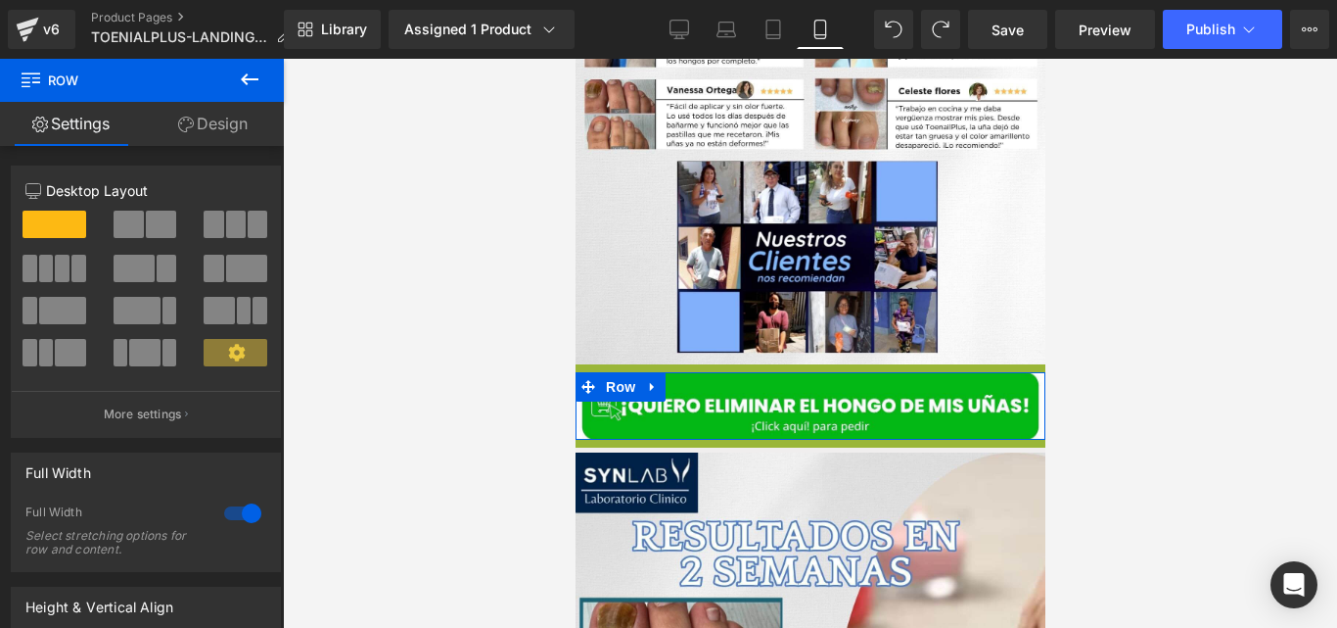
drag, startPoint x: 1094, startPoint y: 336, endPoint x: 117, endPoint y: 376, distance: 977.0
click at [1094, 336] on div at bounding box center [810, 343] width 1054 height 569
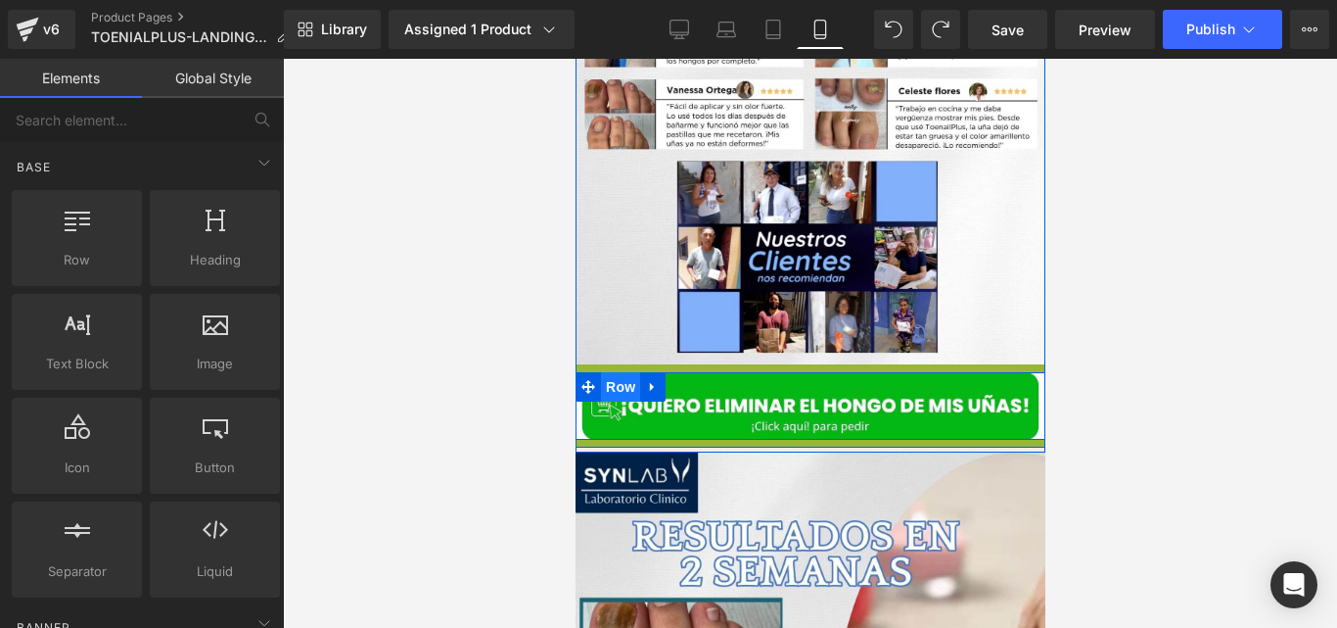
click at [608, 372] on span "Row" at bounding box center [619, 386] width 39 height 29
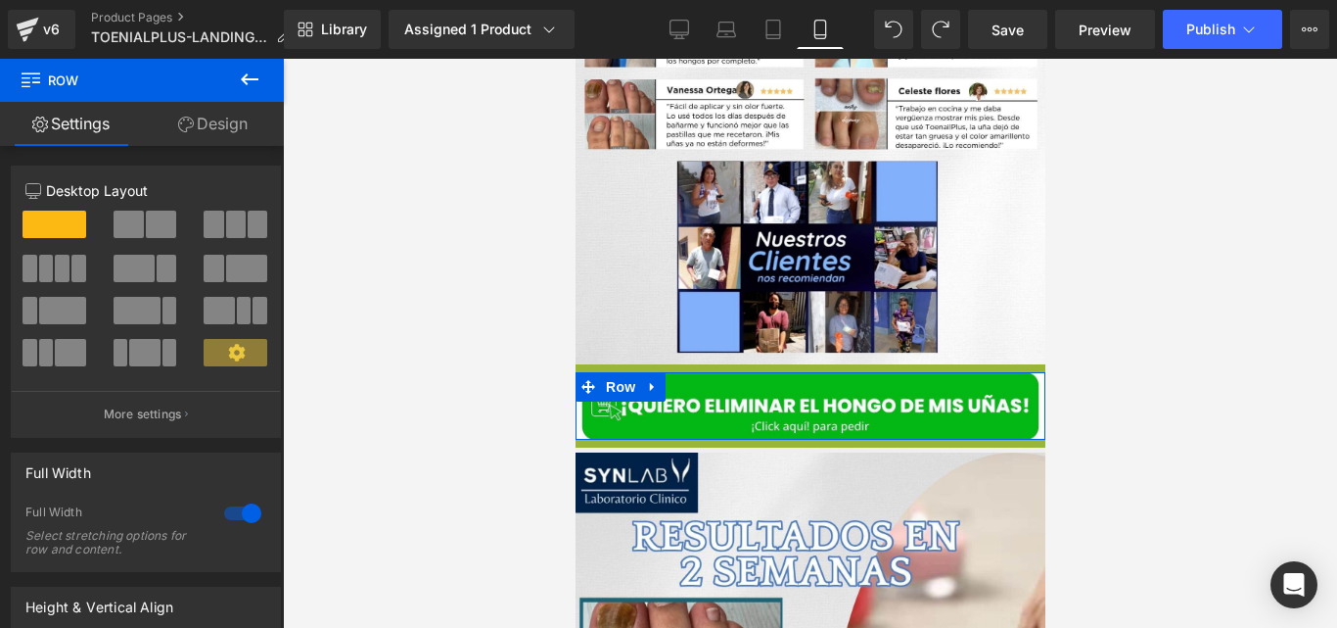
click at [216, 127] on link "Design" at bounding box center [213, 124] width 142 height 44
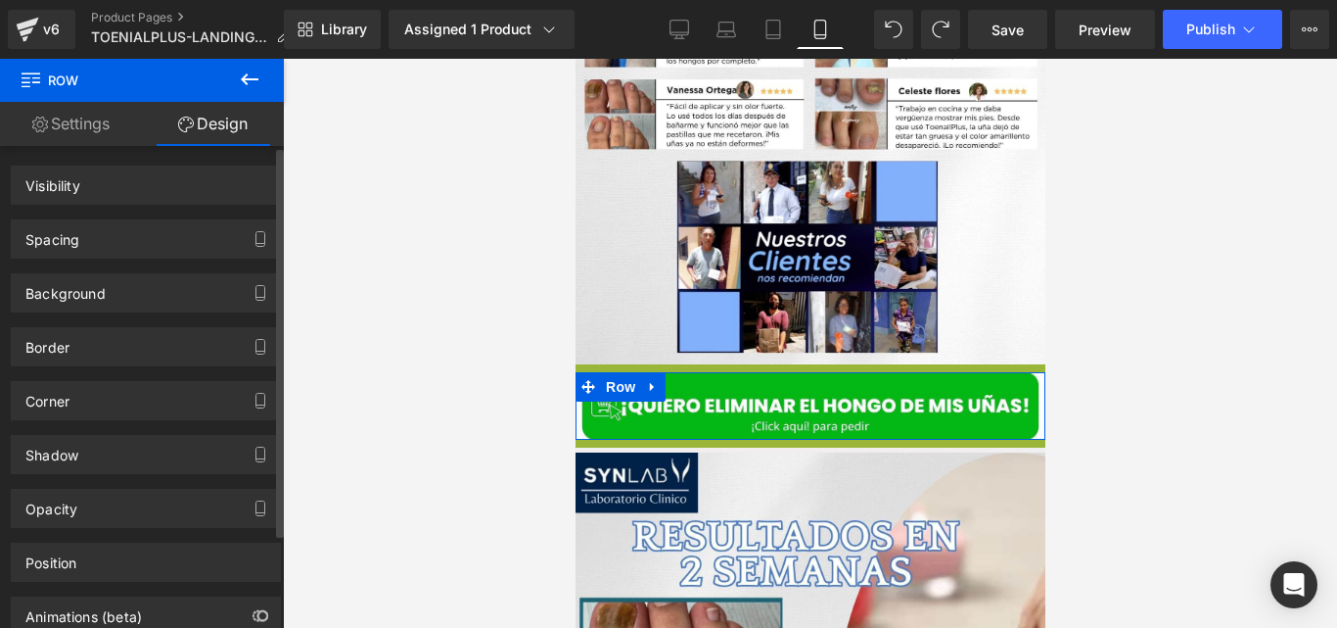
click at [117, 237] on div "Spacing" at bounding box center [146, 238] width 268 height 37
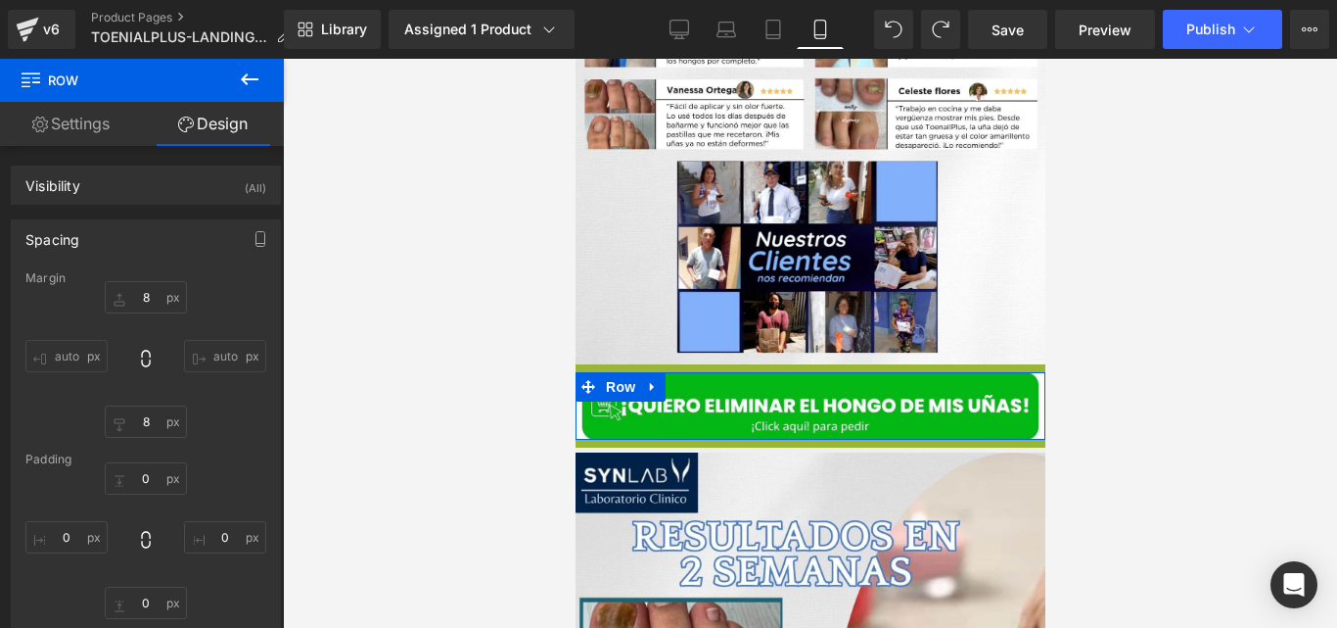
type input "8"
type input "0"
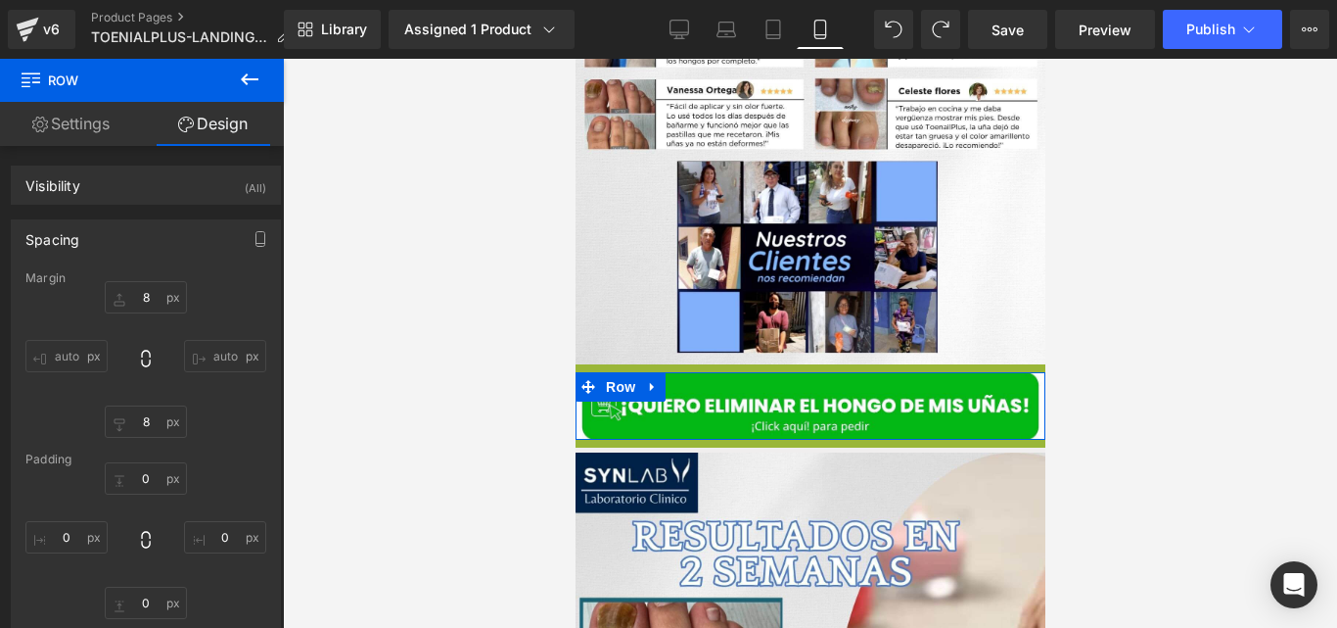
type input "0"
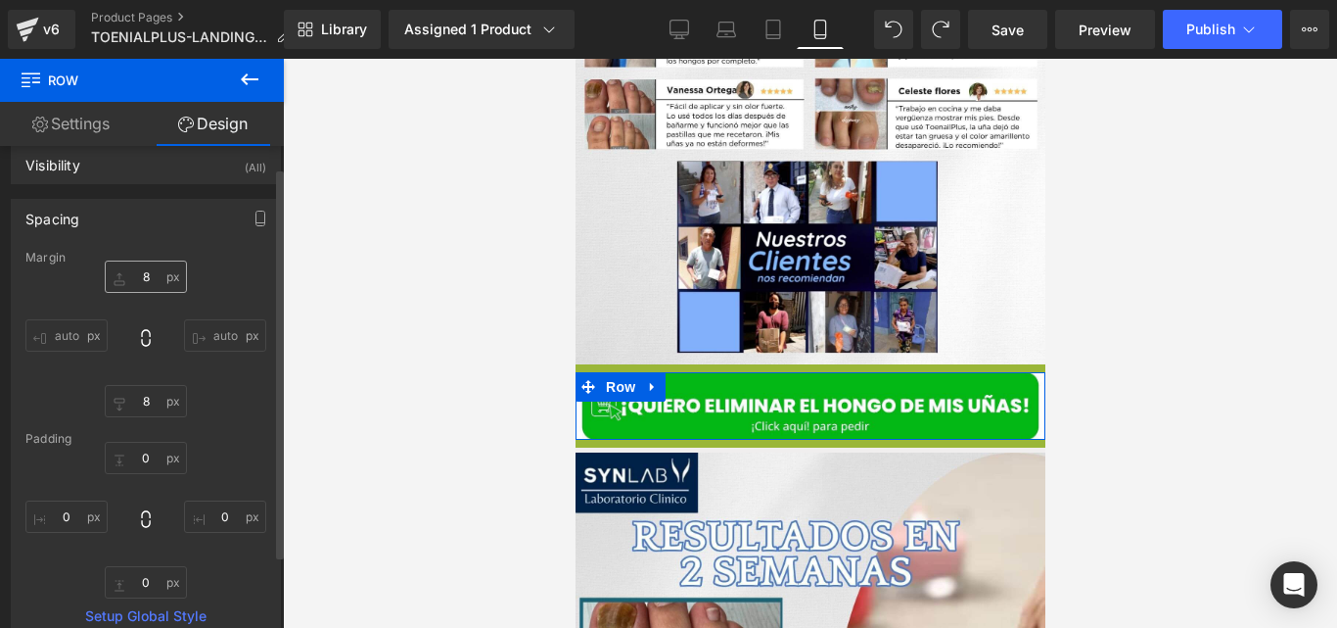
scroll to position [26, 0]
click at [158, 270] on input "8" at bounding box center [146, 271] width 82 height 32
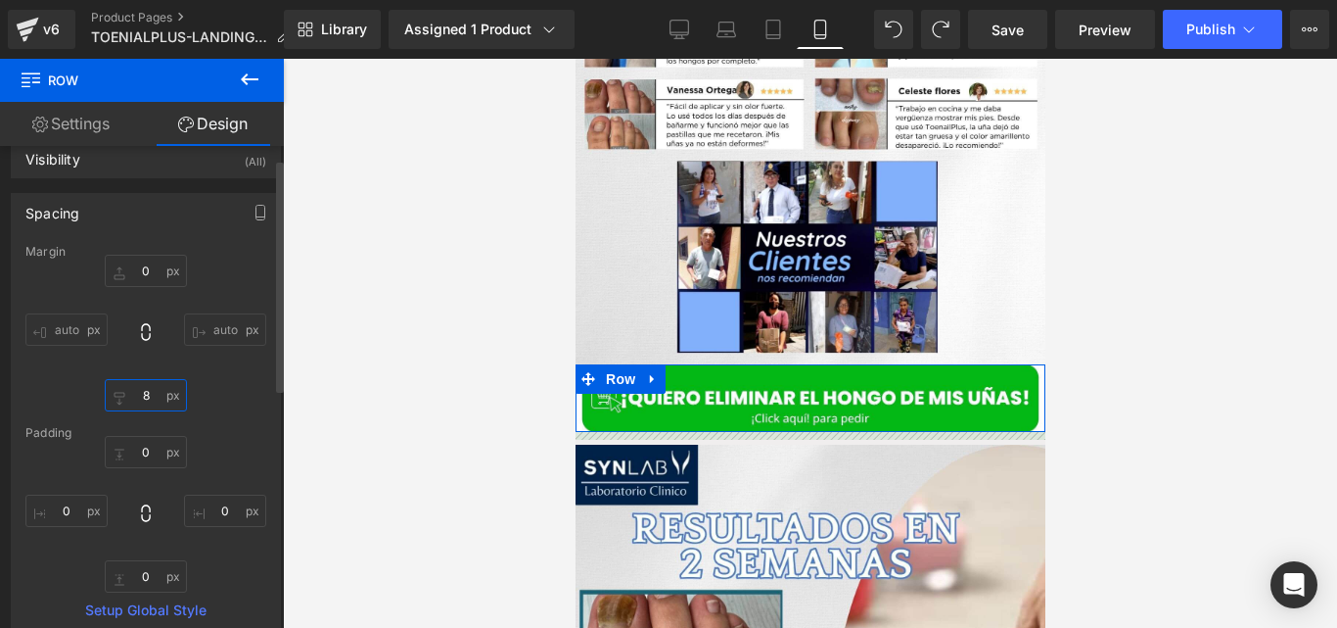
click at [148, 410] on input "8" at bounding box center [146, 395] width 82 height 32
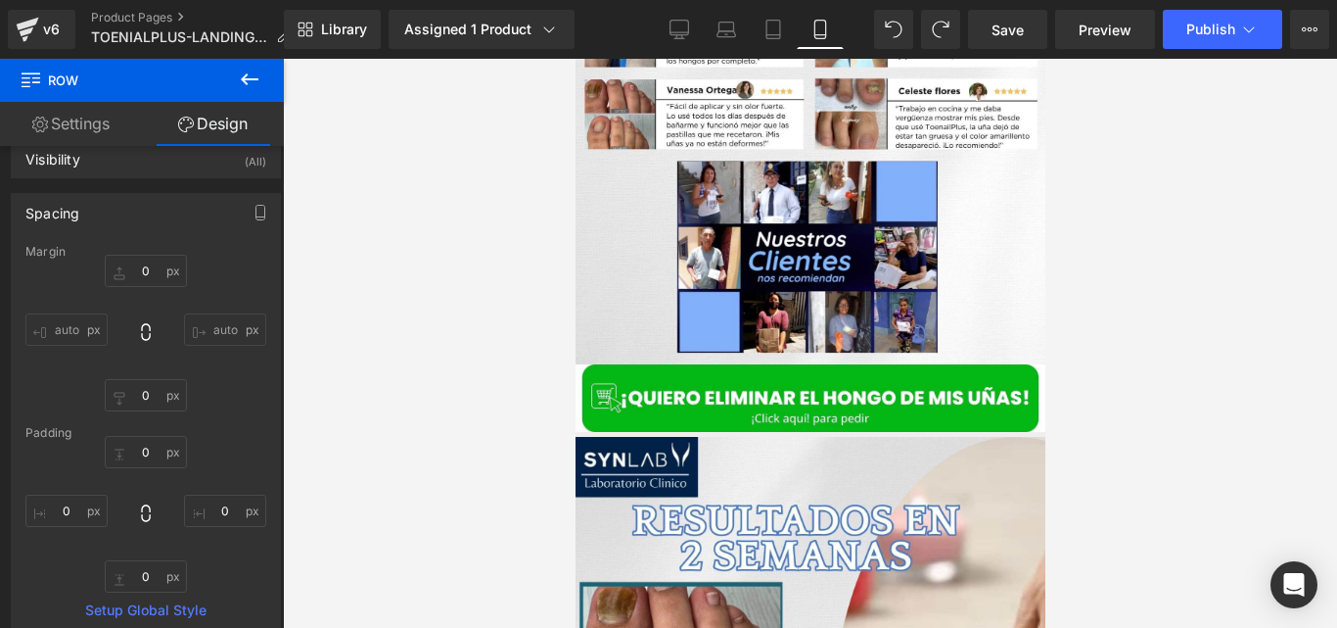
click at [432, 366] on div at bounding box center [810, 343] width 1054 height 569
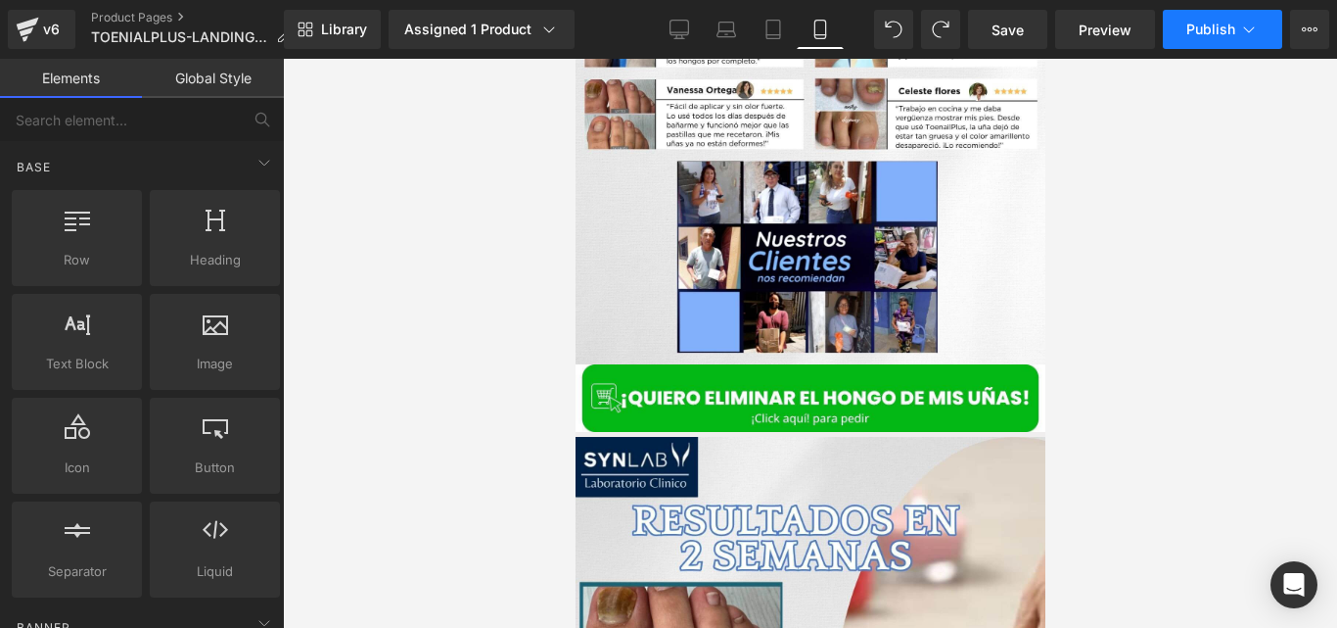
click at [1196, 31] on span "Publish" at bounding box center [1211, 30] width 49 height 16
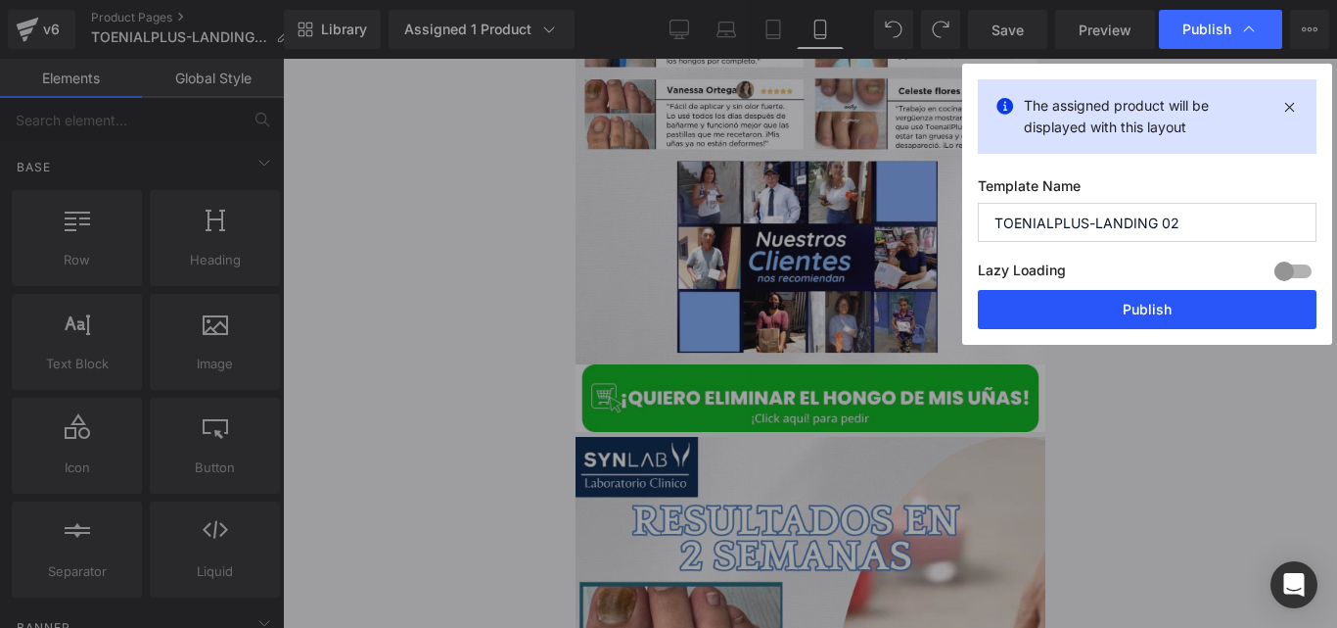
click at [1054, 318] on button "Publish" at bounding box center [1147, 309] width 339 height 39
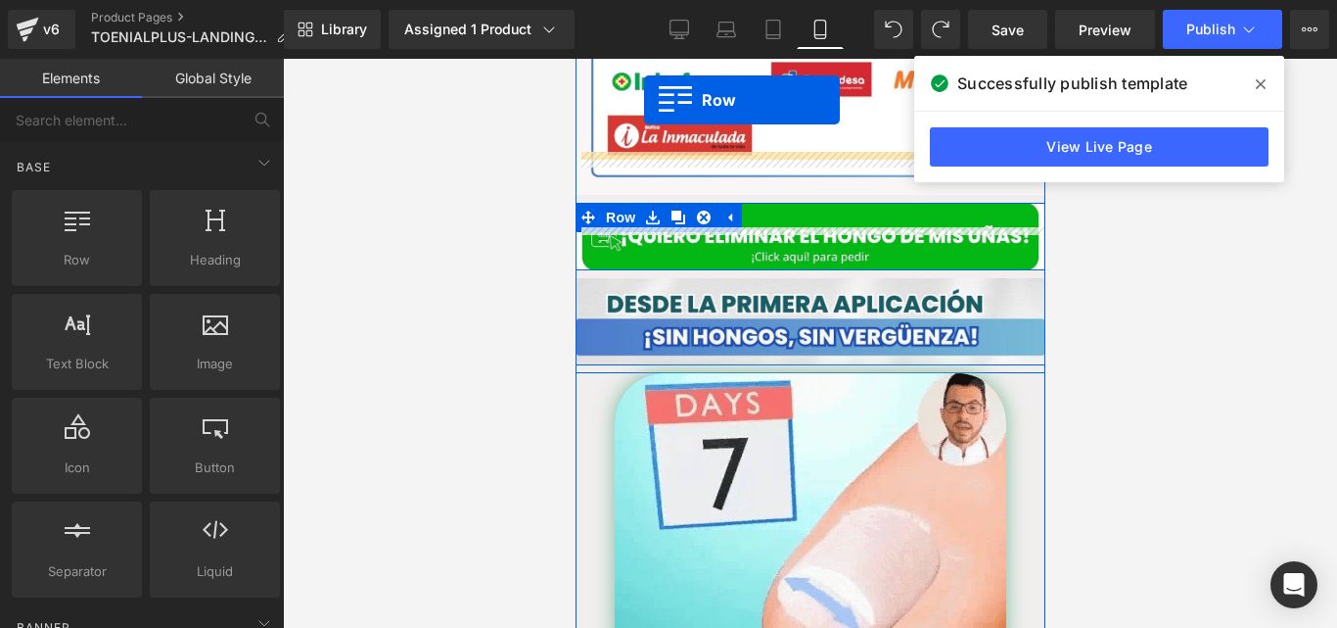
scroll to position [3420, 0]
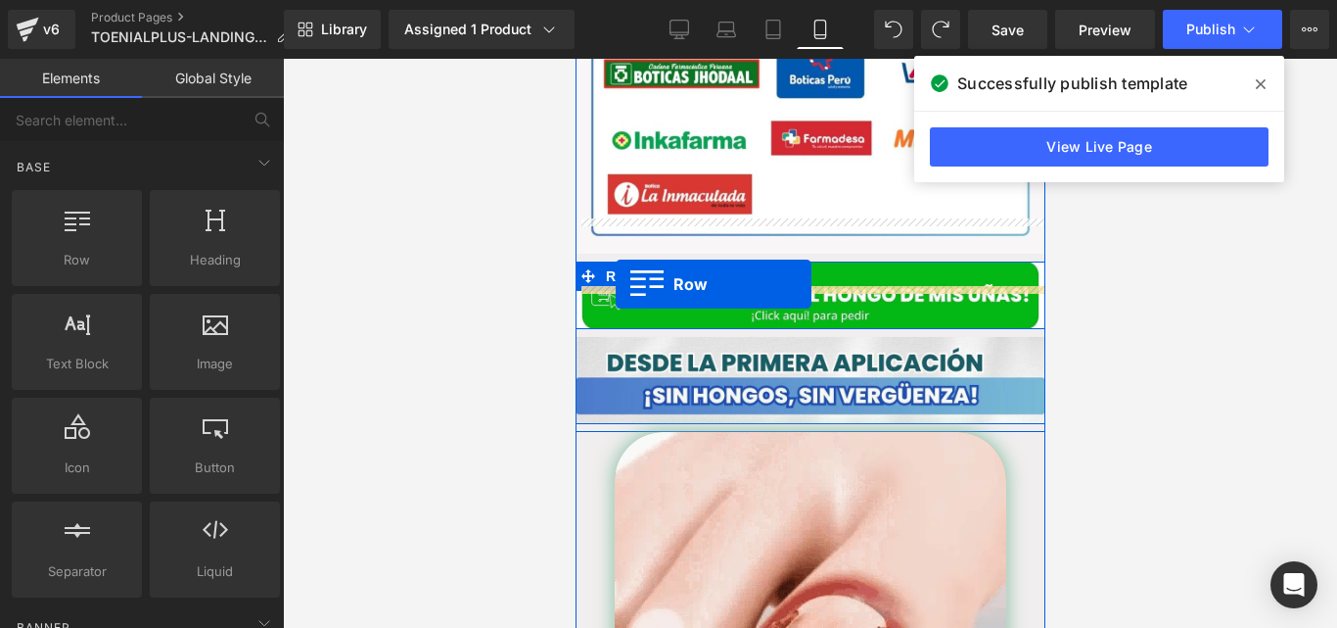
drag, startPoint x: 585, startPoint y: 292, endPoint x: 615, endPoint y: 284, distance: 30.4
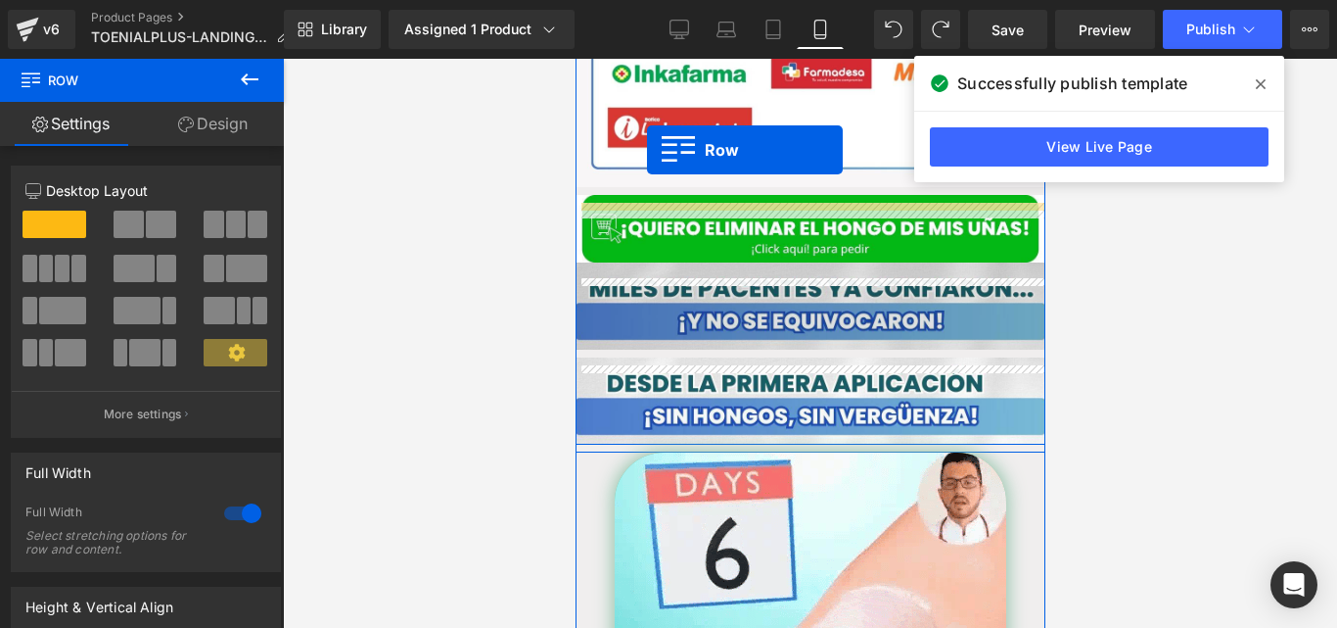
scroll to position [3428, 0]
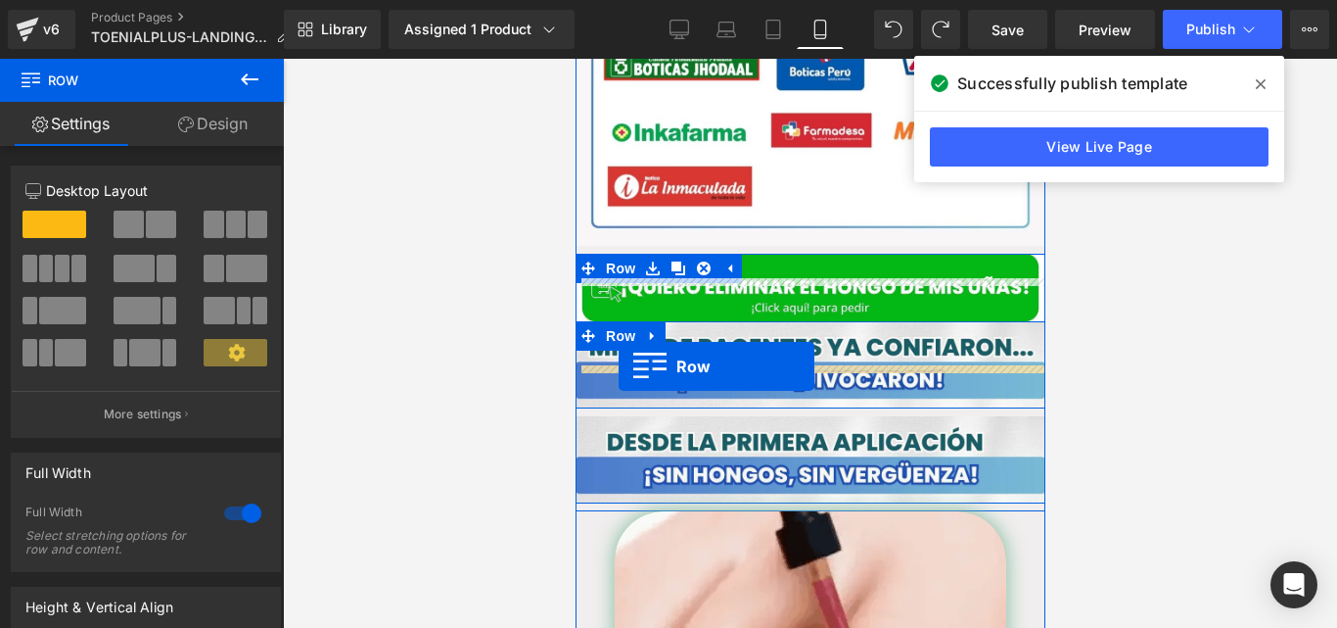
drag, startPoint x: 616, startPoint y: 261, endPoint x: 618, endPoint y: 366, distance: 104.8
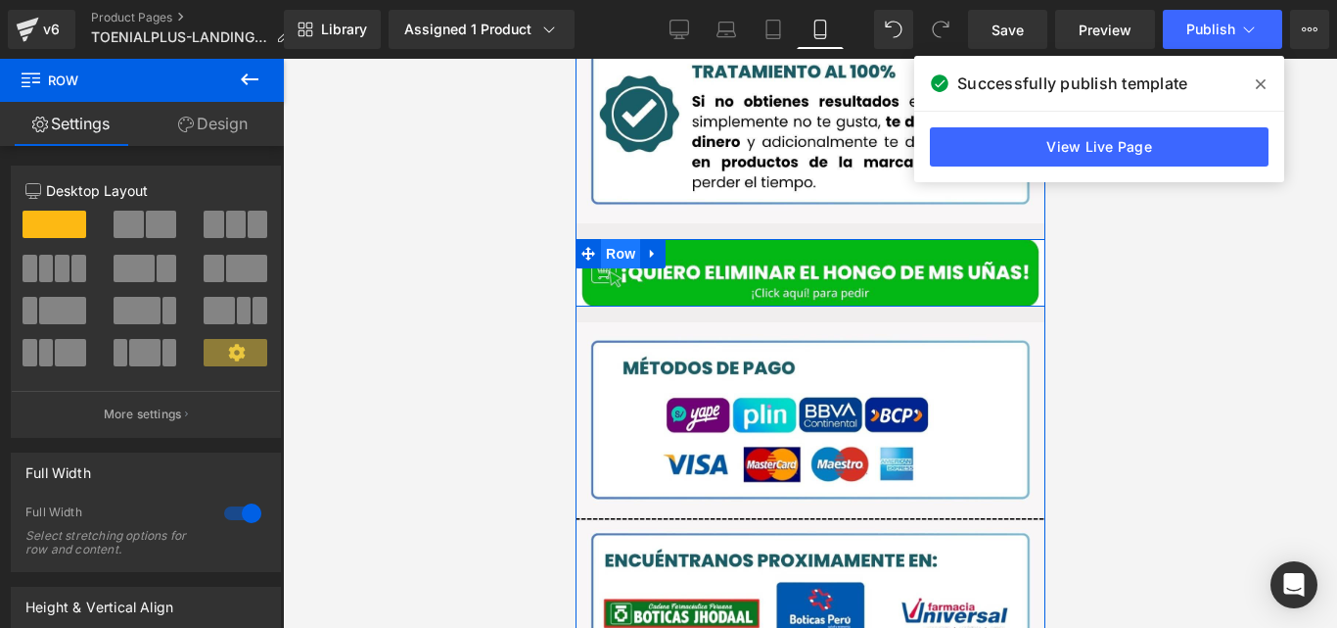
scroll to position [2904, 0]
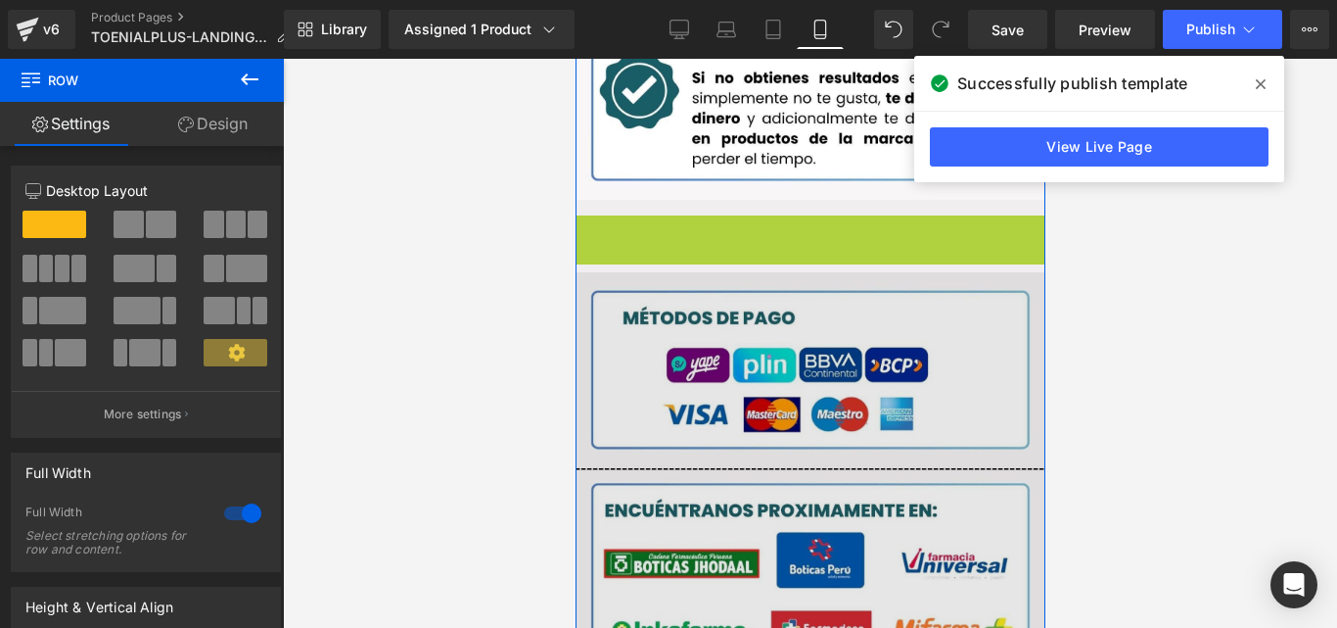
drag, startPoint x: 607, startPoint y: 188, endPoint x: 607, endPoint y: 666, distance: 477.8
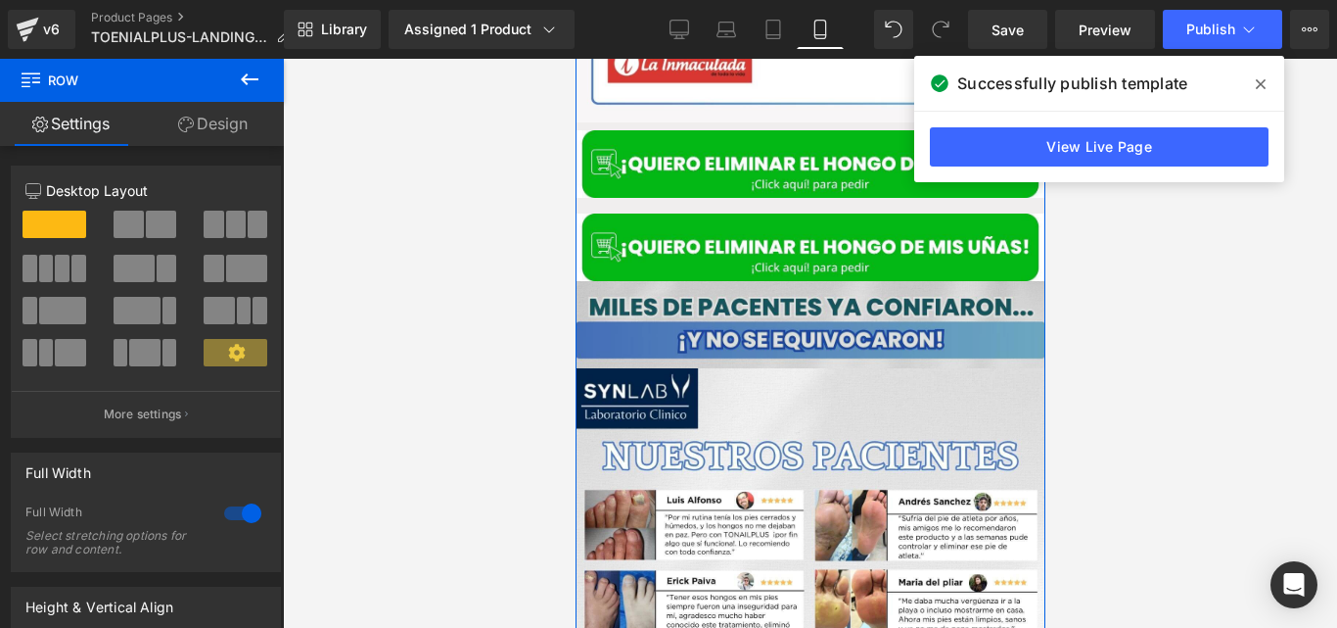
scroll to position [3475, 0]
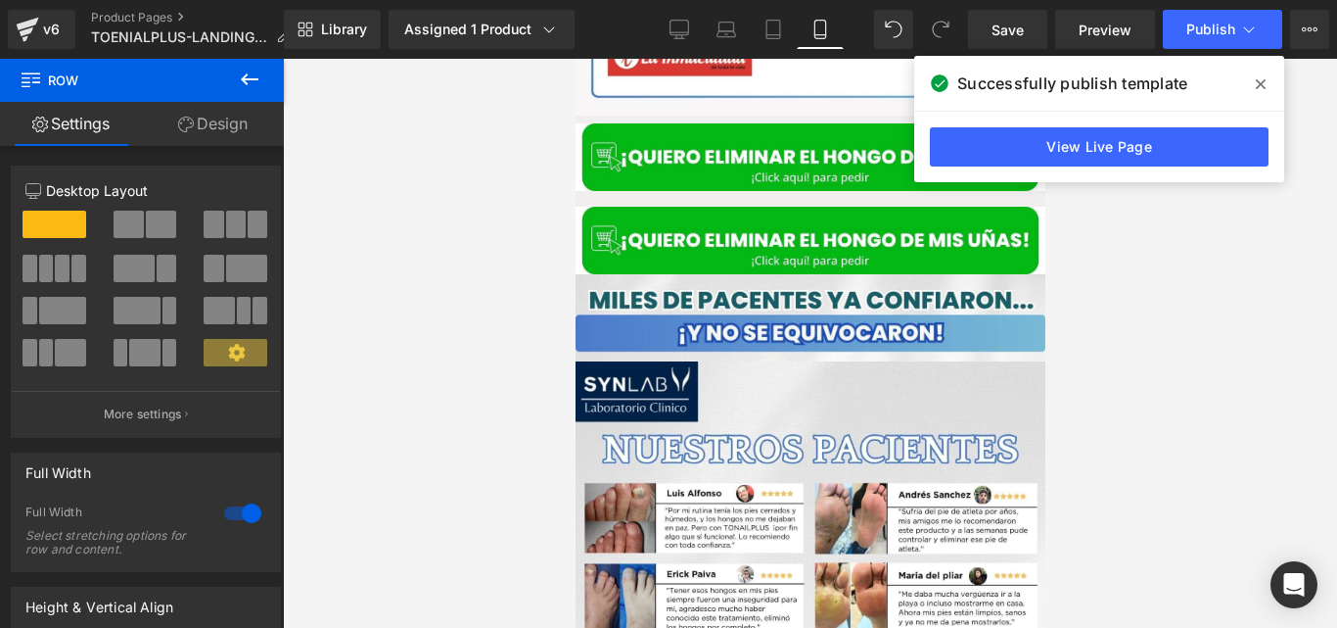
click at [529, 149] on div at bounding box center [810, 343] width 1054 height 569
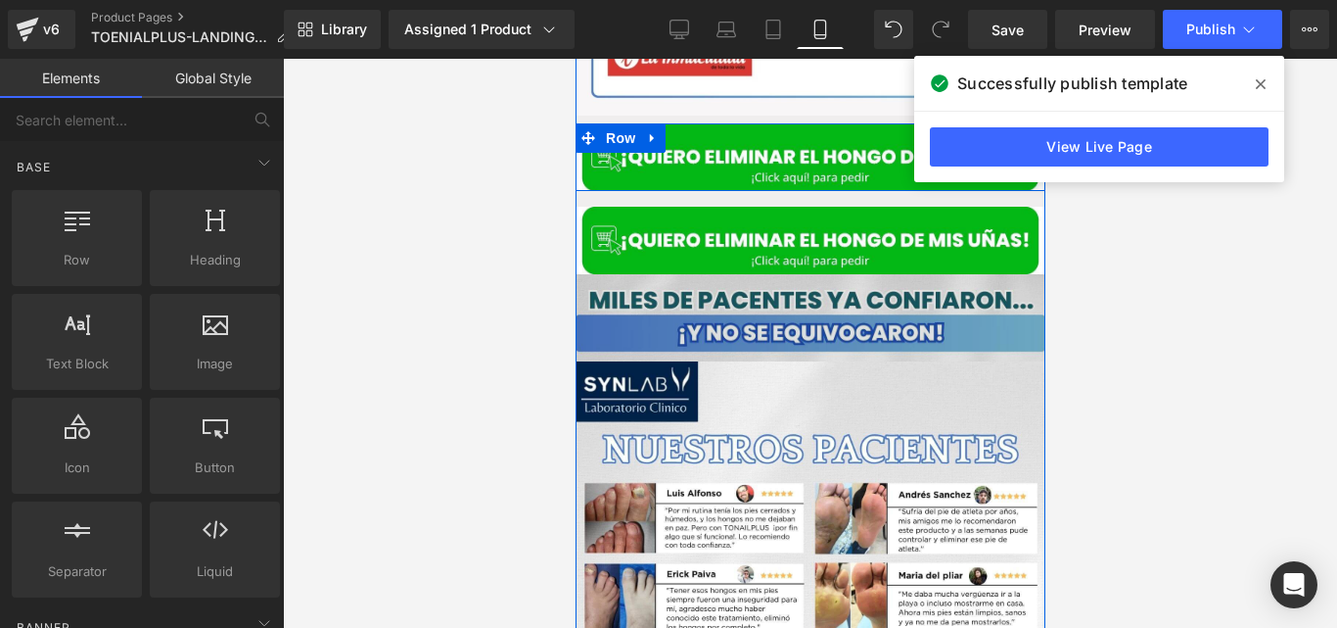
scroll to position [3455, 0]
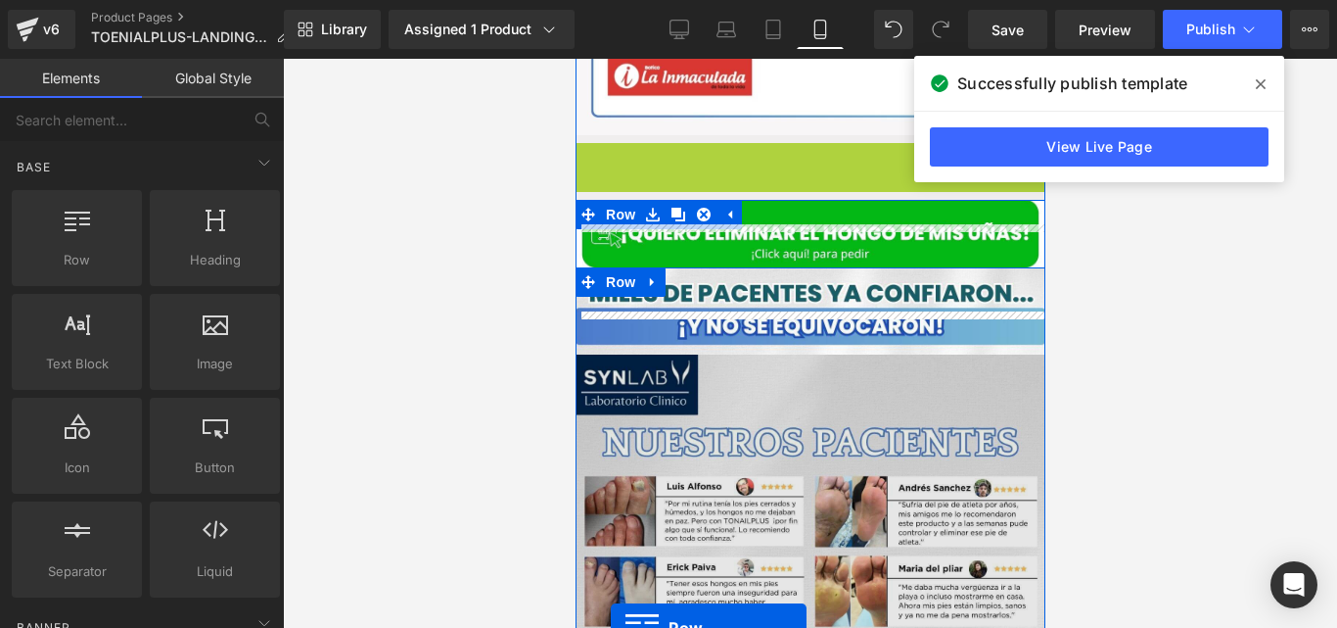
drag, startPoint x: 610, startPoint y: 100, endPoint x: 610, endPoint y: 628, distance: 527.7
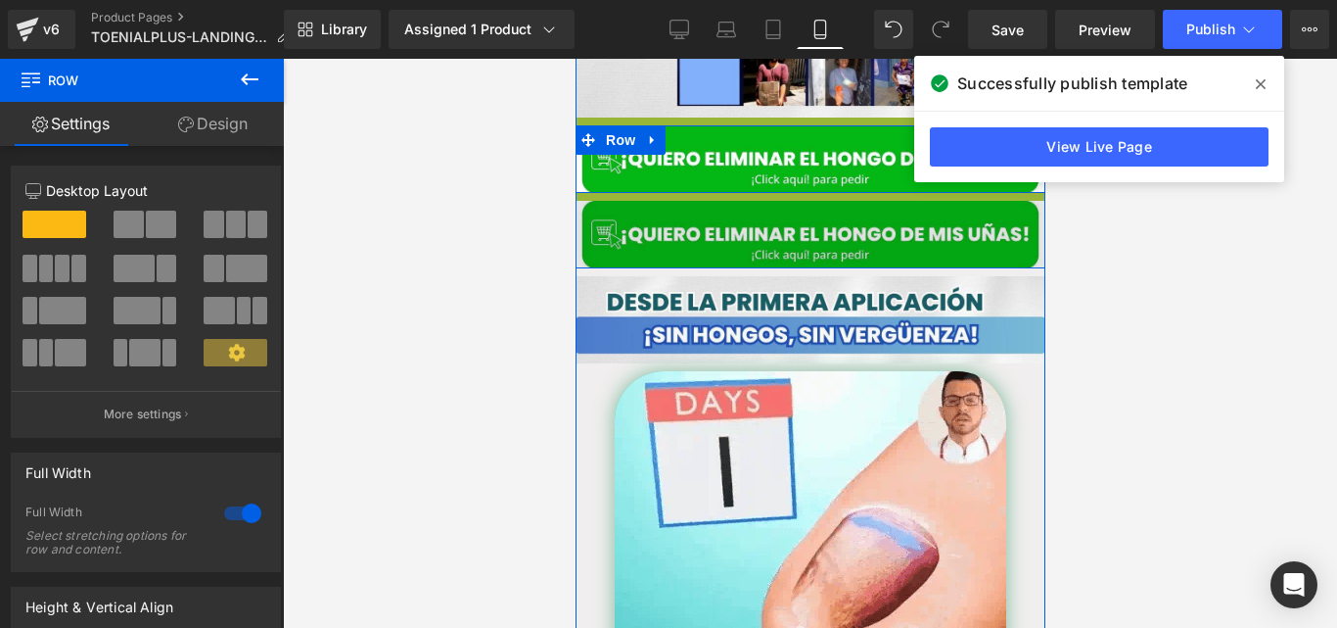
scroll to position [4185, 0]
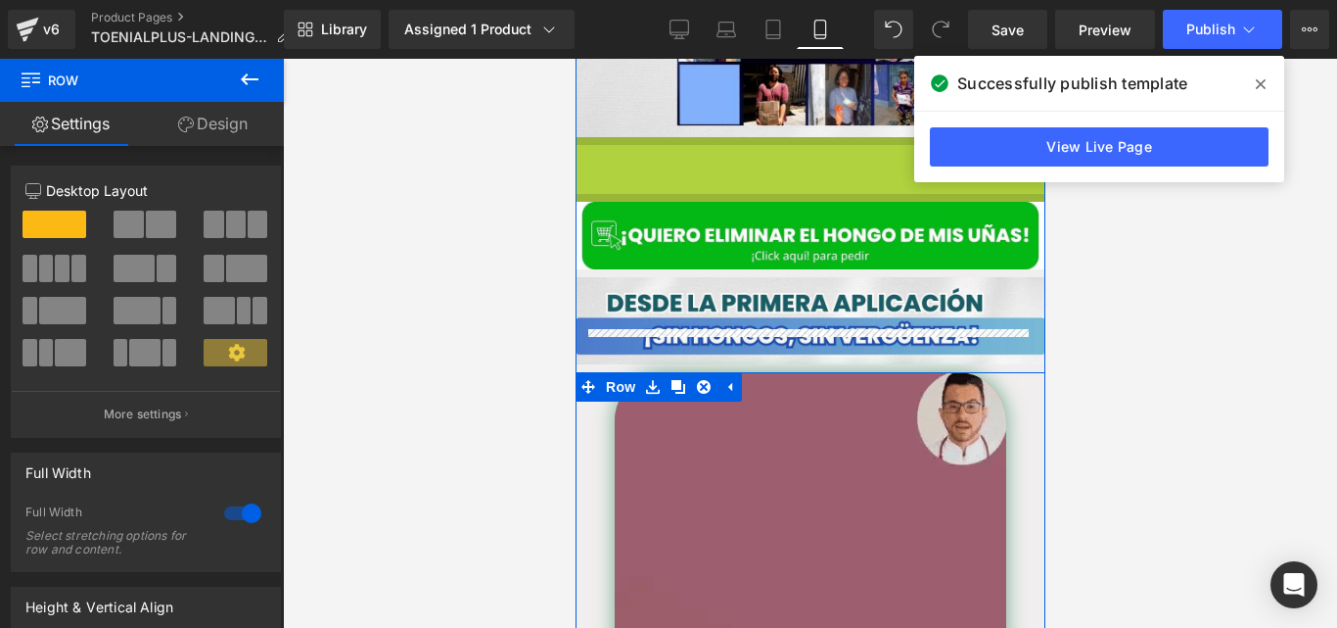
drag, startPoint x: 598, startPoint y: 92, endPoint x: 613, endPoint y: 661, distance: 569.0
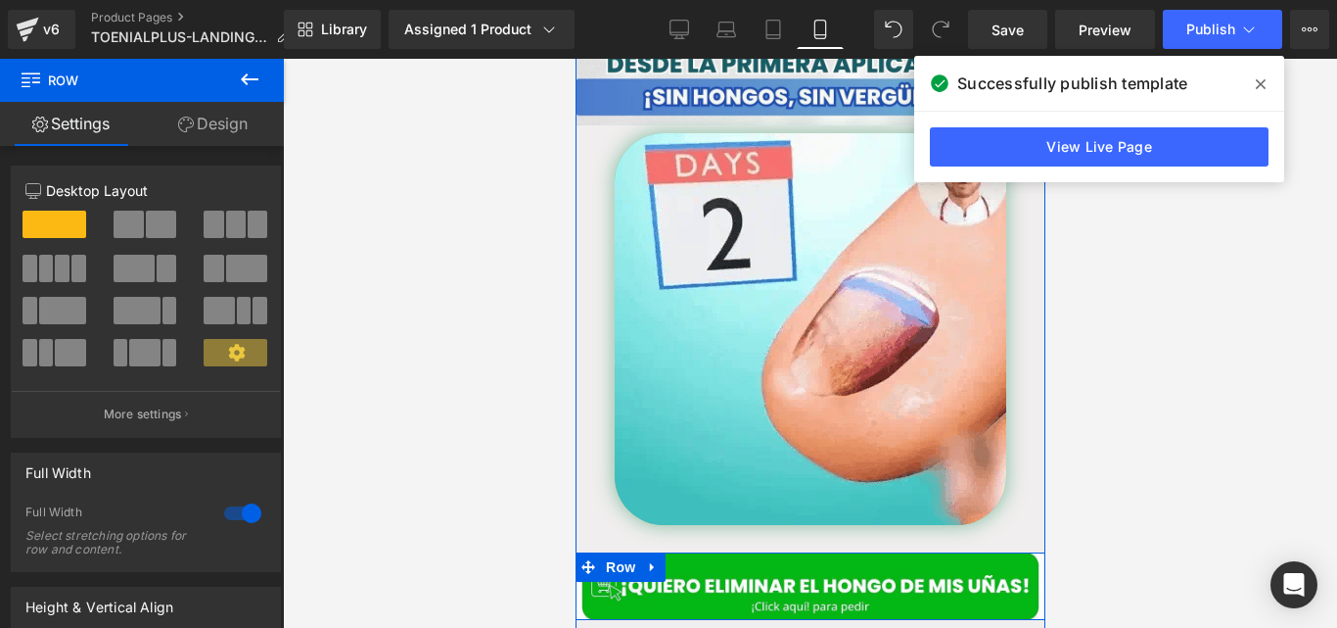
scroll to position [4565, 0]
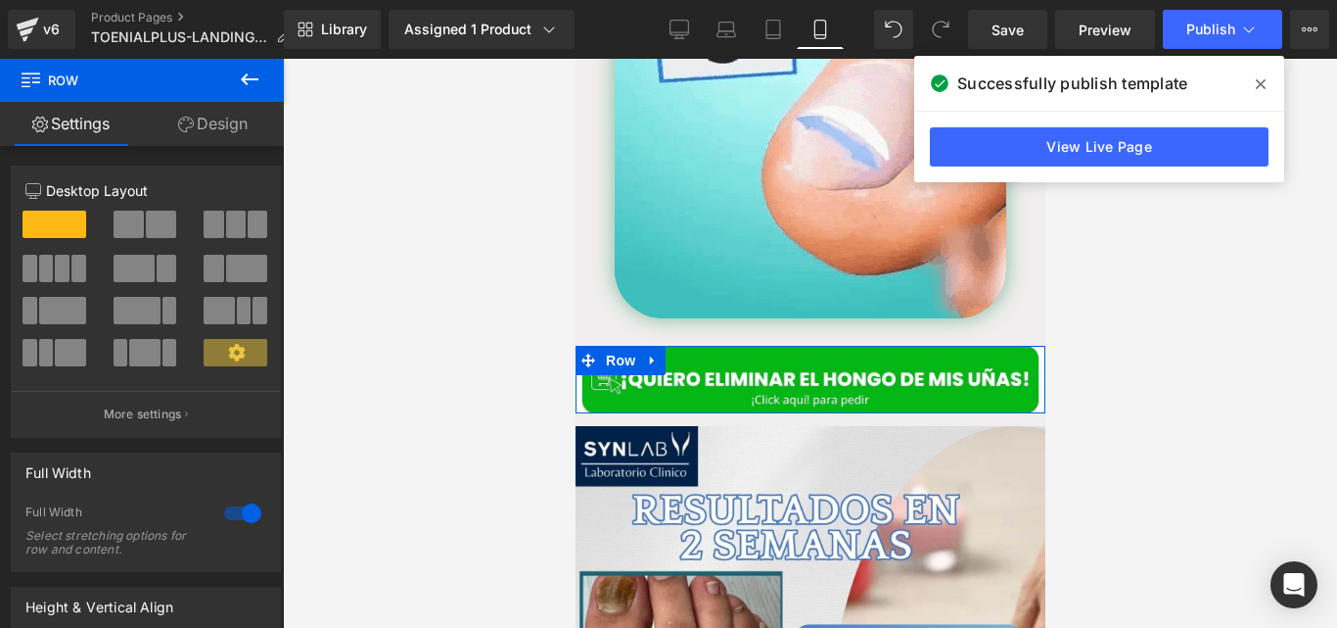
click at [1257, 85] on icon at bounding box center [1261, 84] width 10 height 16
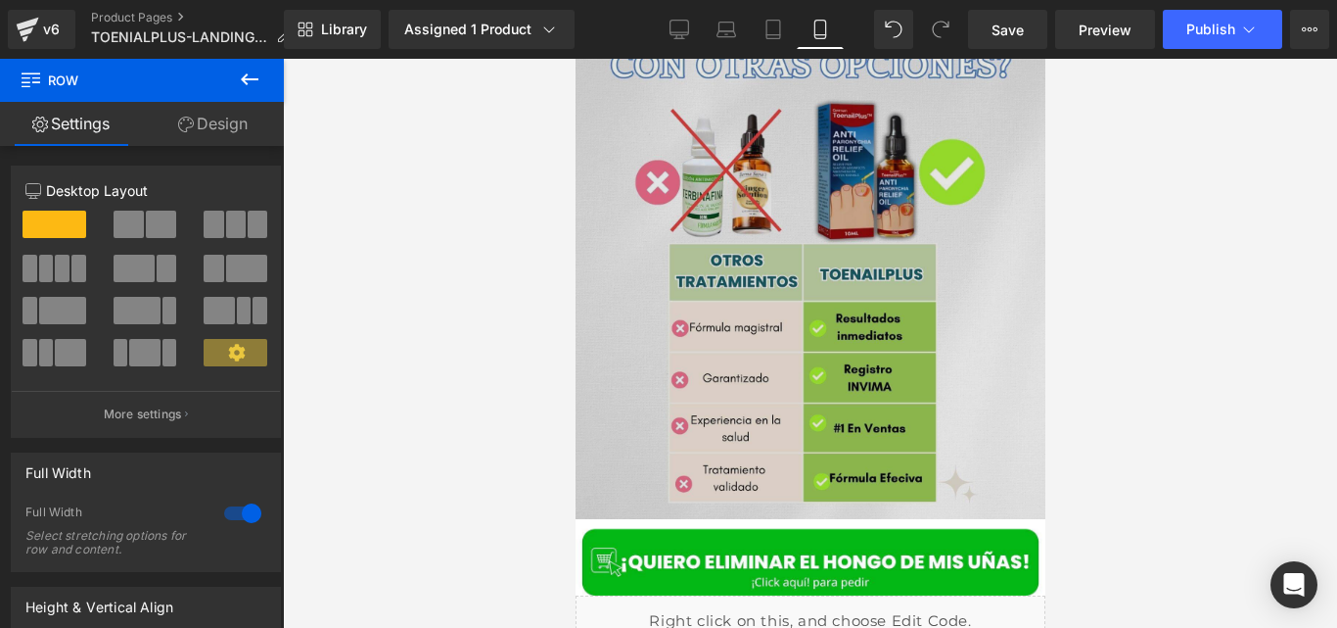
scroll to position [6979, 0]
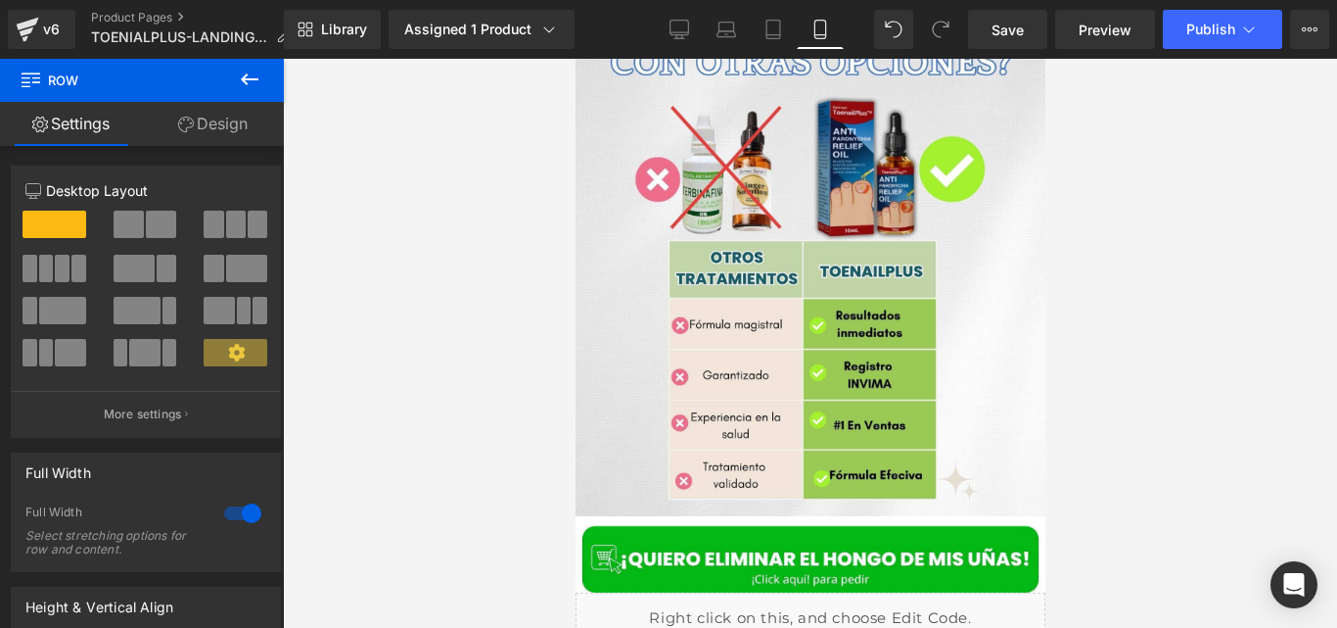
click at [1214, 49] on div "Library Assigned 1 Product Product Preview ToenailPlus® TRATAMIENTO HONGOS UÑAS…" at bounding box center [810, 29] width 1053 height 59
click at [1192, 22] on span "Publish" at bounding box center [1211, 30] width 49 height 16
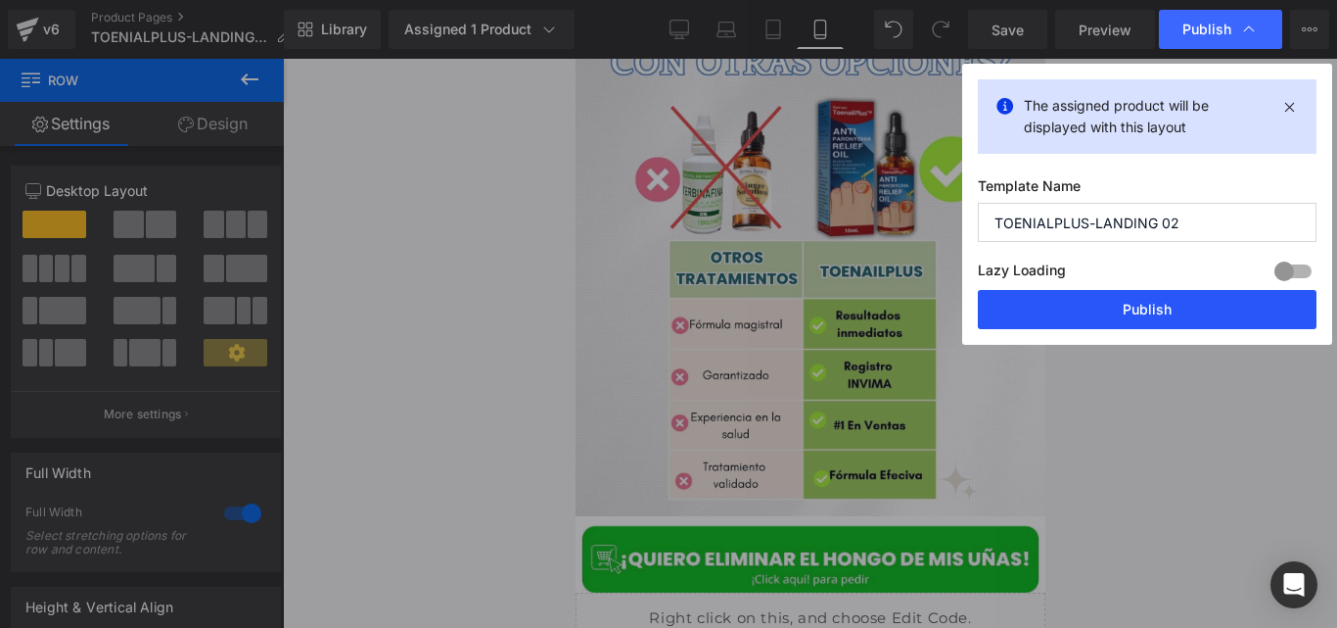
click at [1080, 309] on button "Publish" at bounding box center [1147, 309] width 339 height 39
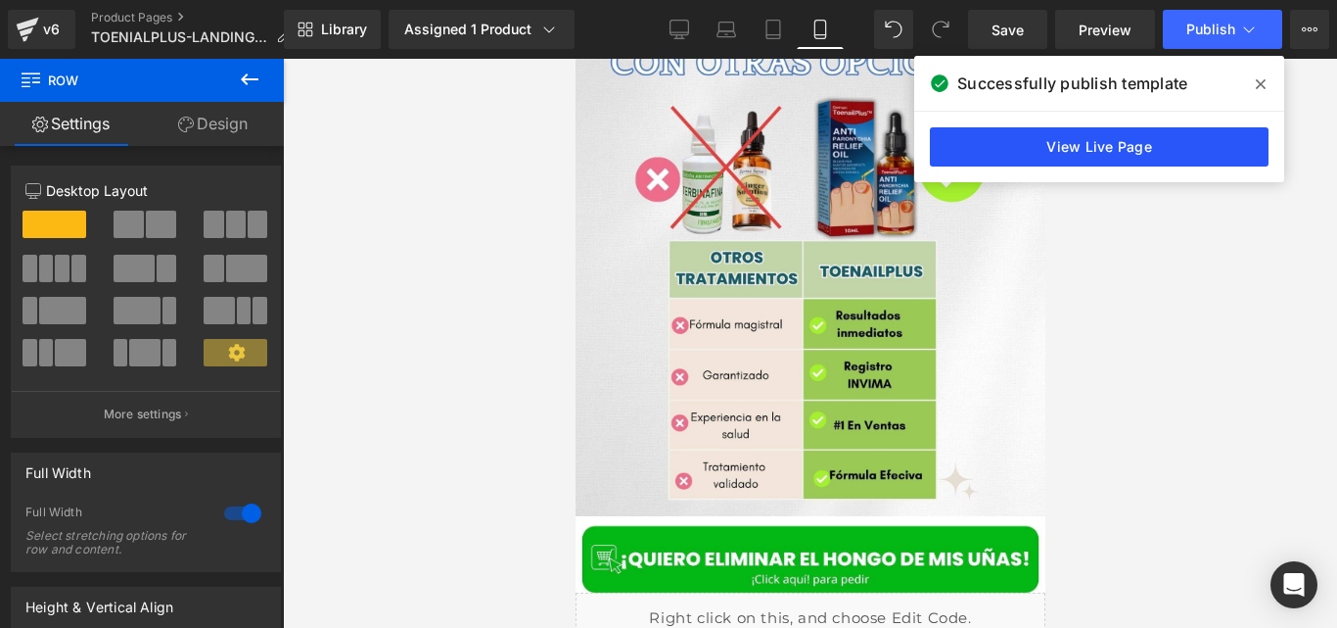
click at [941, 142] on link "View Live Page" at bounding box center [1099, 146] width 339 height 39
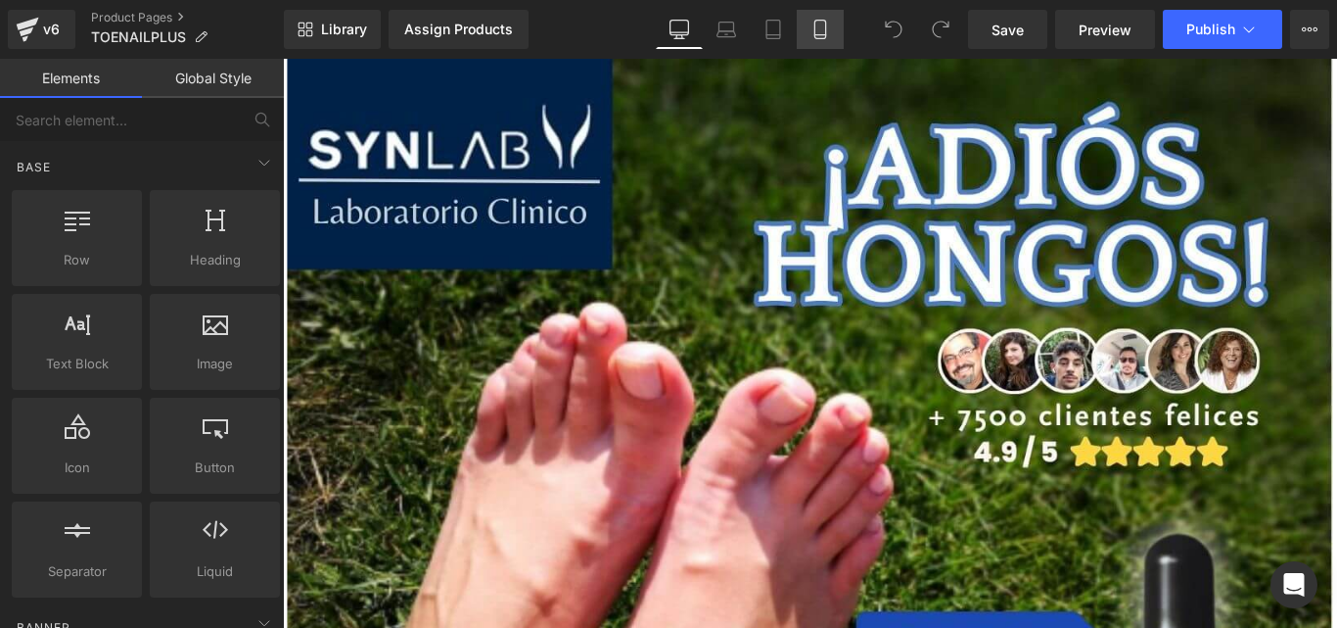
click at [824, 41] on link "Mobile" at bounding box center [820, 29] width 47 height 39
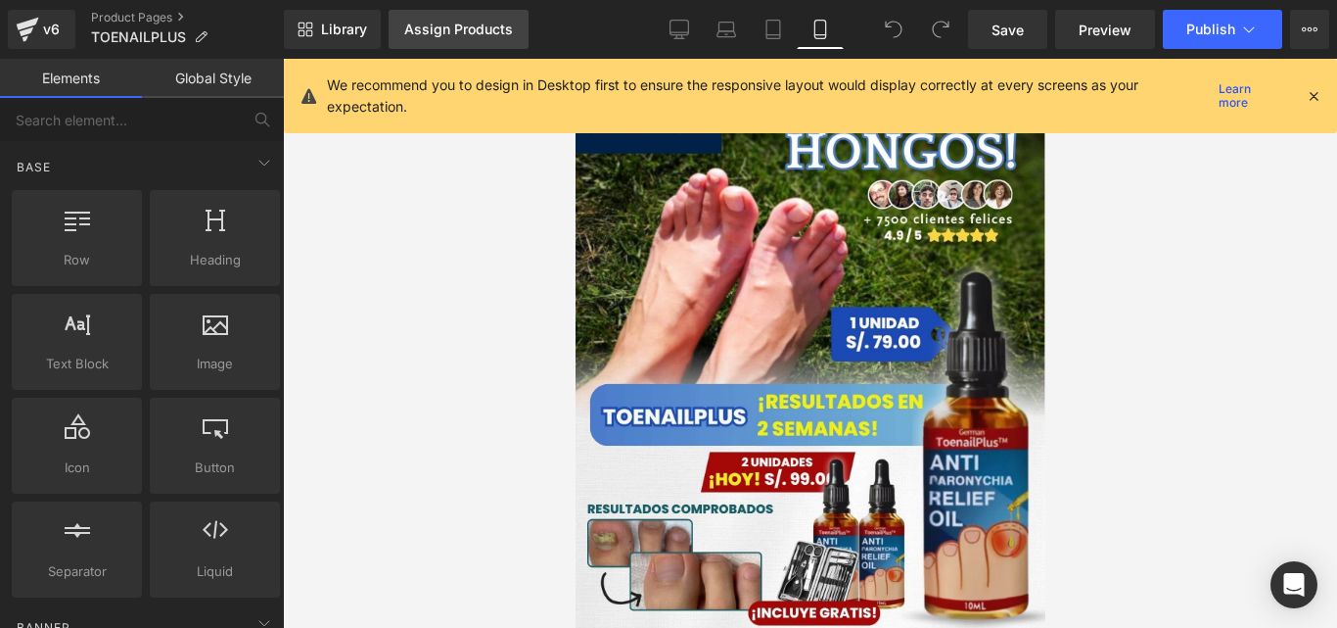
click at [455, 39] on link "Assign Products" at bounding box center [459, 29] width 140 height 39
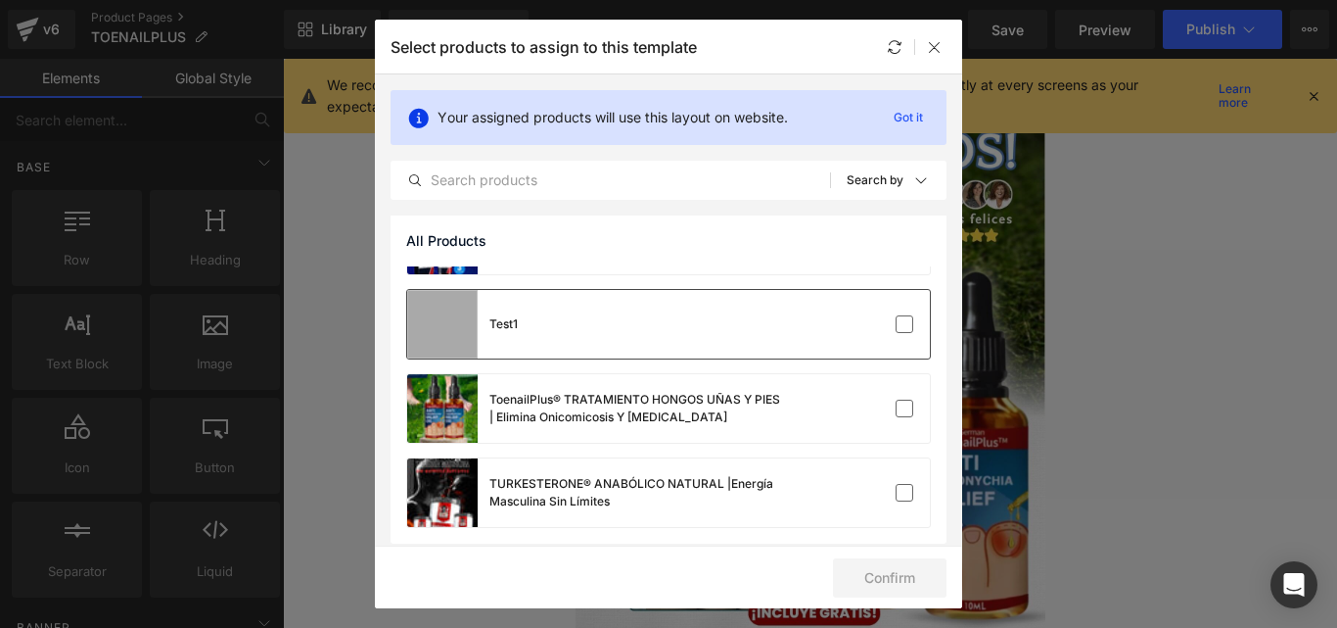
scroll to position [661, 0]
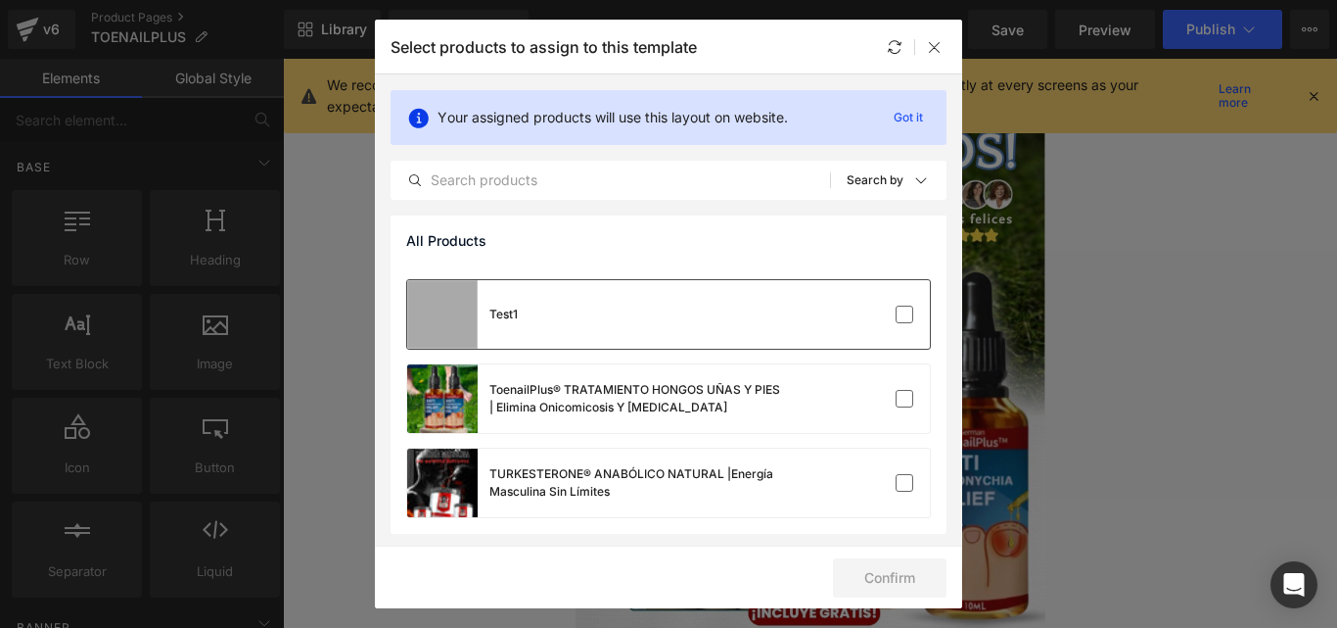
click at [719, 376] on div "ToenailPlus® TRATAMIENTO HONGOS UÑAS Y PIES | Elimina Onicomicosis Y [MEDICAL_D…" at bounding box center [595, 398] width 376 height 69
click at [881, 580] on button "Confirm" at bounding box center [890, 577] width 114 height 39
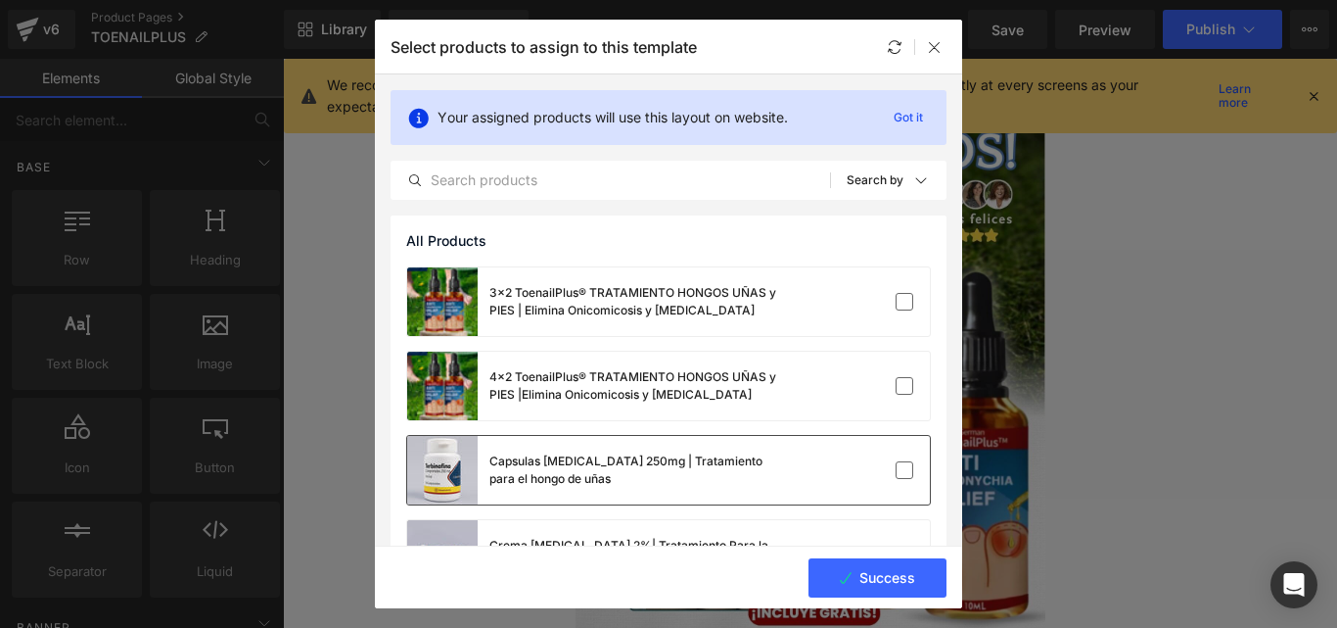
scroll to position [0, 0]
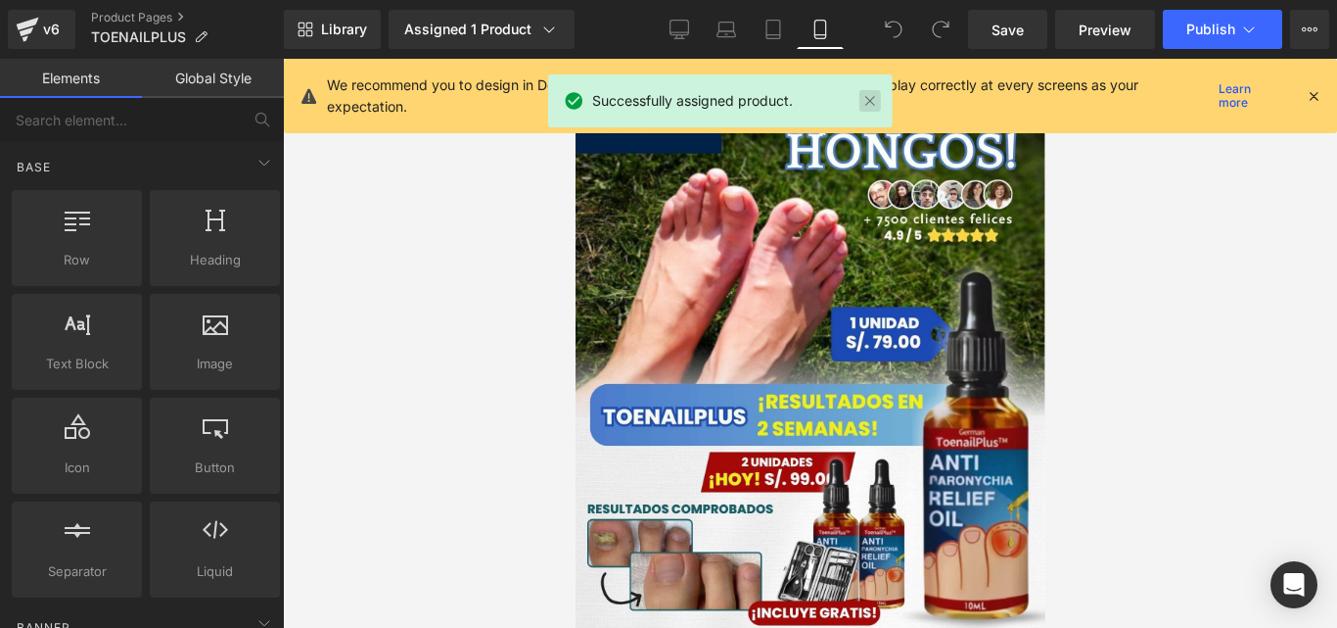
click at [872, 105] on link at bounding box center [871, 101] width 22 height 22
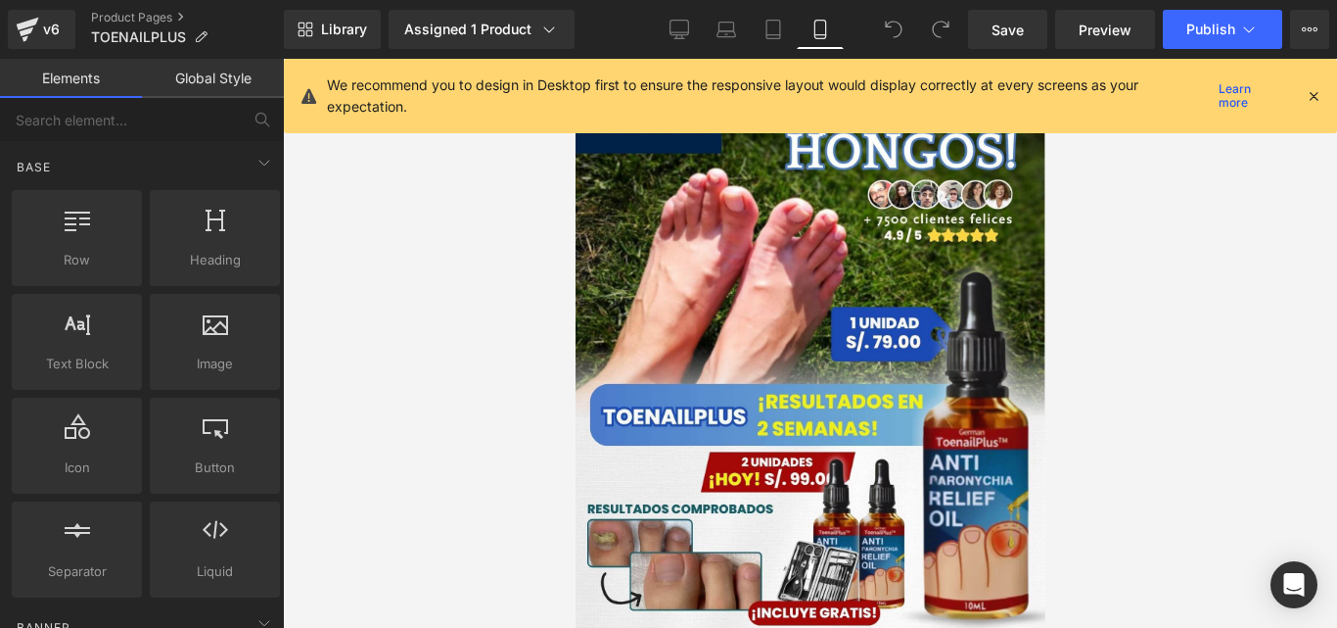
click at [1312, 99] on icon at bounding box center [1314, 96] width 18 height 18
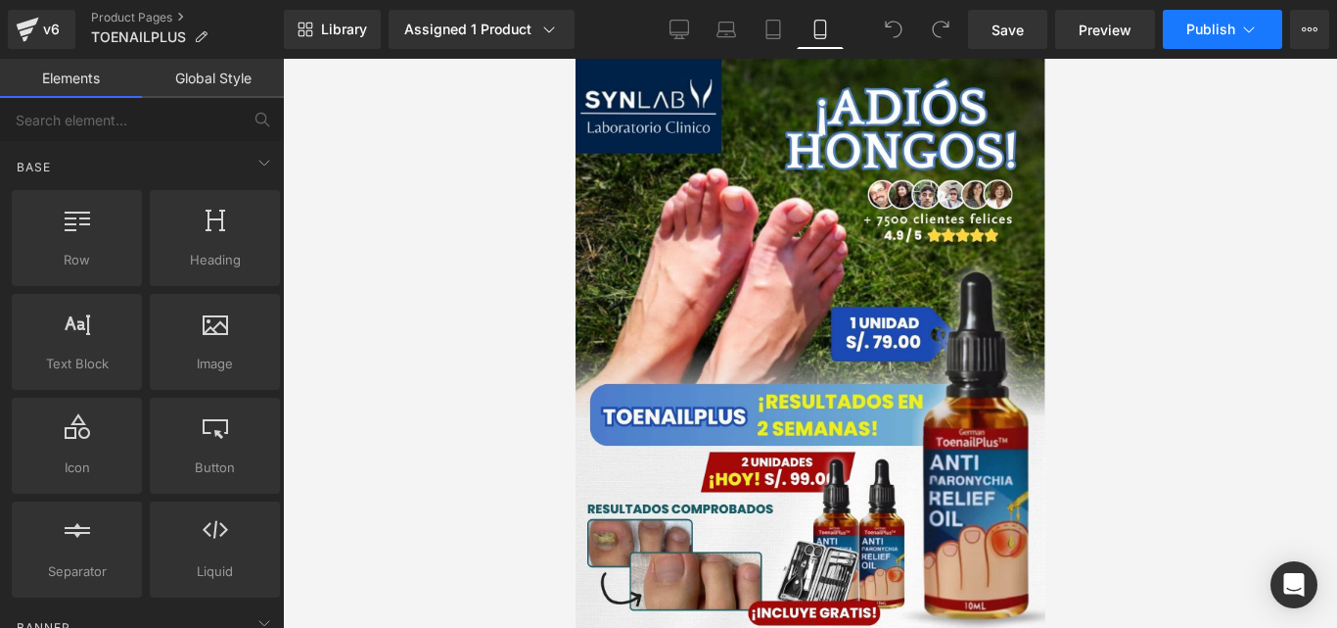
click at [1208, 47] on button "Publish" at bounding box center [1222, 29] width 119 height 39
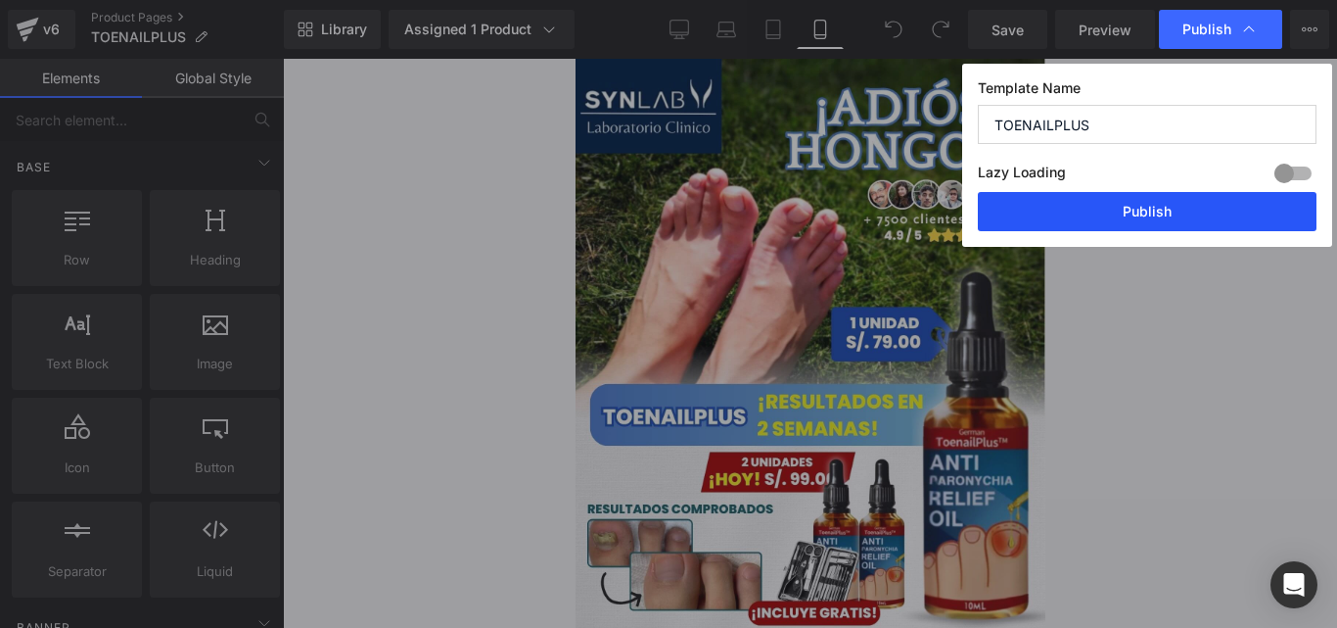
click at [1119, 217] on button "Publish" at bounding box center [1147, 211] width 339 height 39
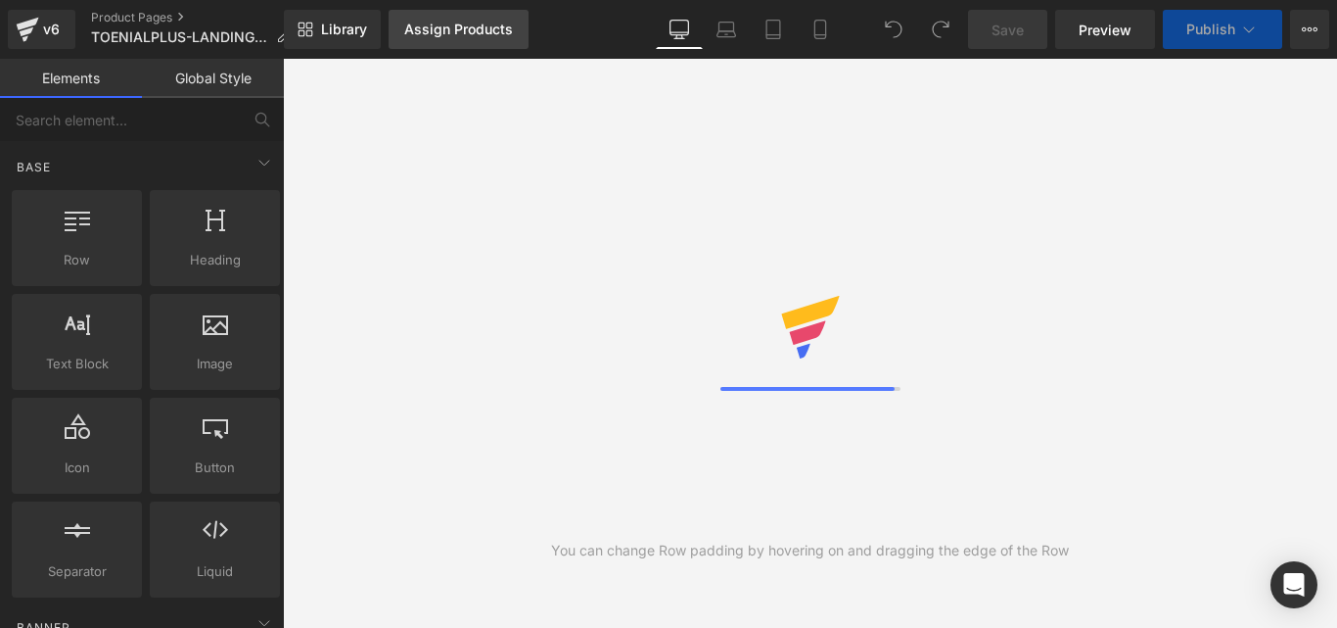
click at [435, 26] on div "Assign Products" at bounding box center [458, 30] width 109 height 16
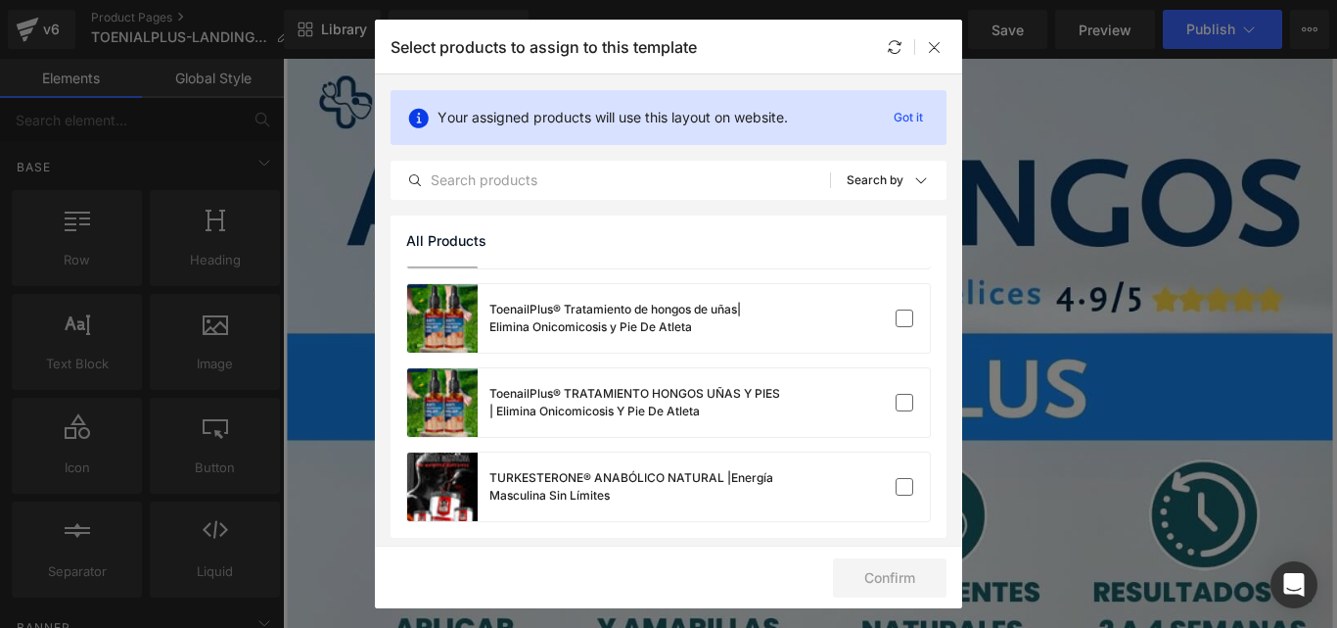
scroll to position [658, 0]
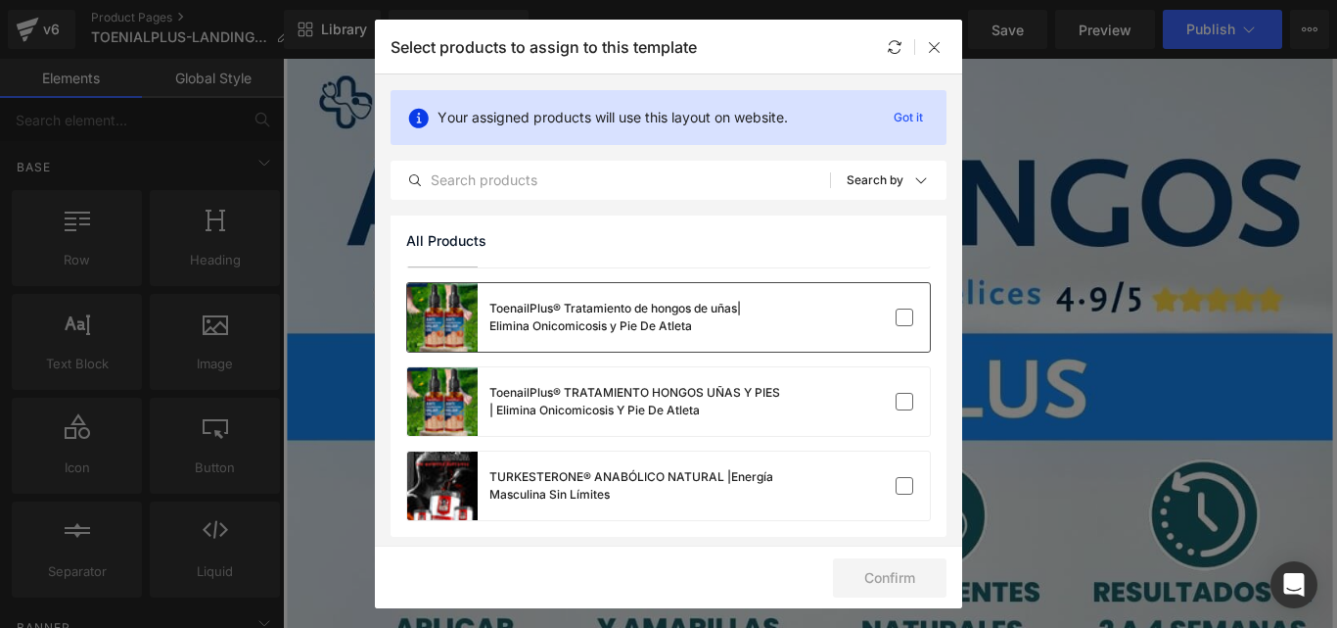
click at [789, 334] on div "ToenailPlus® Tratamiento de hongos de uñas| Elimina Onicomicosis y Pie De Atleta" at bounding box center [668, 317] width 523 height 69
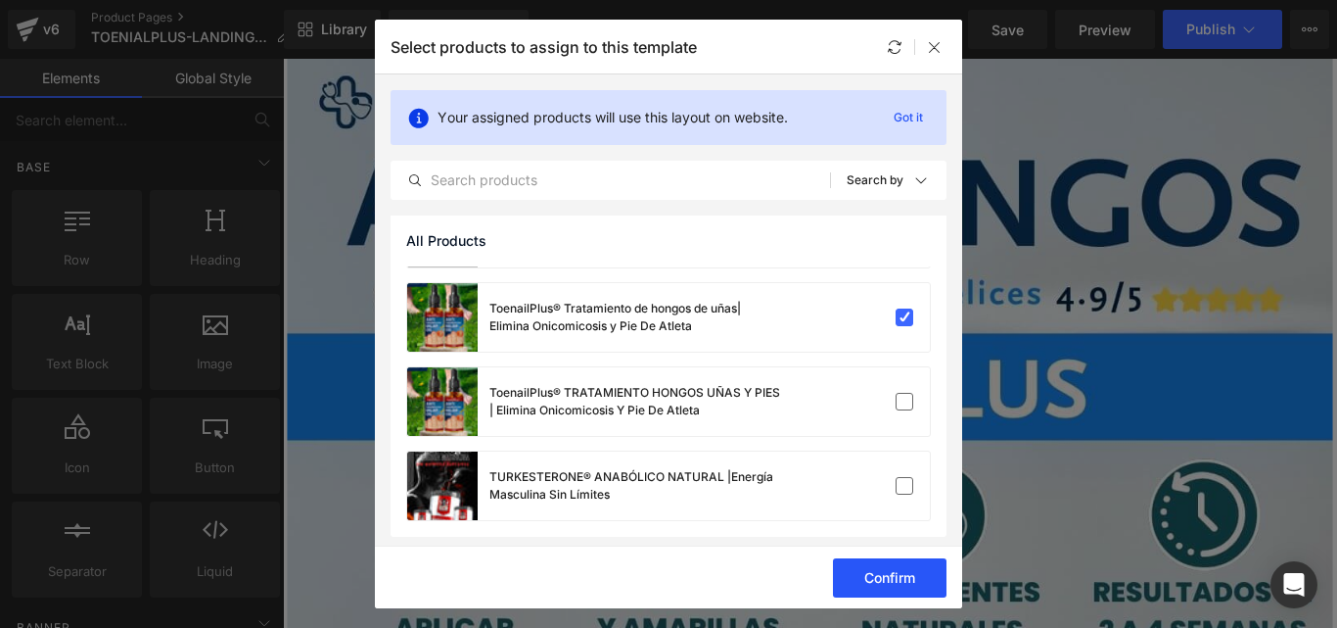
click at [918, 575] on button "Confirm" at bounding box center [890, 577] width 114 height 39
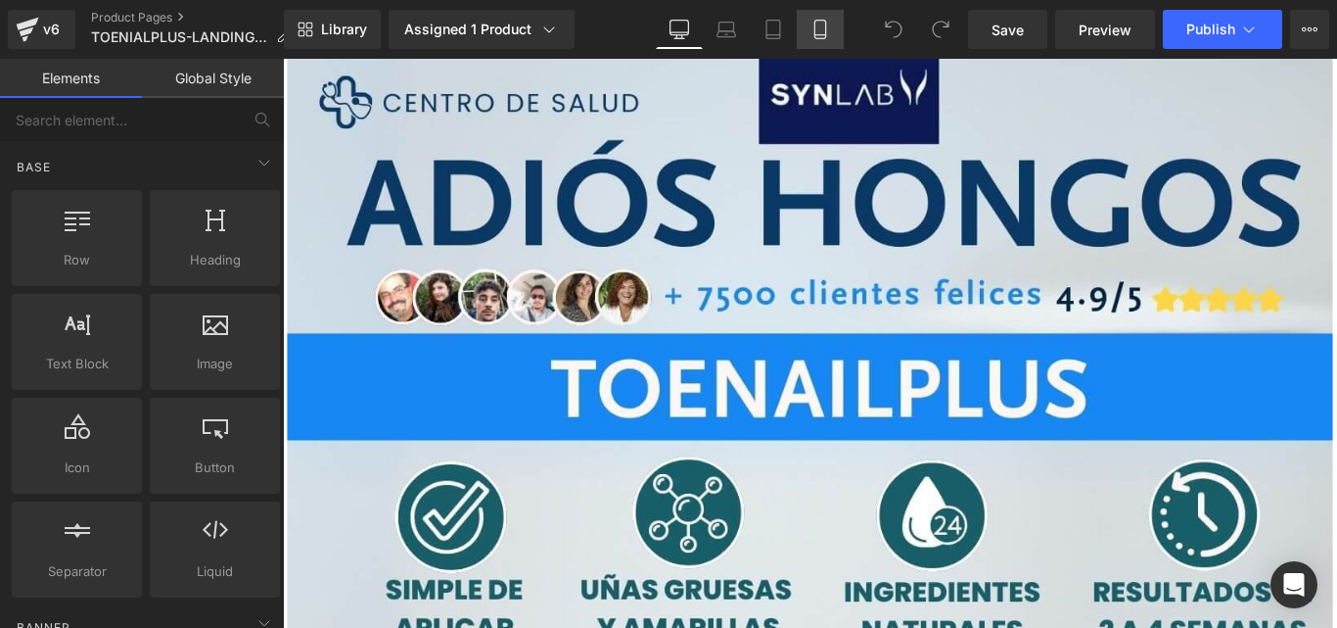
click at [813, 41] on link "Mobile" at bounding box center [820, 29] width 47 height 39
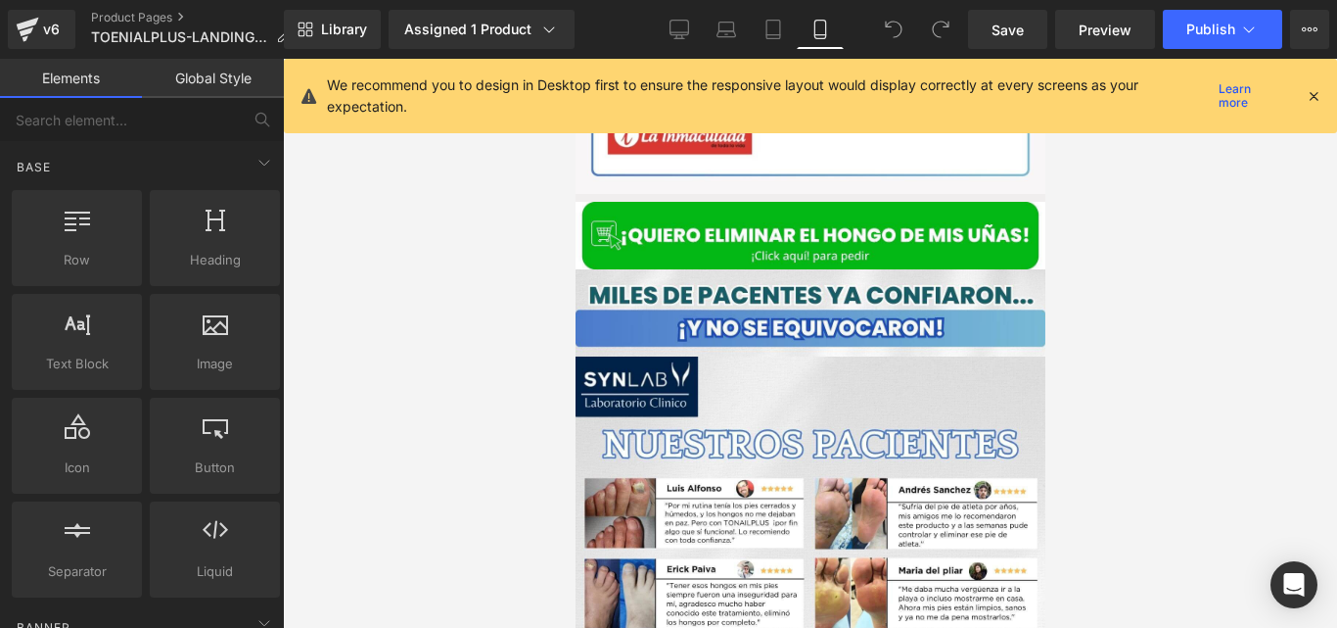
scroll to position [3422, 0]
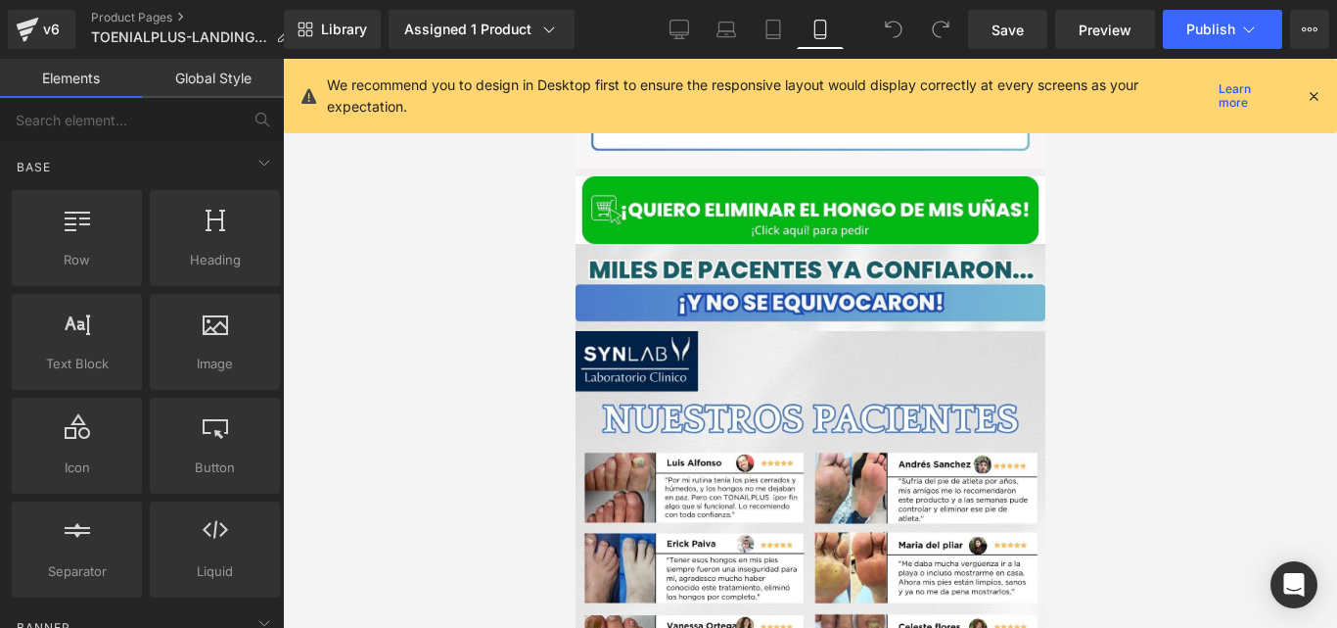
click at [1313, 99] on icon at bounding box center [1314, 96] width 18 height 18
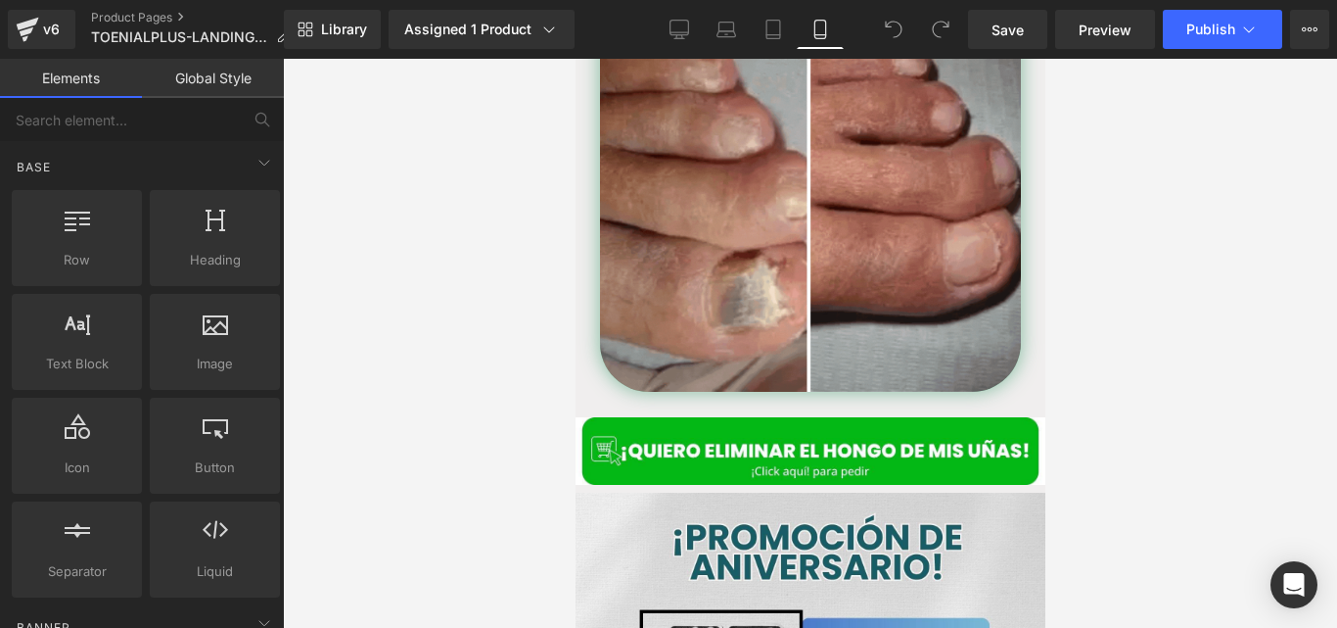
scroll to position [864, 0]
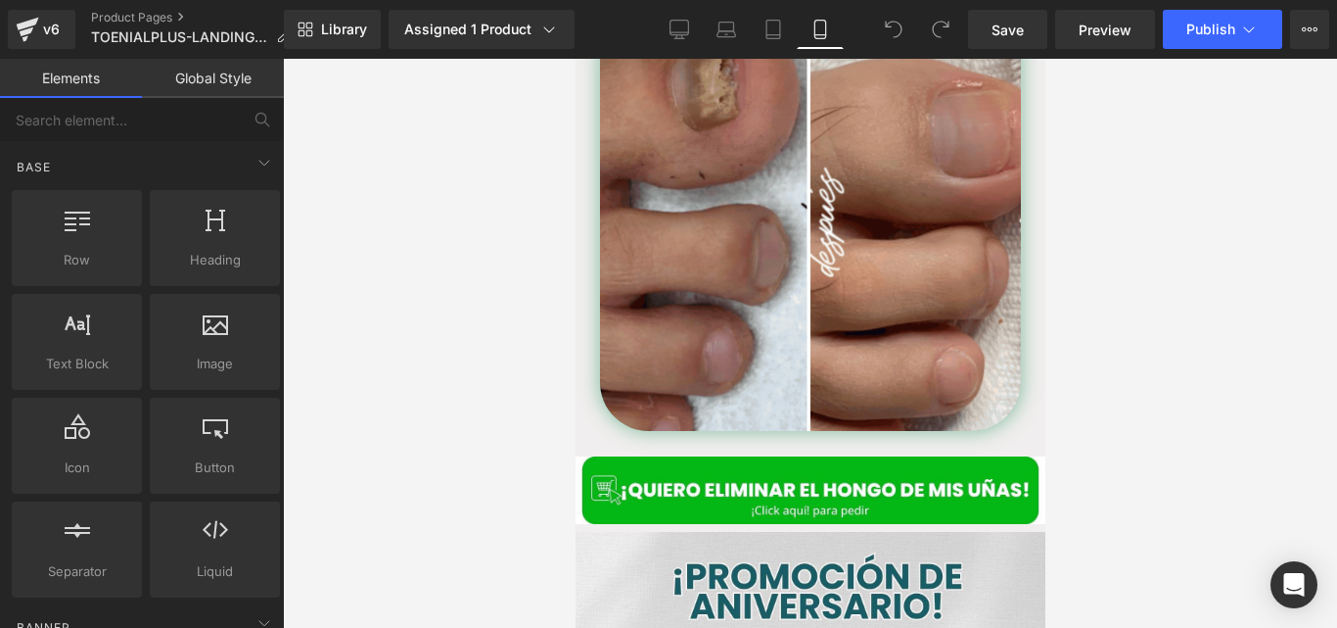
click at [1187, 92] on div at bounding box center [810, 343] width 1054 height 569
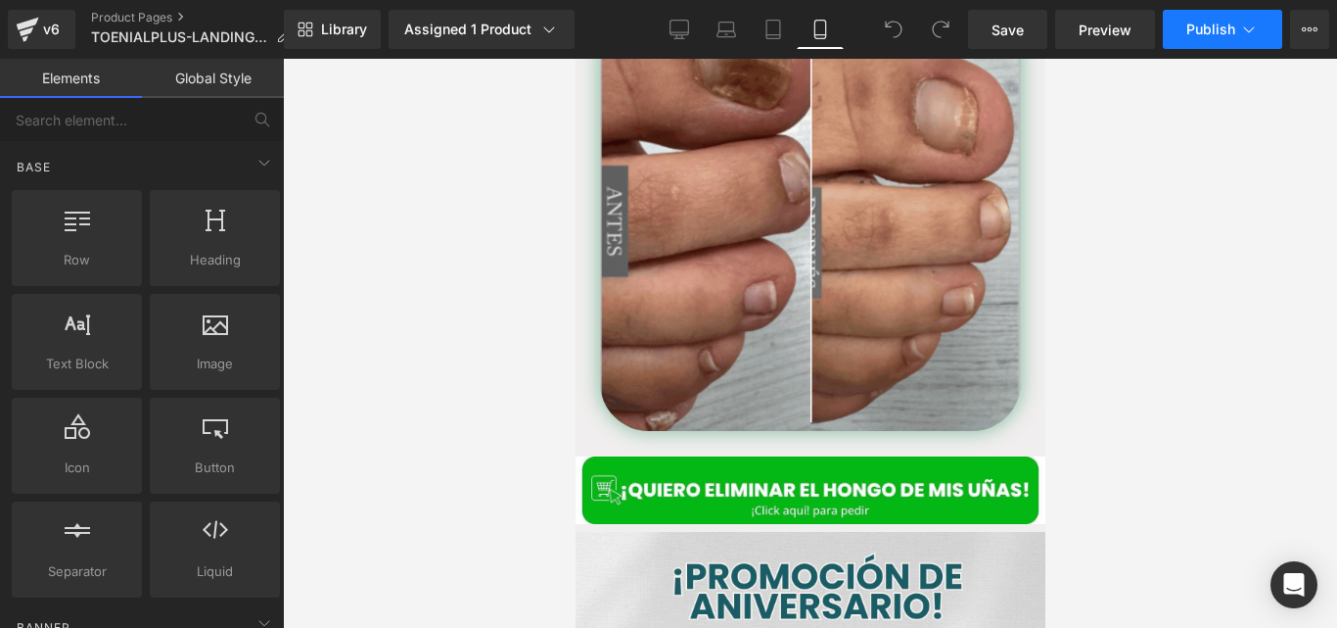
click at [1203, 33] on span "Publish" at bounding box center [1211, 30] width 49 height 16
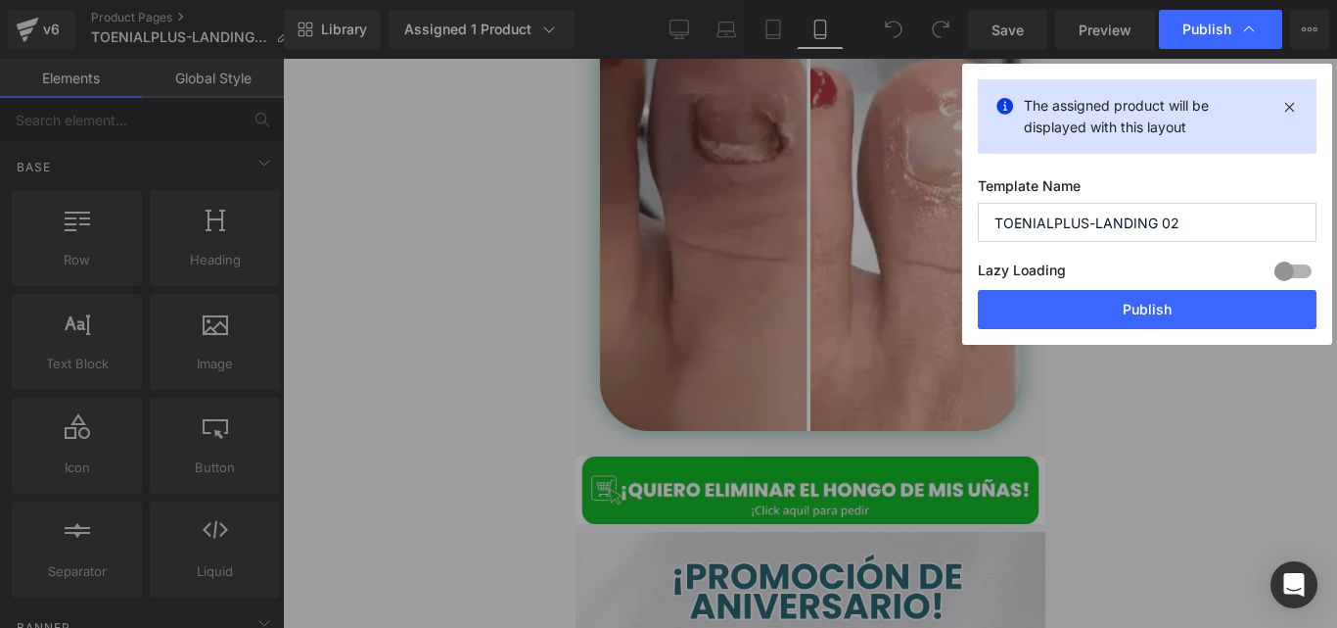
click at [1081, 336] on div "The assigned product will be displayed with this layout Template Name TOENIALPL…" at bounding box center [1147, 204] width 370 height 281
click at [1080, 336] on div "The assigned product will be displayed with this layout Template Name TOENIALPL…" at bounding box center [1147, 204] width 370 height 281
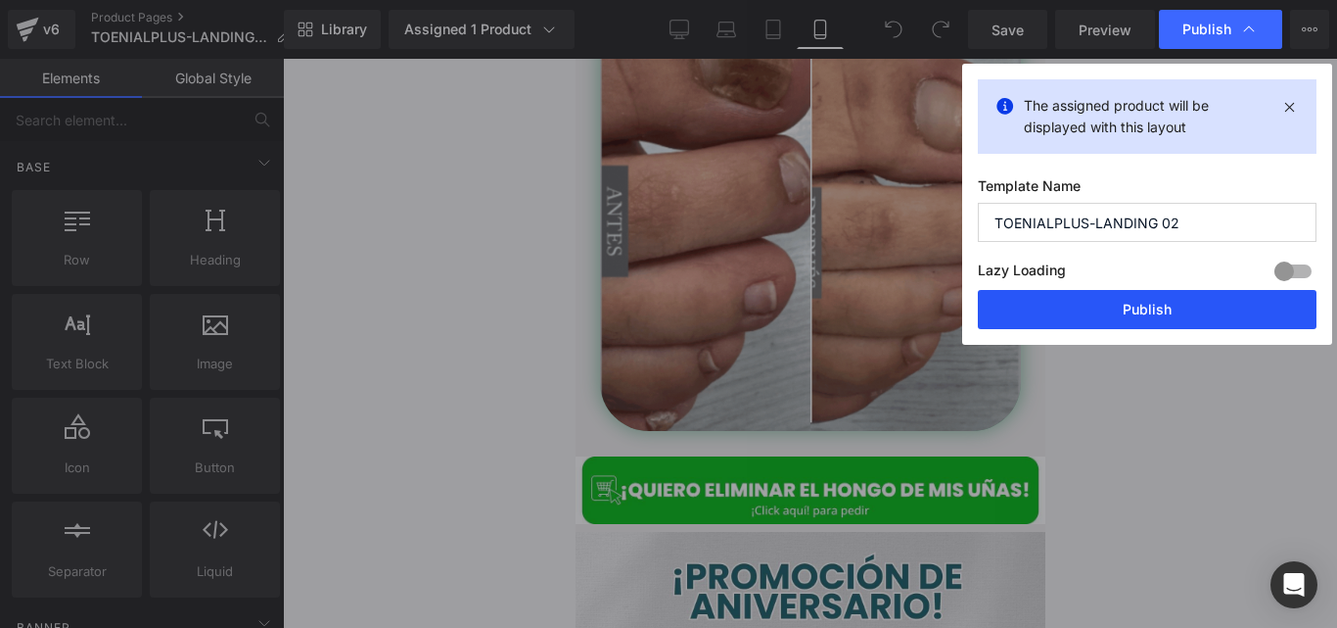
click at [1078, 321] on button "Publish" at bounding box center [1147, 309] width 339 height 39
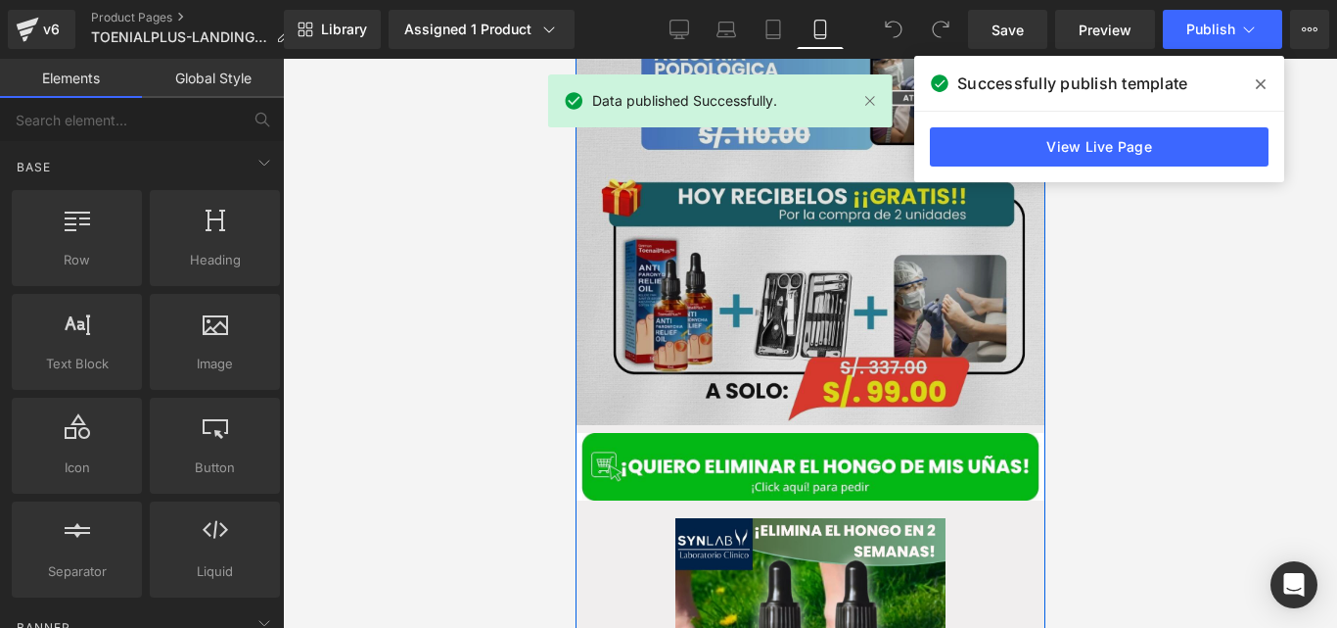
scroll to position [1642, 0]
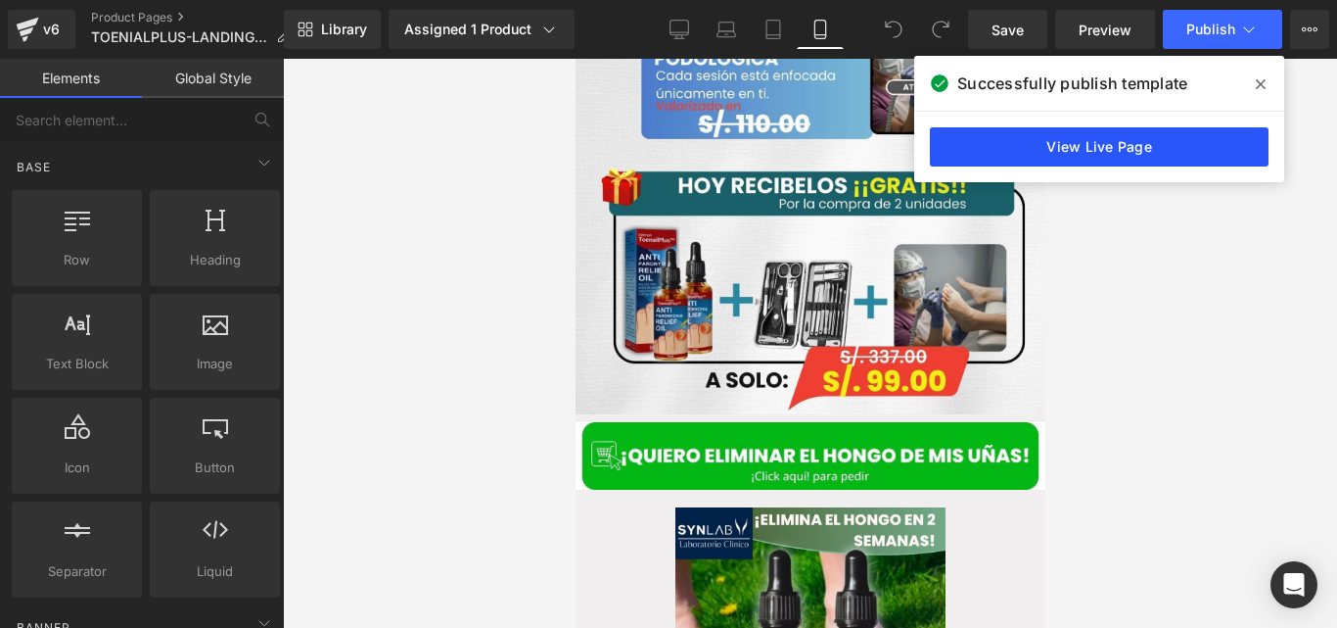
click at [981, 138] on link "View Live Page" at bounding box center [1099, 146] width 339 height 39
